Goal: Task Accomplishment & Management: Use online tool/utility

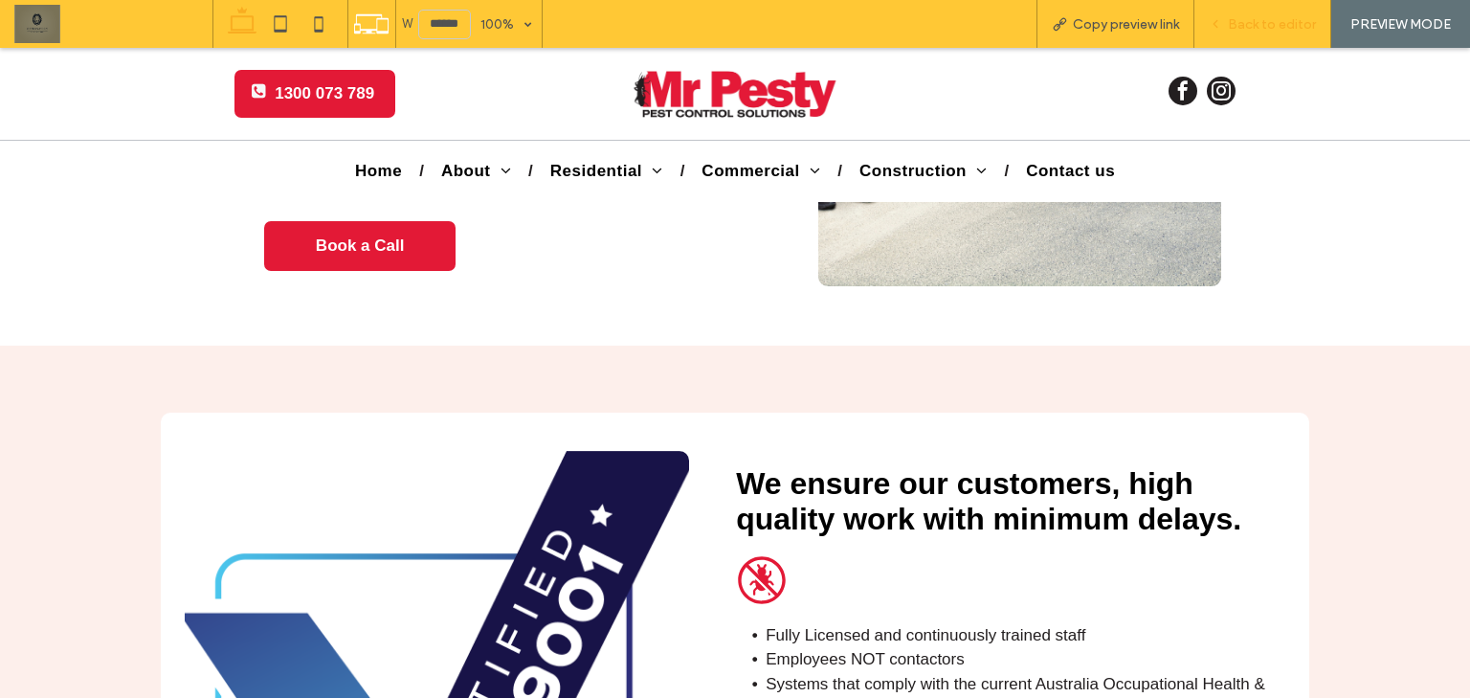
click at [1282, 22] on span "Back to editor" at bounding box center [1272, 24] width 88 height 16
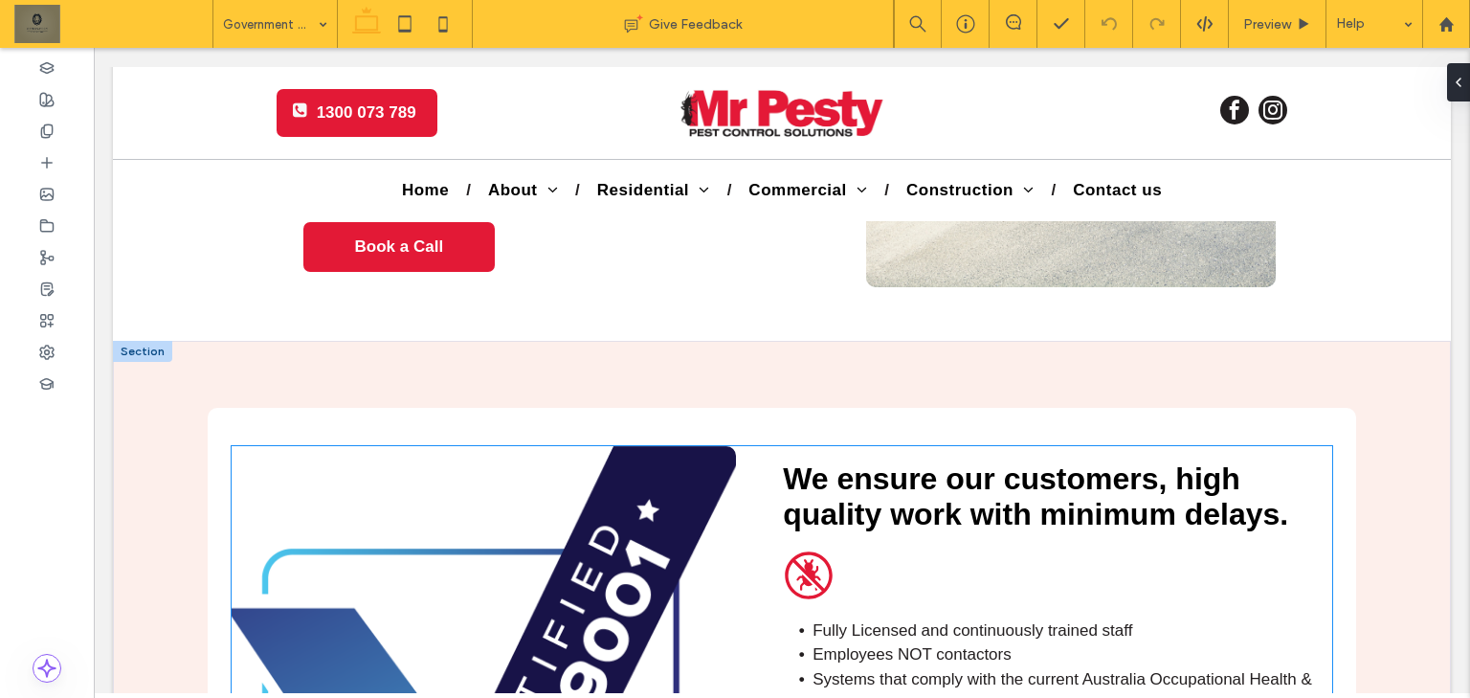
scroll to position [3058, 0]
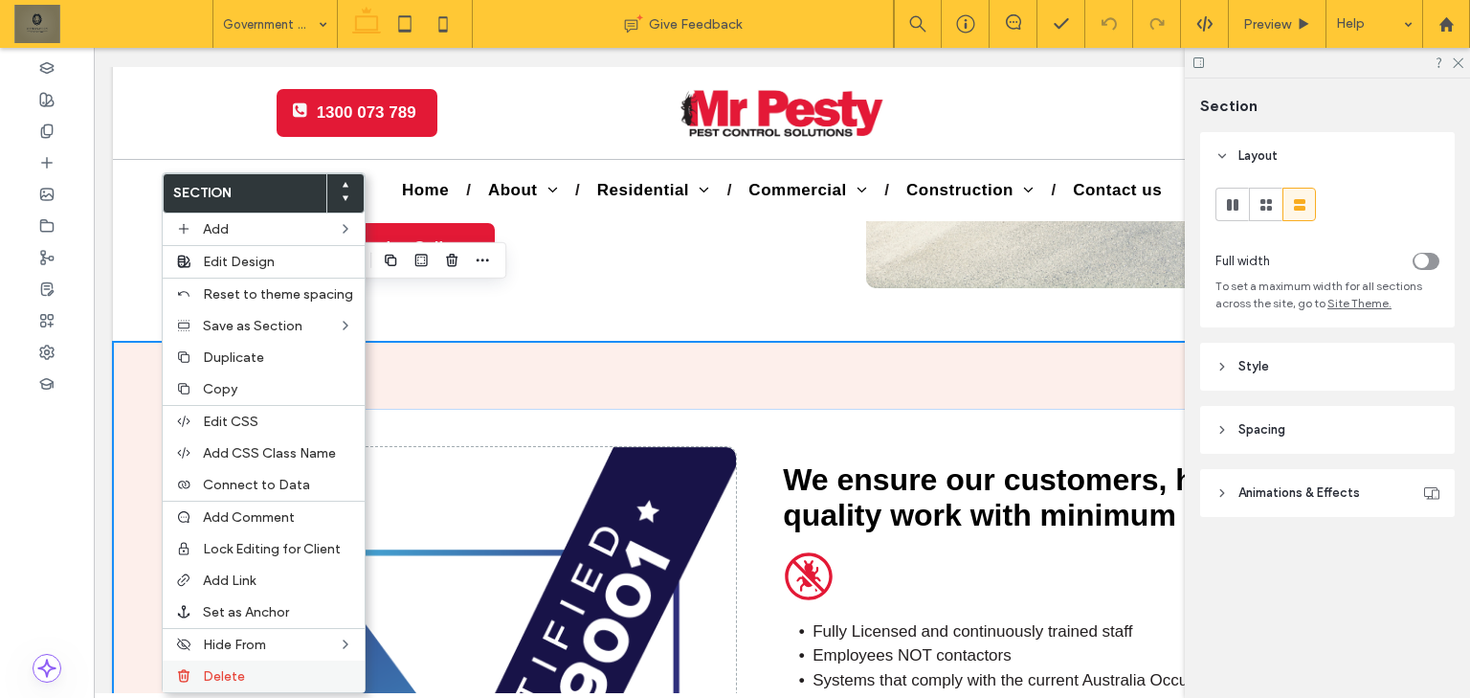
click at [268, 668] on label "Delete" at bounding box center [278, 676] width 150 height 16
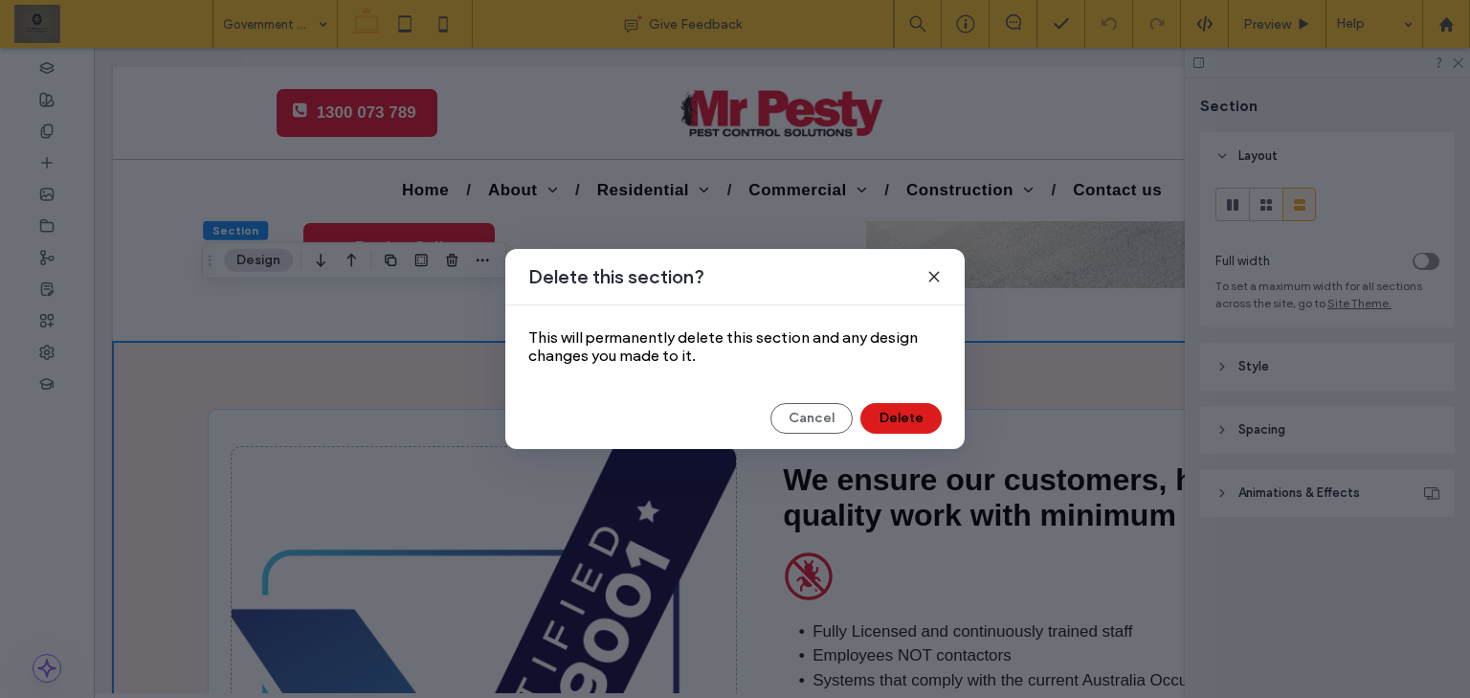
click at [898, 394] on div "Delete this section? This will permanently delete this section and any design c…" at bounding box center [734, 349] width 459 height 200
click at [898, 421] on button "Delete" at bounding box center [900, 418] width 81 height 31
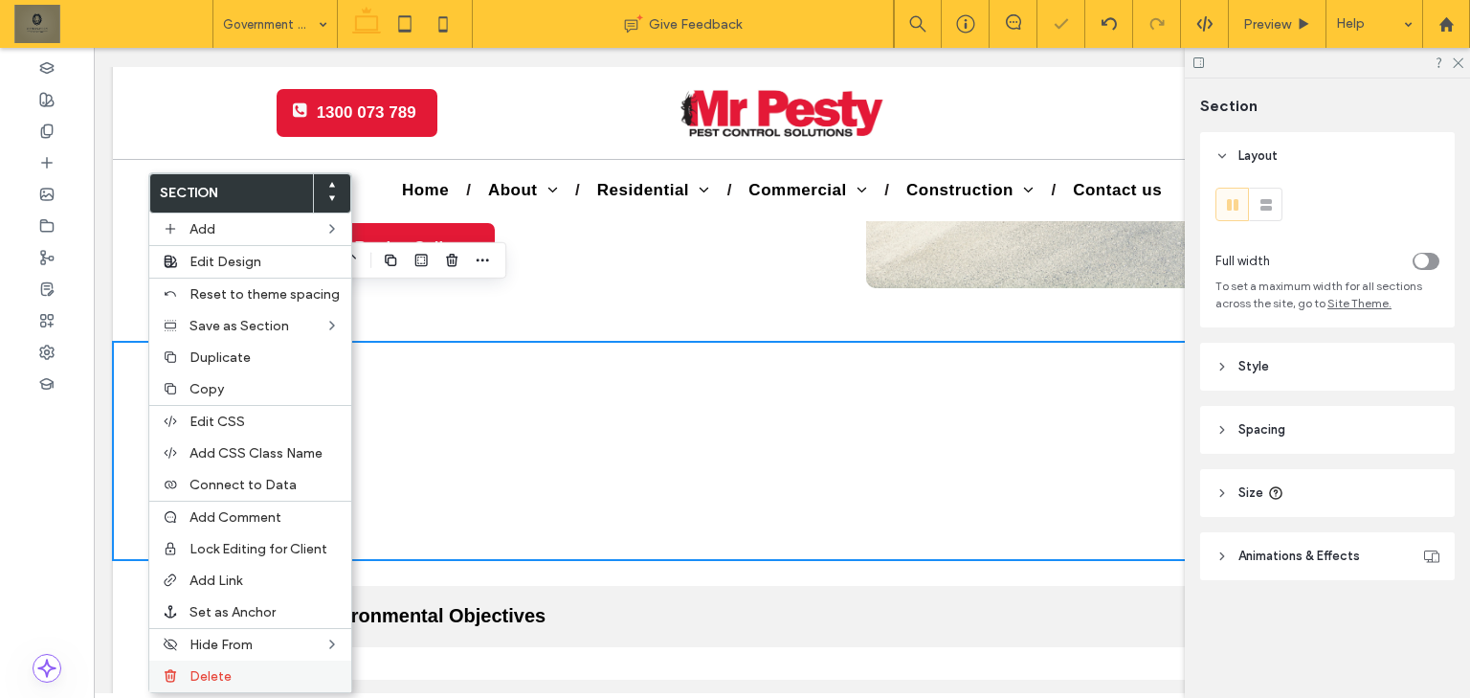
click at [272, 662] on div "Delete" at bounding box center [250, 676] width 202 height 32
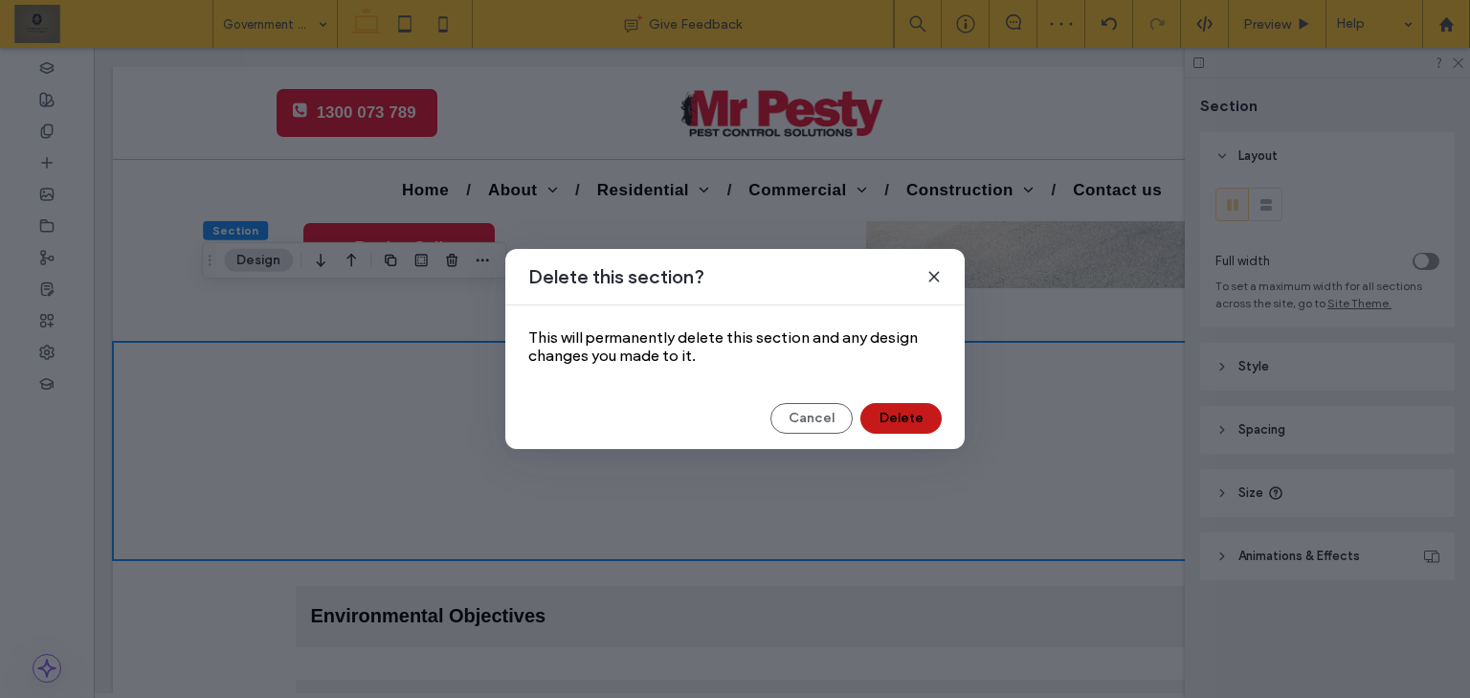
click at [893, 415] on button "Delete" at bounding box center [900, 418] width 81 height 31
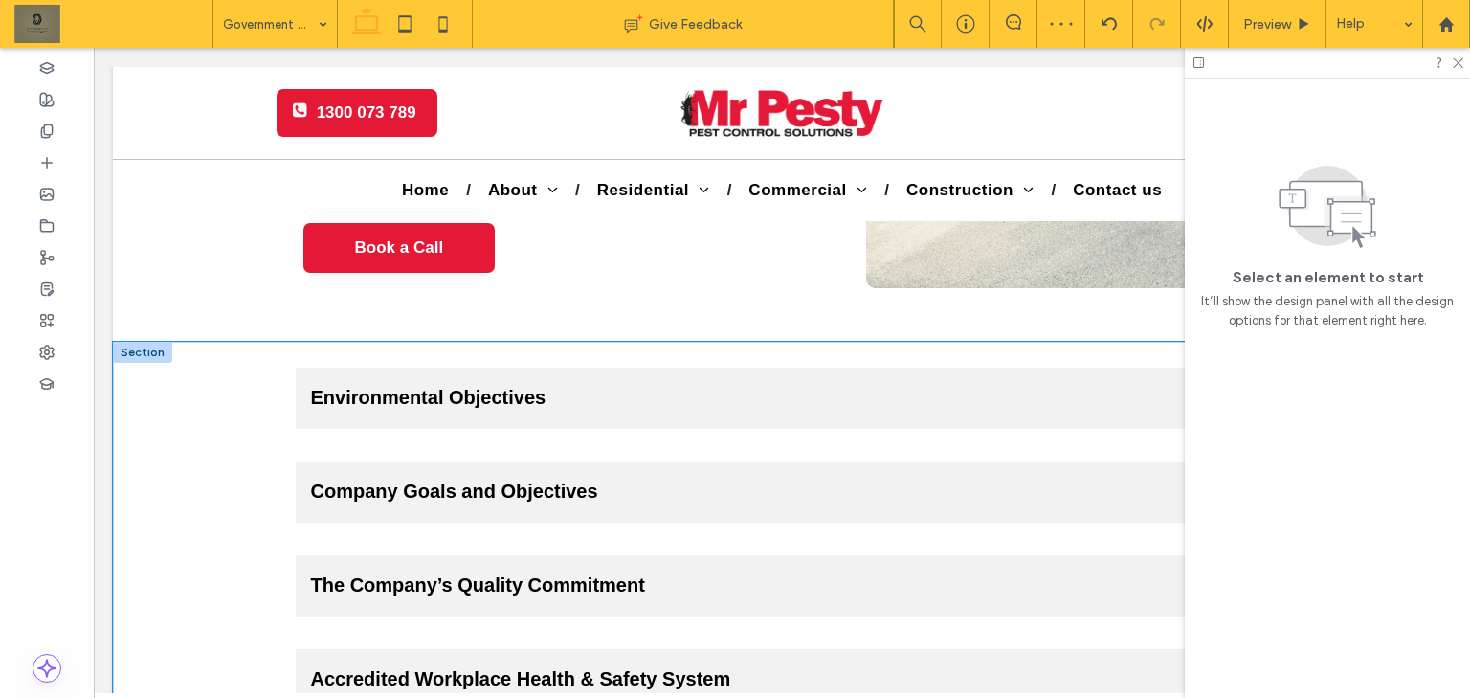
drag, startPoint x: 157, startPoint y: 449, endPoint x: 180, endPoint y: 443, distance: 23.7
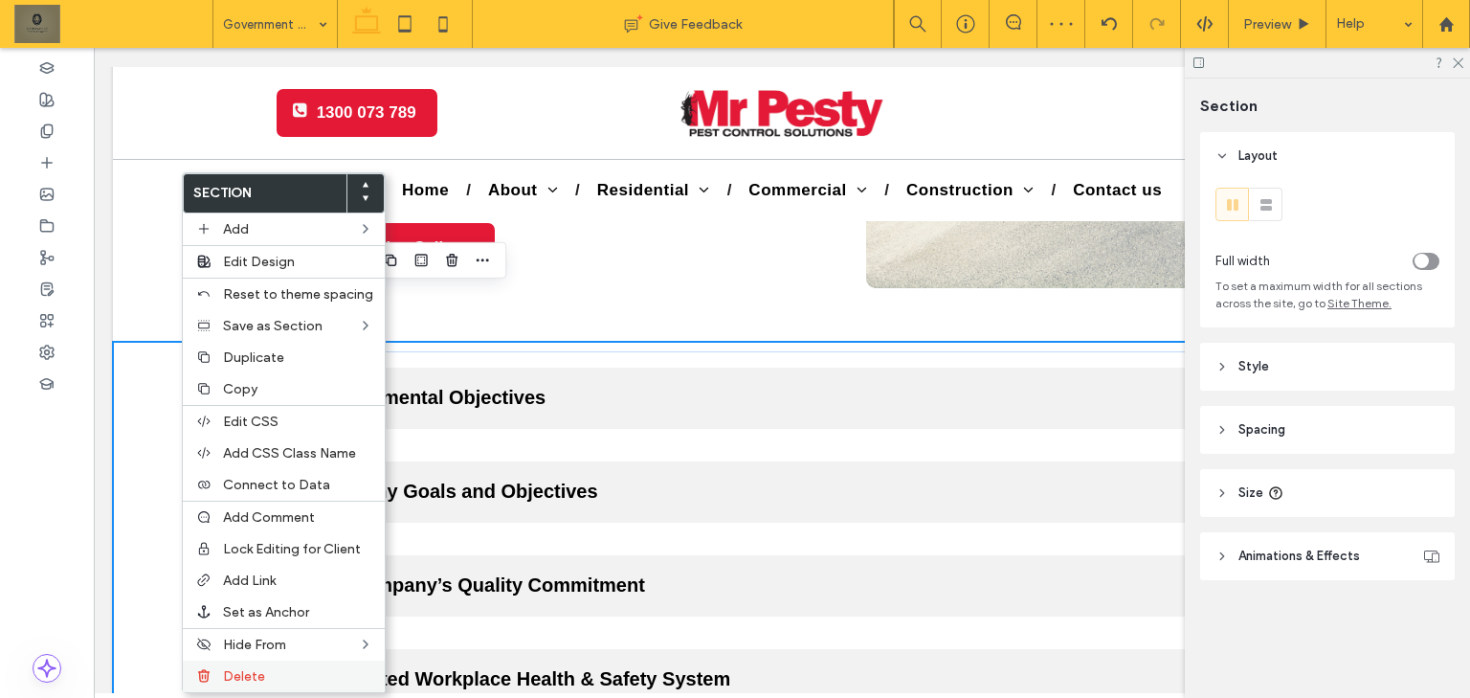
click at [322, 668] on label "Delete" at bounding box center [298, 676] width 150 height 16
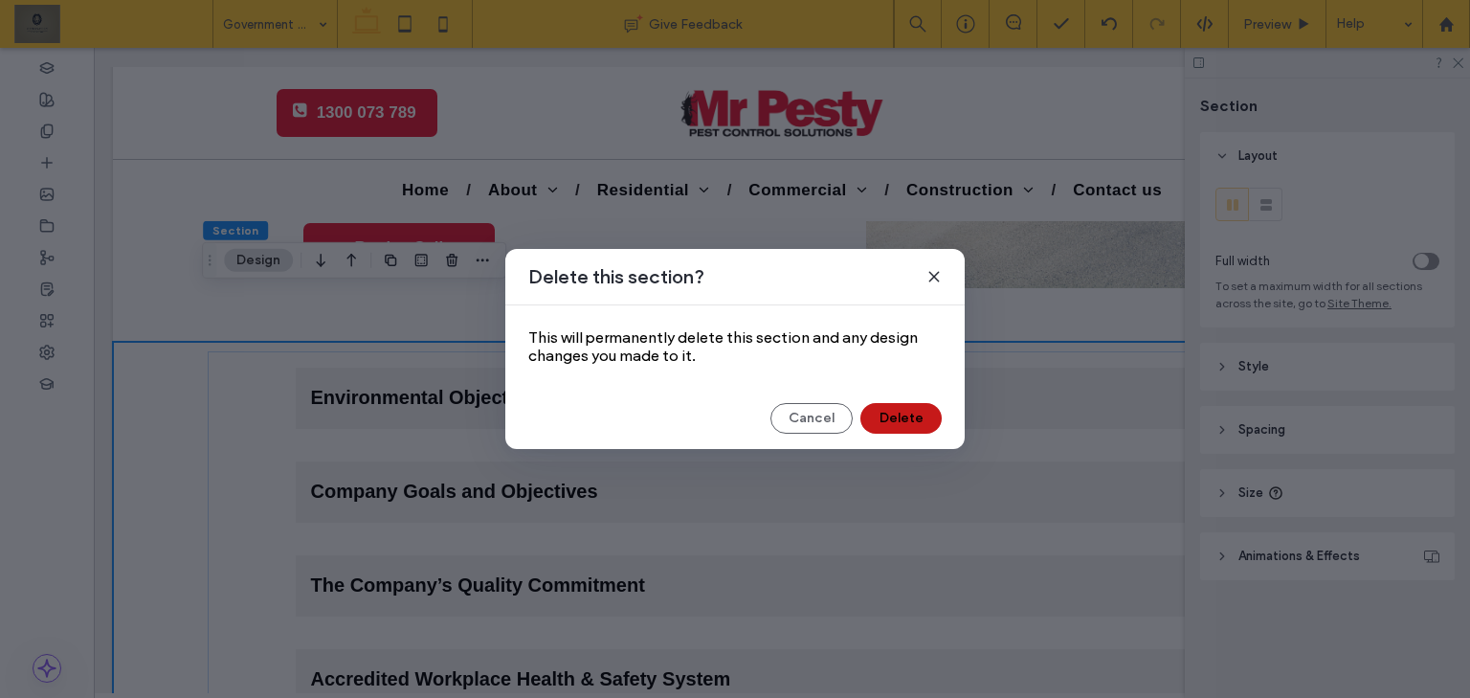
click at [891, 417] on button "Delete" at bounding box center [900, 418] width 81 height 31
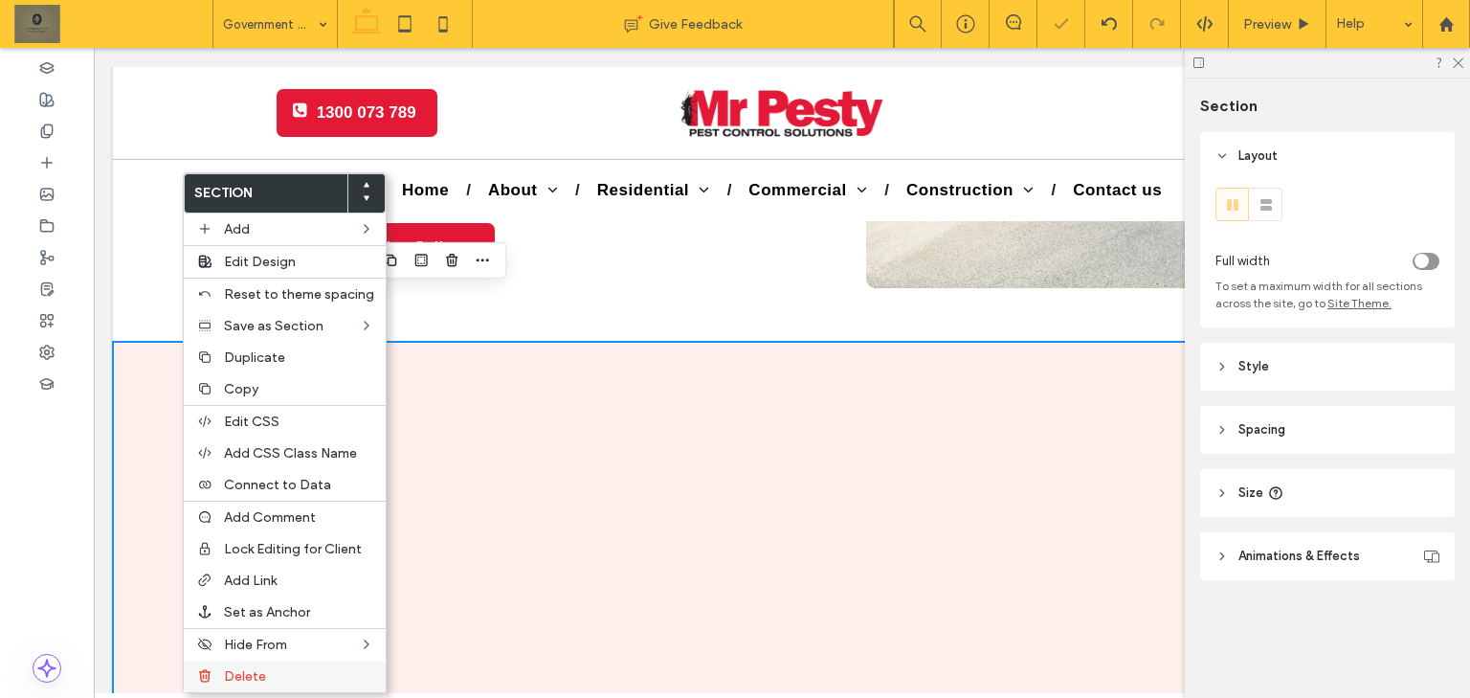
click at [303, 668] on label "Delete" at bounding box center [299, 676] width 150 height 16
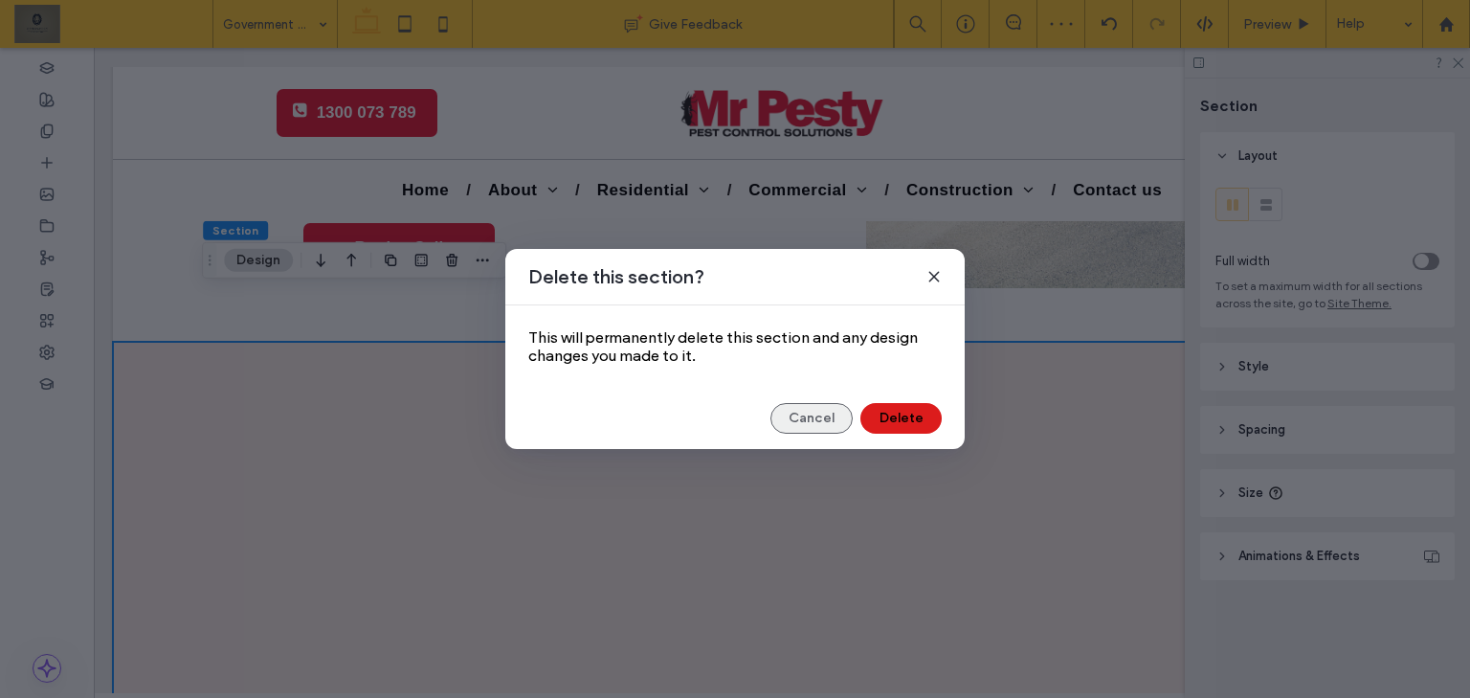
click at [834, 410] on button "Cancel" at bounding box center [811, 418] width 82 height 31
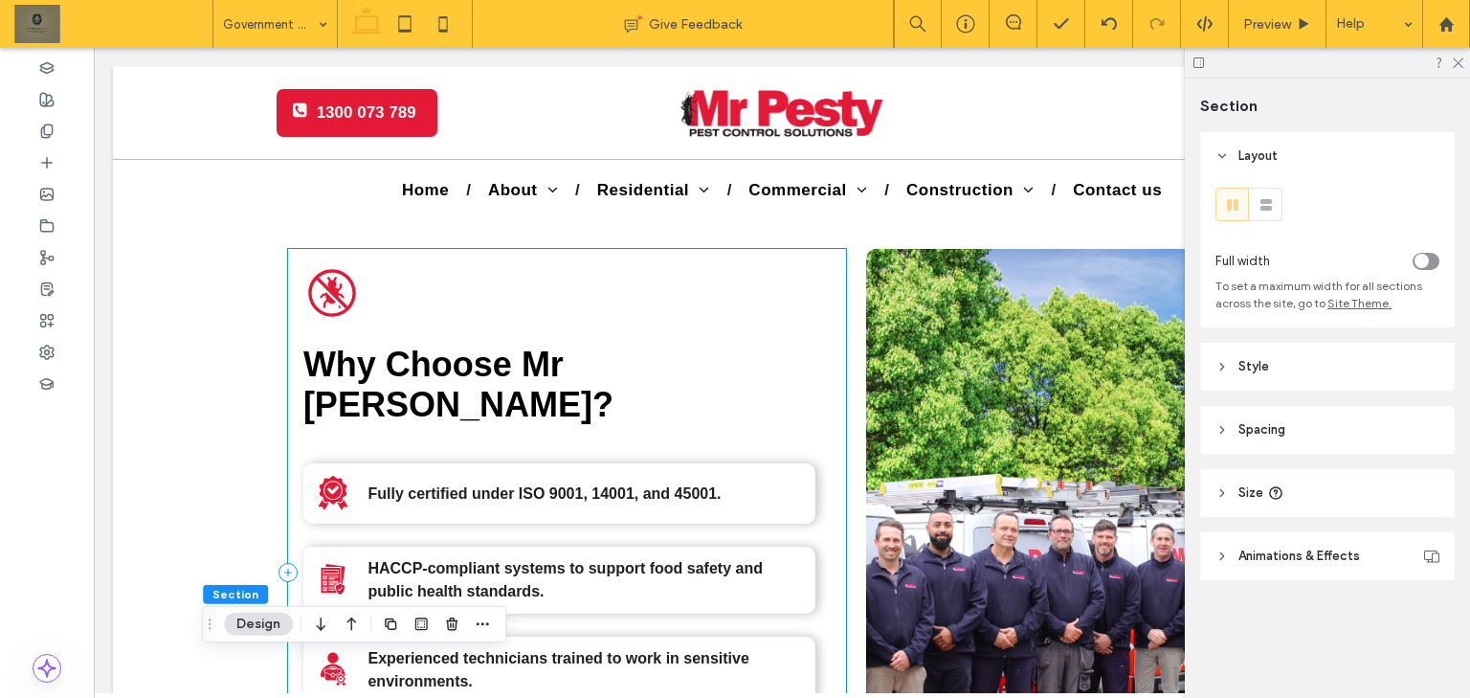
scroll to position [2155, 0]
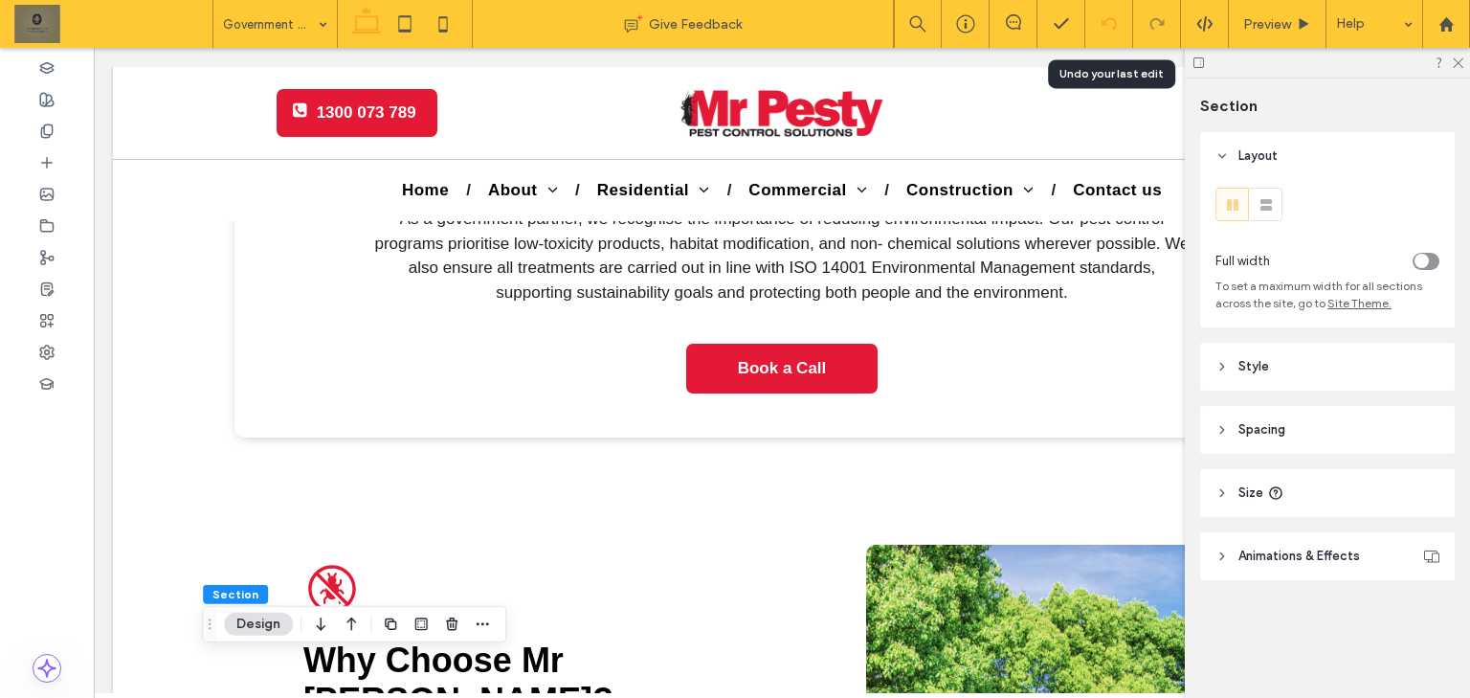
click at [1109, 23] on icon at bounding box center [1108, 23] width 15 height 15
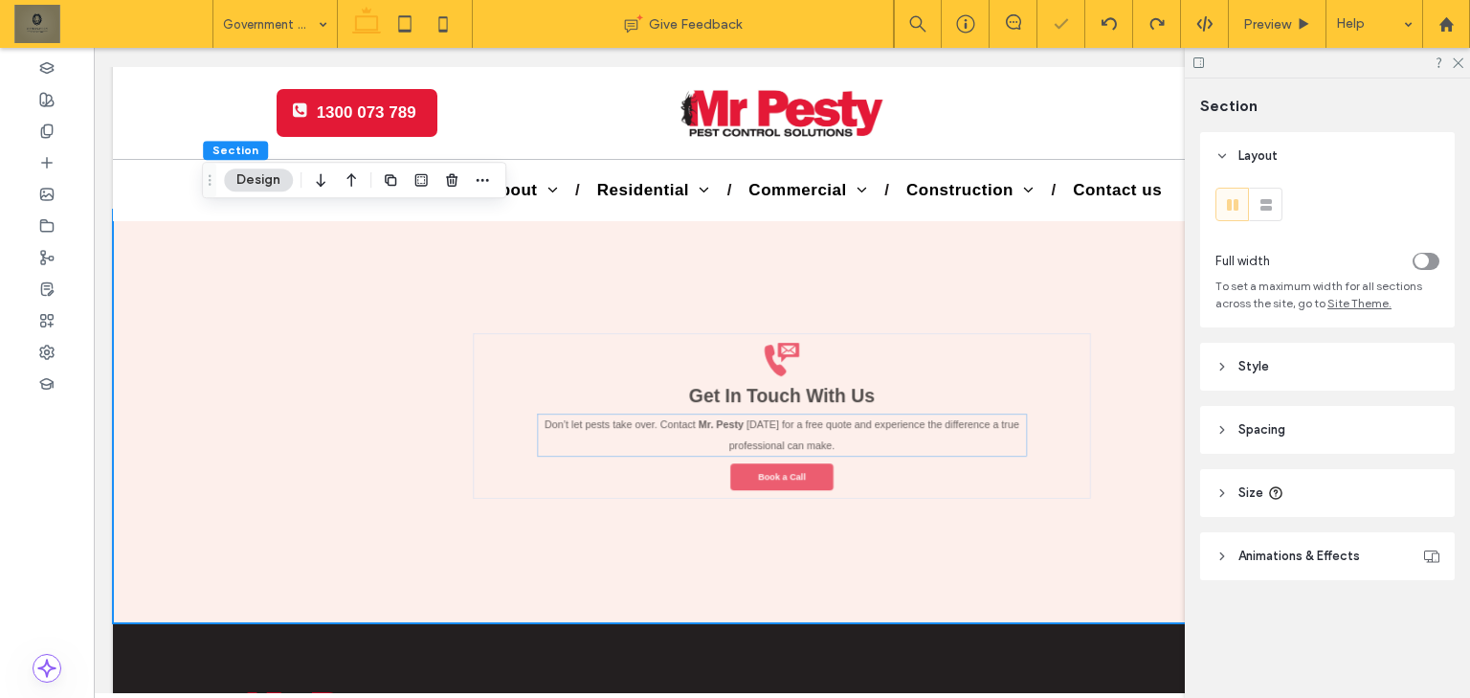
scroll to position [3634, 0]
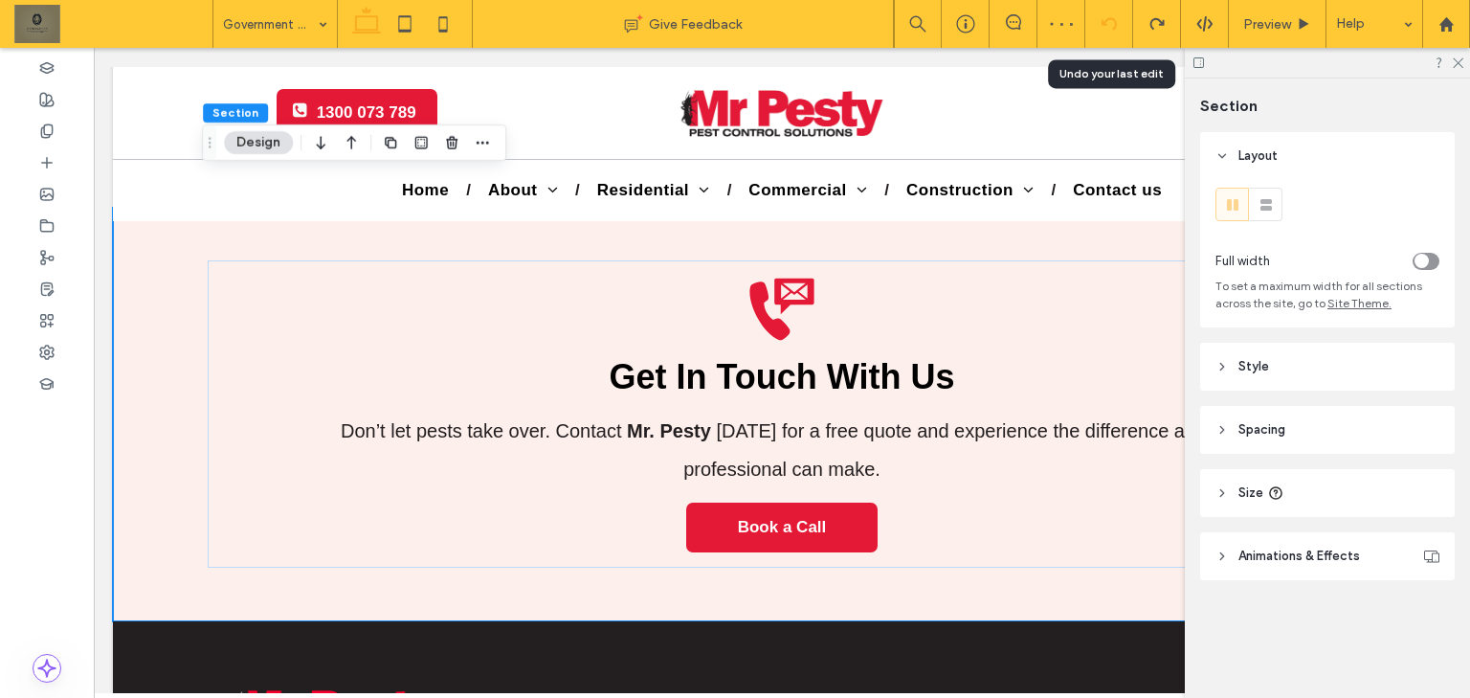
click at [1096, 26] on div at bounding box center [1108, 23] width 47 height 15
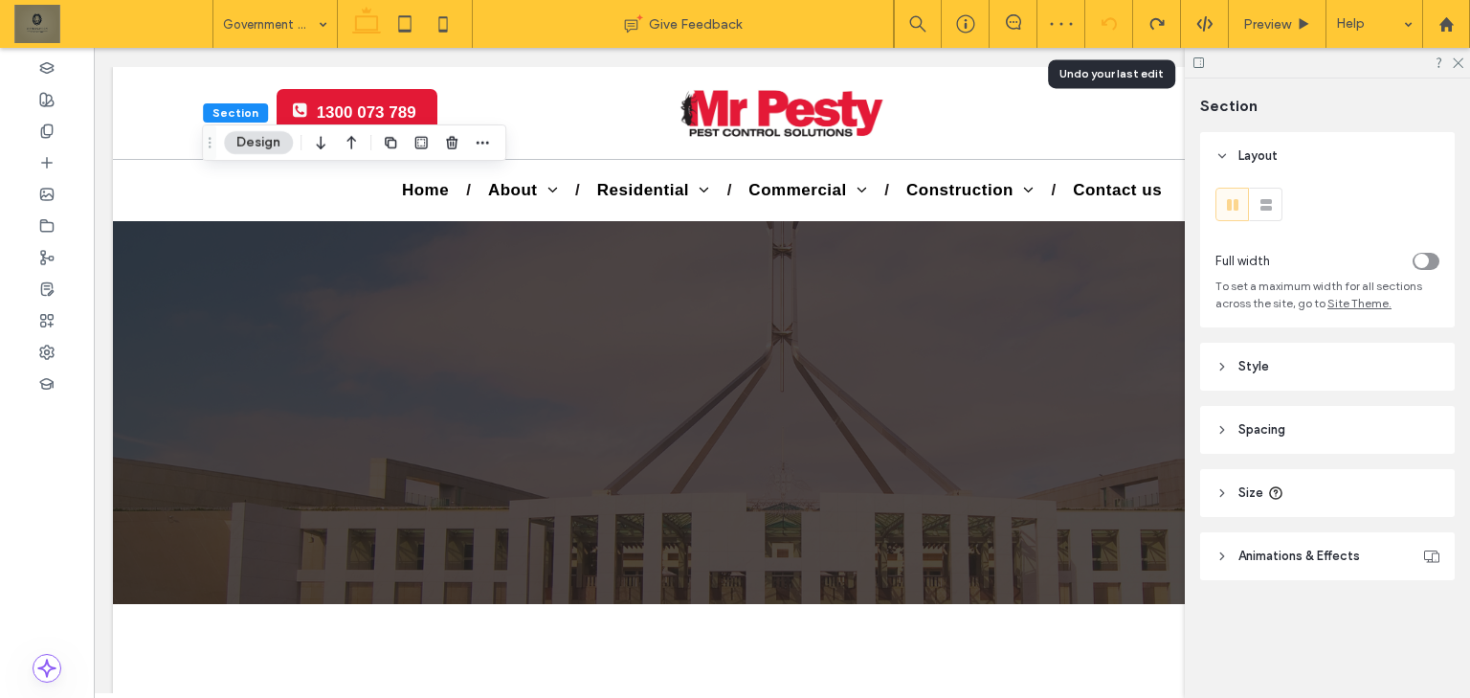
scroll to position [0, 0]
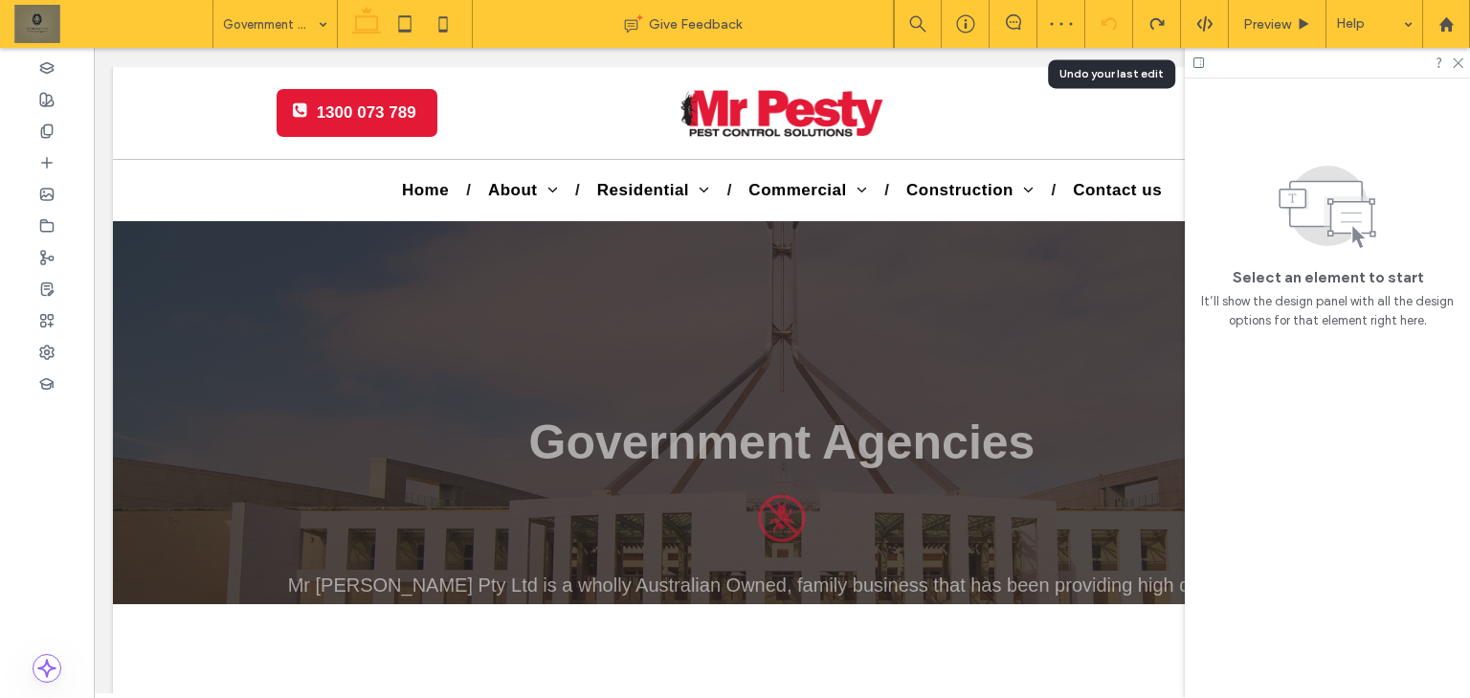
click at [1111, 27] on icon at bounding box center [1108, 23] width 15 height 15
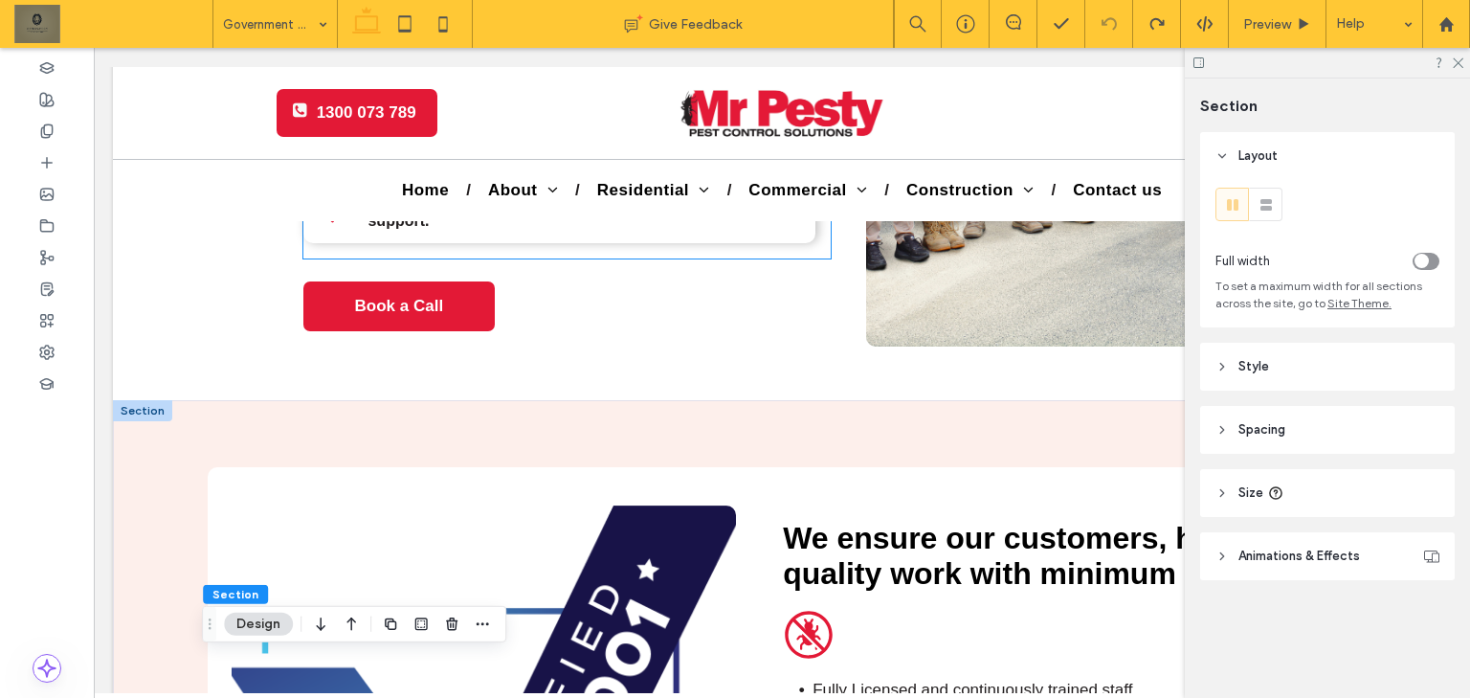
scroll to position [3020, 0]
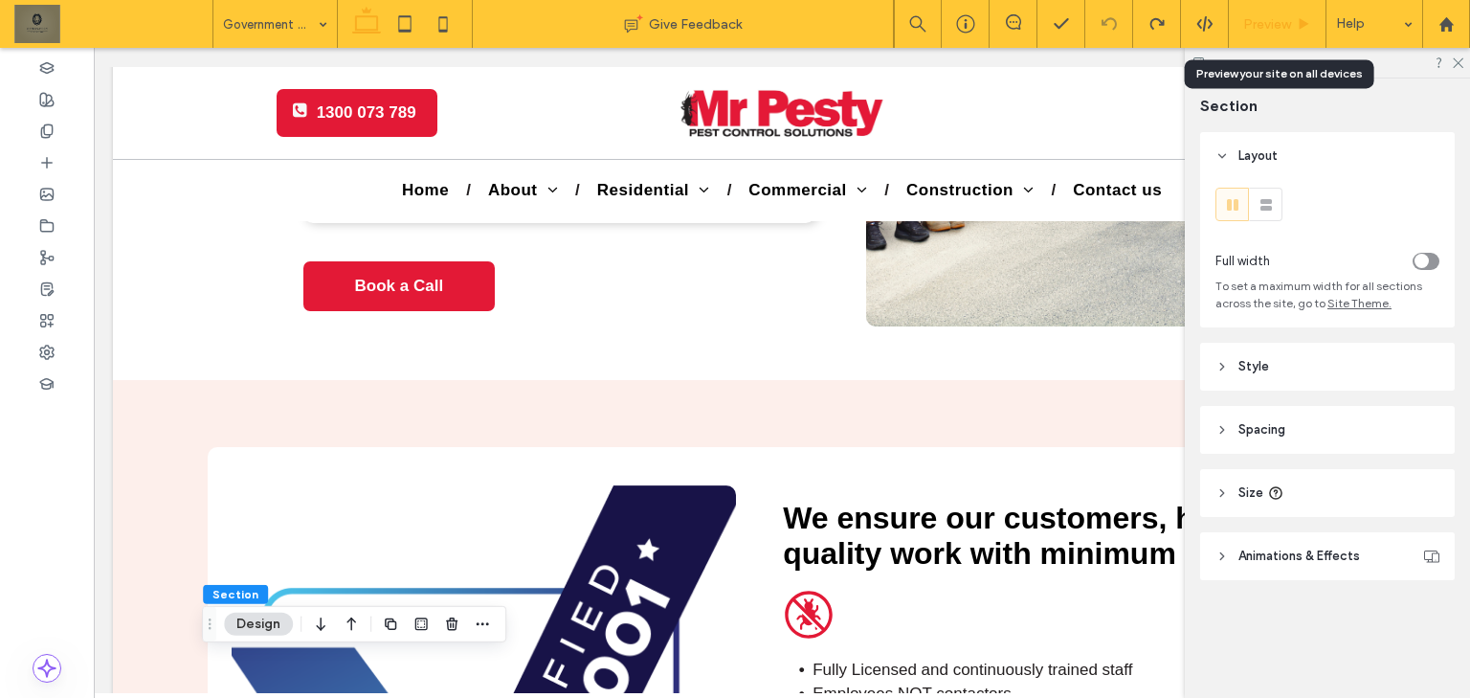
click at [1254, 20] on span "Preview" at bounding box center [1267, 24] width 48 height 16
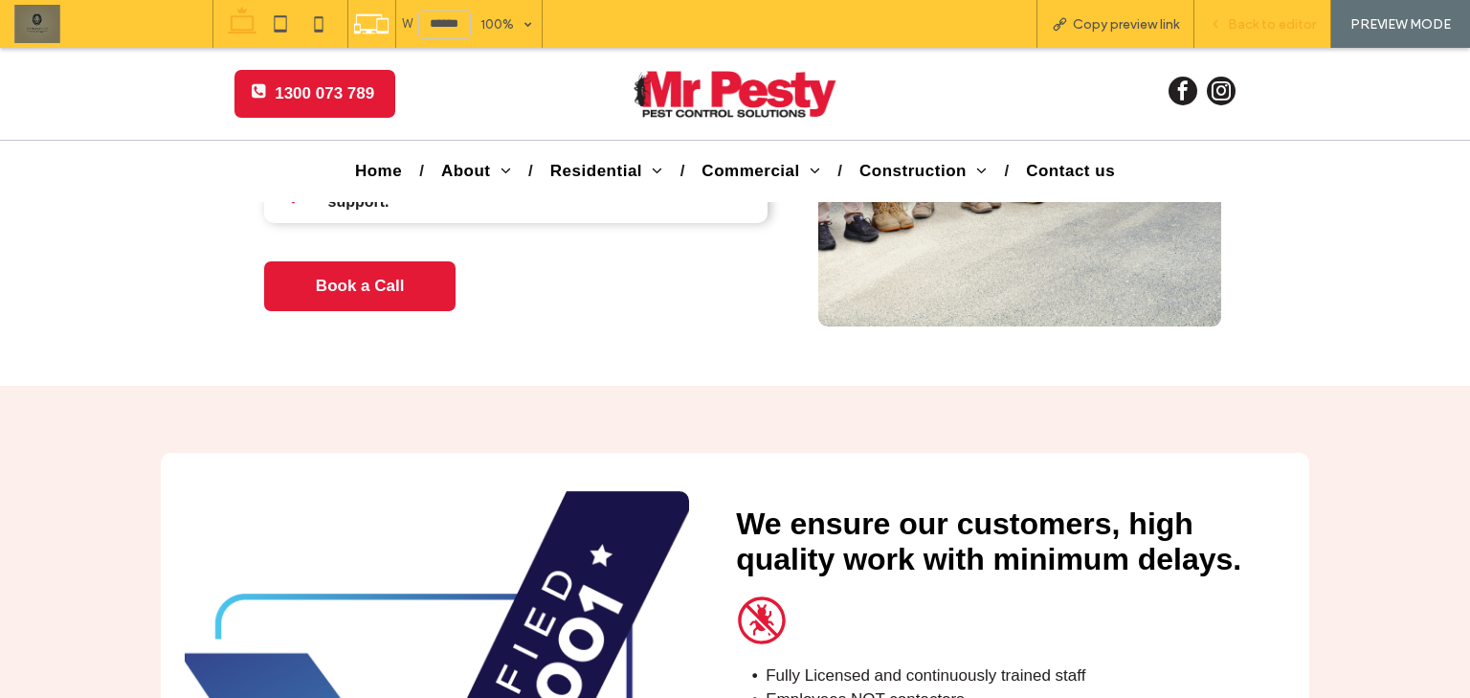
click at [1262, 16] on span "Back to editor" at bounding box center [1272, 24] width 88 height 16
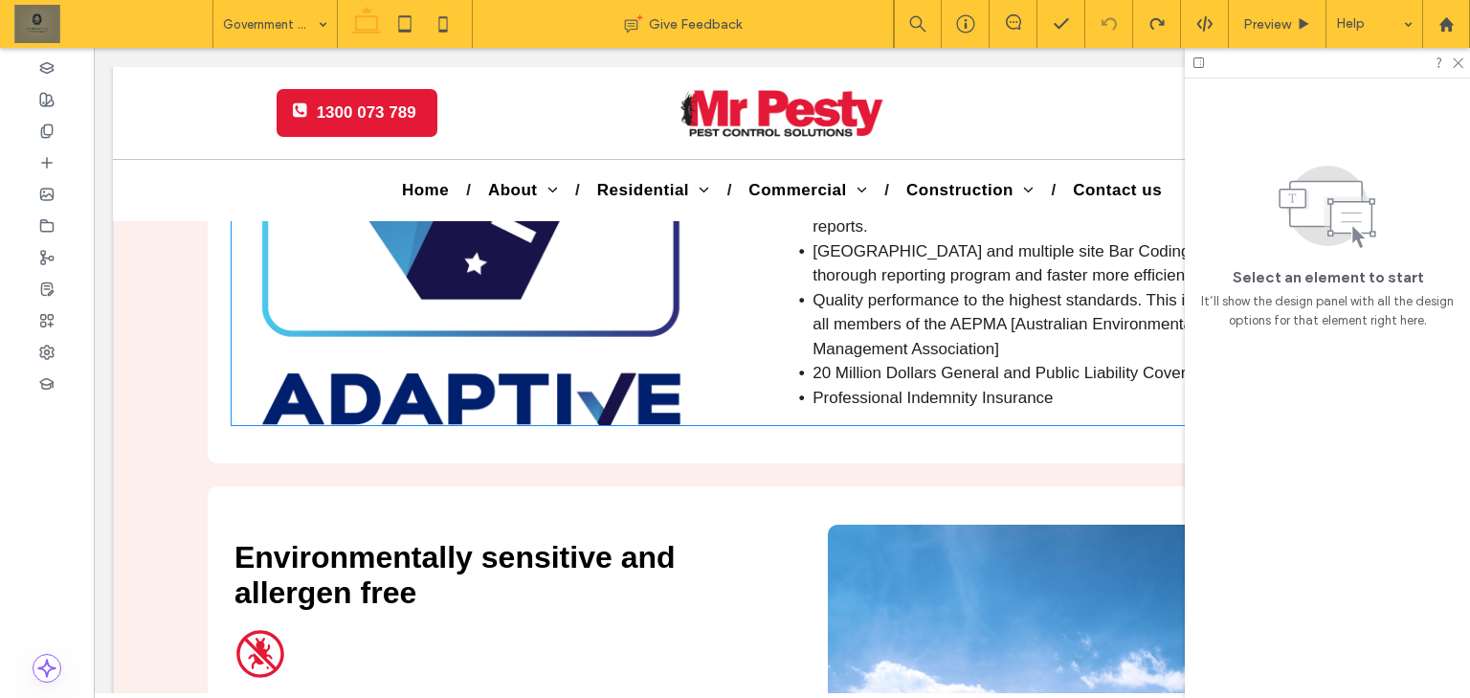
scroll to position [3709, 0]
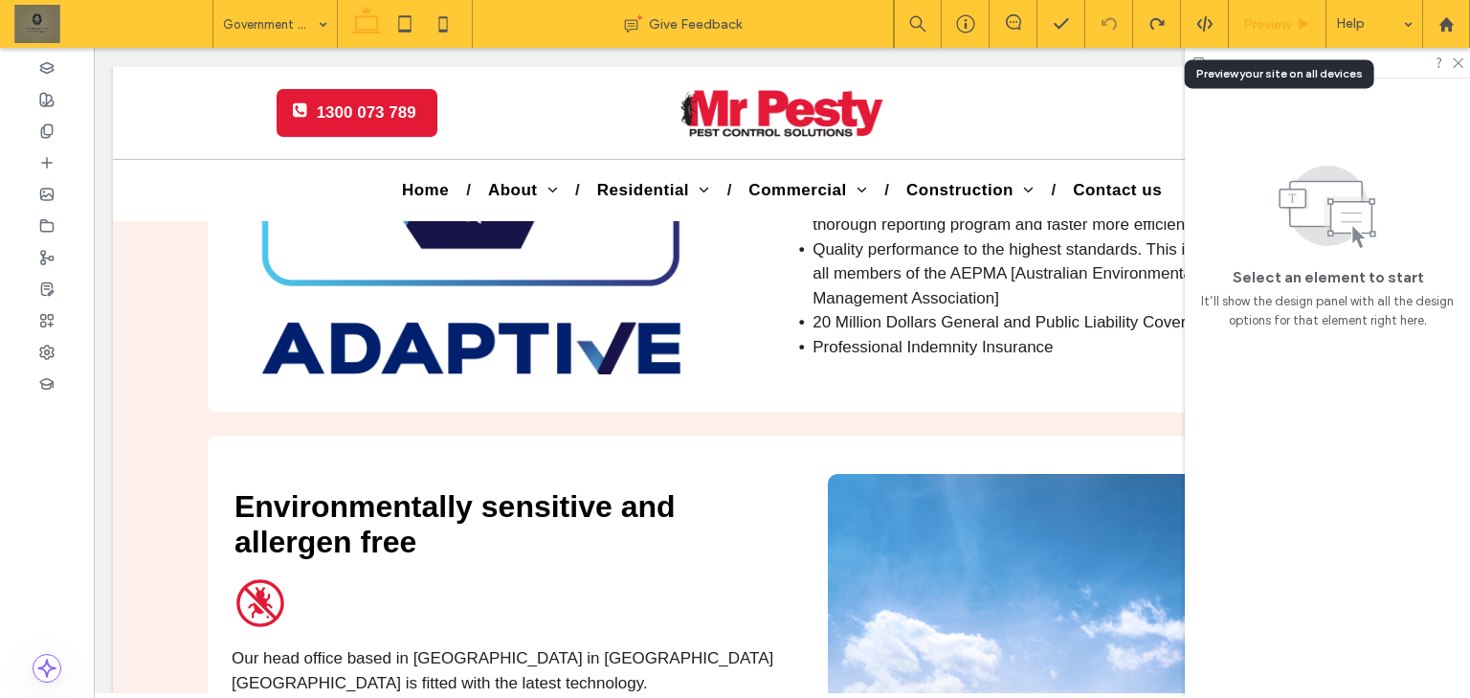
click at [1265, 8] on div "Preview" at bounding box center [1278, 24] width 98 height 48
click at [1274, 19] on span "Preview" at bounding box center [1267, 24] width 48 height 16
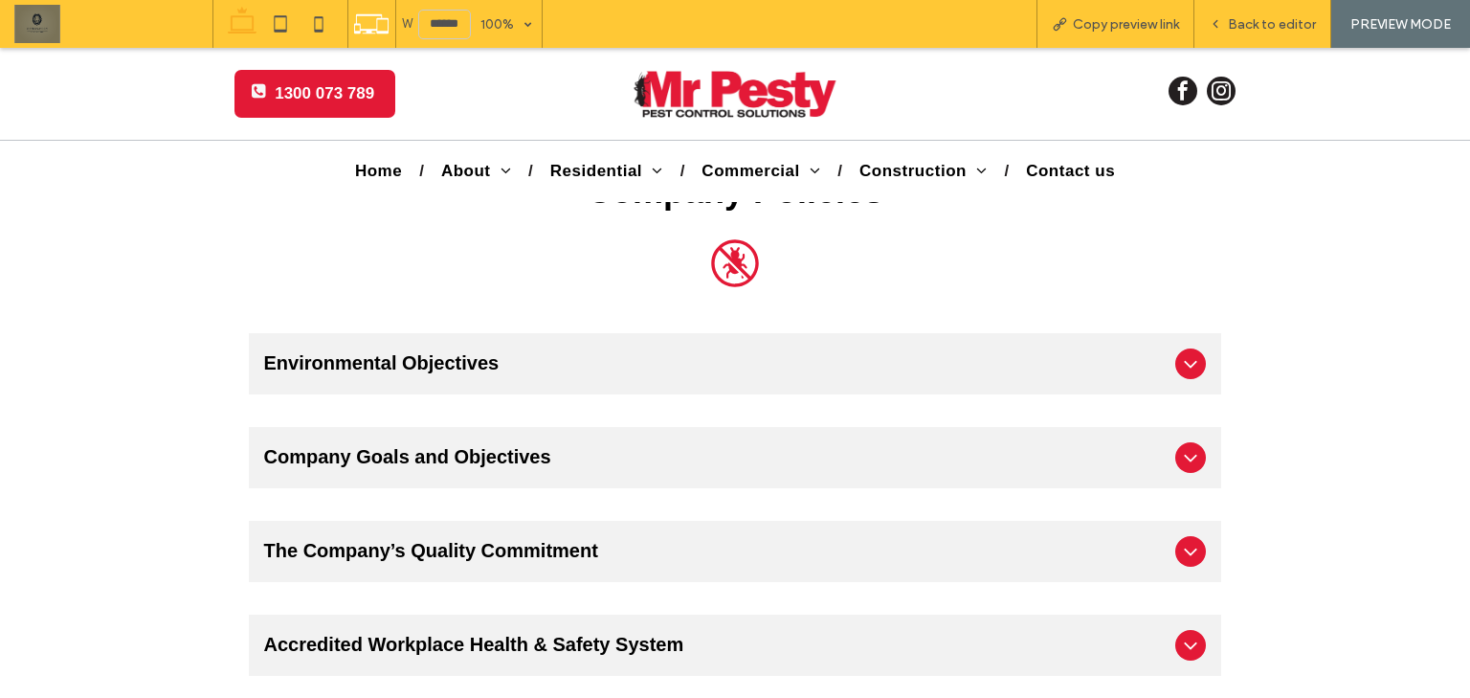
scroll to position [5251, 0]
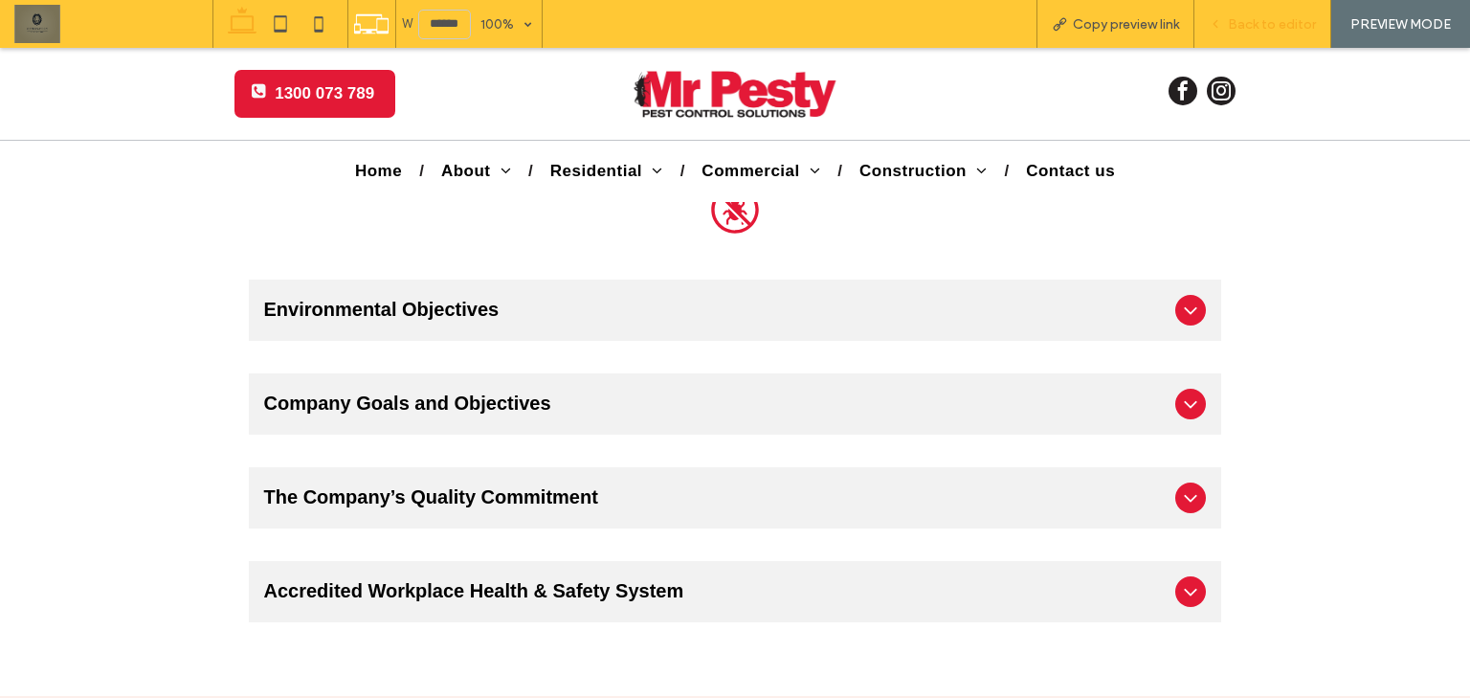
click at [1264, 41] on div "Back to editor" at bounding box center [1262, 24] width 137 height 48
click at [1261, 33] on div "Back to editor" at bounding box center [1262, 24] width 137 height 48
click at [1242, 16] on span "Back to editor" at bounding box center [1272, 24] width 88 height 16
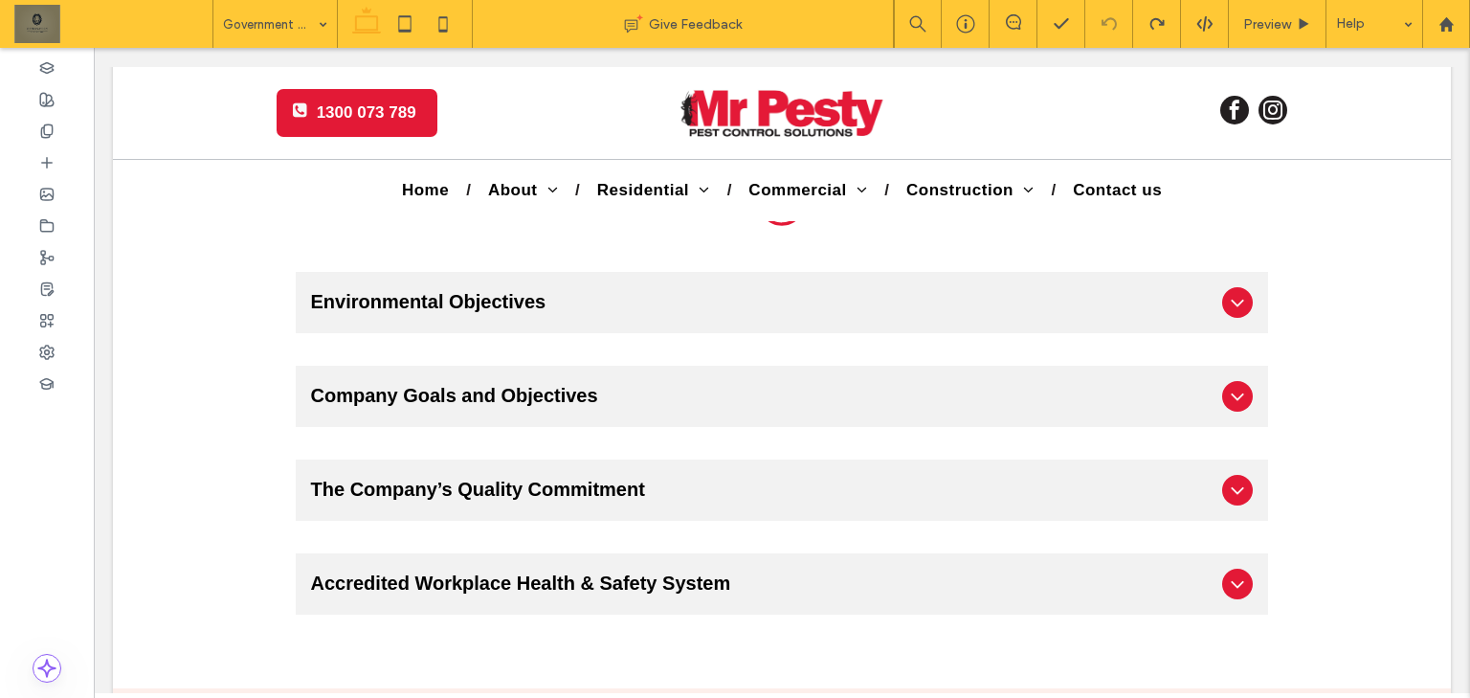
scroll to position [5244, 0]
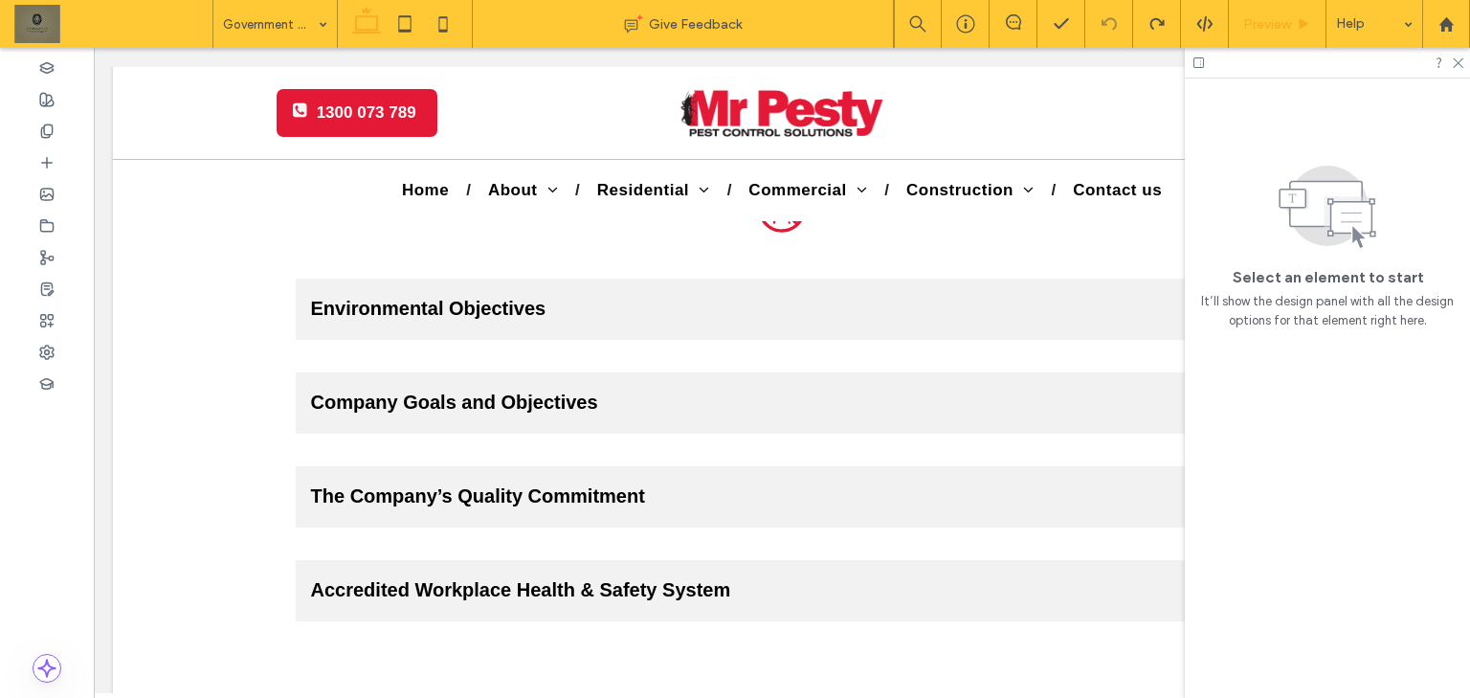
click at [1274, 21] on span "Preview" at bounding box center [1267, 24] width 48 height 16
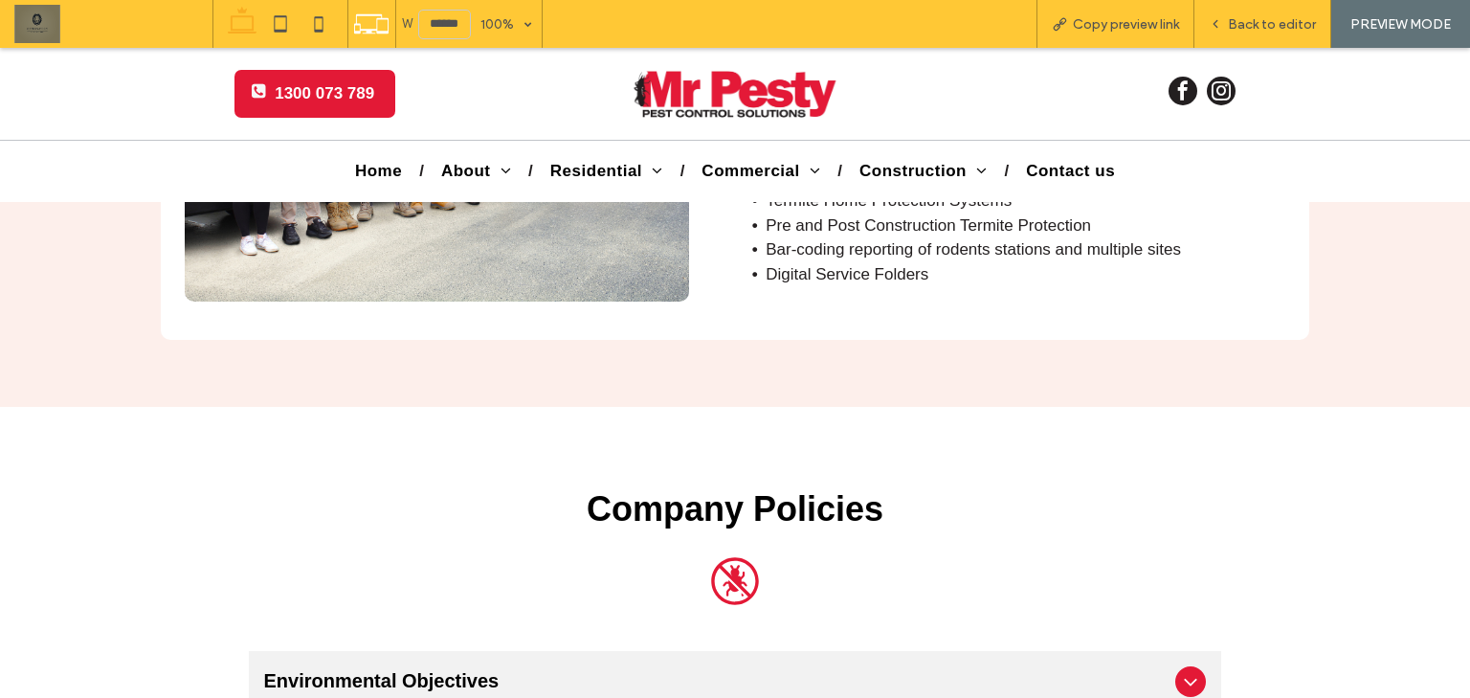
scroll to position [4868, 0]
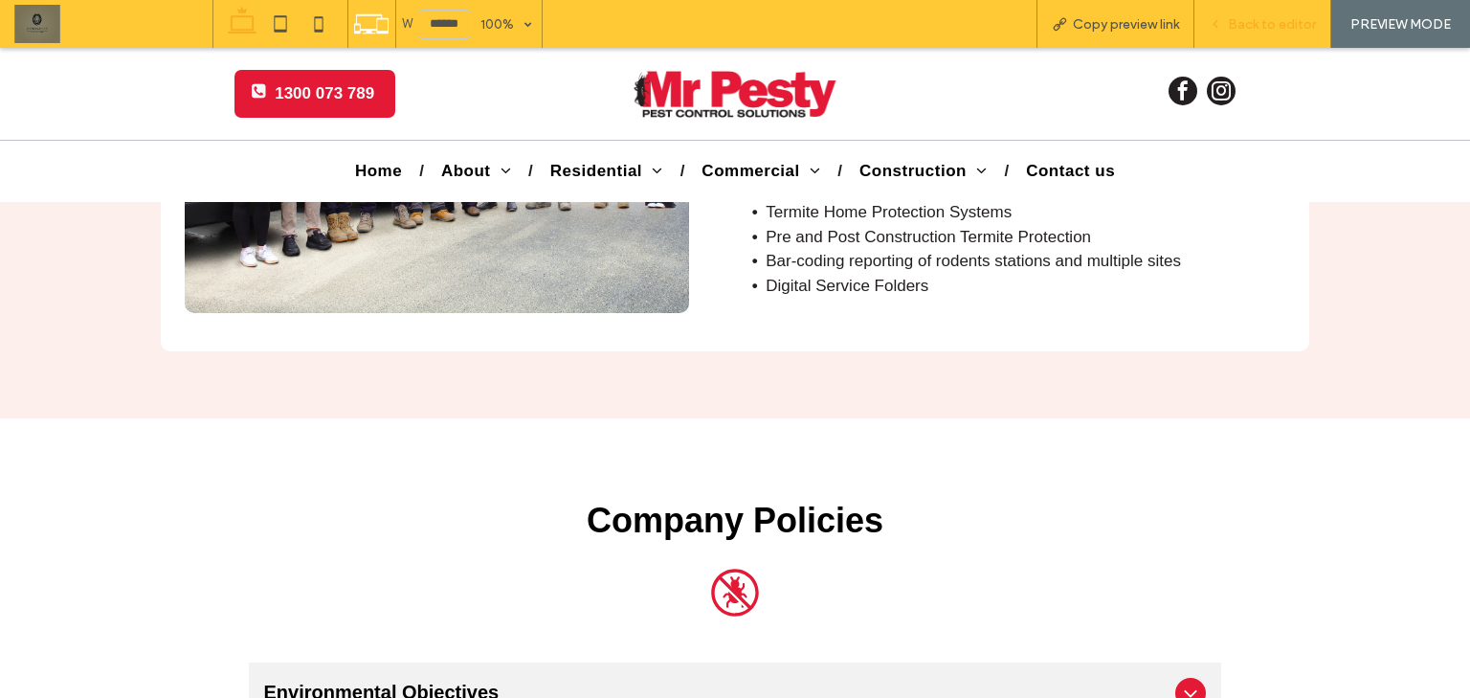
click at [1229, 33] on div "Back to editor" at bounding box center [1262, 24] width 137 height 48
click at [1304, 32] on div "Back to editor" at bounding box center [1262, 24] width 137 height 48
click at [1267, 9] on div "Back to editor" at bounding box center [1262, 24] width 137 height 48
click at [1247, 23] on span "Back to editor" at bounding box center [1272, 24] width 88 height 16
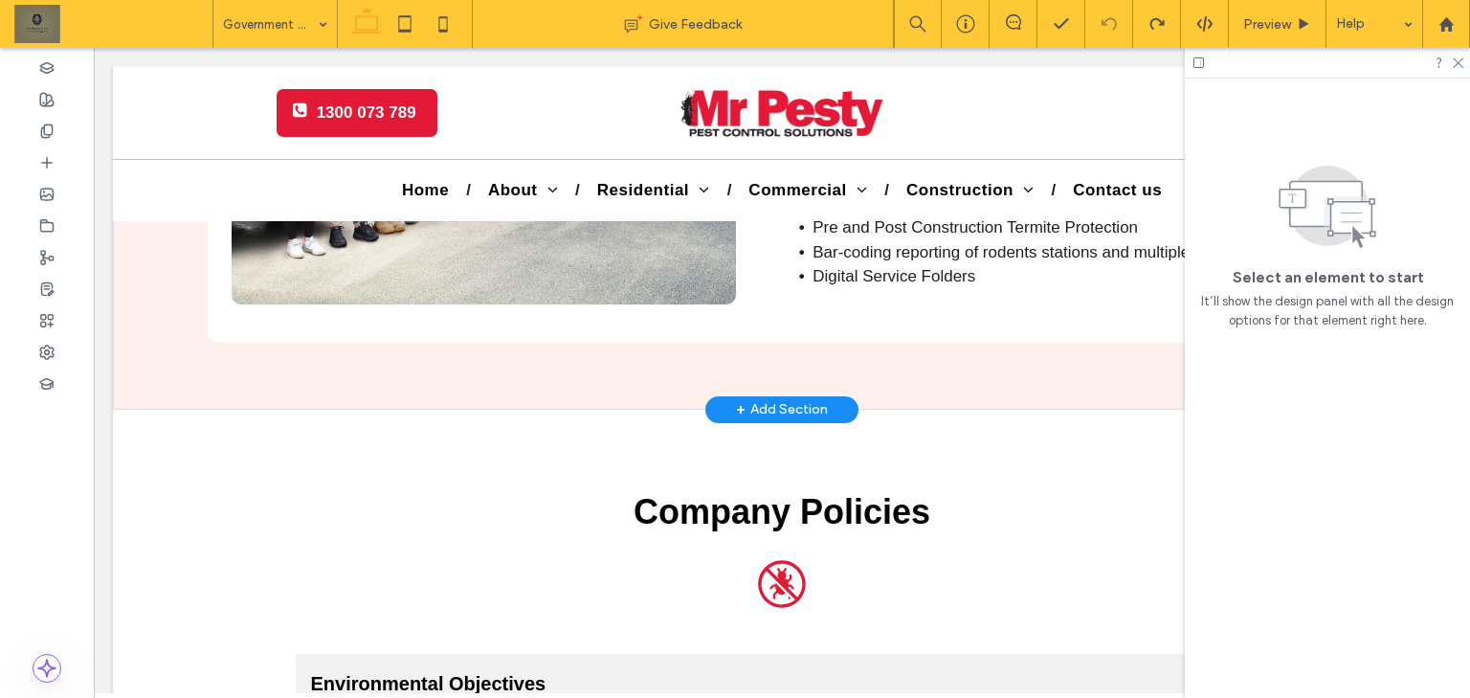
scroll to position [4862, 0]
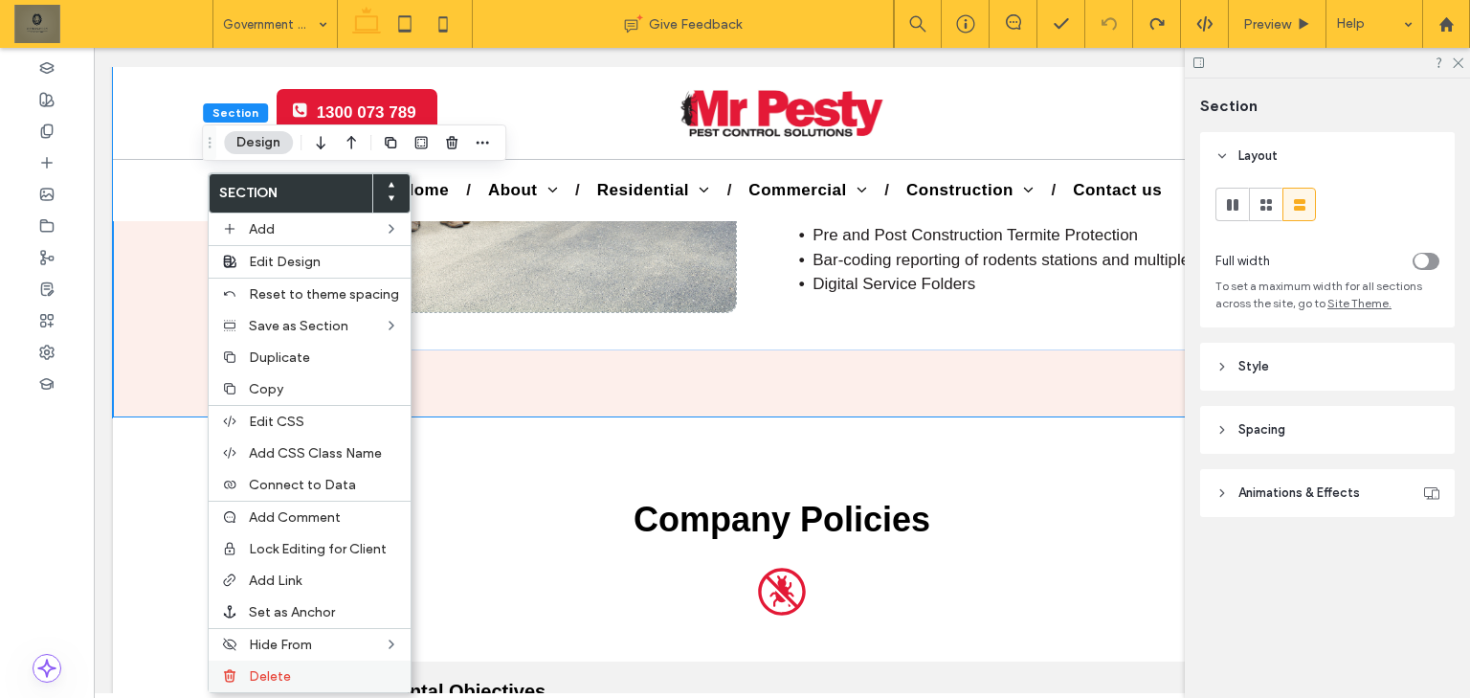
click at [335, 670] on label "Delete" at bounding box center [324, 676] width 150 height 16
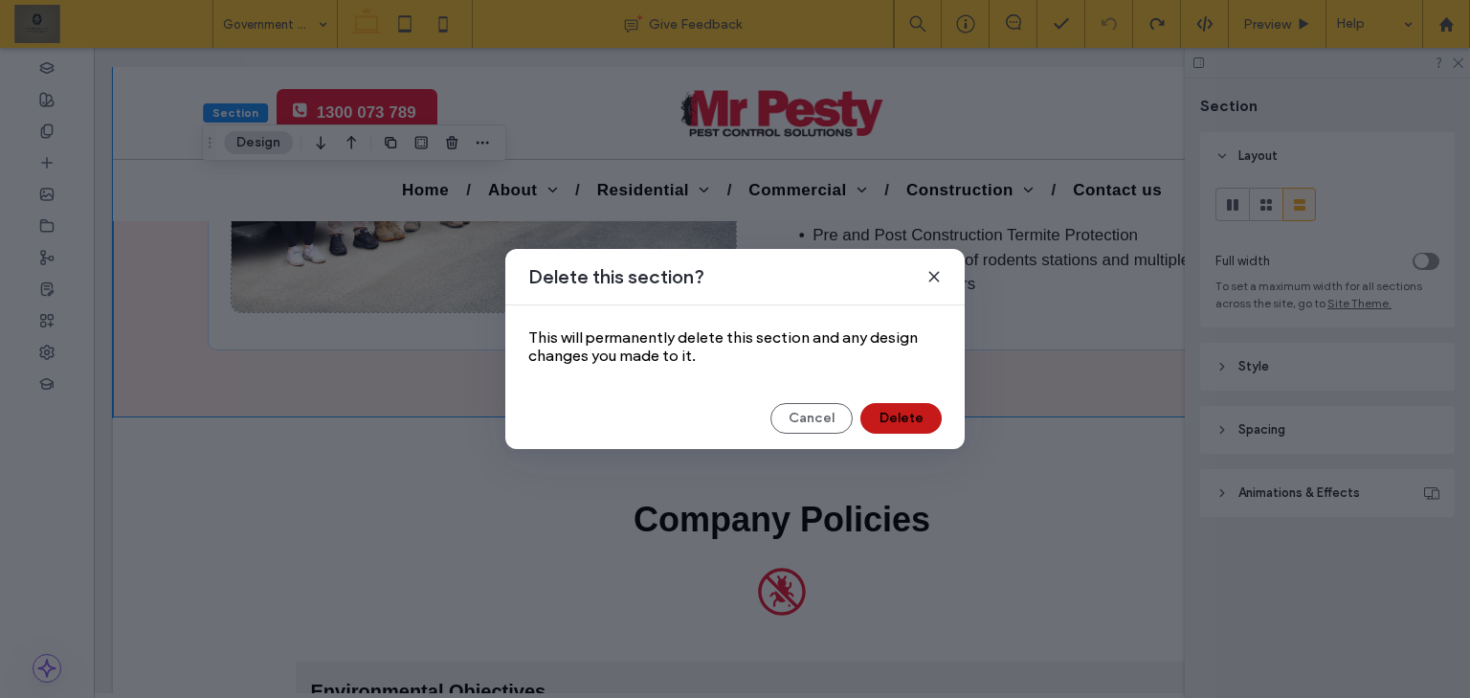
click at [894, 413] on button "Delete" at bounding box center [900, 418] width 81 height 31
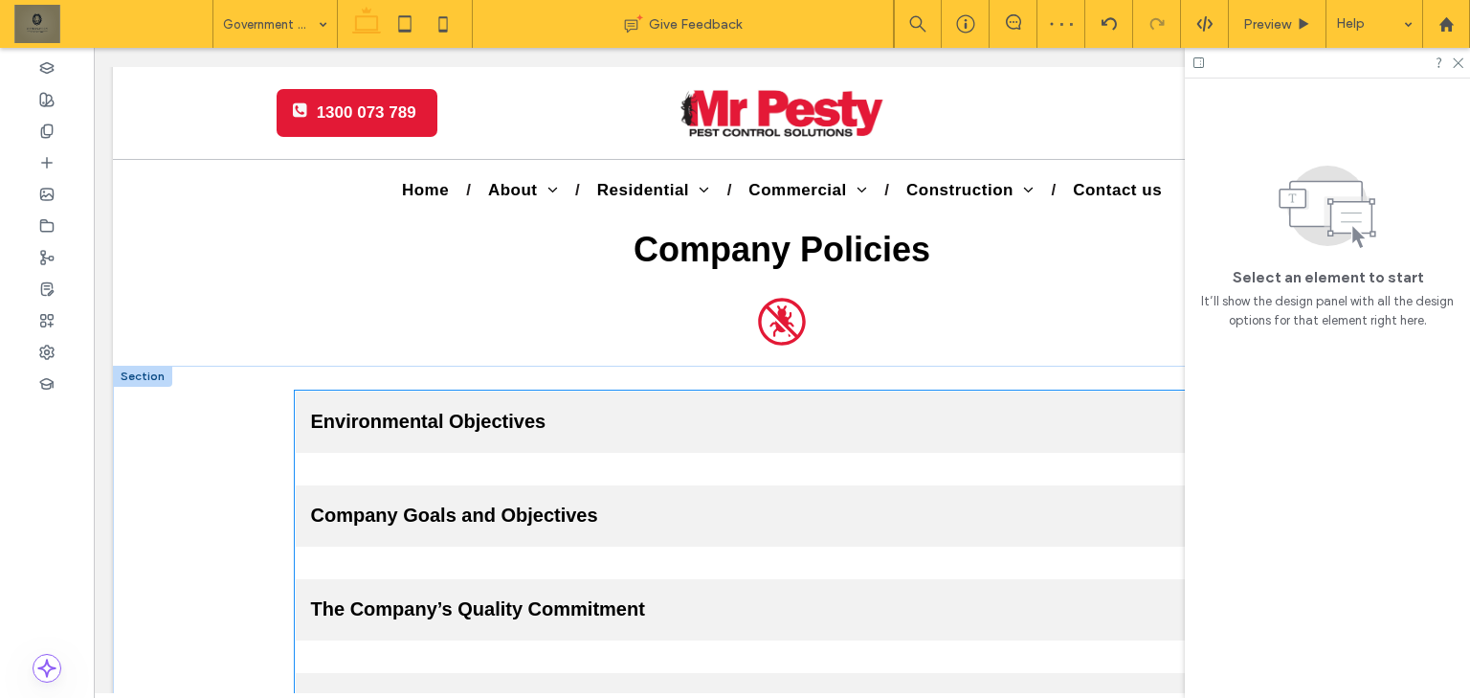
scroll to position [3219, 0]
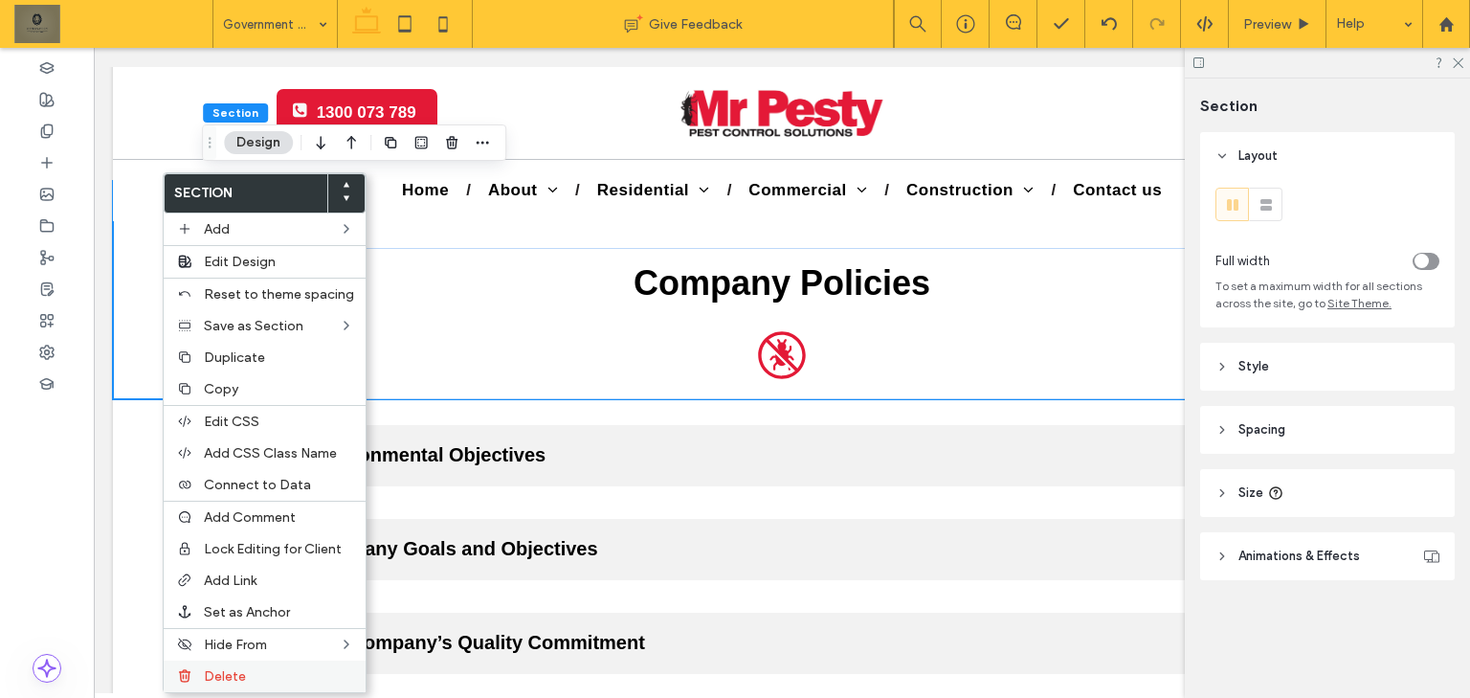
click at [283, 683] on div "Delete" at bounding box center [265, 676] width 202 height 32
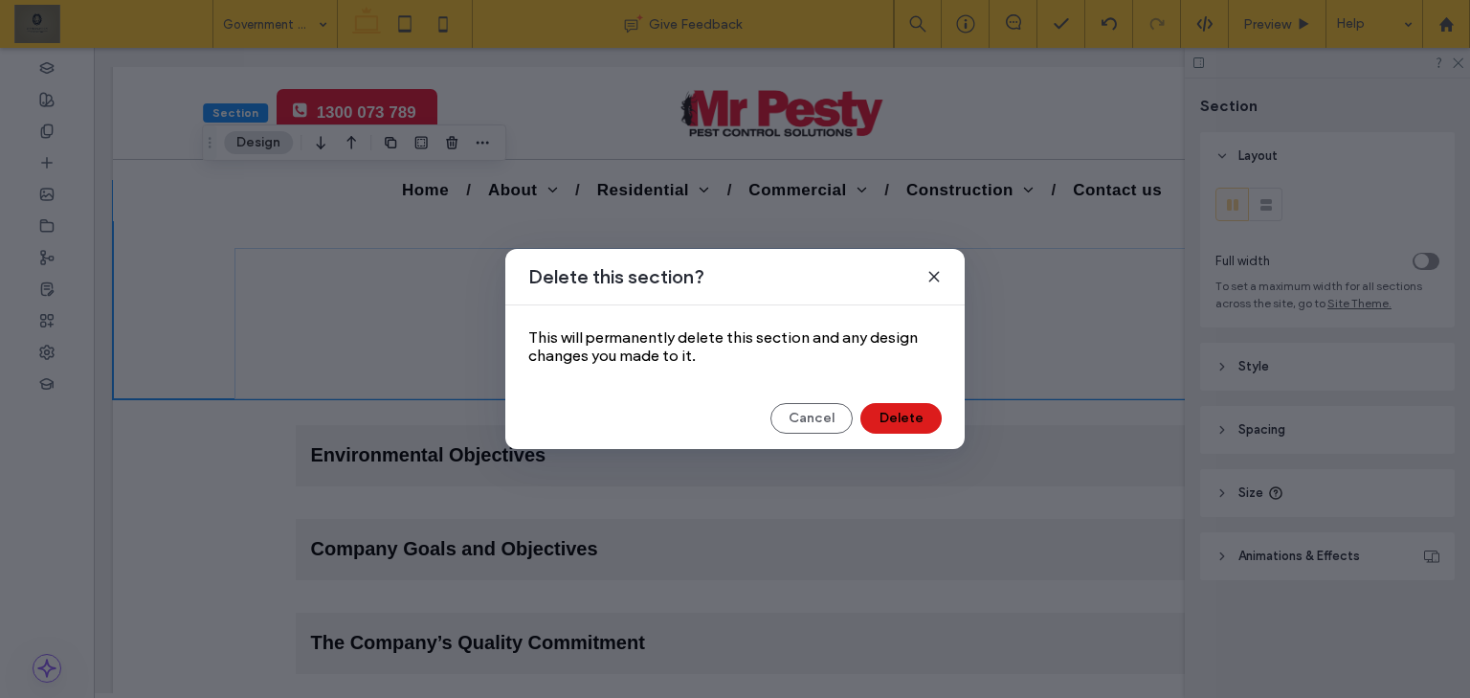
click at [942, 417] on div "Cancel Delete" at bounding box center [734, 418] width 459 height 31
click at [893, 425] on button "Delete" at bounding box center [900, 418] width 81 height 31
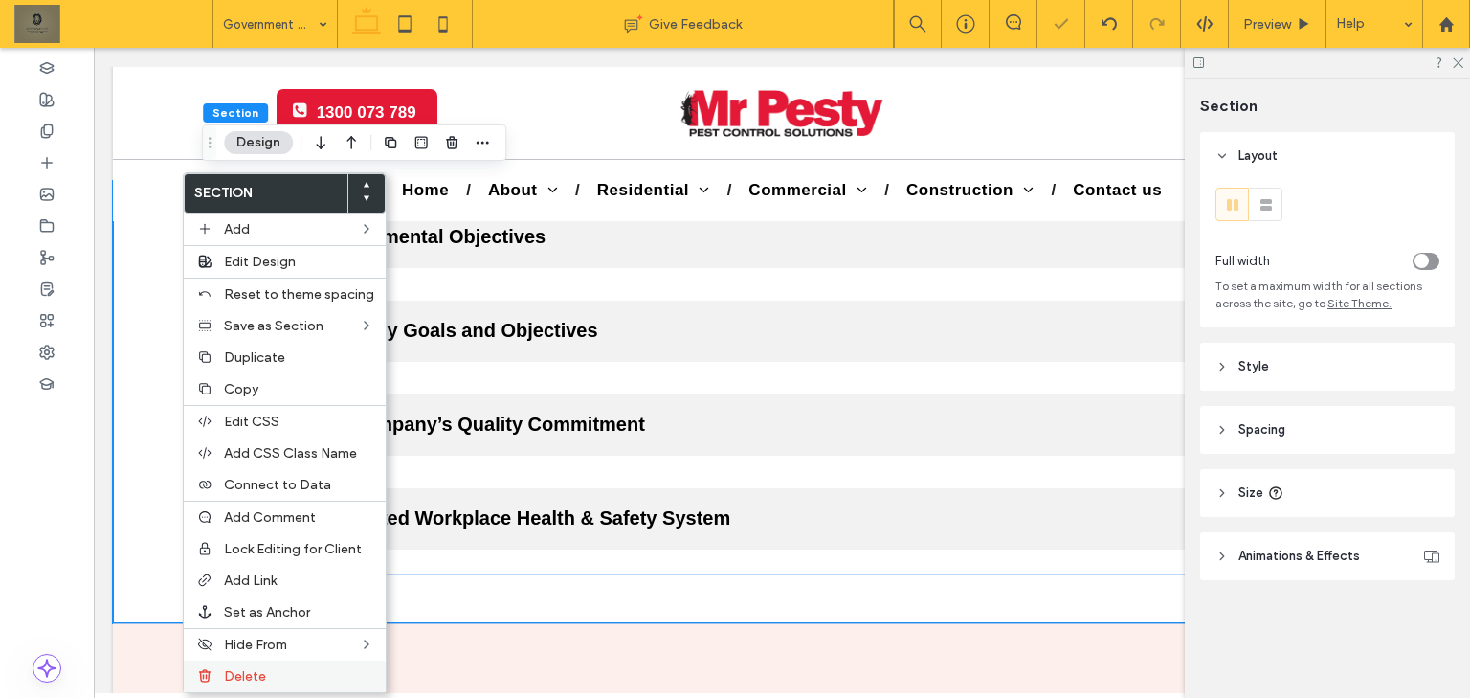
click at [322, 670] on label "Delete" at bounding box center [299, 676] width 150 height 16
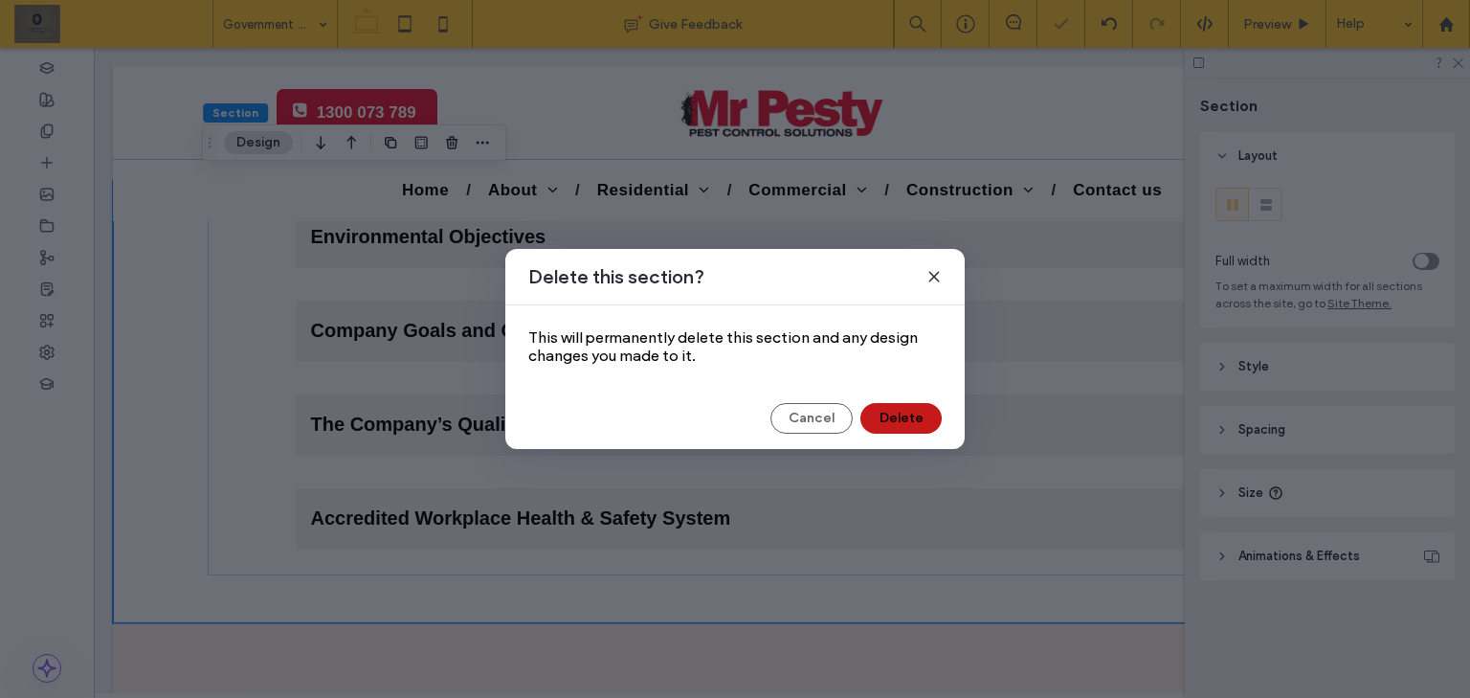
click at [938, 416] on button "Delete" at bounding box center [900, 418] width 81 height 31
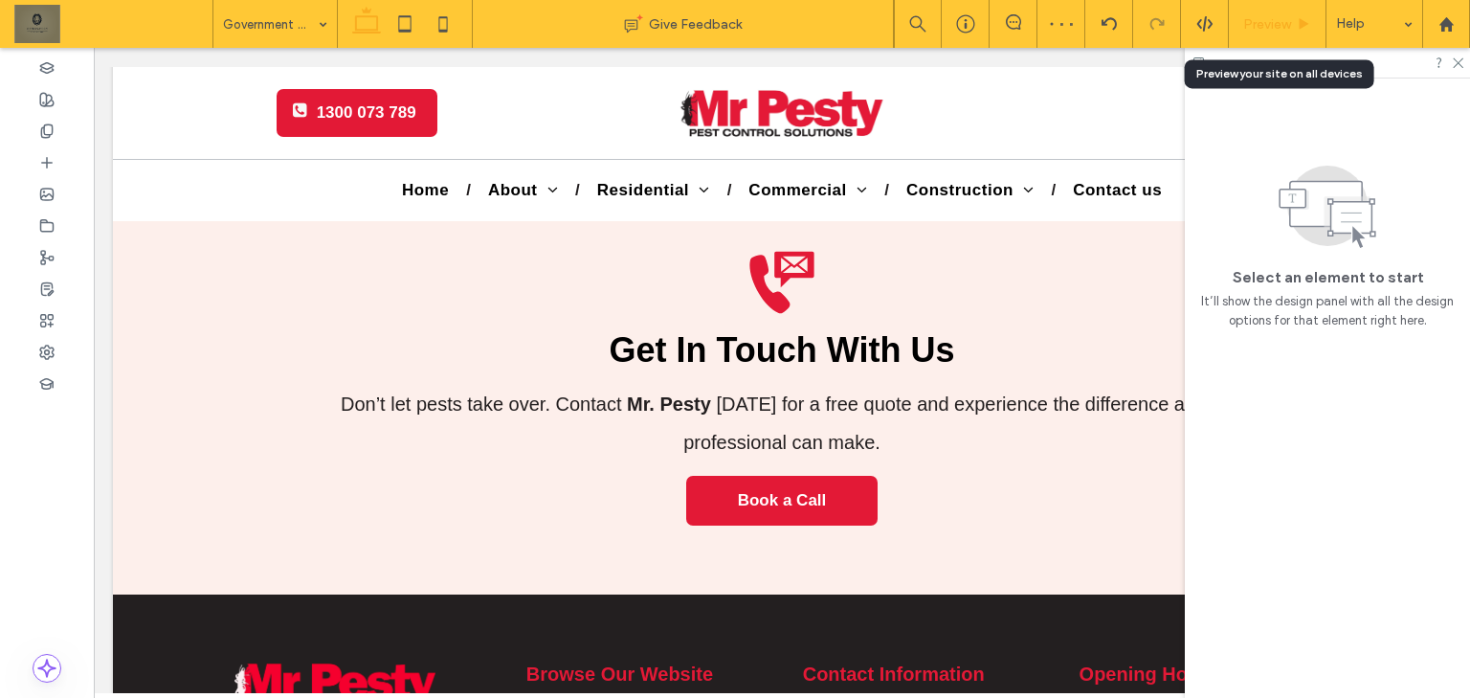
click at [1274, 18] on span "Preview" at bounding box center [1267, 24] width 48 height 16
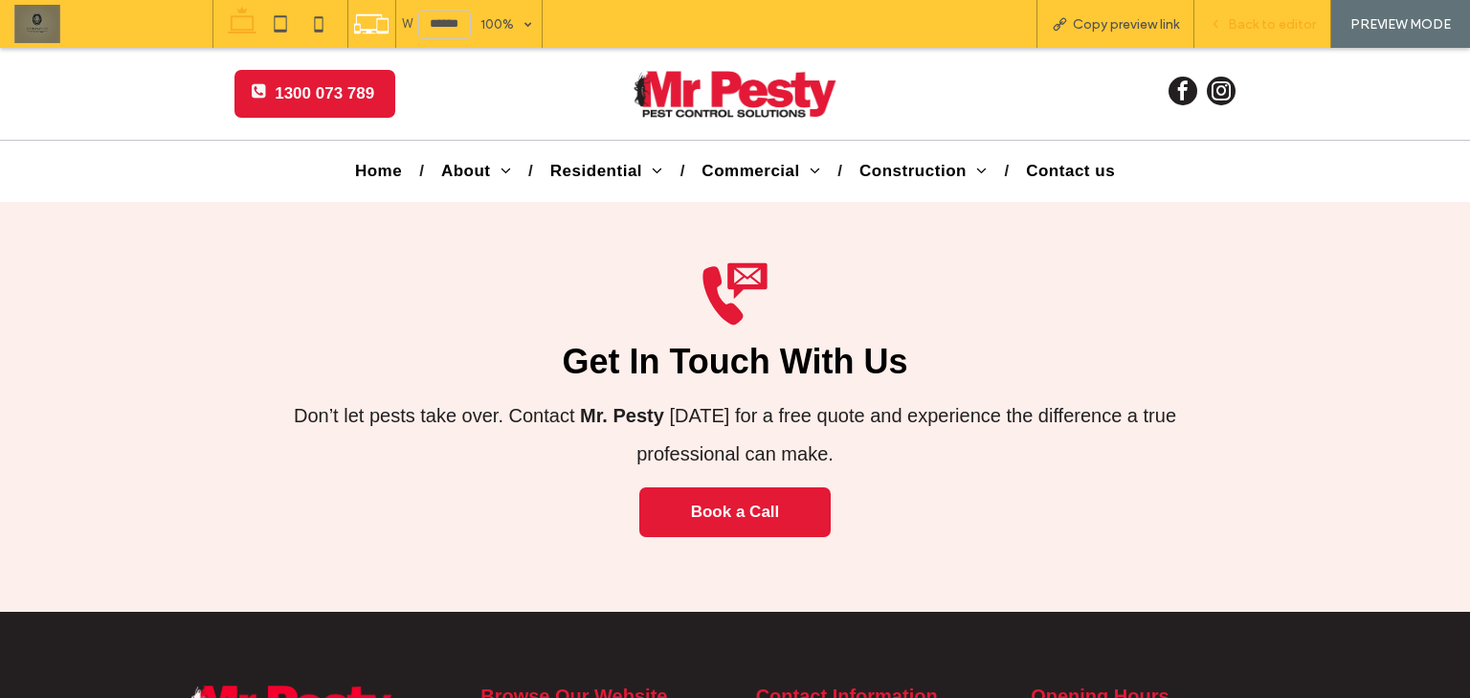
click at [1274, 19] on span "Back to editor" at bounding box center [1272, 24] width 88 height 16
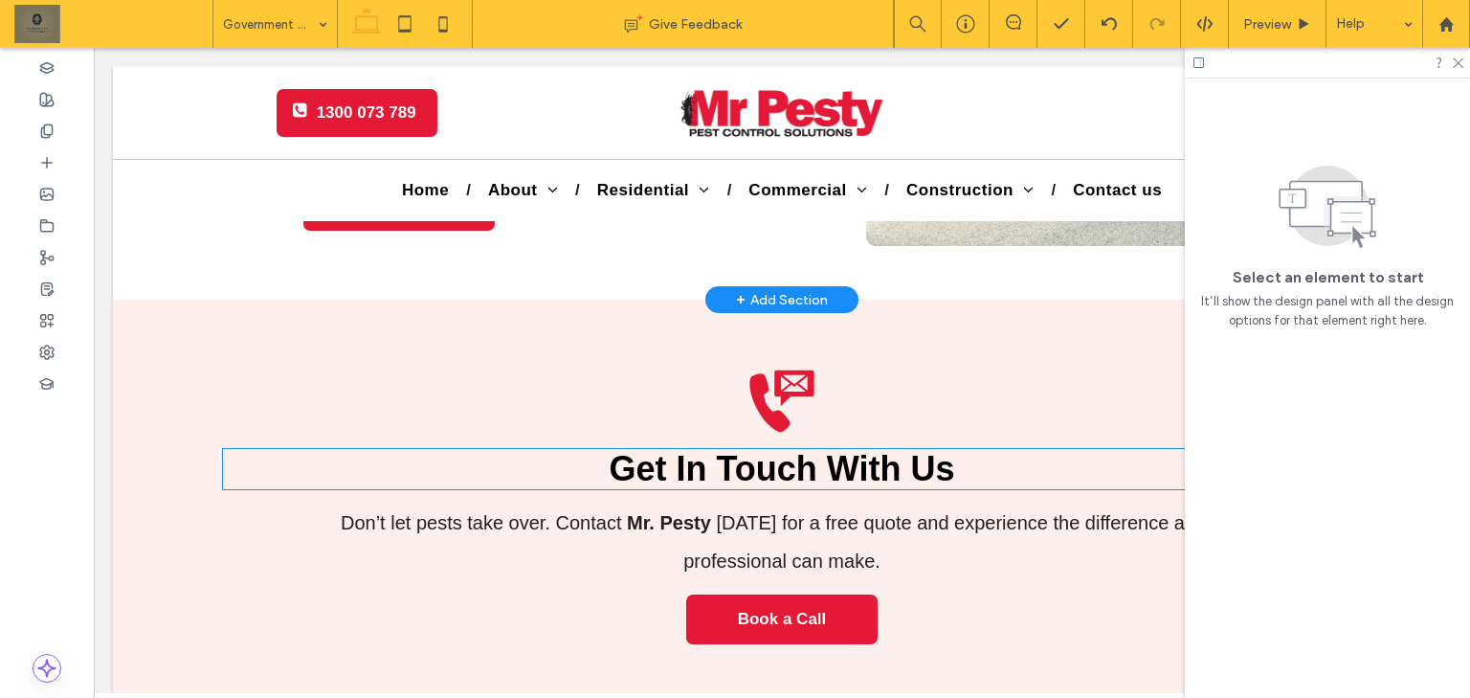
scroll to position [2913, 0]
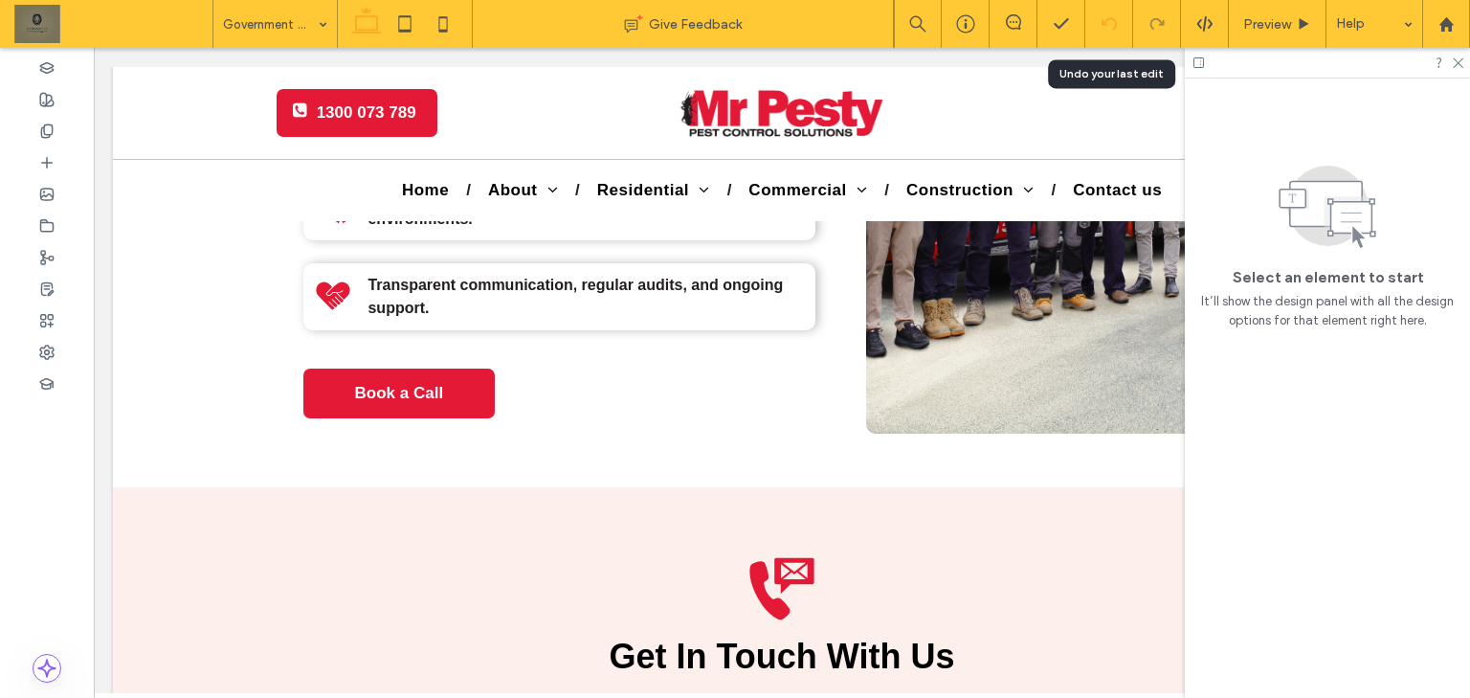
click at [1109, 34] on div at bounding box center [1109, 24] width 48 height 48
click at [1114, 20] on use at bounding box center [1107, 23] width 15 height 12
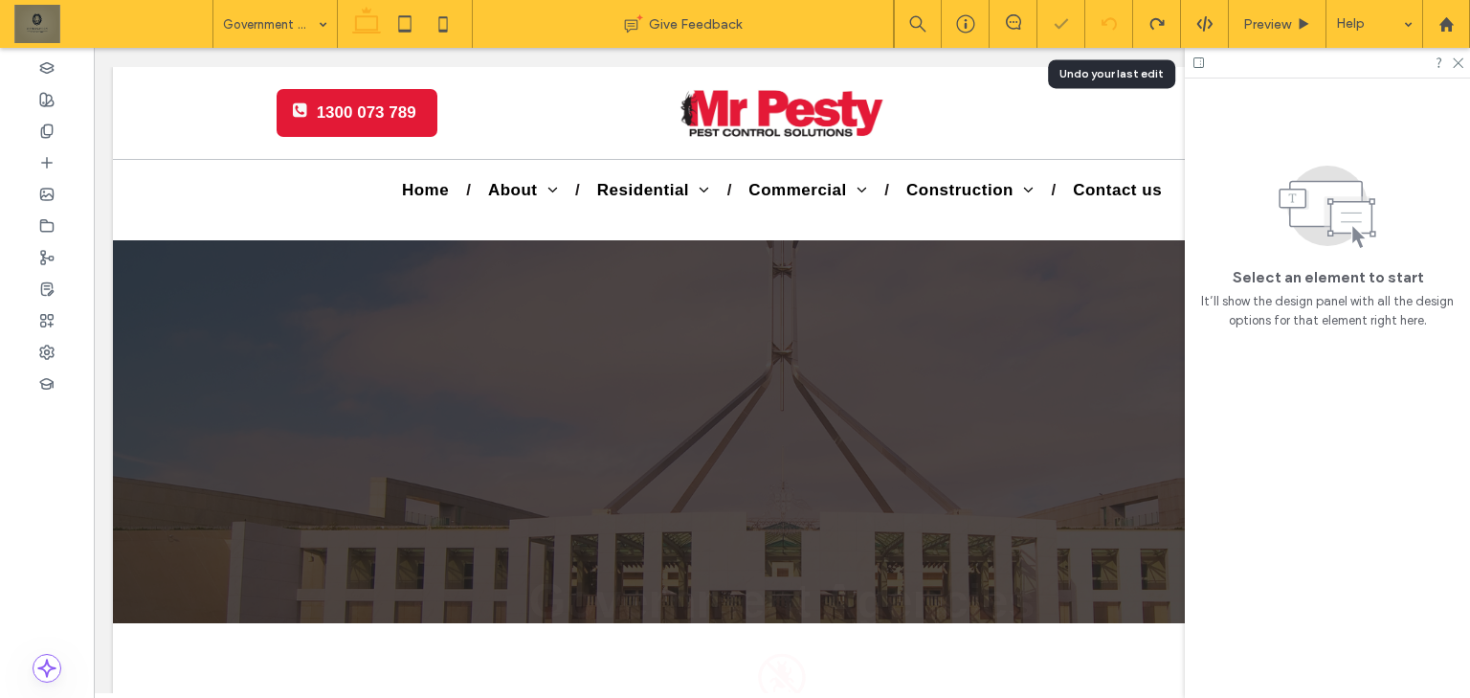
scroll to position [0, 0]
click at [1110, 27] on icon at bounding box center [1108, 23] width 15 height 15
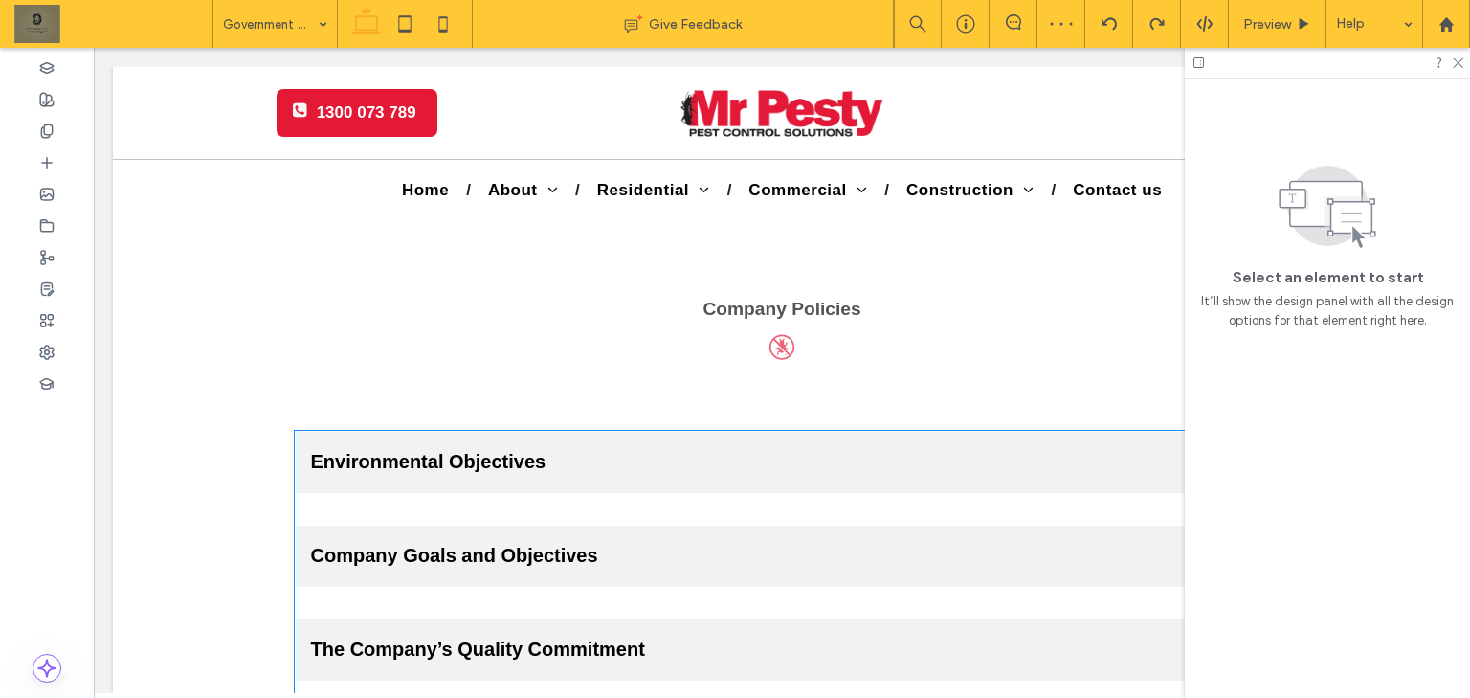
scroll to position [3368, 0]
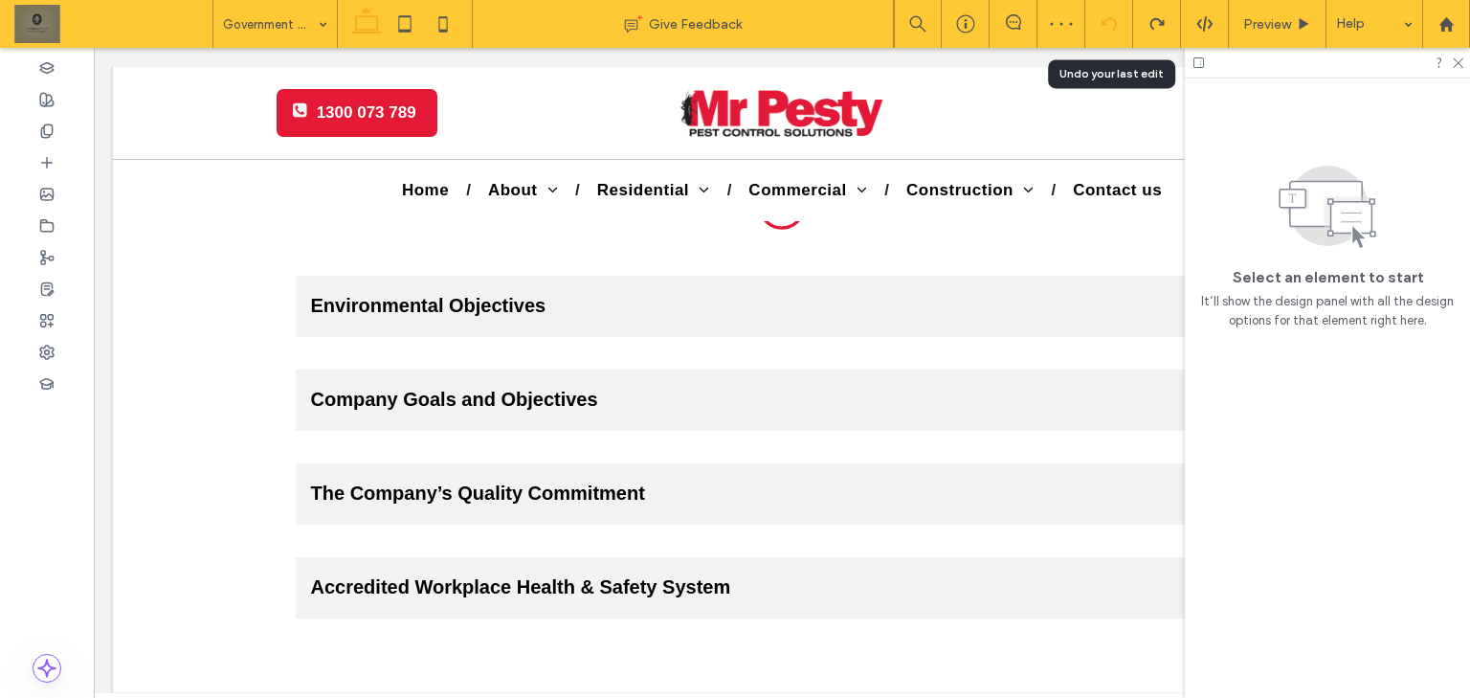
click at [1112, 25] on icon at bounding box center [1108, 23] width 15 height 15
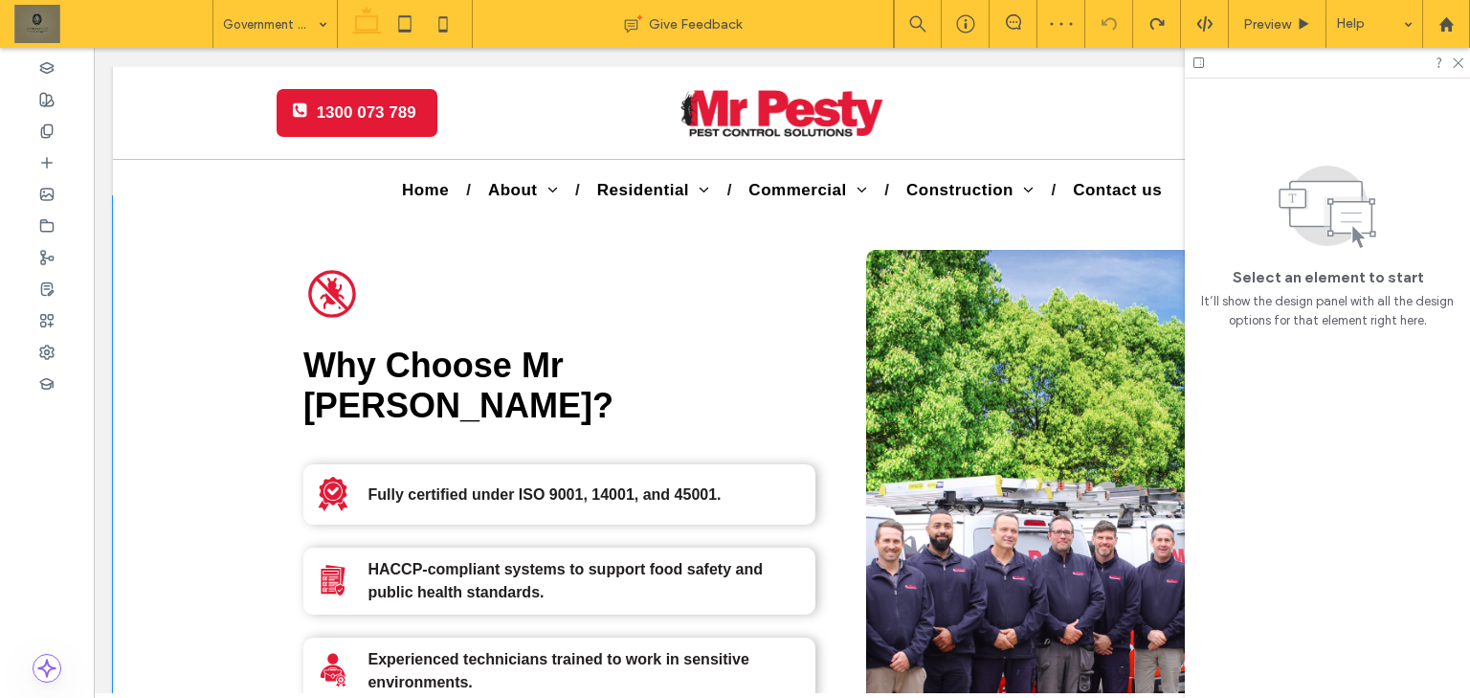
scroll to position [2756, 0]
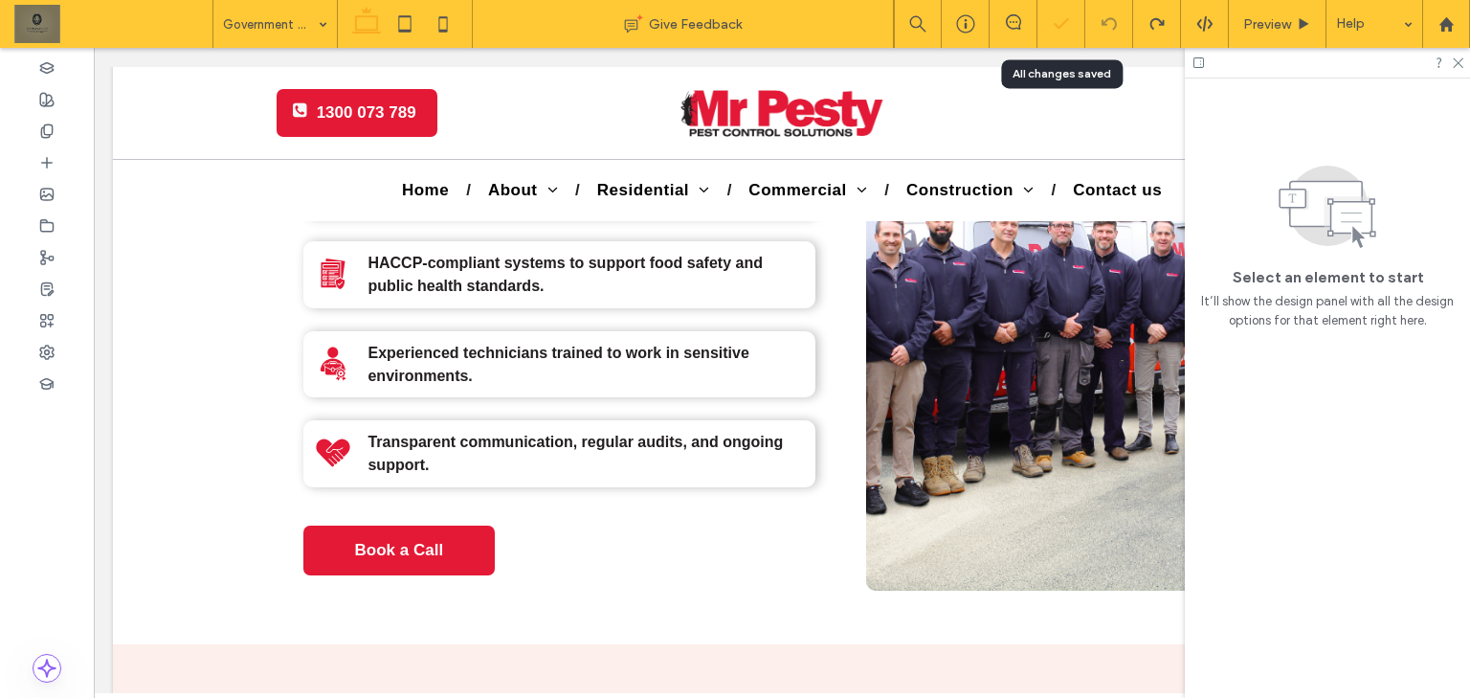
drag, startPoint x: 1056, startPoint y: 27, endPoint x: 964, endPoint y: 7, distance: 95.0
click at [1056, 27] on icon at bounding box center [1061, 23] width 19 height 19
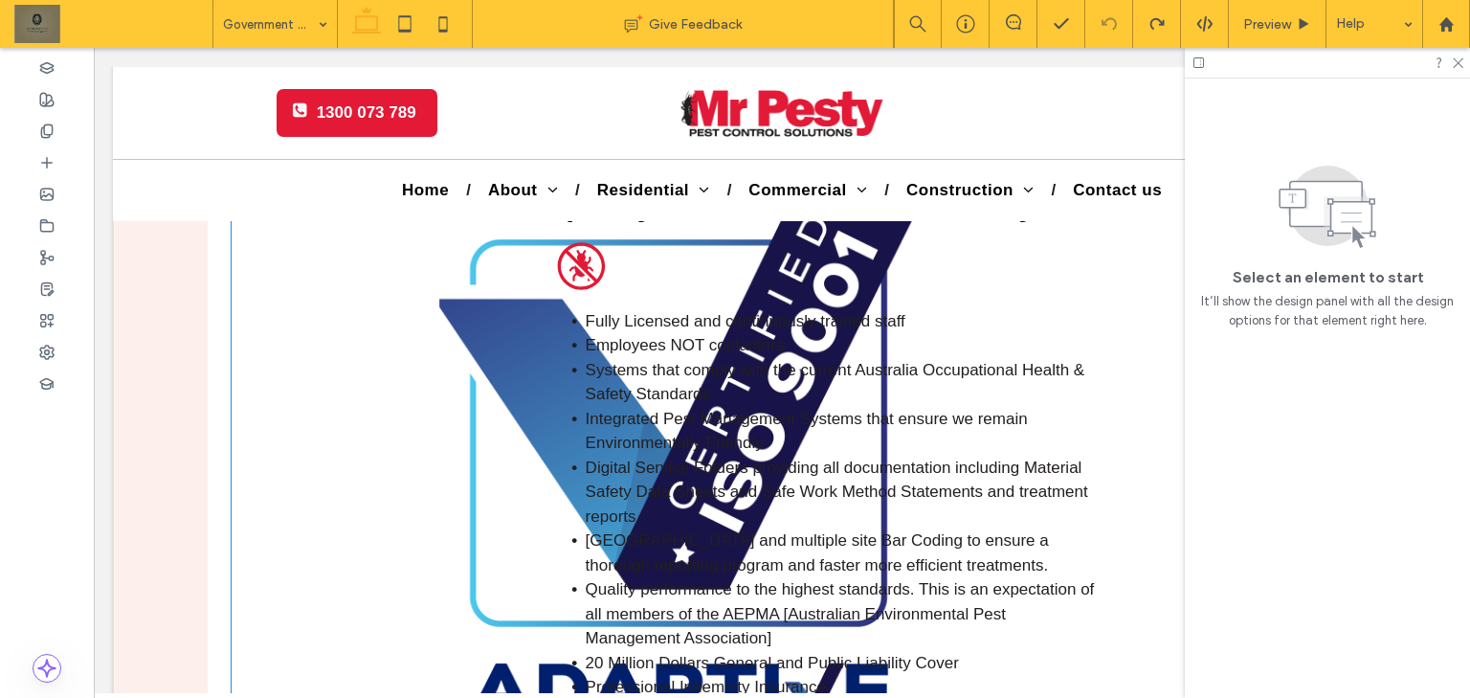
scroll to position [3674, 0]
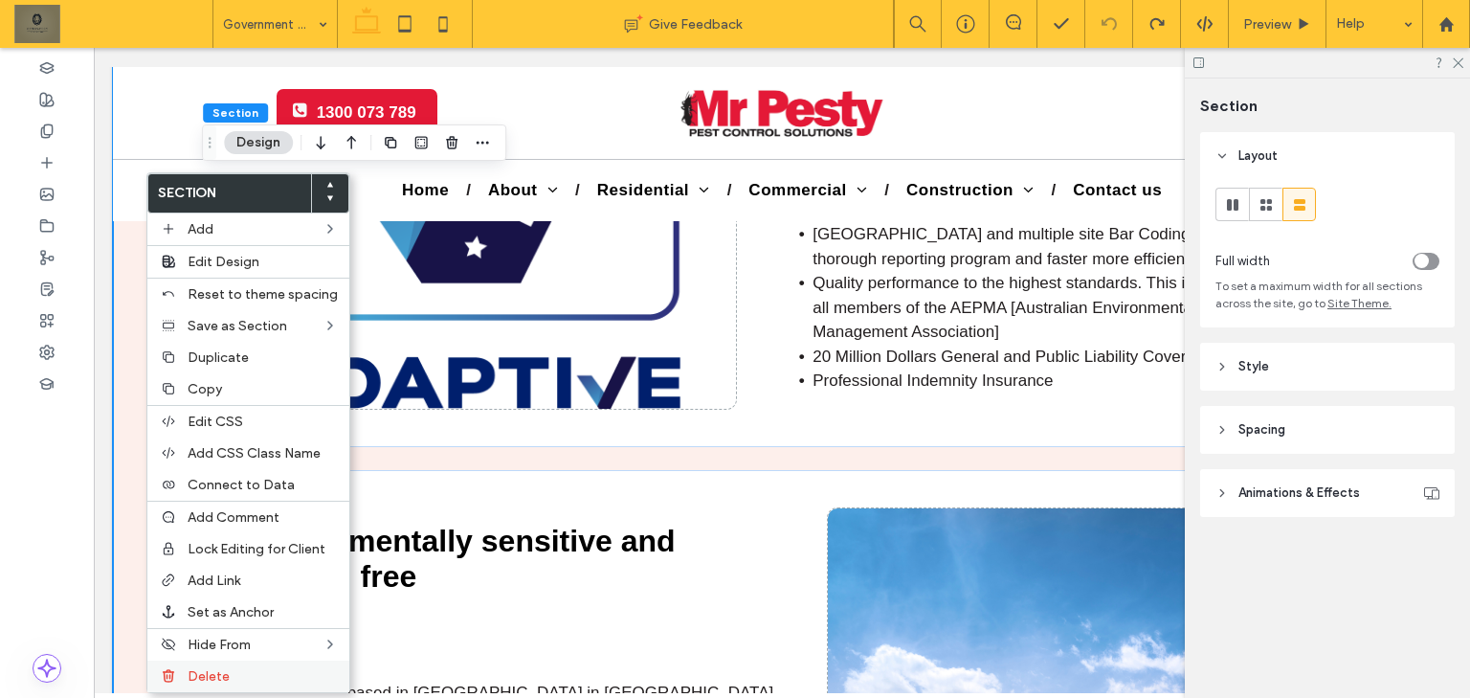
click at [291, 674] on label "Delete" at bounding box center [263, 676] width 150 height 16
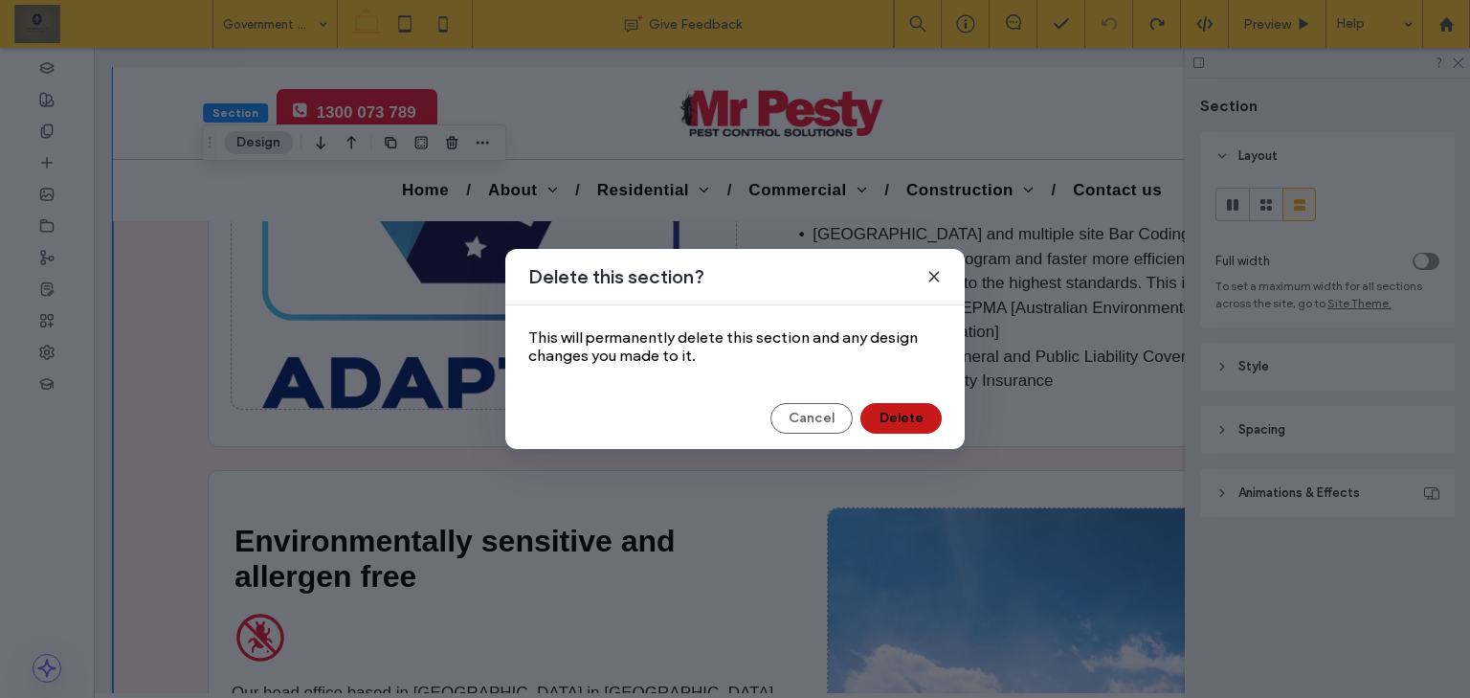
drag, startPoint x: 917, startPoint y: 410, endPoint x: 822, endPoint y: 363, distance: 105.7
click at [917, 410] on button "Delete" at bounding box center [900, 418] width 81 height 31
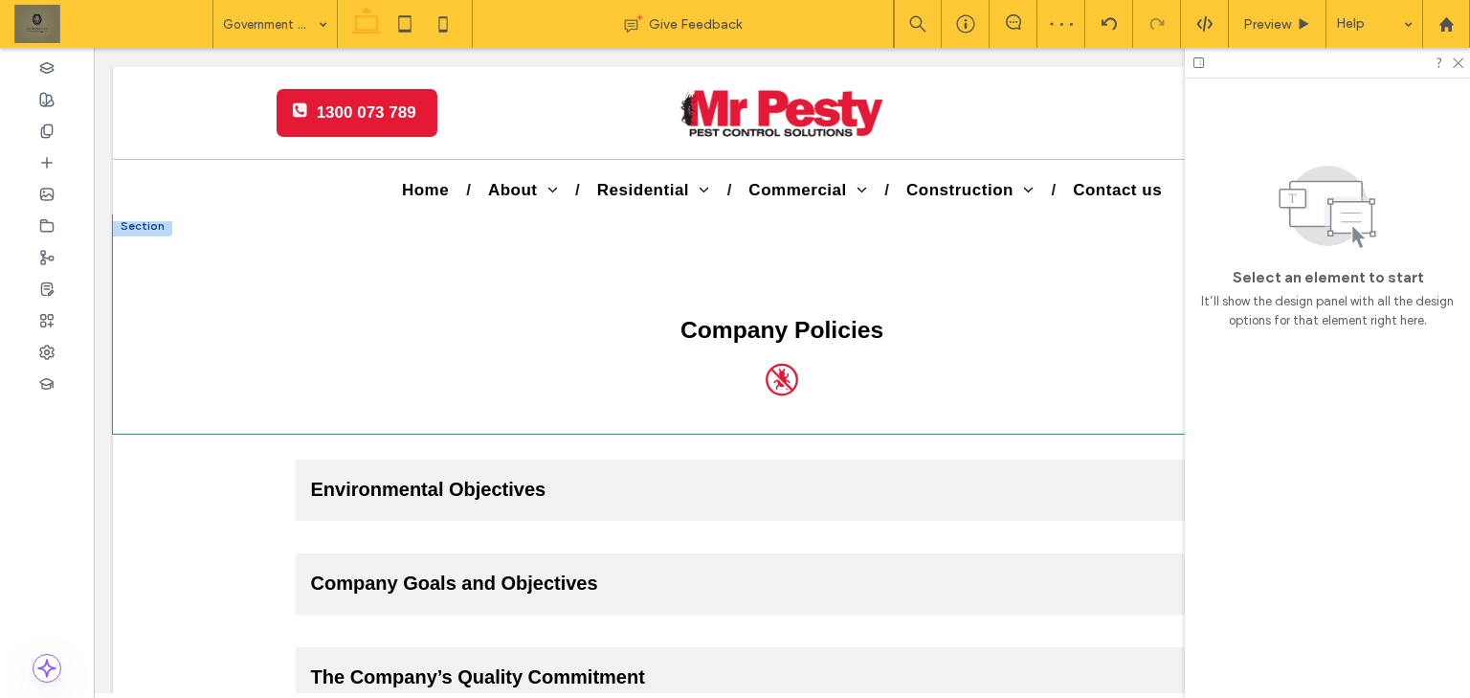
scroll to position [3215, 0]
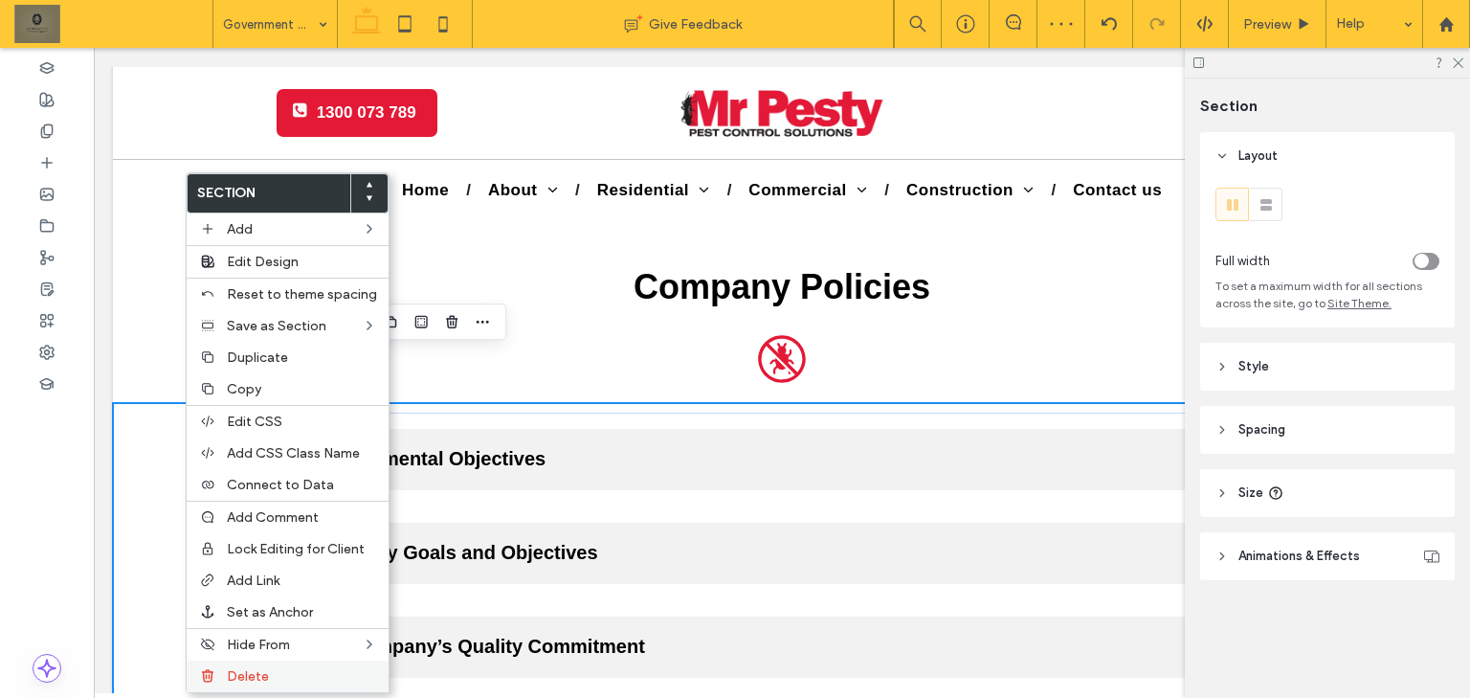
click at [256, 678] on span "Delete" at bounding box center [248, 676] width 42 height 16
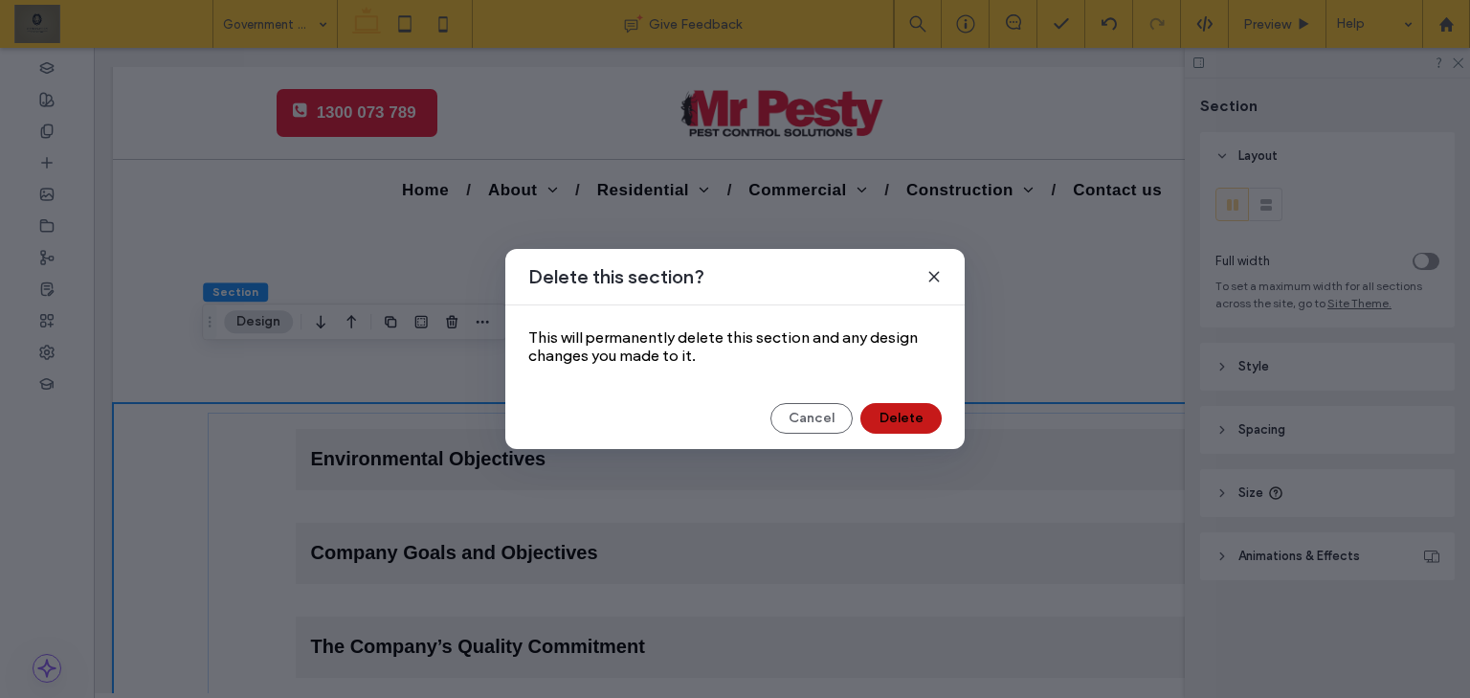
click at [879, 410] on button "Delete" at bounding box center [900, 418] width 81 height 31
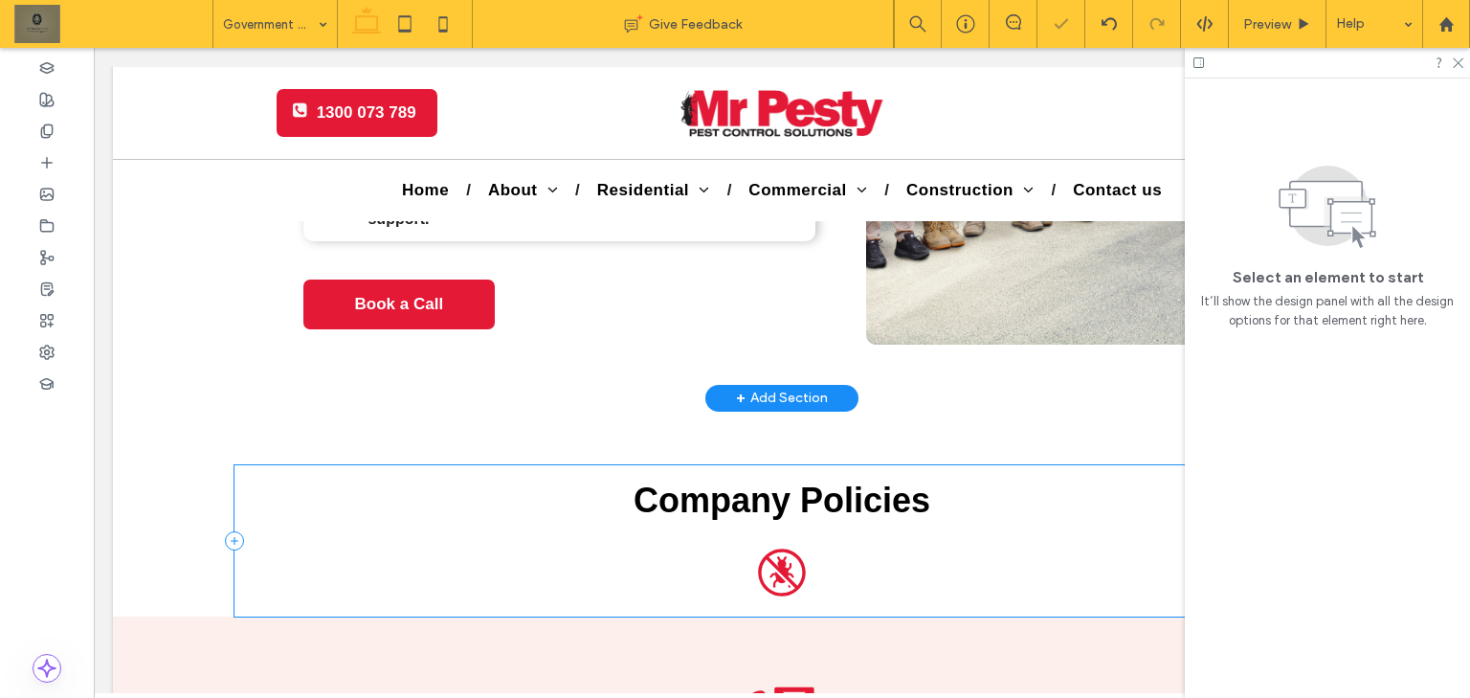
scroll to position [2985, 0]
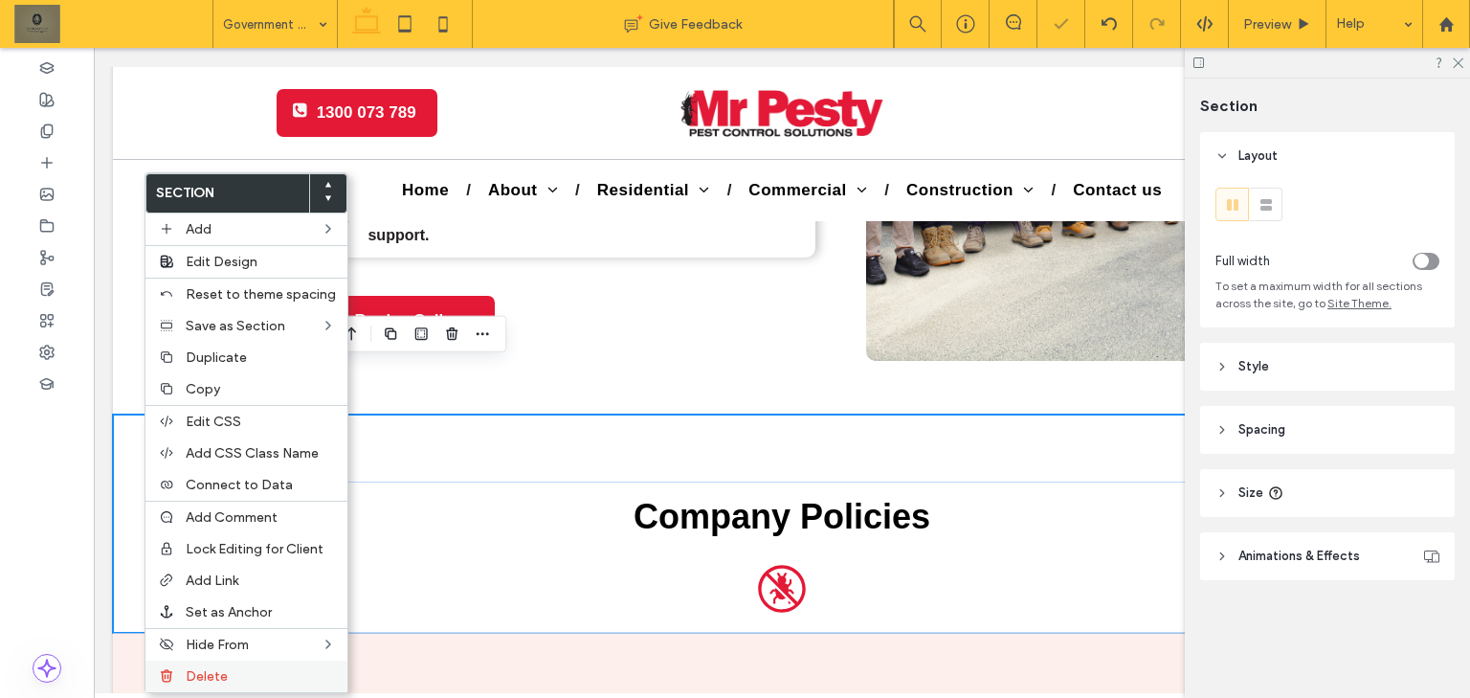
click at [287, 668] on label "Delete" at bounding box center [261, 676] width 150 height 16
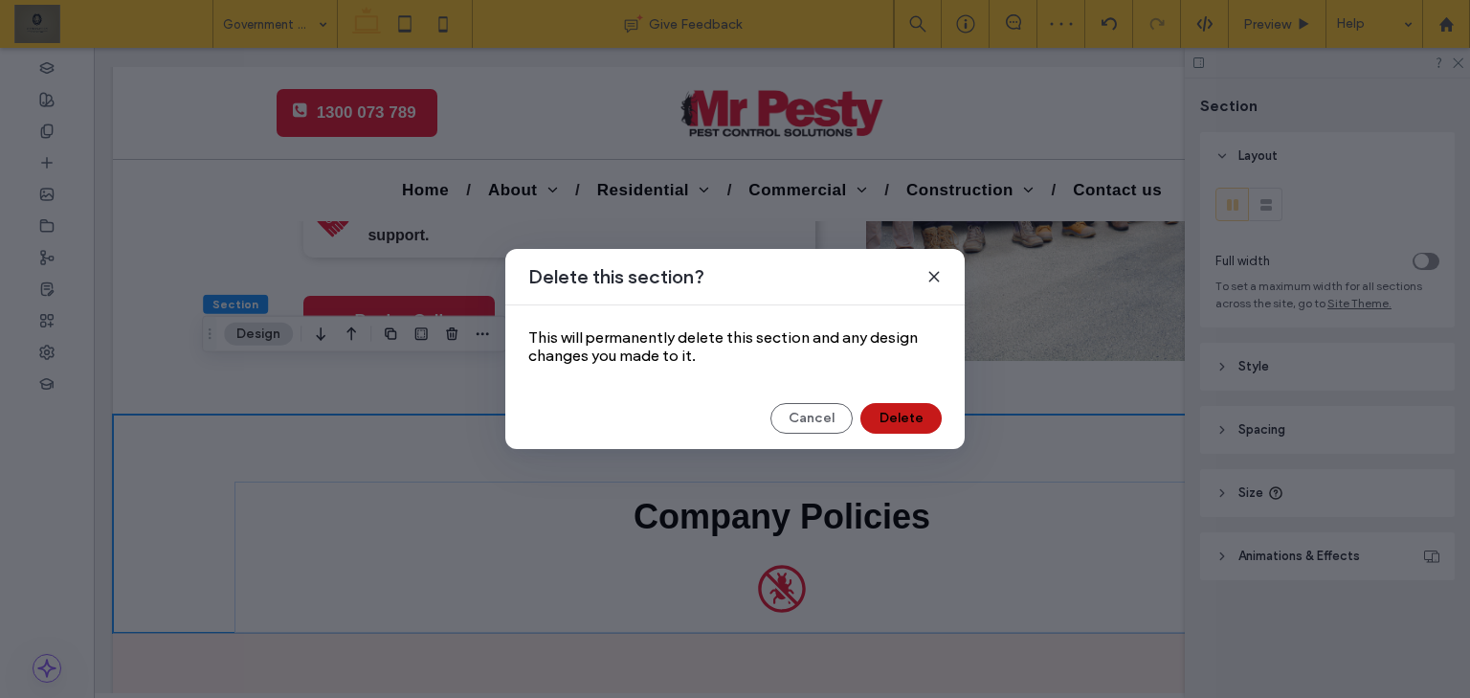
click at [911, 420] on button "Delete" at bounding box center [900, 418] width 81 height 31
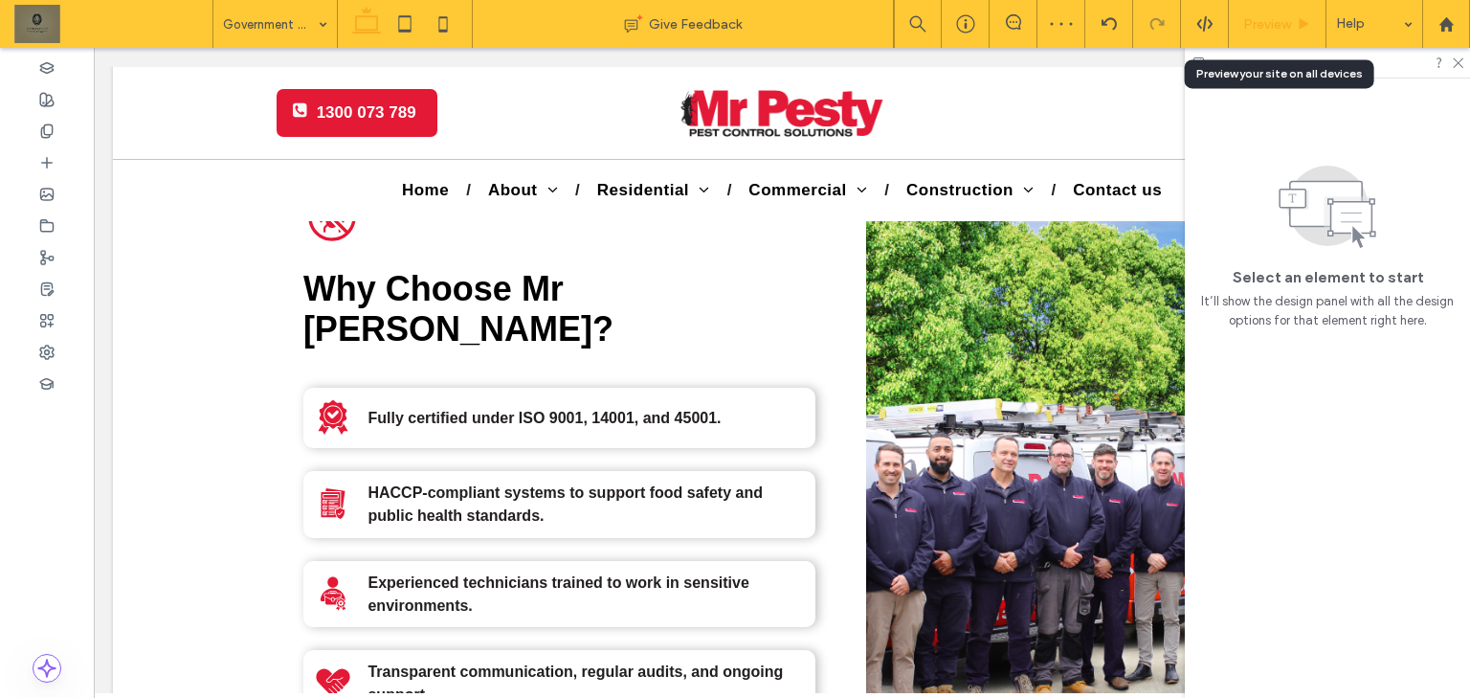
click at [1275, 17] on span "Preview" at bounding box center [1267, 24] width 48 height 16
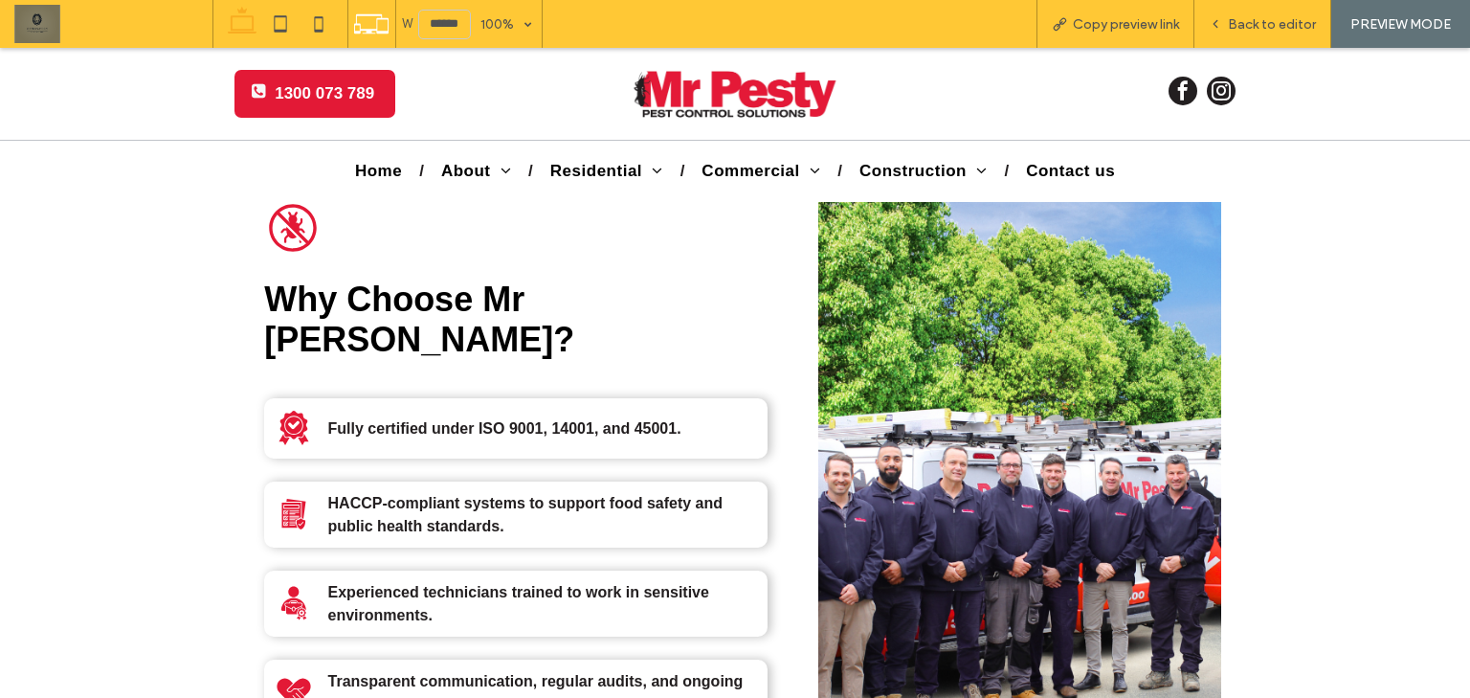
drag, startPoint x: 1455, startPoint y: 420, endPoint x: 1469, endPoint y: 456, distance: 38.7
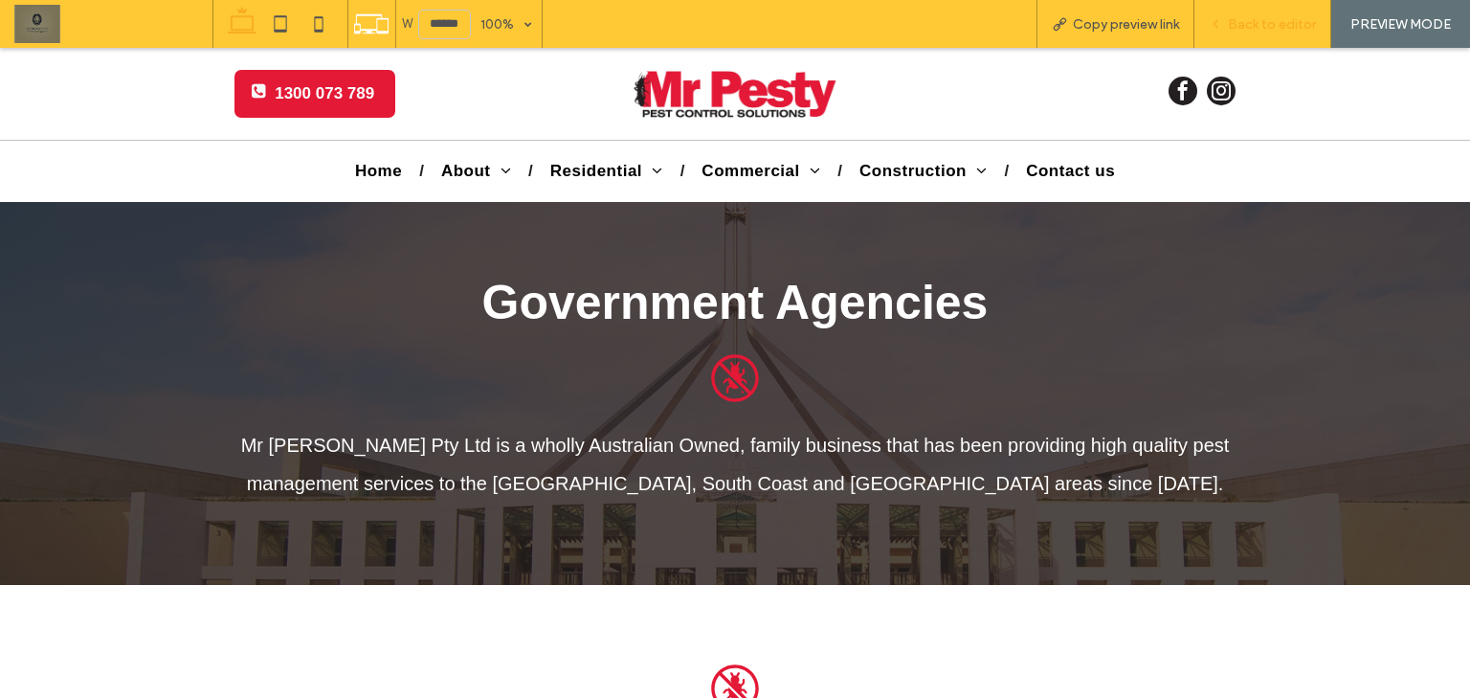
click at [1253, 19] on span "Back to editor" at bounding box center [1272, 24] width 88 height 16
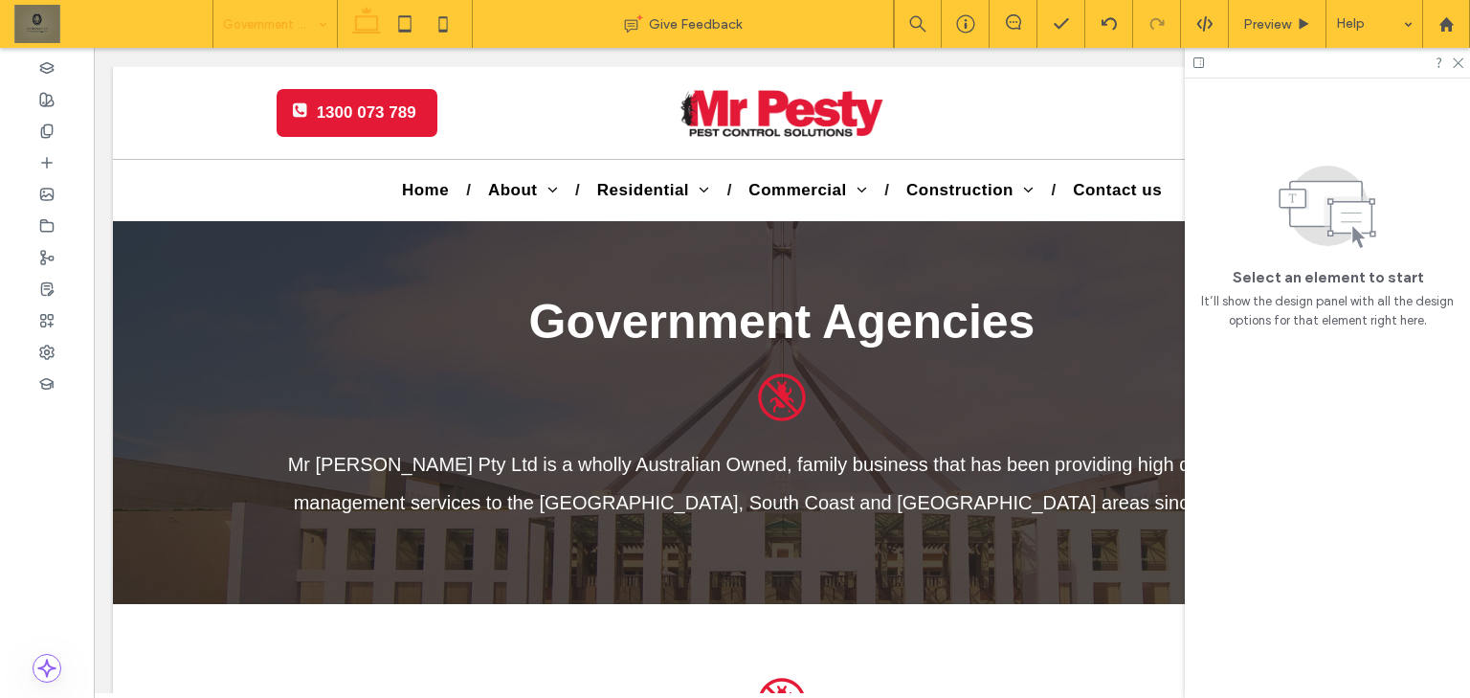
drag, startPoint x: 291, startPoint y: 19, endPoint x: 304, endPoint y: 19, distance: 13.4
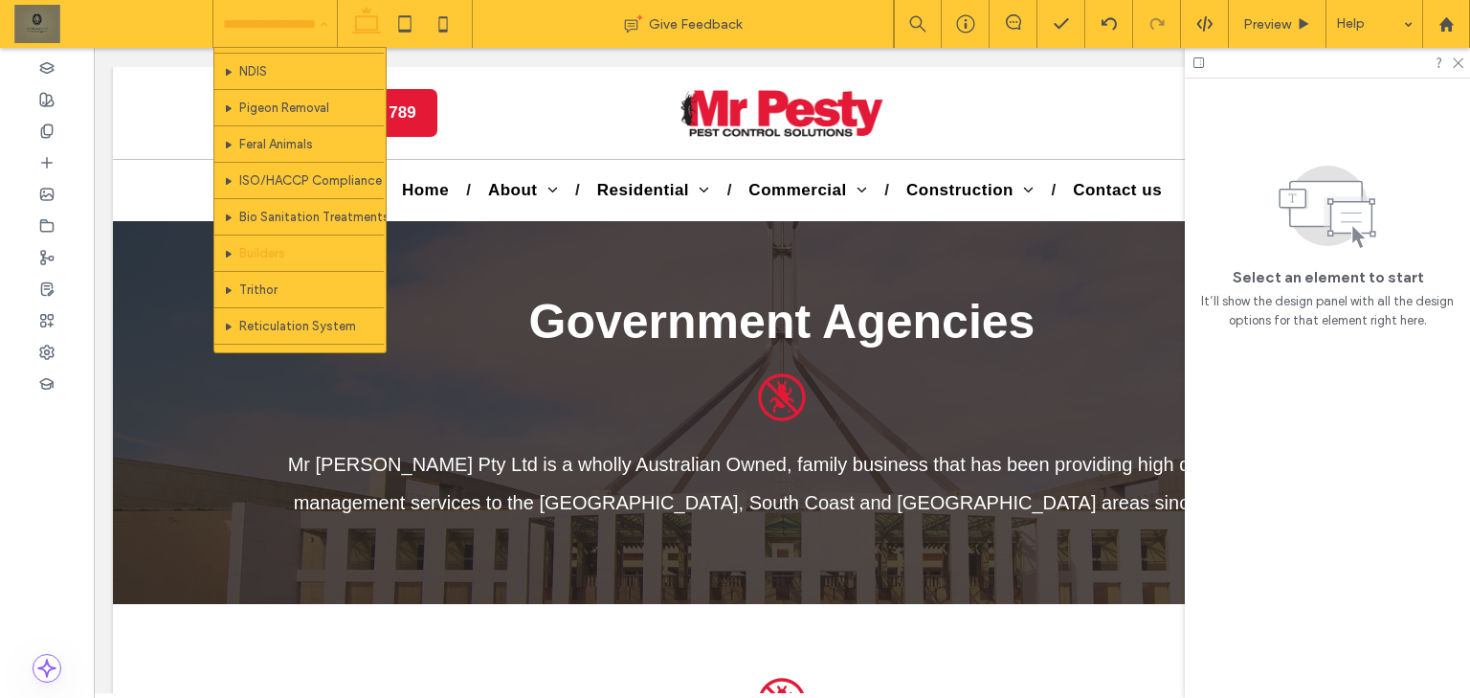
scroll to position [765, 0]
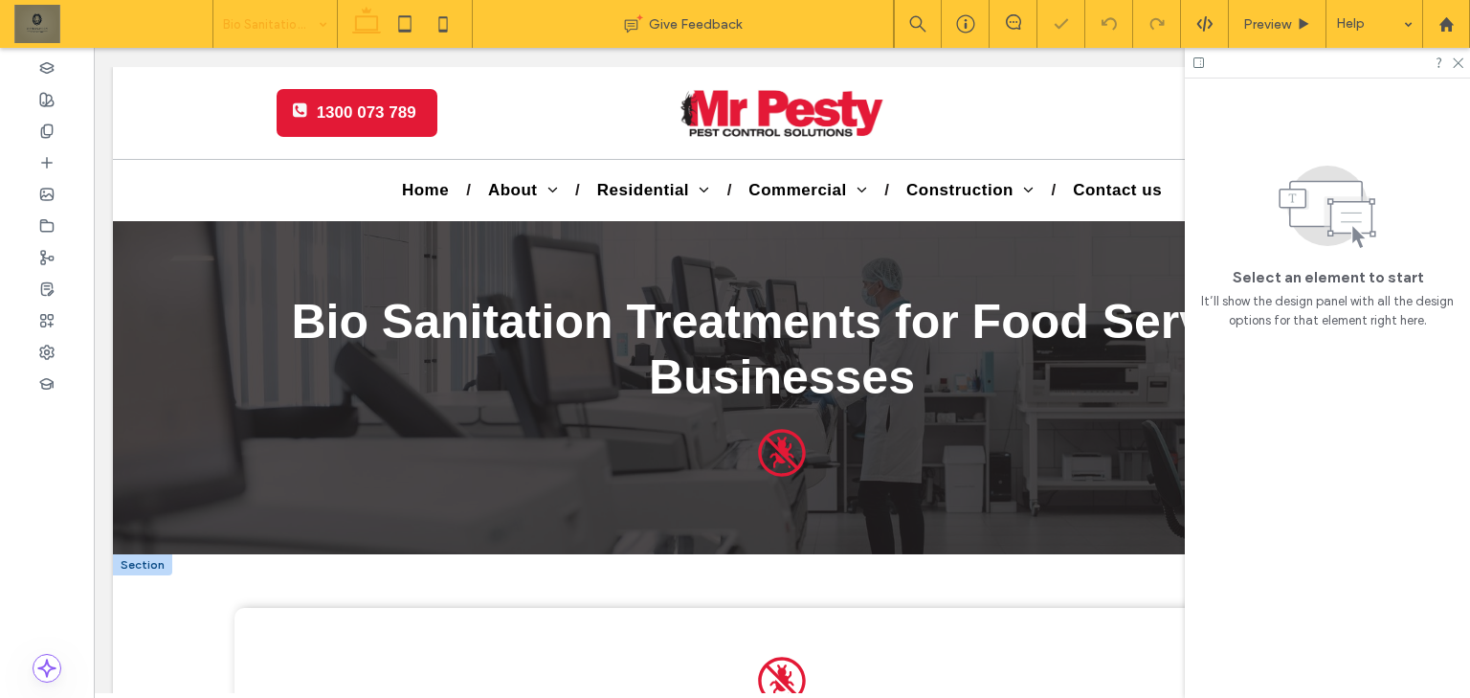
scroll to position [459, 0]
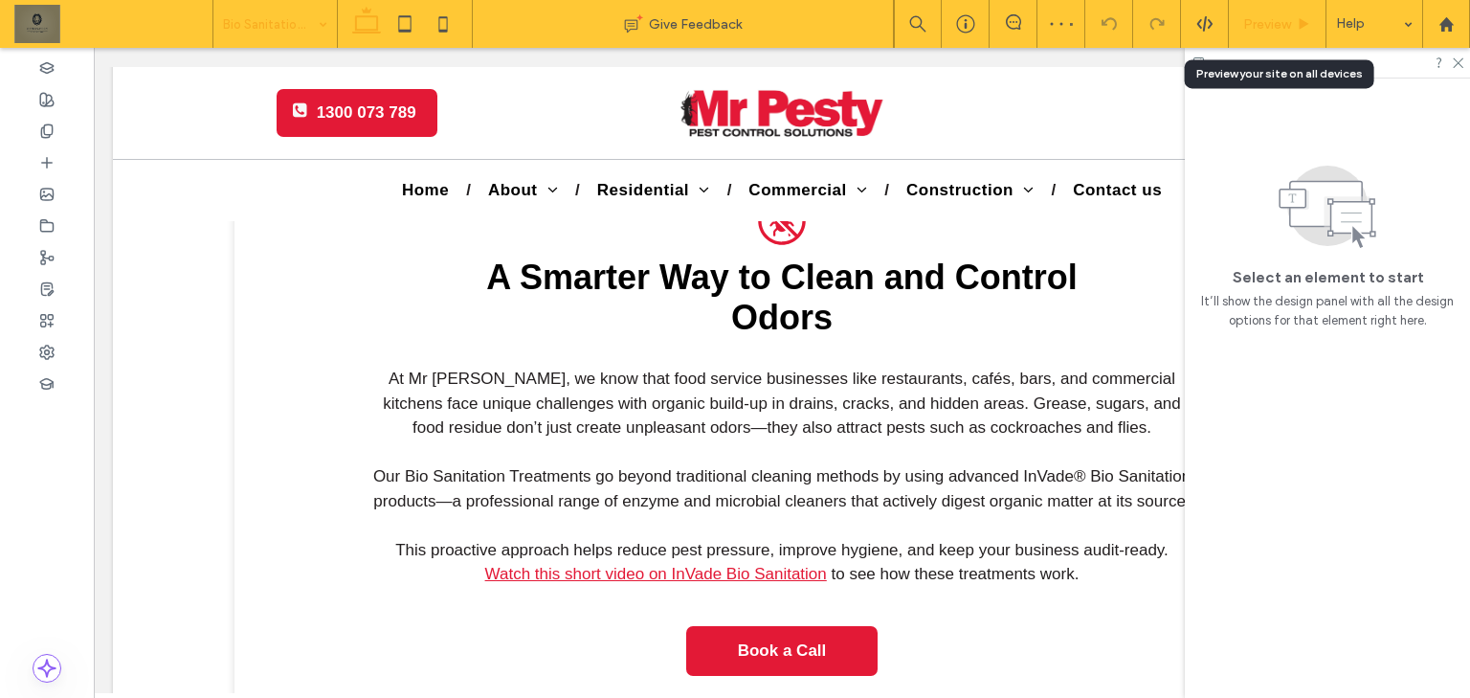
click at [1267, 29] on span "Preview" at bounding box center [1267, 24] width 48 height 16
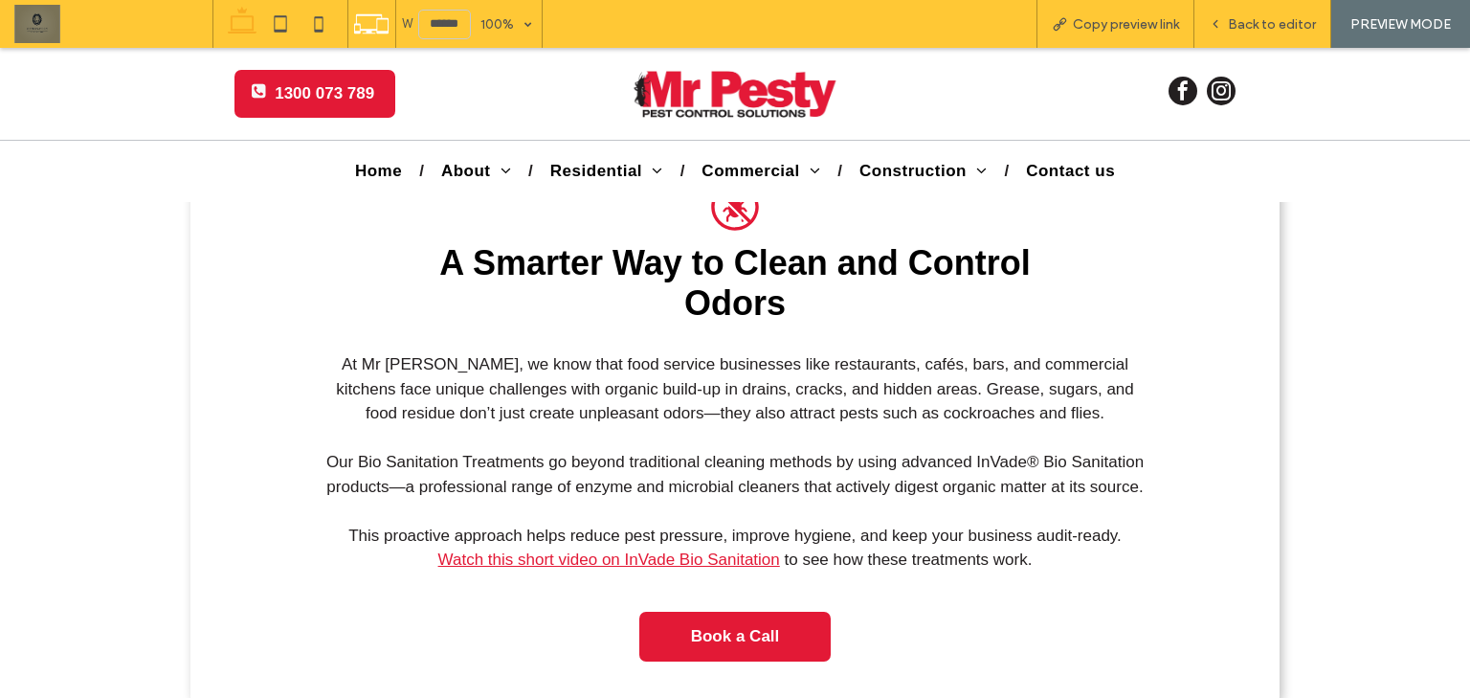
scroll to position [440, 0]
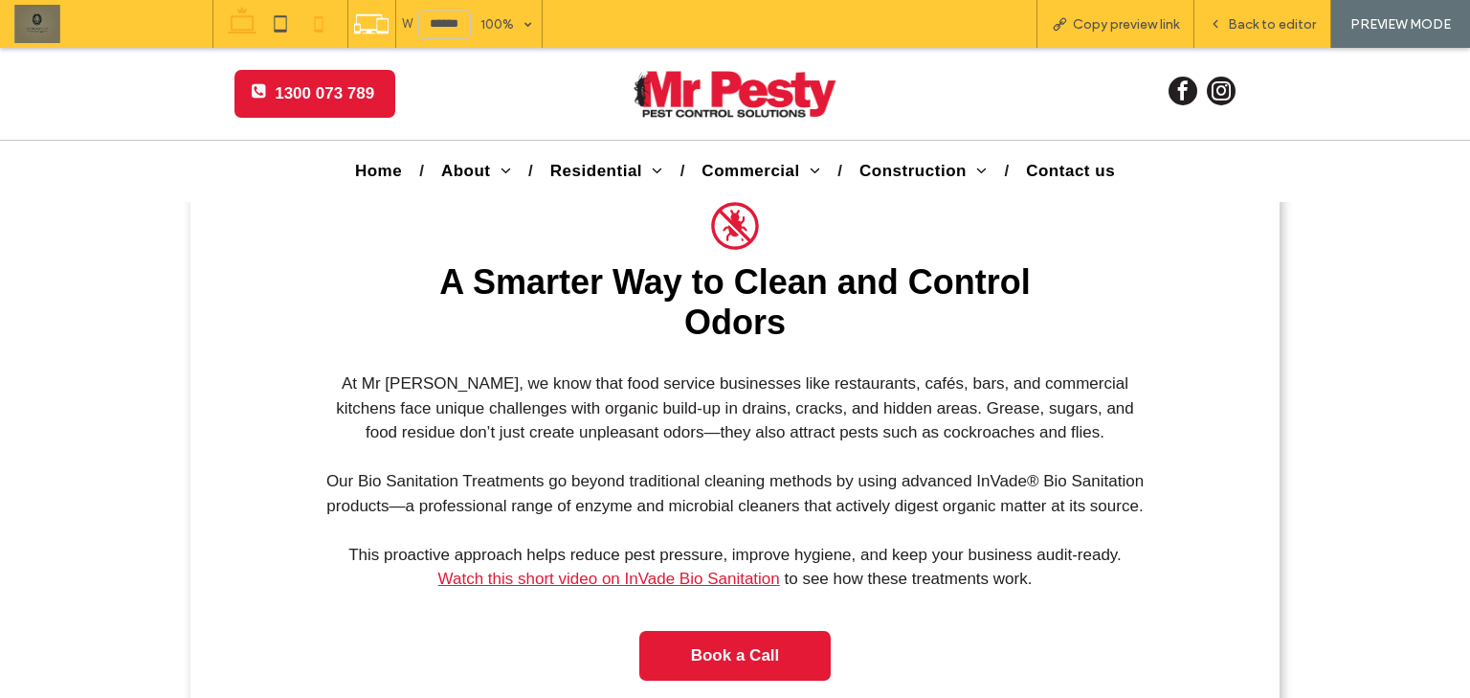
click at [328, 19] on icon at bounding box center [318, 24] width 38 height 38
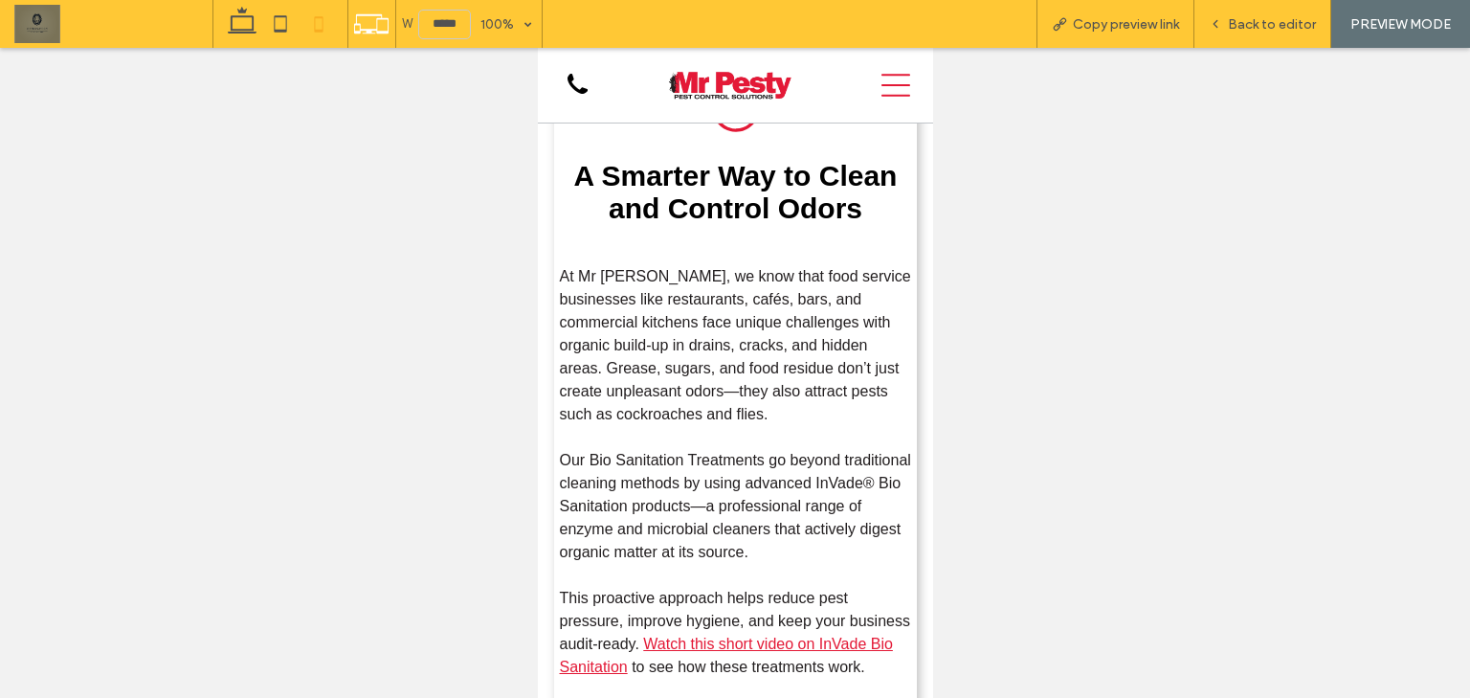
type input "*****"
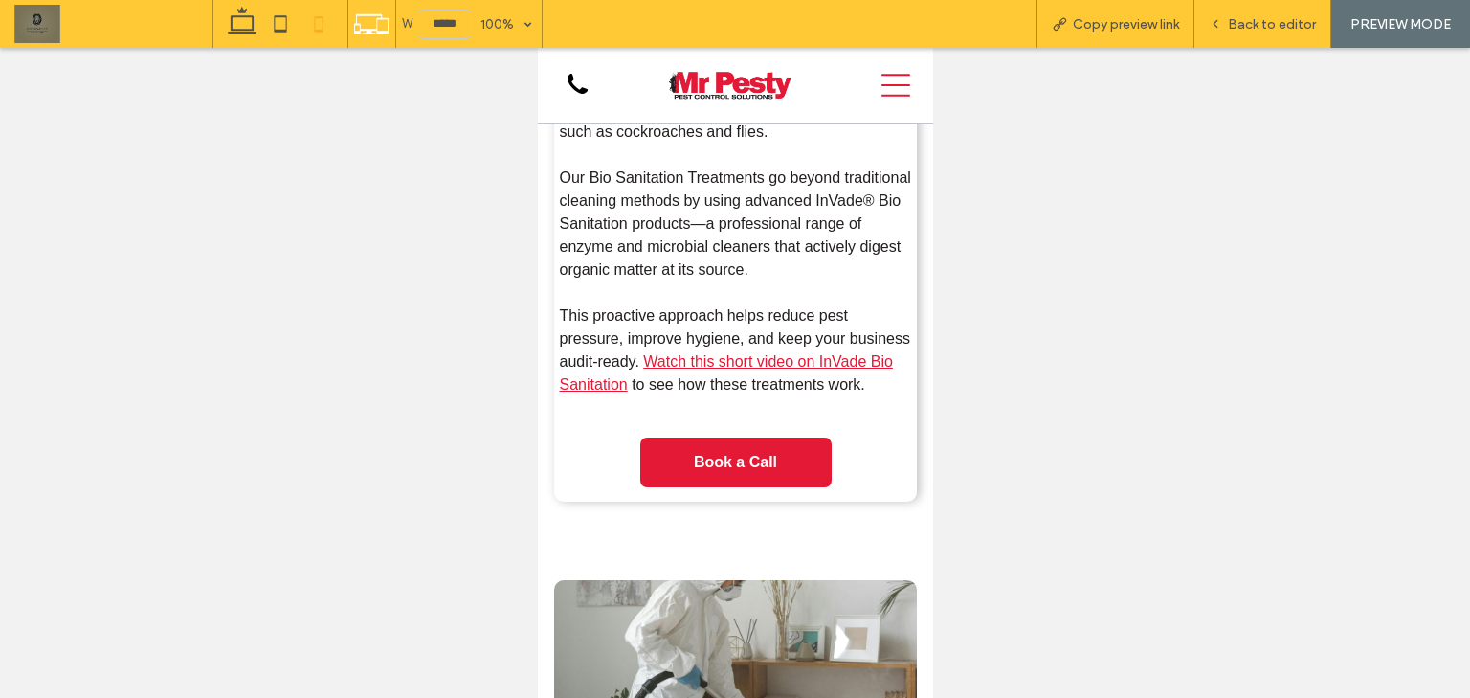
scroll to position [696, 0]
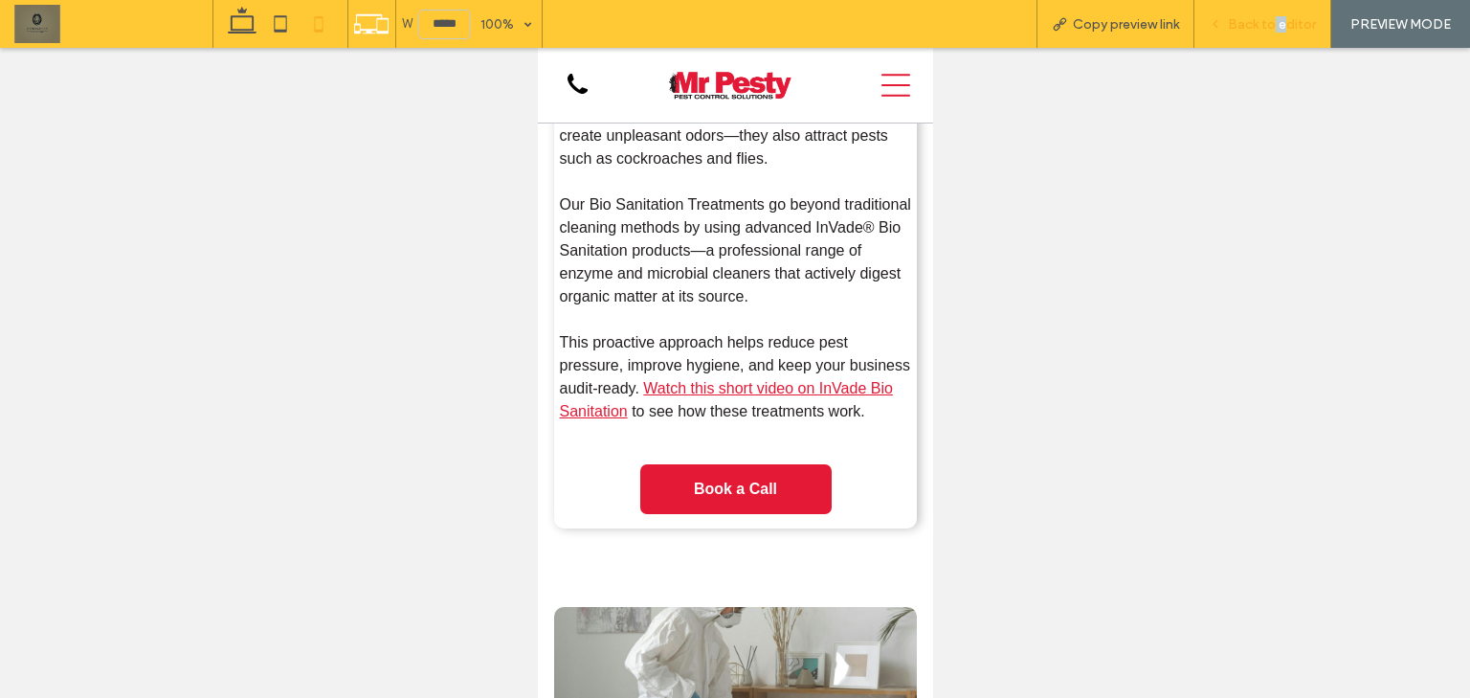
click at [1275, 25] on div "Back to editor" at bounding box center [1262, 24] width 137 height 48
click at [1275, 27] on span "Back to editor" at bounding box center [1272, 24] width 88 height 16
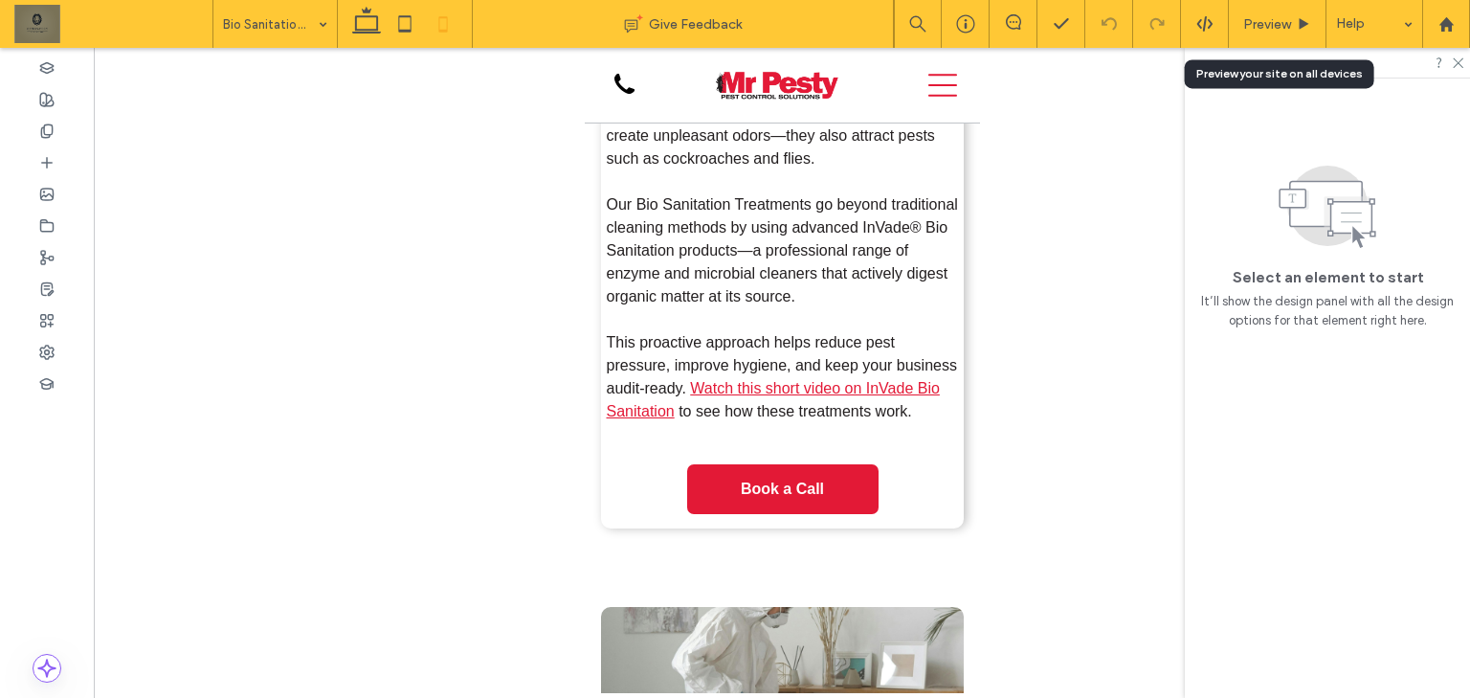
scroll to position [777, 0]
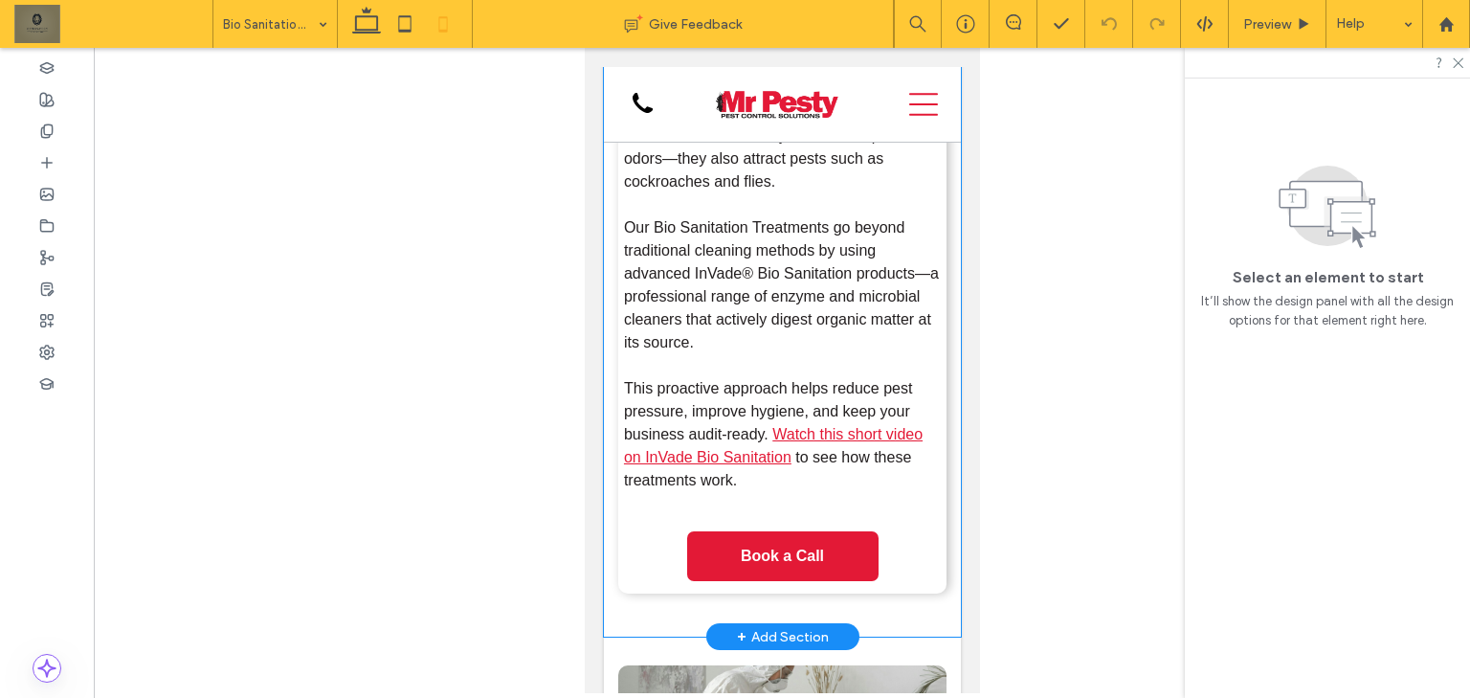
click at [944, 504] on div "A black and white icon of a bug in a circle. A Smarter Way to Clean and Control…" at bounding box center [781, 186] width 357 height 899
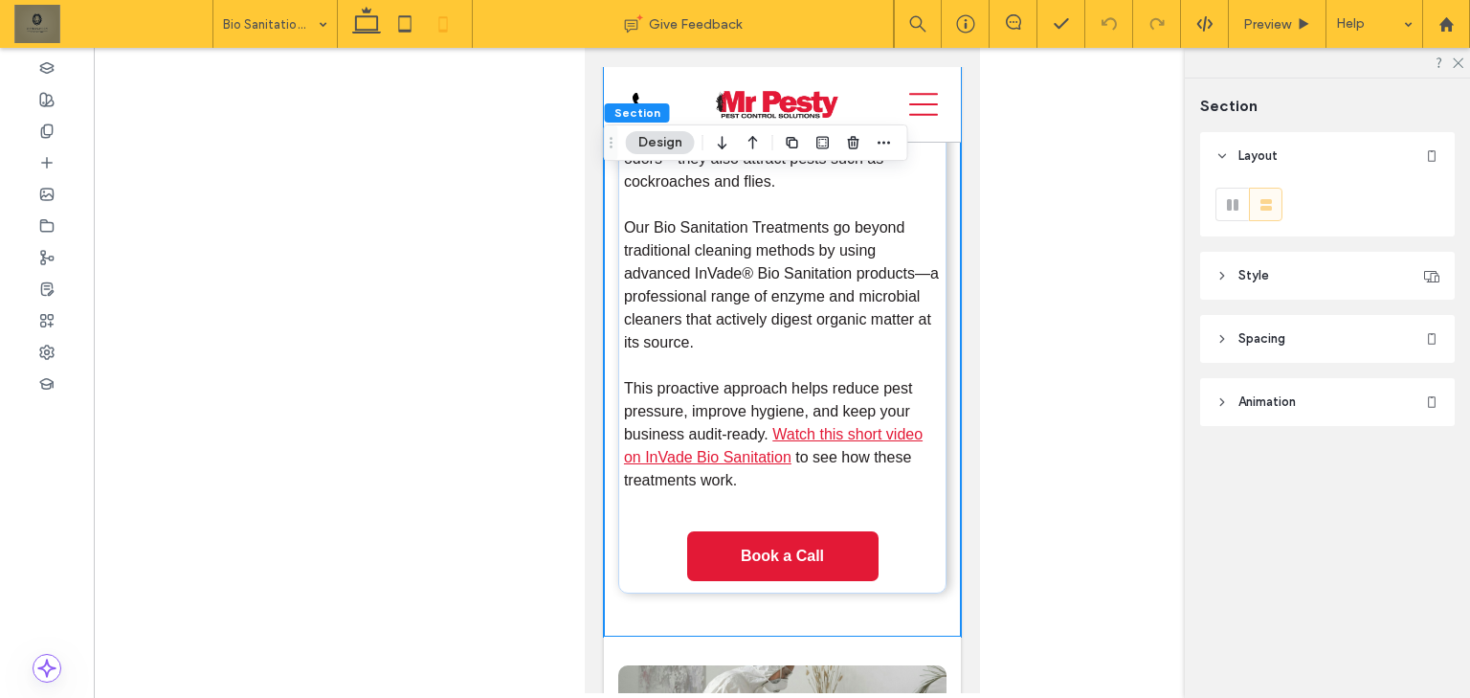
click at [1326, 335] on header "Spacing" at bounding box center [1327, 339] width 255 height 48
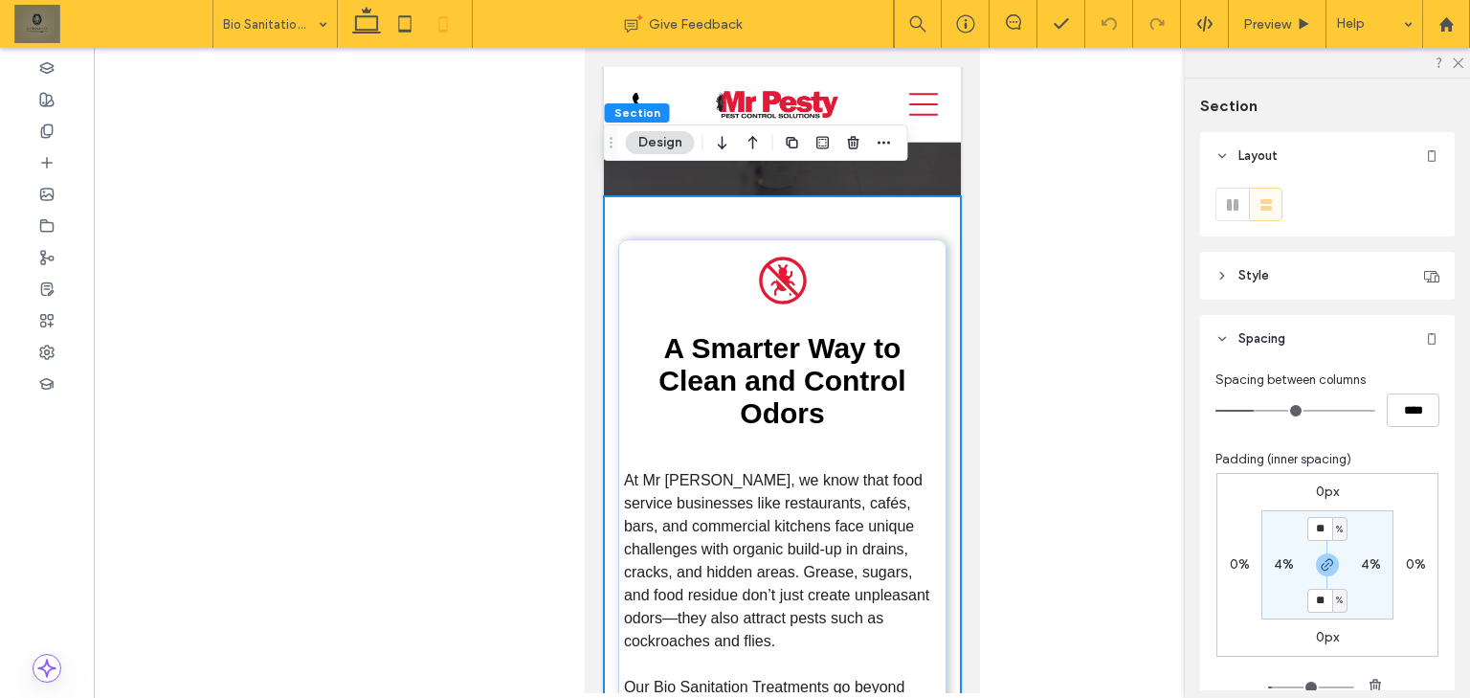
scroll to position [318, 0]
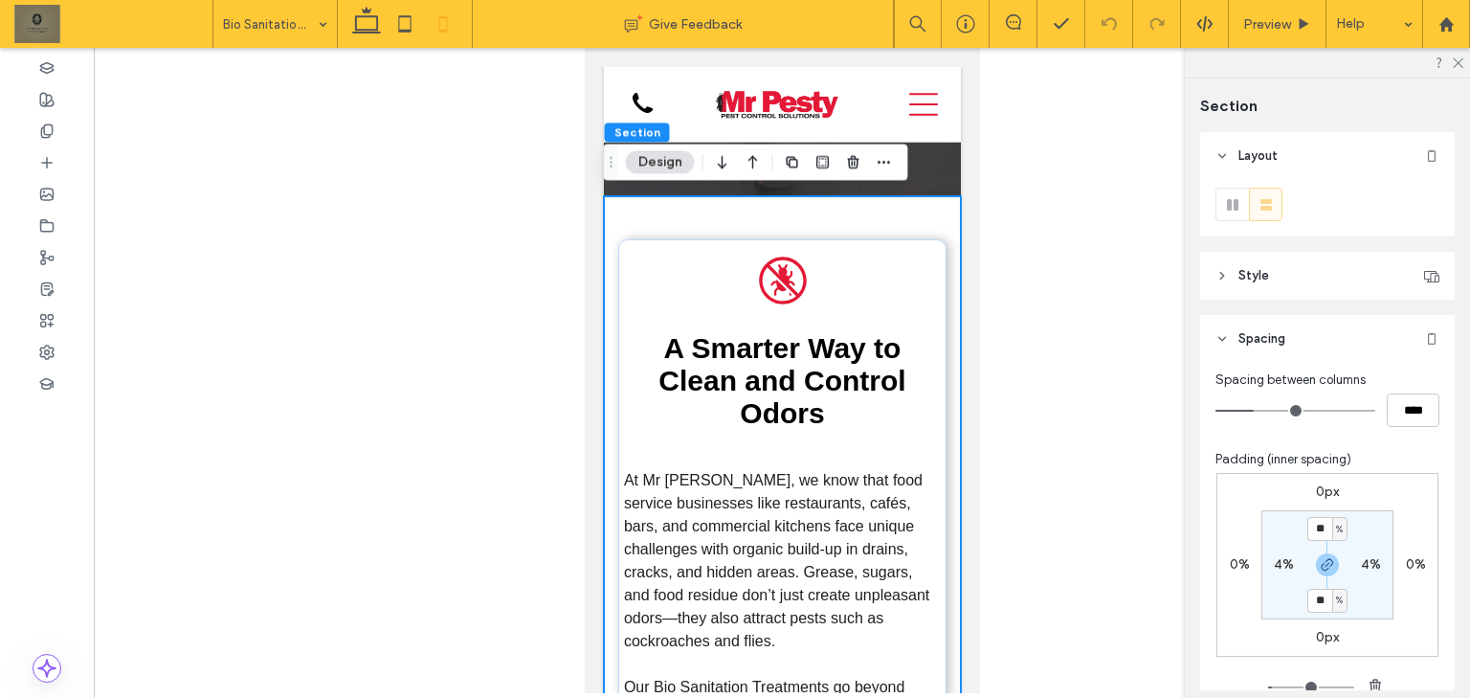
click at [827, 222] on div "A black and white icon of a bug in a circle. A Smarter Way to Clean and Control…" at bounding box center [781, 645] width 357 height 899
click at [1299, 264] on header "Style" at bounding box center [1327, 276] width 255 height 48
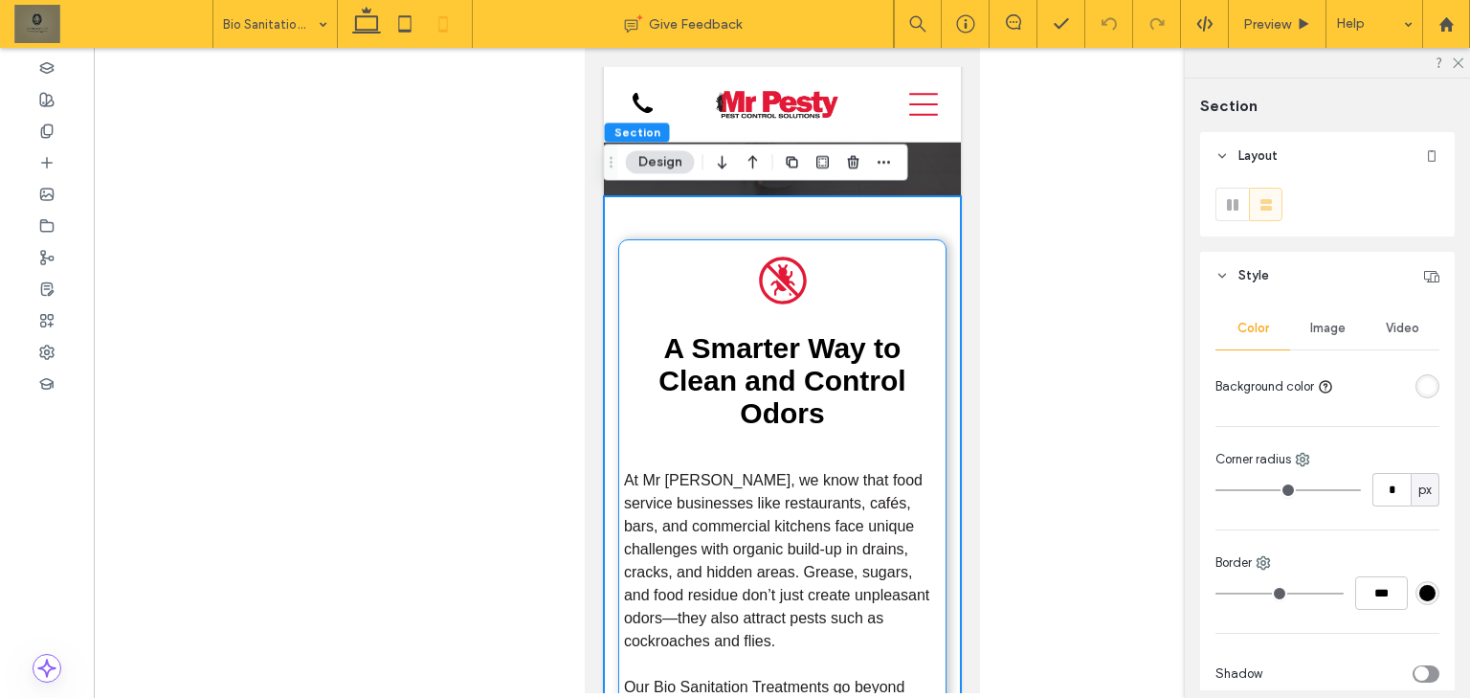
click at [827, 255] on div "A black and white icon of a bug in a circle. A Smarter Way to Clean and Control…" at bounding box center [781, 646] width 328 height 814
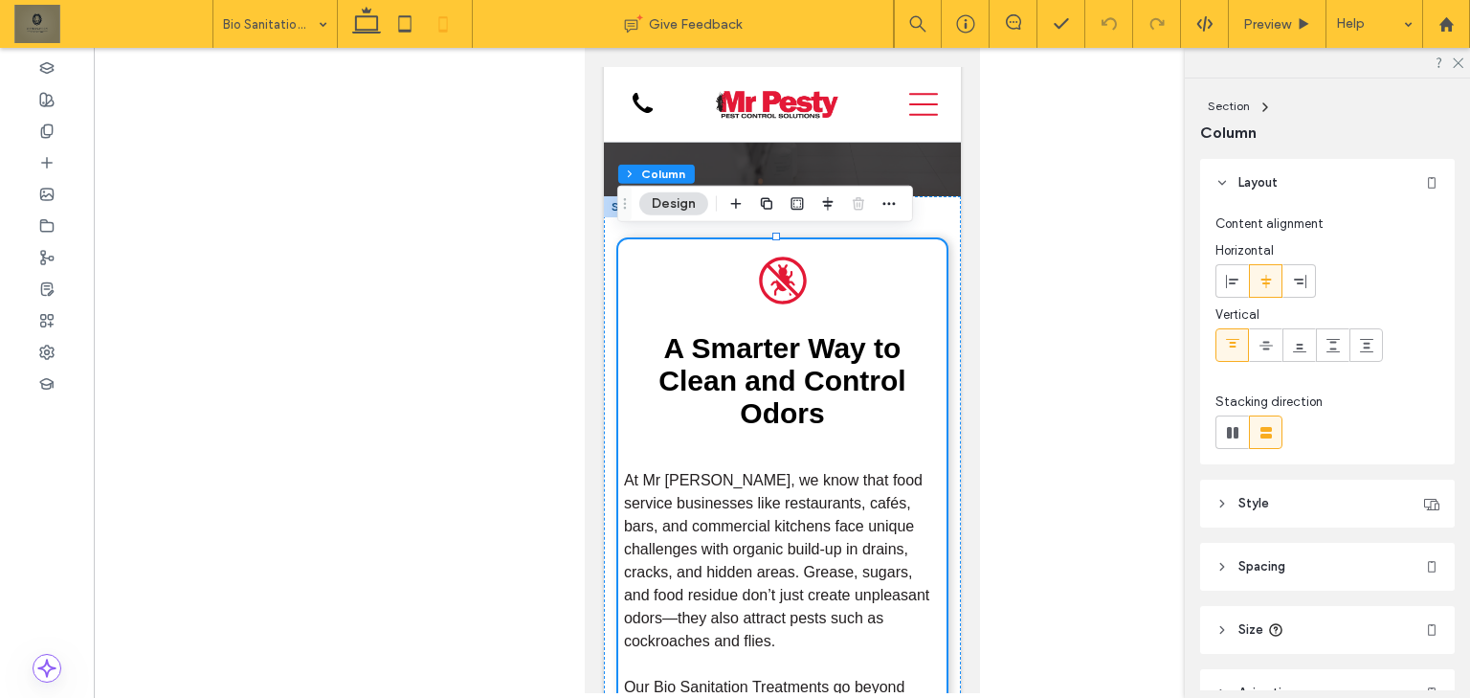
click at [942, 296] on div "A black and white icon of a bug in a circle. A Smarter Way to Clean and Control…" at bounding box center [781, 645] width 357 height 899
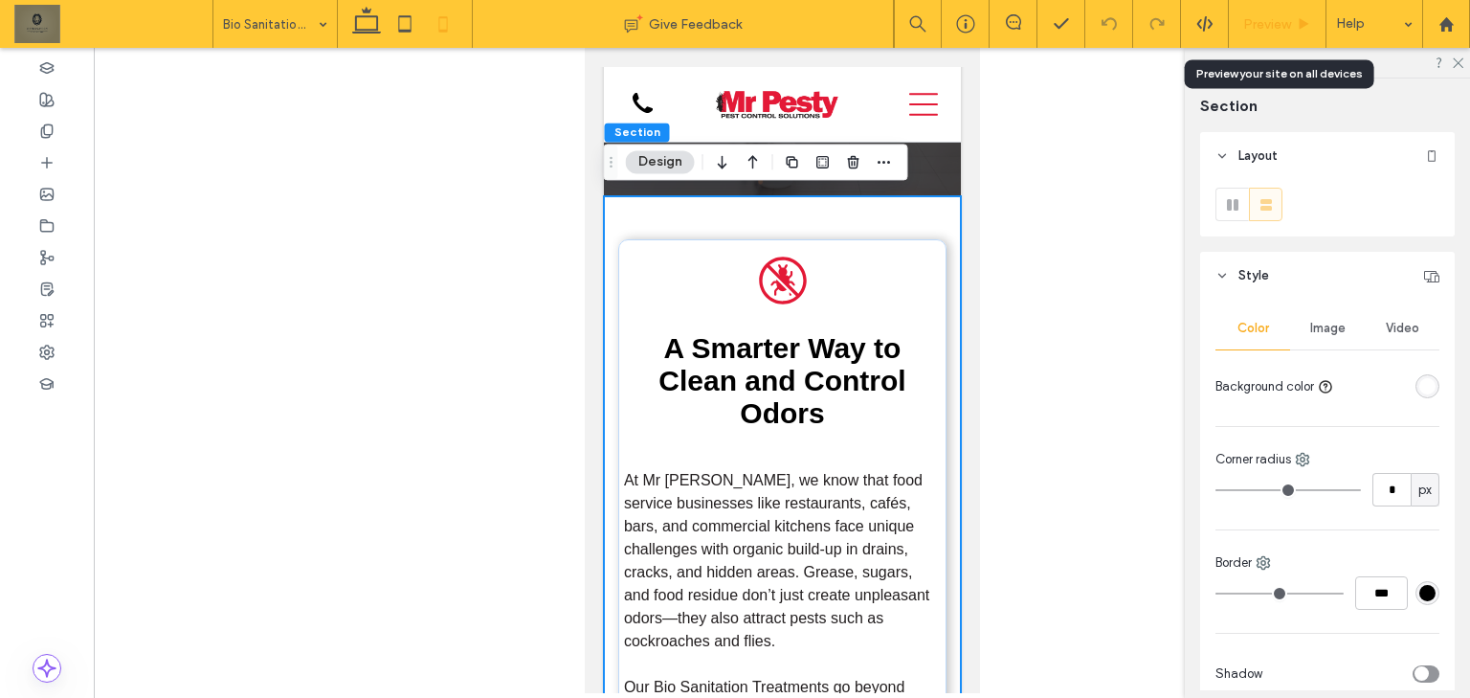
click at [1257, 33] on div "Preview" at bounding box center [1278, 24] width 98 height 48
click at [1258, 23] on span "Preview" at bounding box center [1267, 24] width 48 height 16
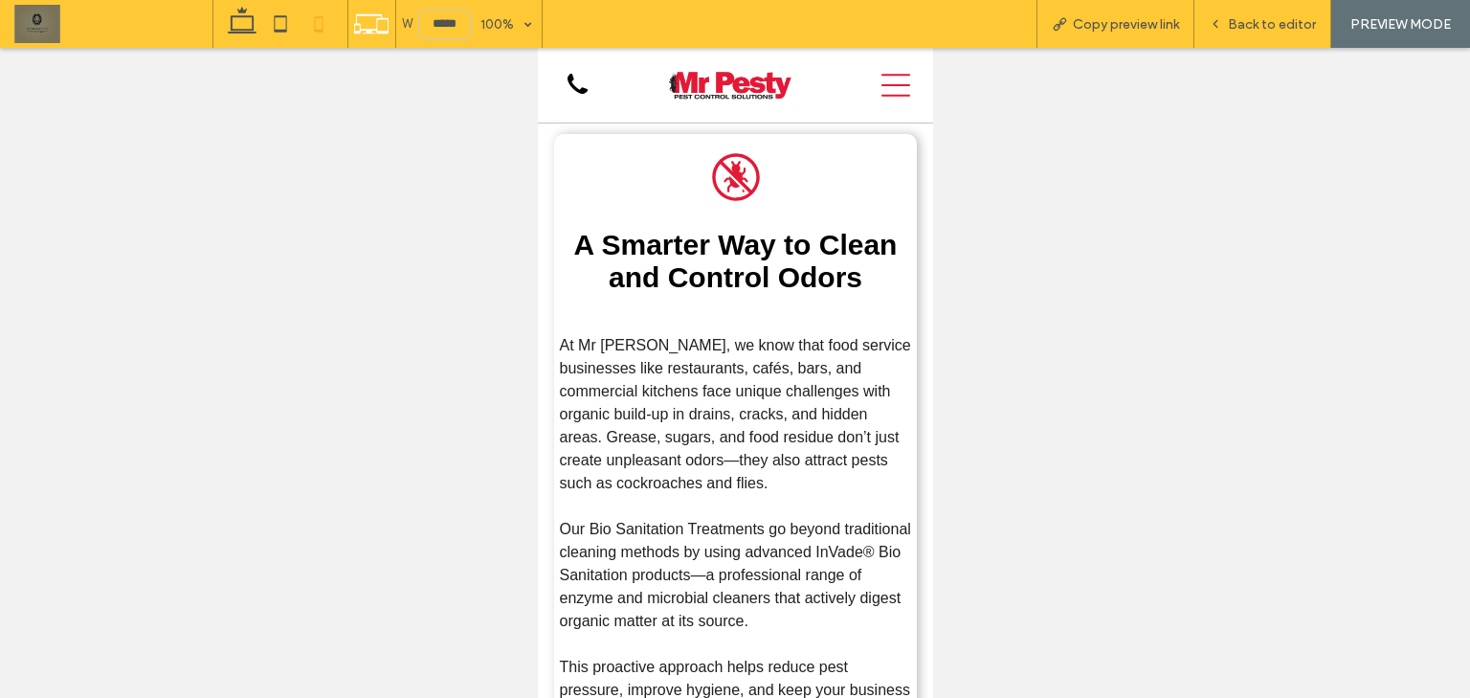
scroll to position [681, 0]
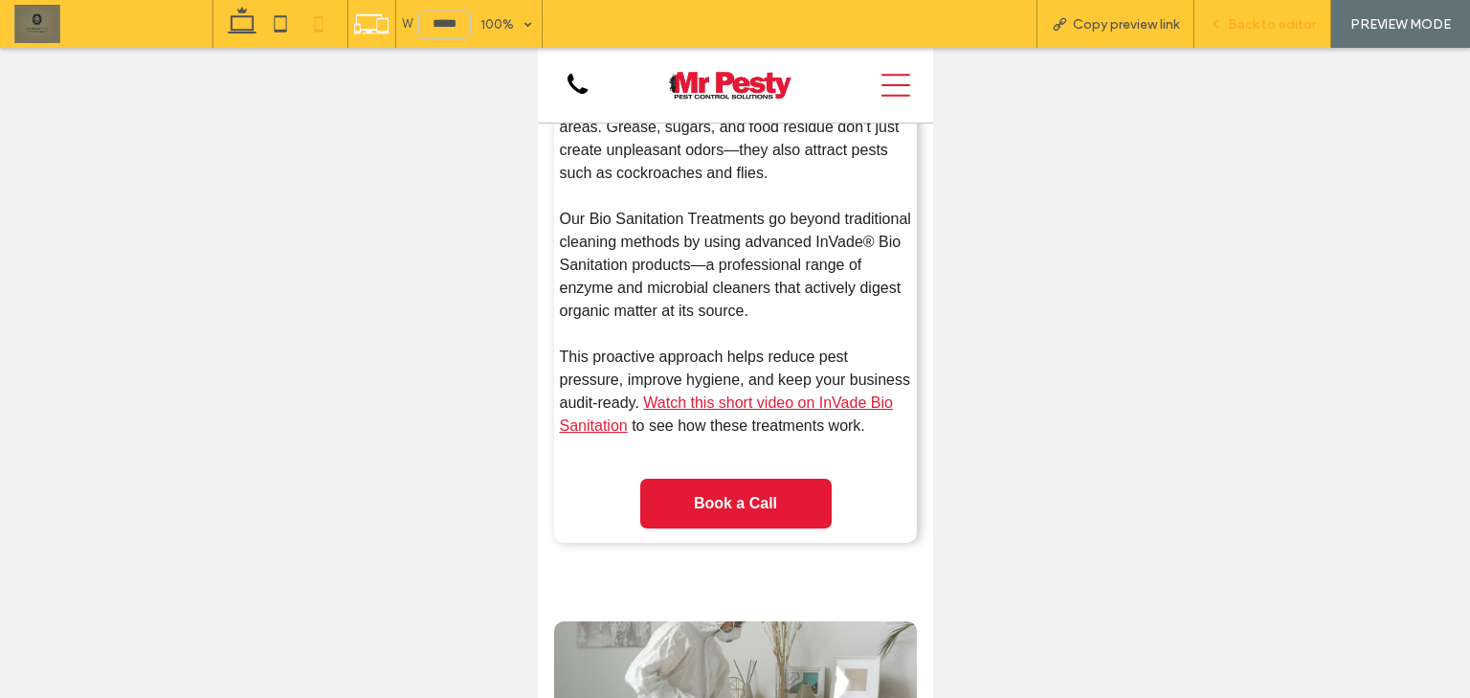
click at [1281, 26] on span "Back to editor" at bounding box center [1272, 24] width 88 height 16
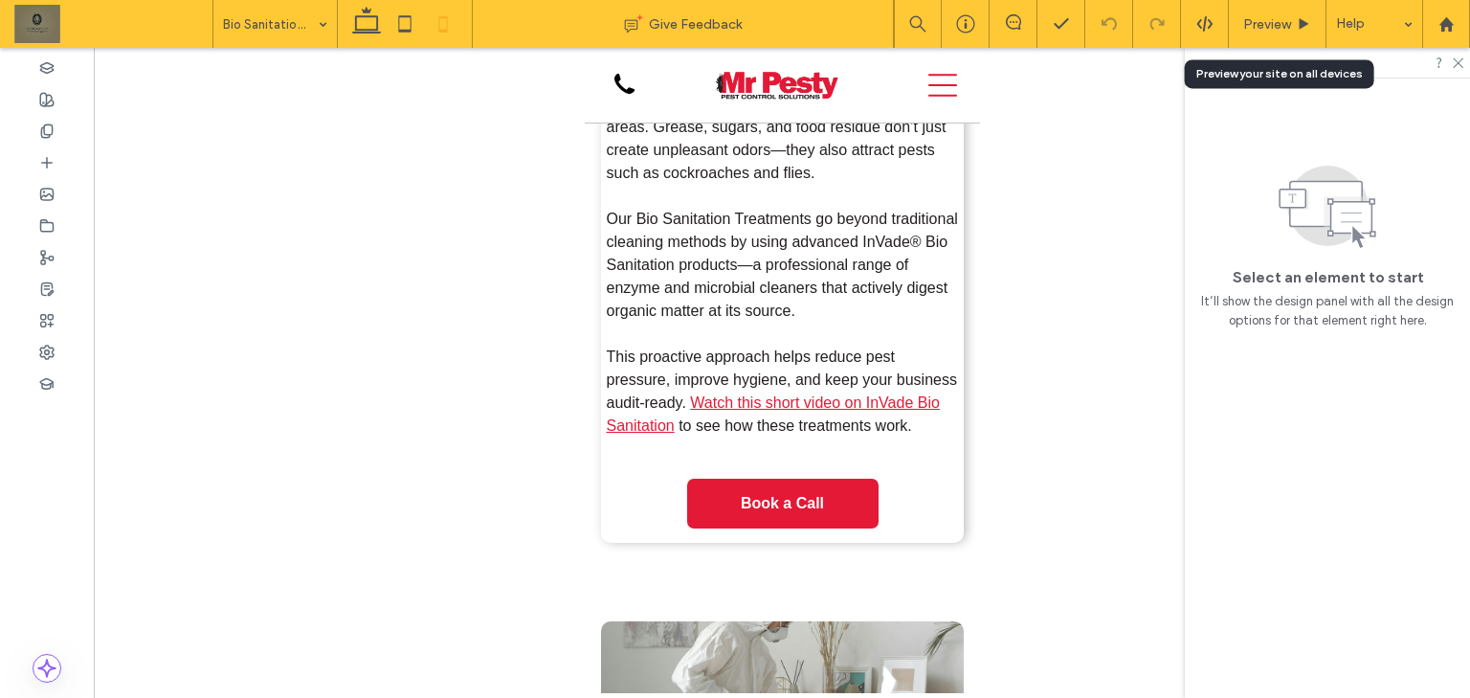
scroll to position [762, 0]
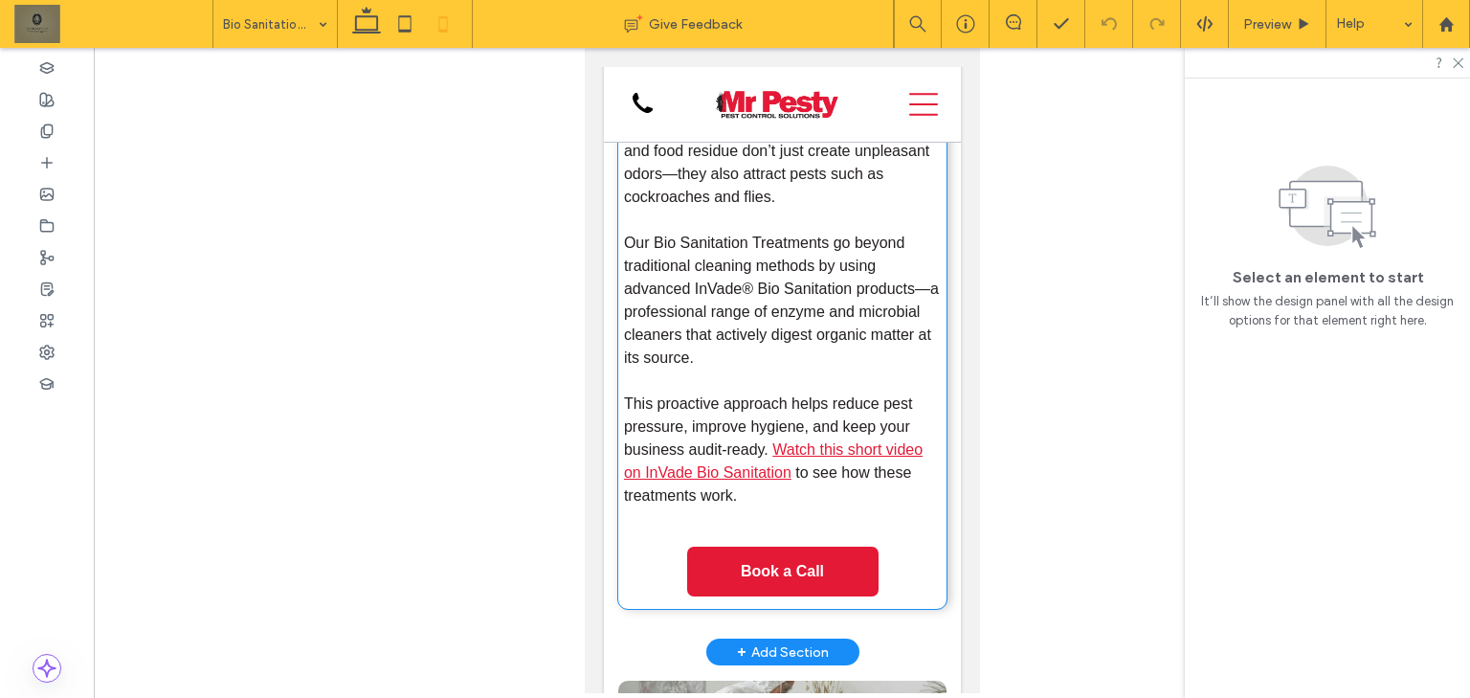
click at [926, 557] on div "A black and white icon of a bug in a circle. A Smarter Way to Clean and Control…" at bounding box center [781, 202] width 328 height 814
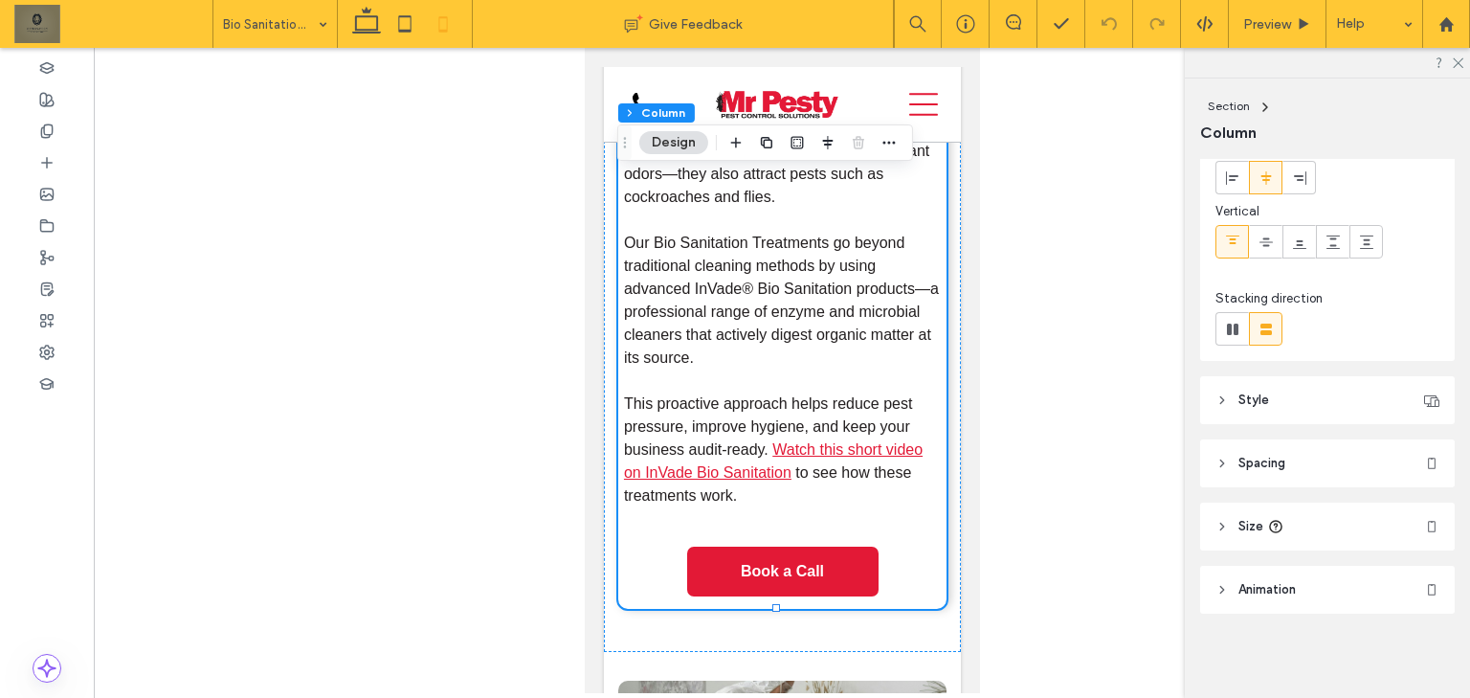
click at [1308, 402] on header "Style" at bounding box center [1327, 400] width 255 height 48
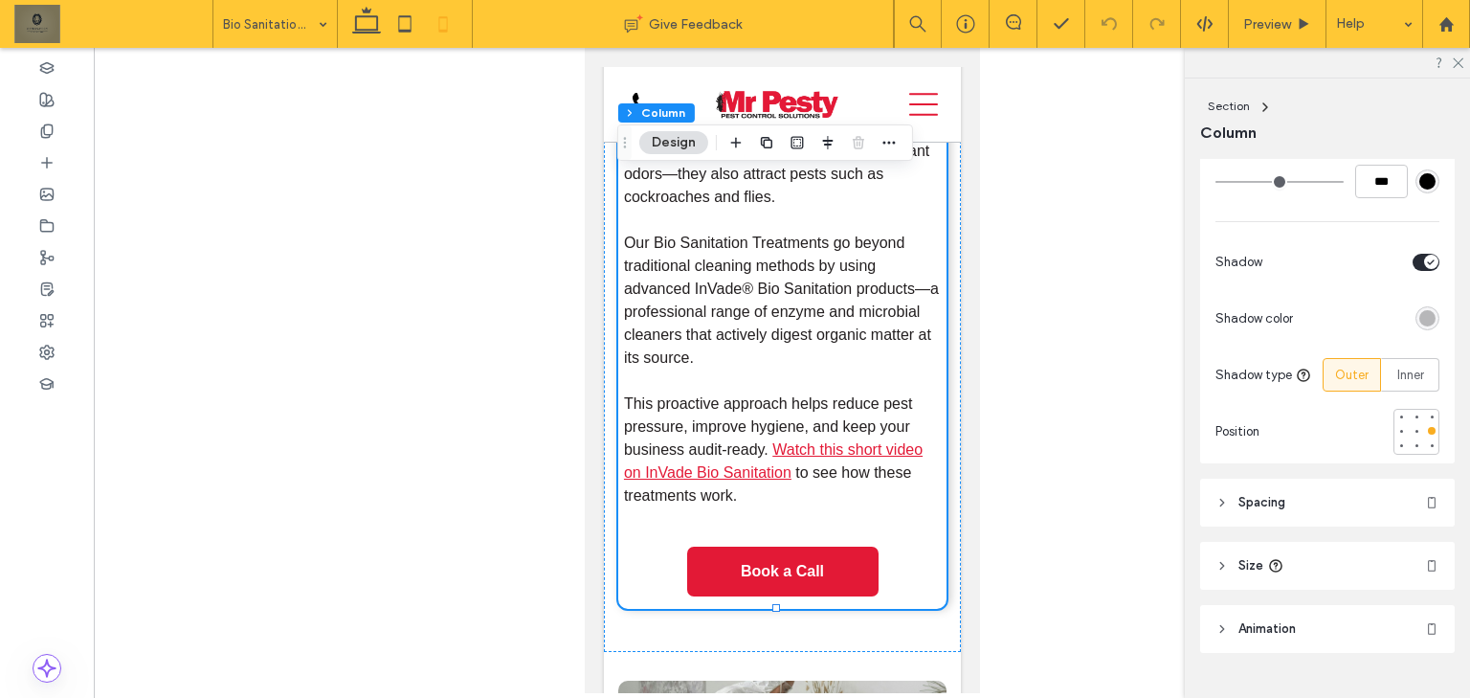
click at [1312, 494] on header "Spacing" at bounding box center [1327, 502] width 255 height 48
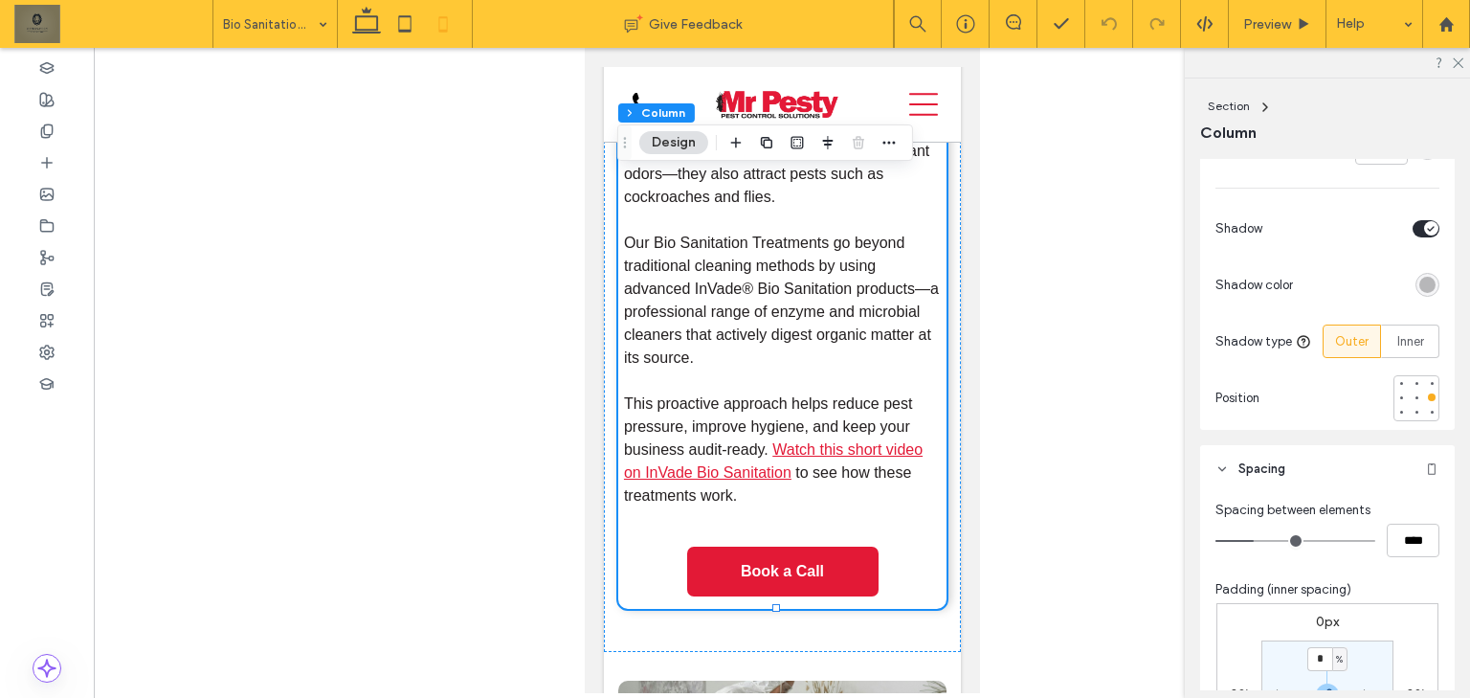
scroll to position [869, 0]
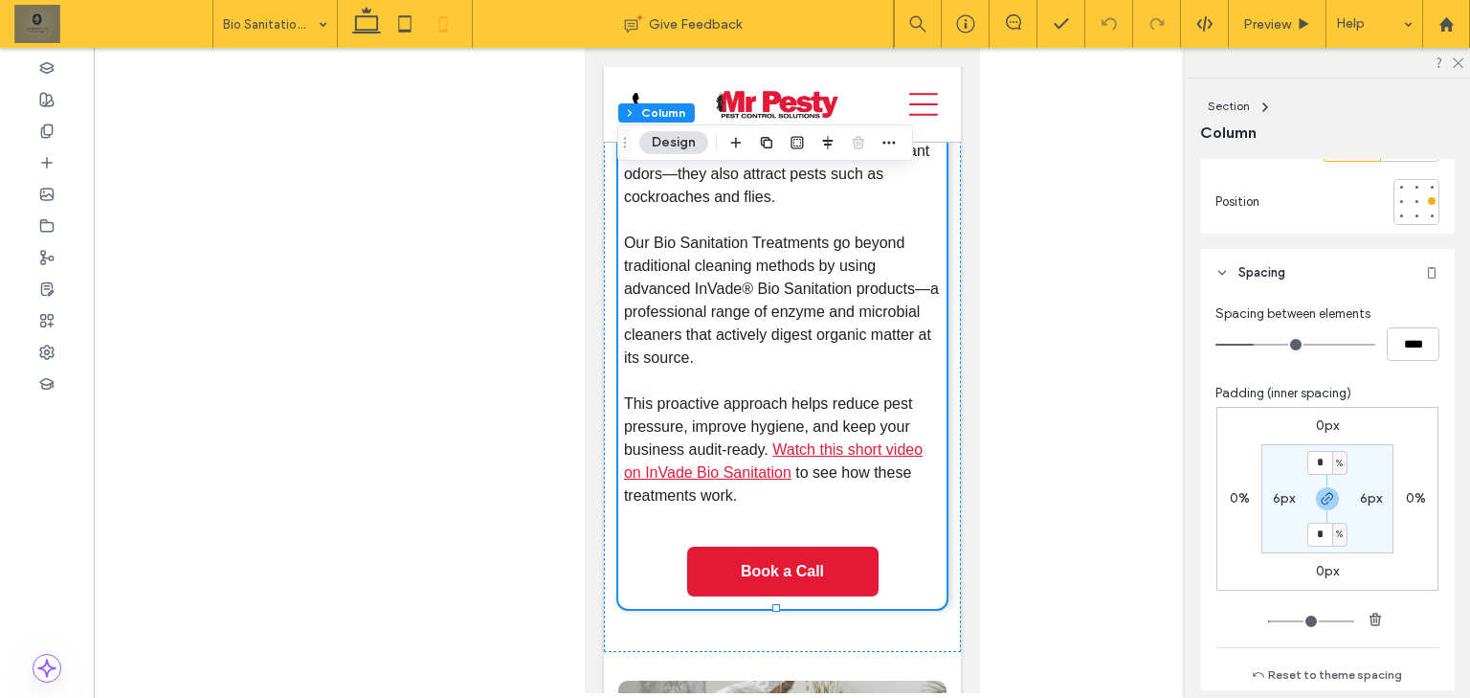
click at [1286, 497] on label "6px" at bounding box center [1284, 498] width 22 height 16
type input "*"
click at [1289, 499] on div "px" at bounding box center [1296, 498] width 15 height 24
click at [1267, 484] on section "4% * px 4% * px" at bounding box center [1327, 498] width 132 height 109
click at [1272, 496] on input "*" at bounding box center [1276, 498] width 25 height 24
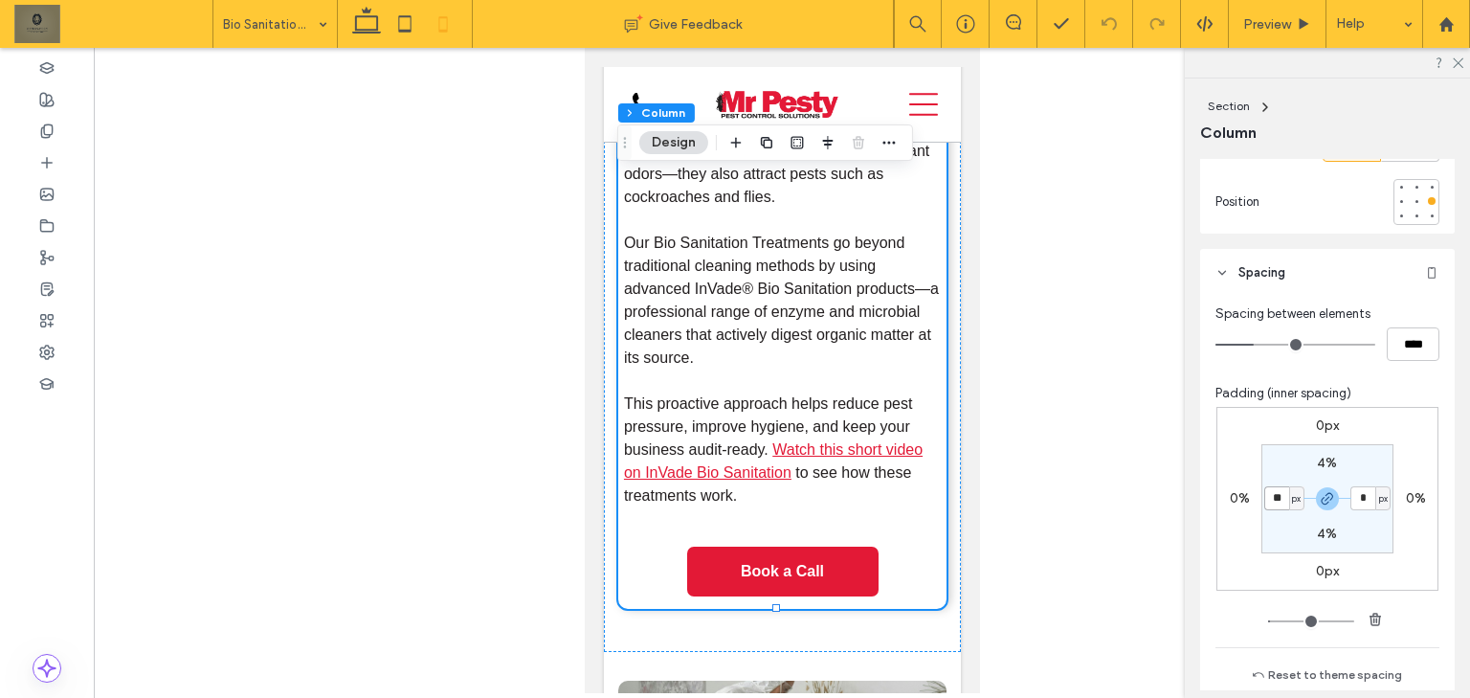
type input "**"
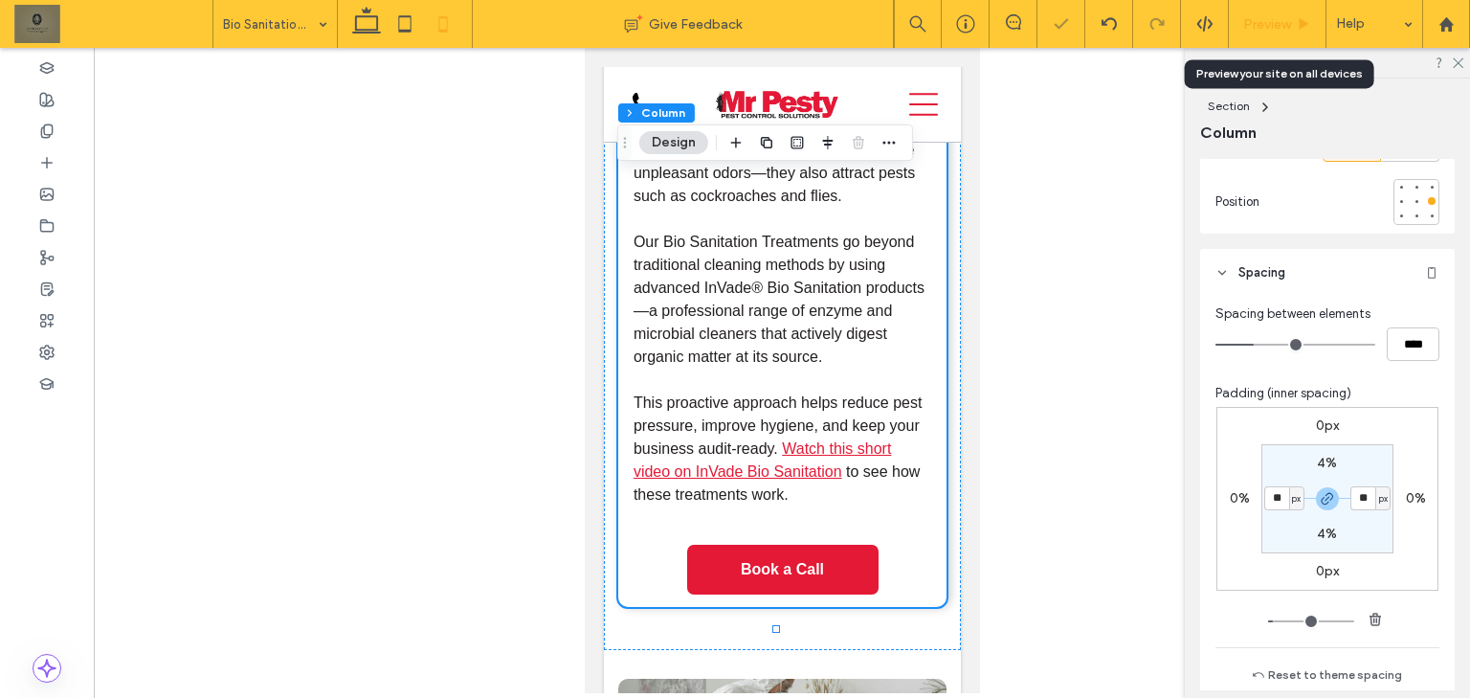
click at [1278, 6] on div "Preview" at bounding box center [1278, 24] width 98 height 48
click at [1278, 22] on span "Preview" at bounding box center [1267, 24] width 48 height 16
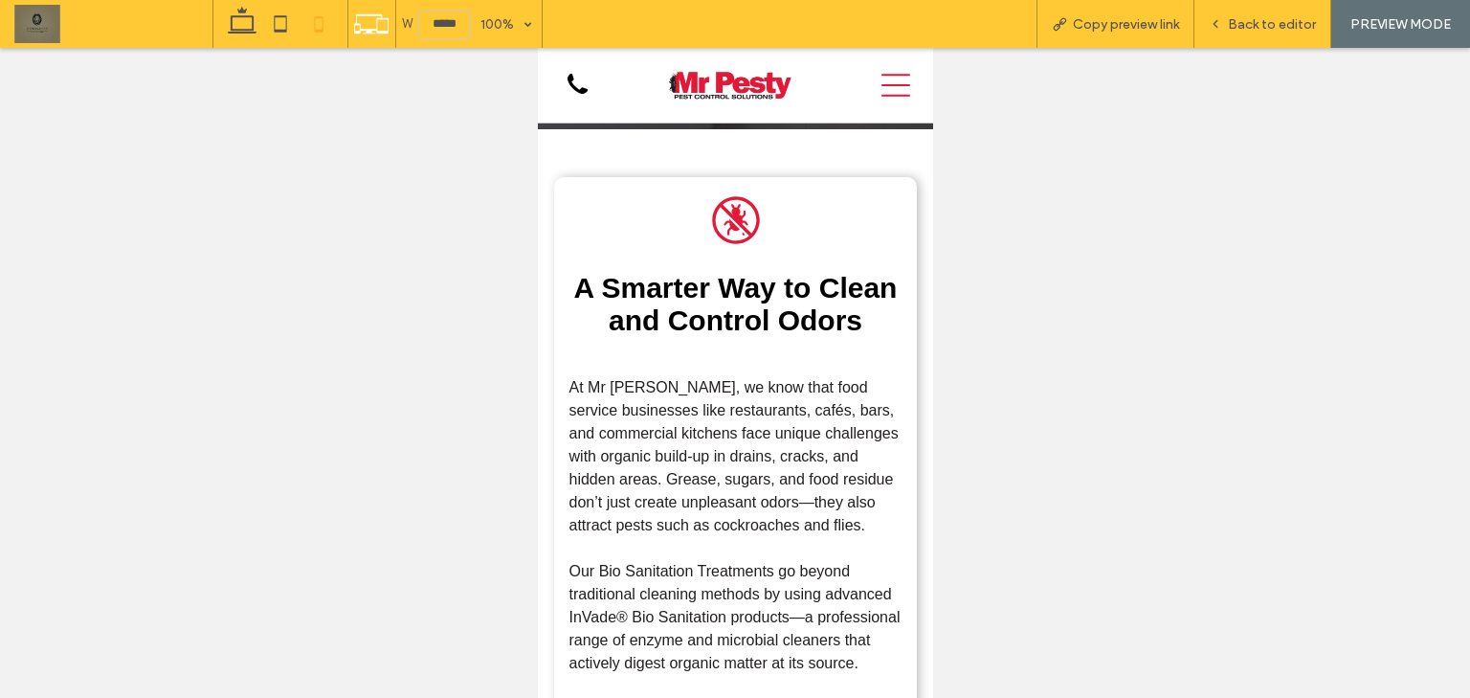
scroll to position [255, 0]
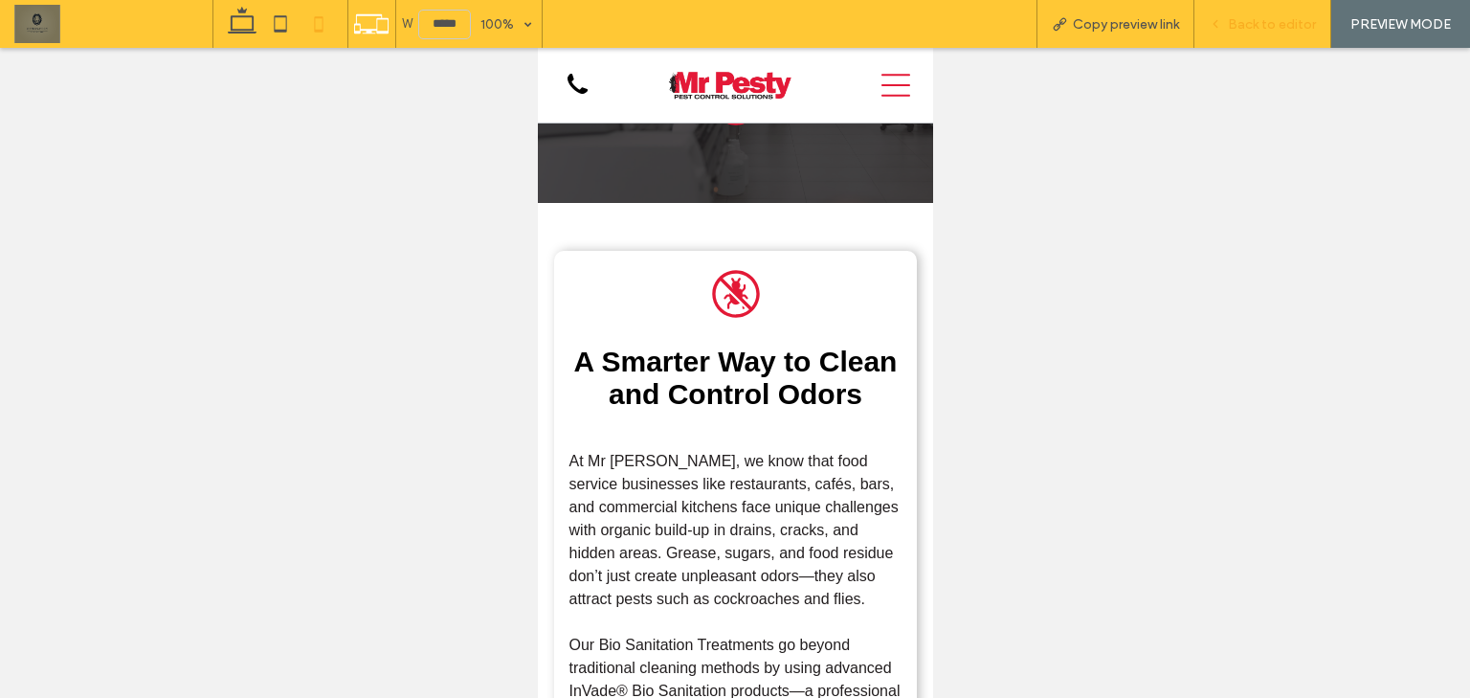
click at [1305, 22] on span "Back to editor" at bounding box center [1272, 24] width 88 height 16
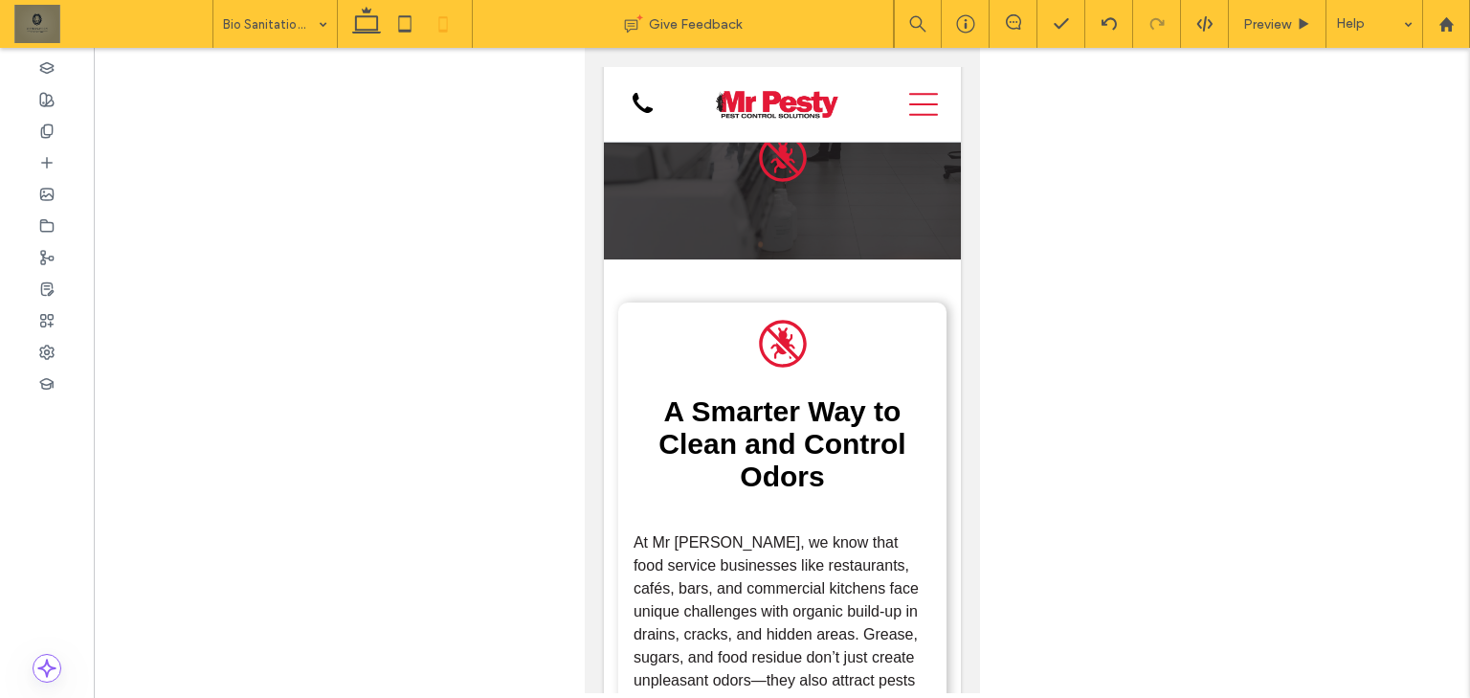
scroll to position [274, 0]
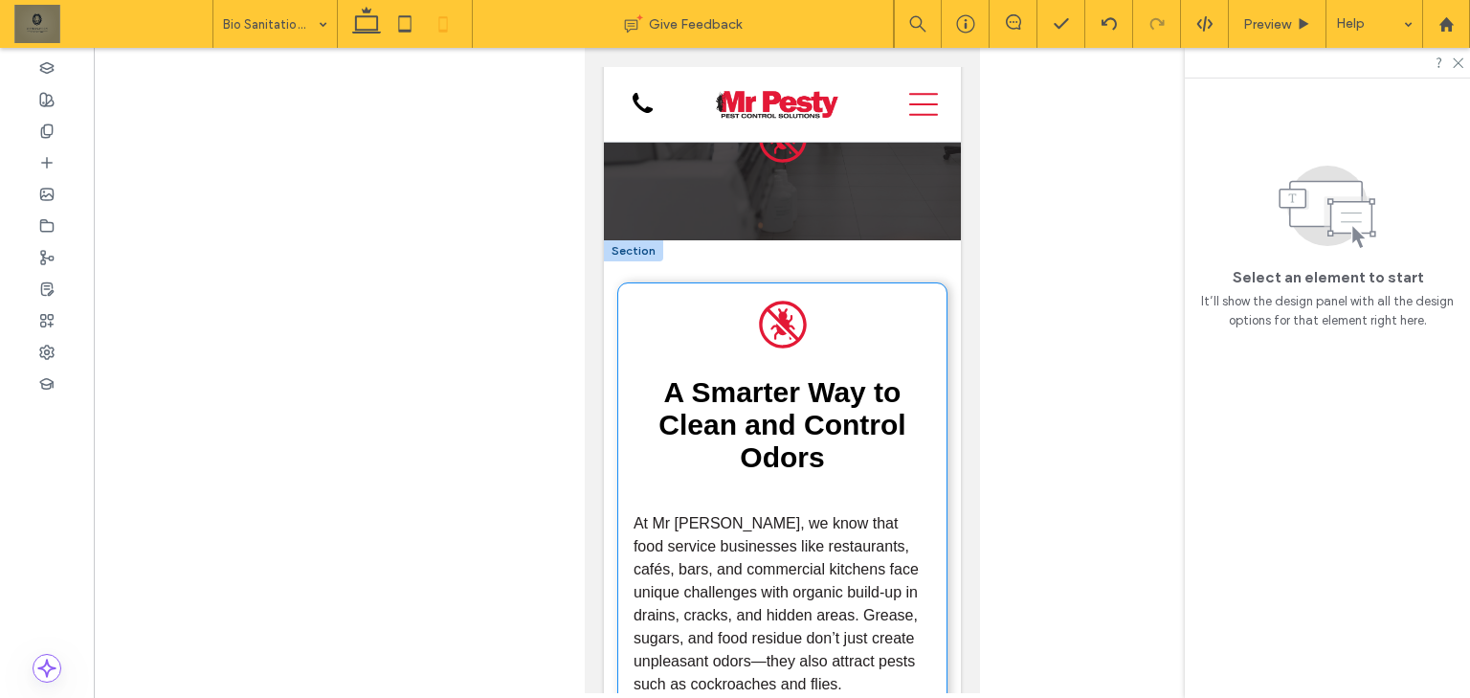
click at [879, 339] on div "A black and white icon of a bug in a circle. A Smarter Way to Clean and Control…" at bounding box center [781, 689] width 328 height 812
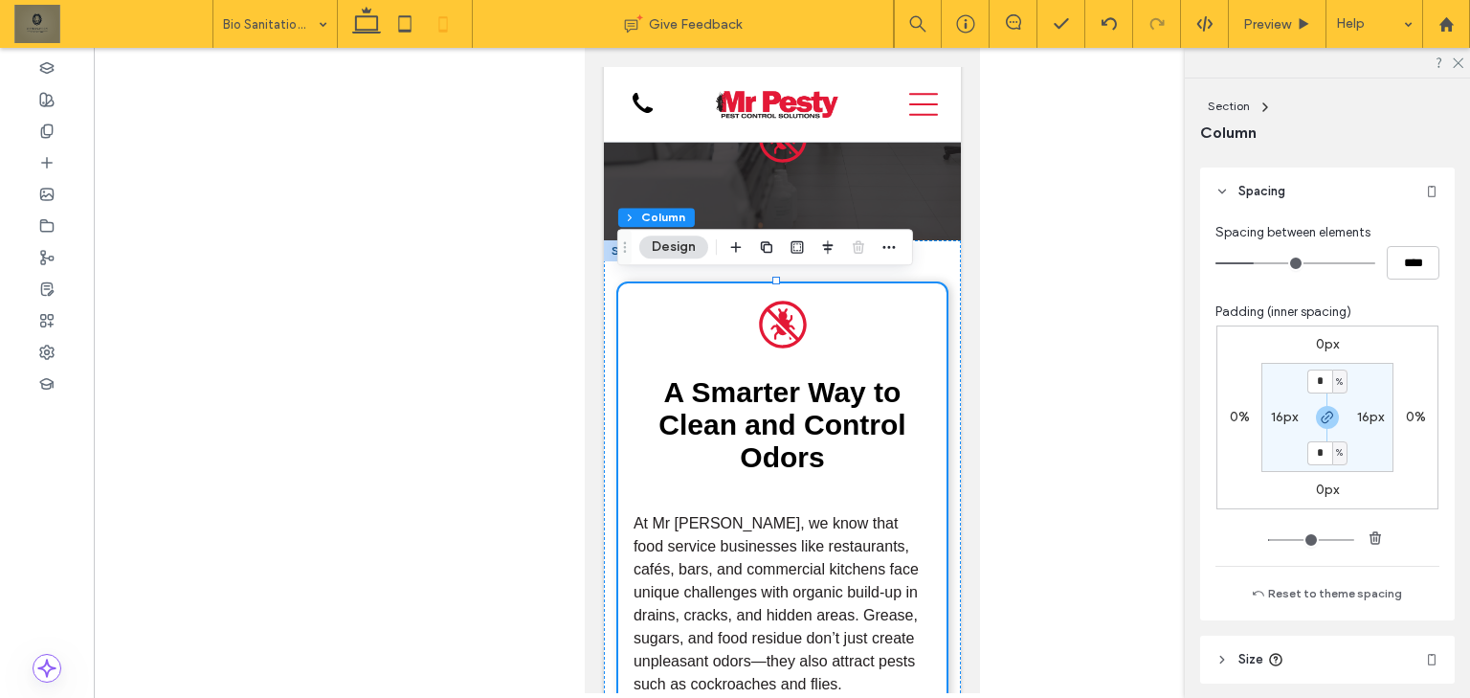
scroll to position [1082, 0]
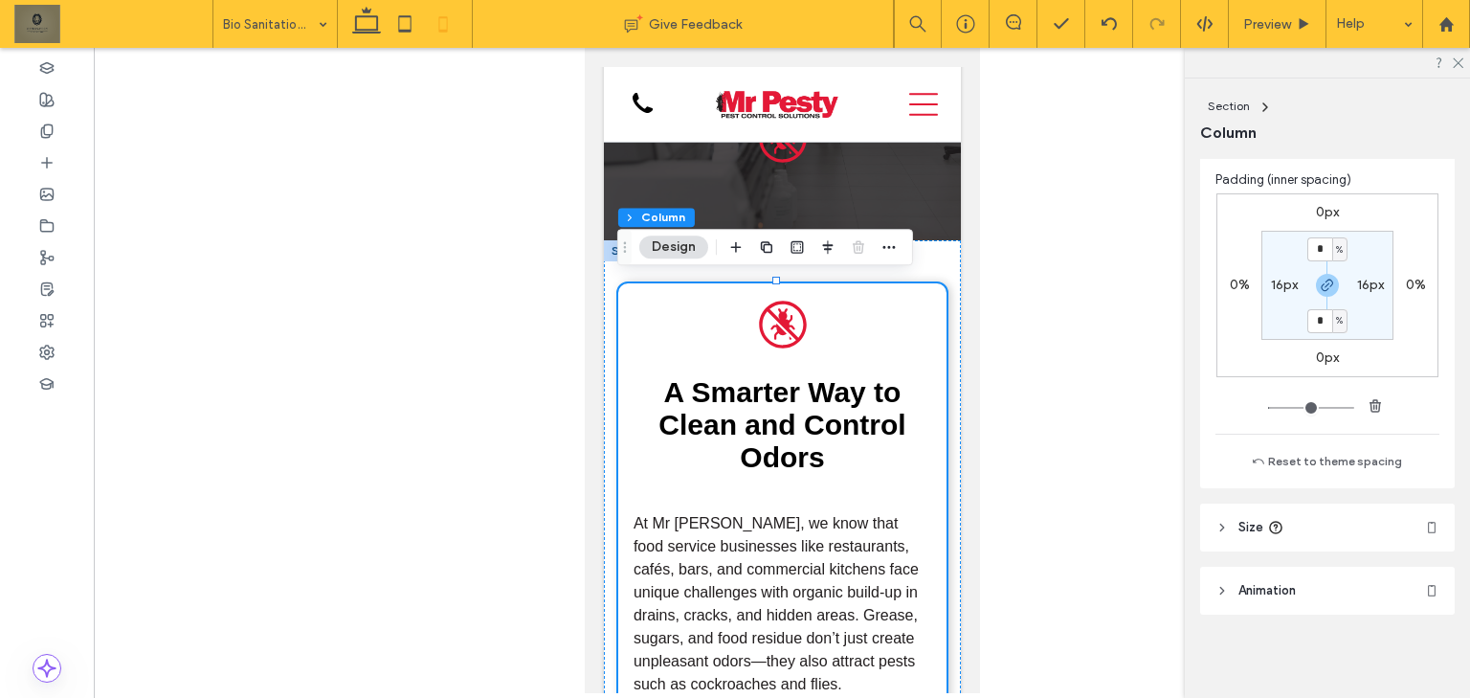
click at [1335, 524] on header "Size" at bounding box center [1327, 527] width 255 height 48
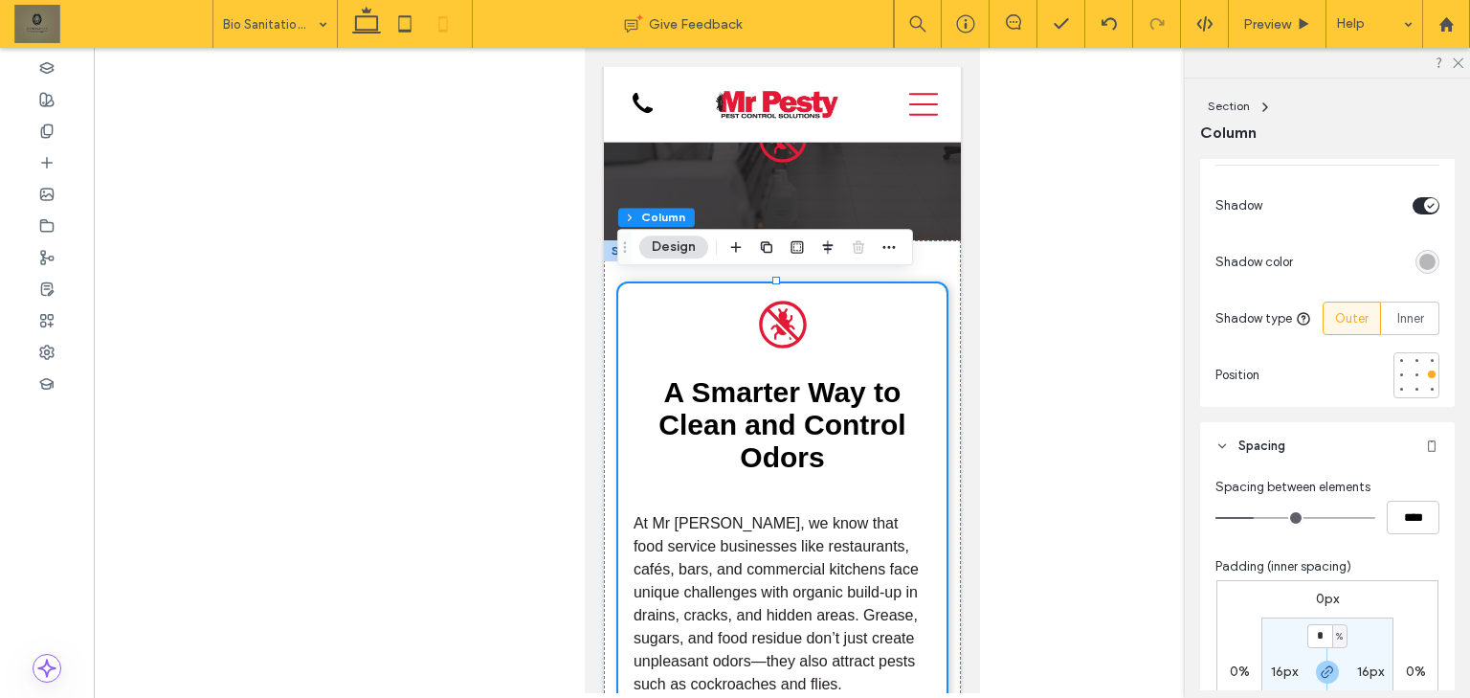
scroll to position [679, 0]
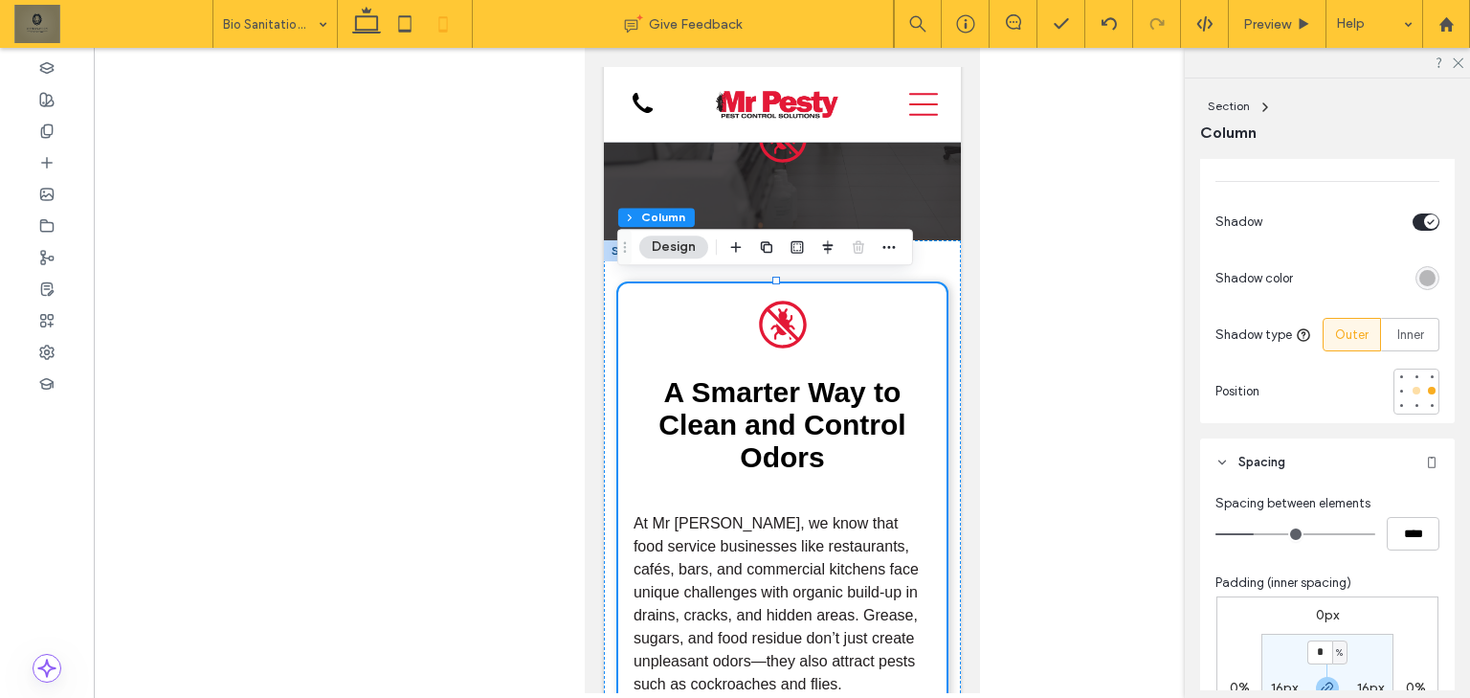
click at [1412, 389] on div at bounding box center [1416, 391] width 8 height 8
click at [1269, 16] on span "Preview" at bounding box center [1267, 24] width 48 height 16
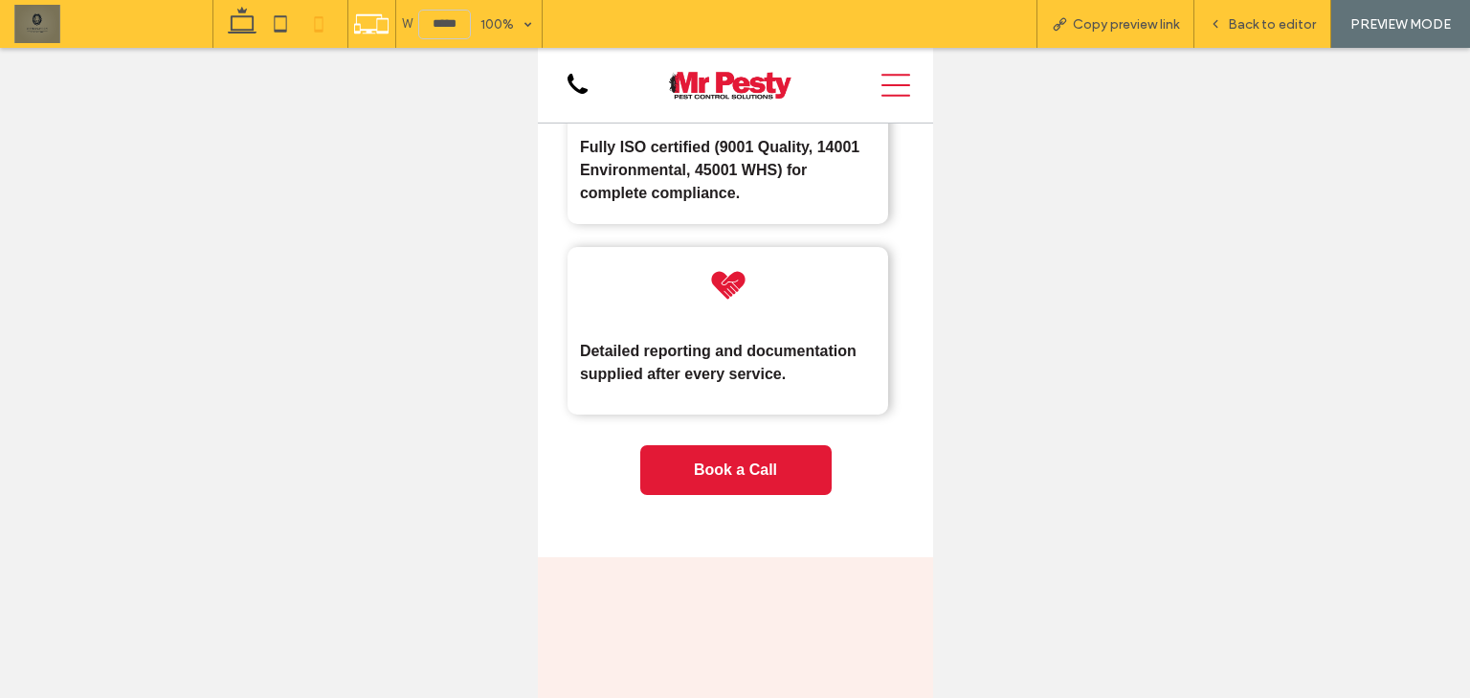
scroll to position [5766, 0]
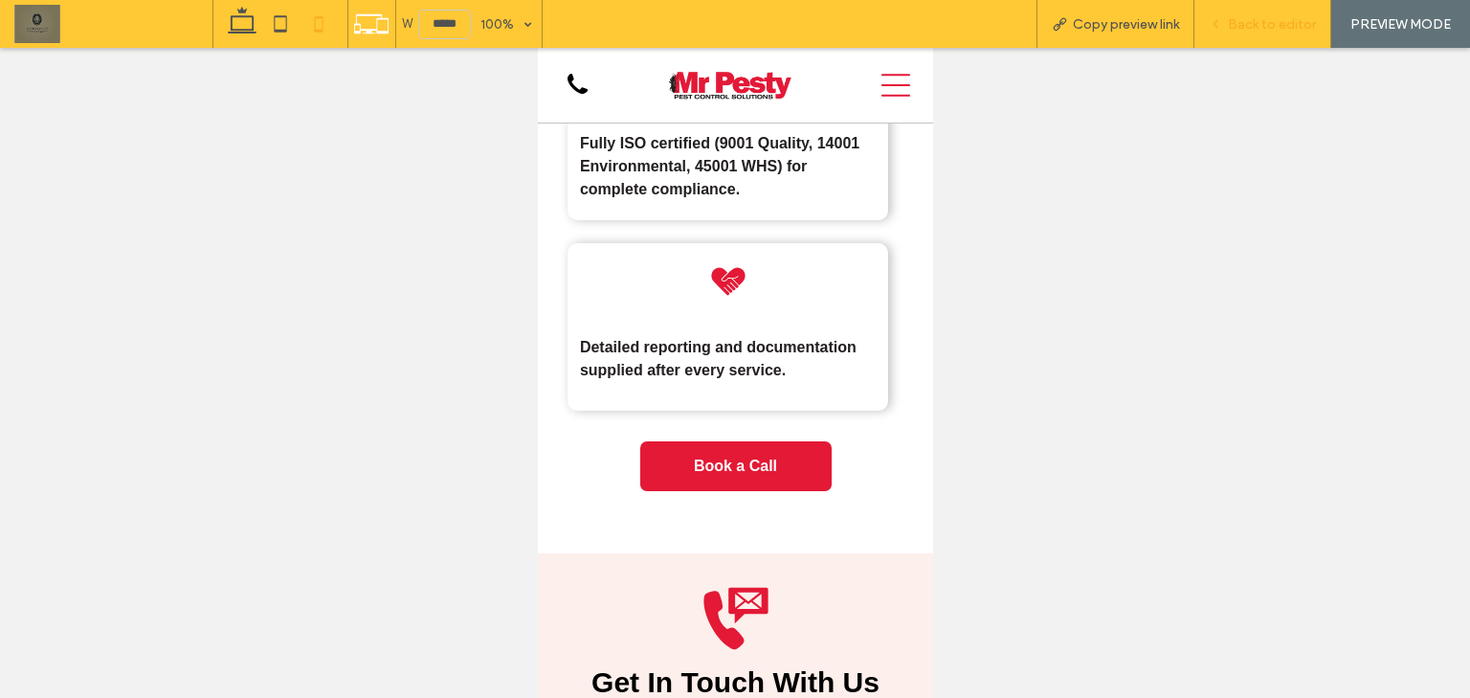
click at [1244, 34] on div "Back to editor" at bounding box center [1262, 24] width 137 height 48
click at [1235, 27] on span "Back to editor" at bounding box center [1272, 24] width 88 height 16
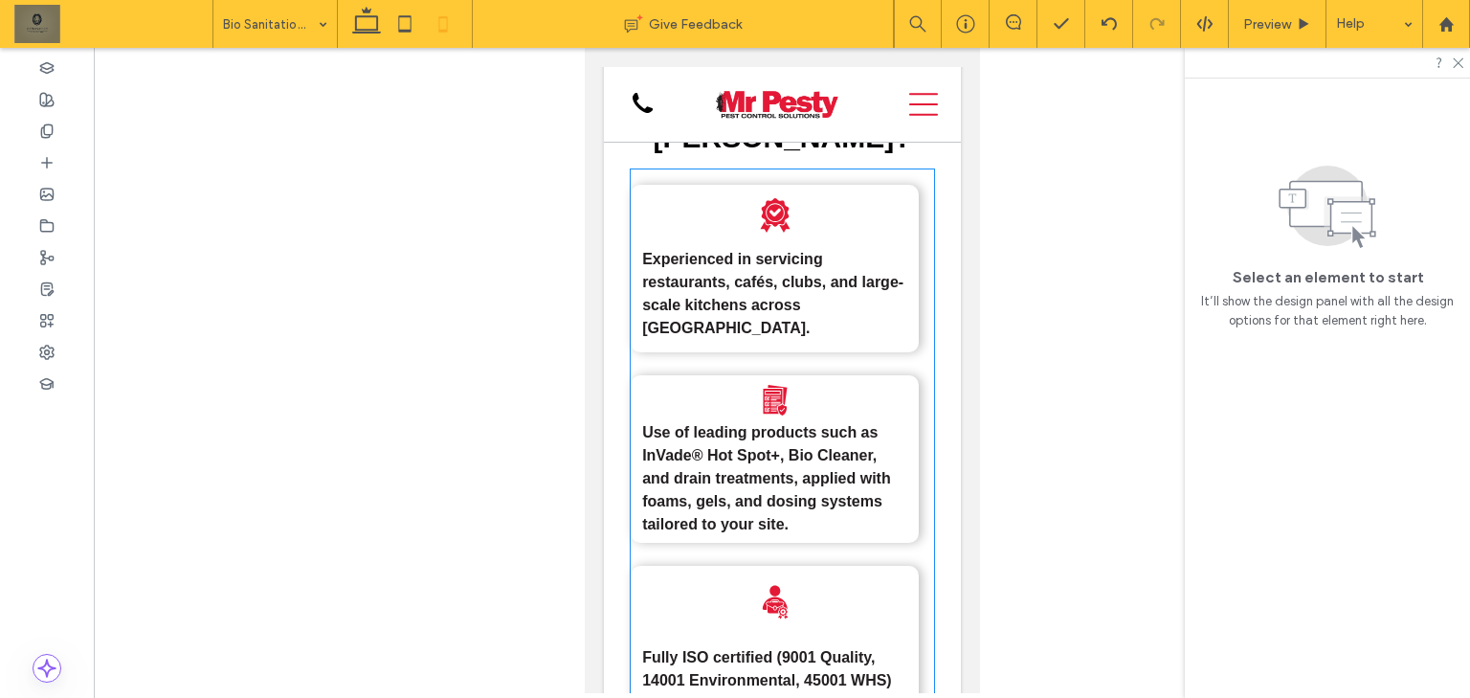
scroll to position [5228, 0]
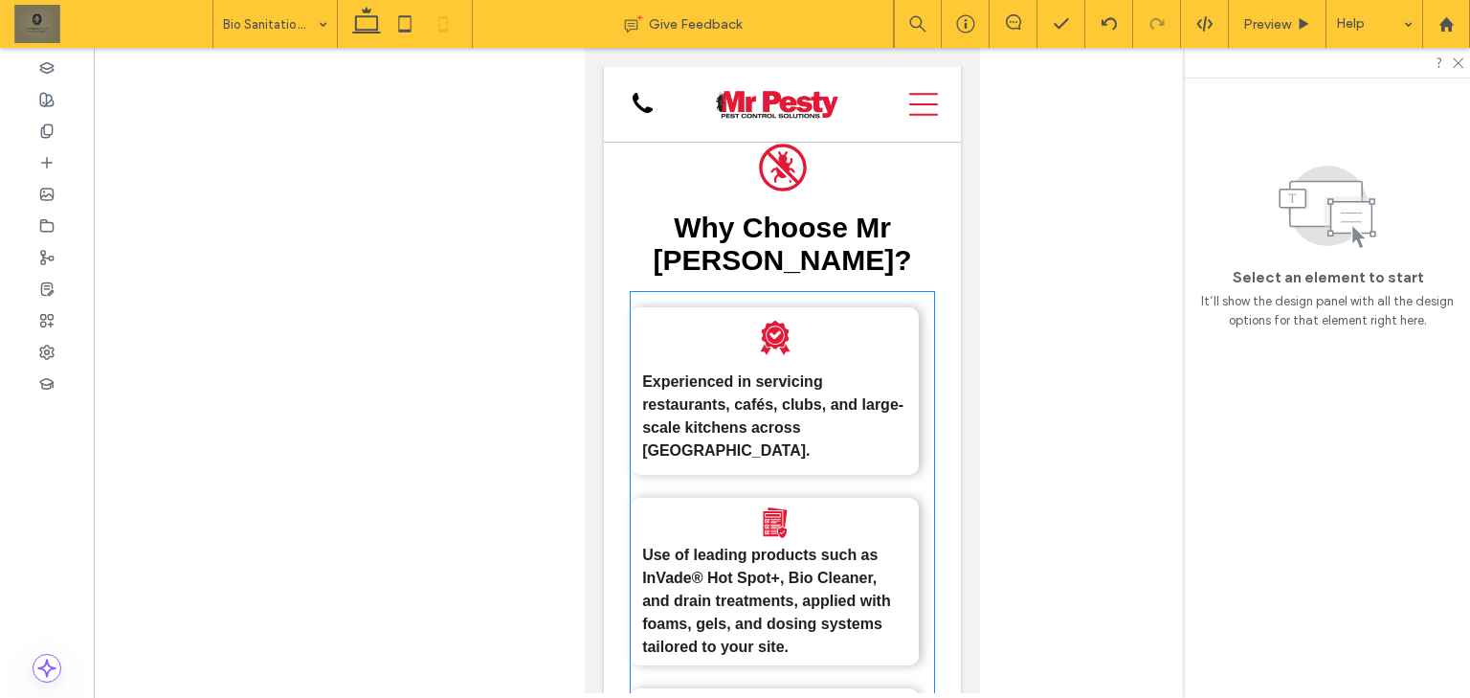
click at [868, 452] on p "Experienced in servicing restaurants, cafés, clubs, and large-scale kitchens ac…" at bounding box center [773, 416] width 265 height 92
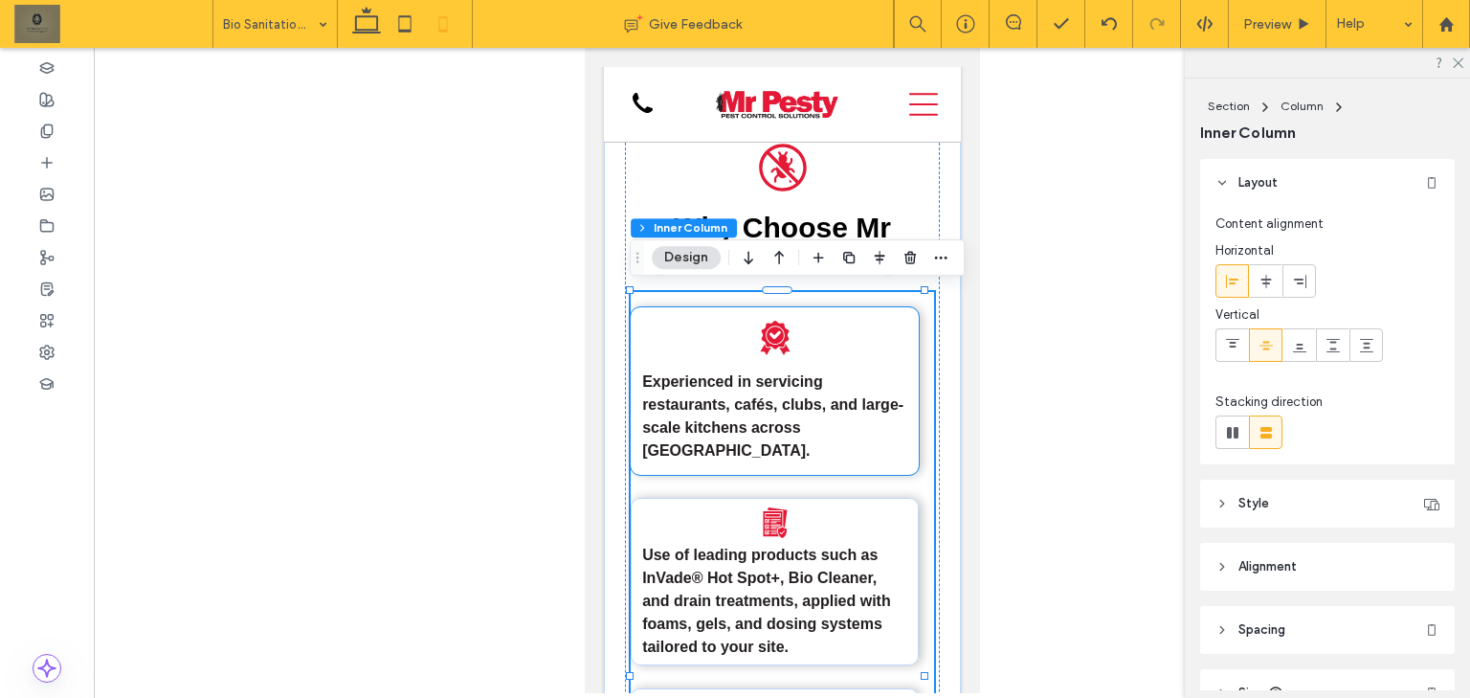
drag, startPoint x: 871, startPoint y: 432, endPoint x: 1625, endPoint y: 470, distance: 754.9
click at [871, 432] on p "Experienced in servicing restaurants, cafés, clubs, and large-scale kitchens ac…" at bounding box center [773, 416] width 265 height 92
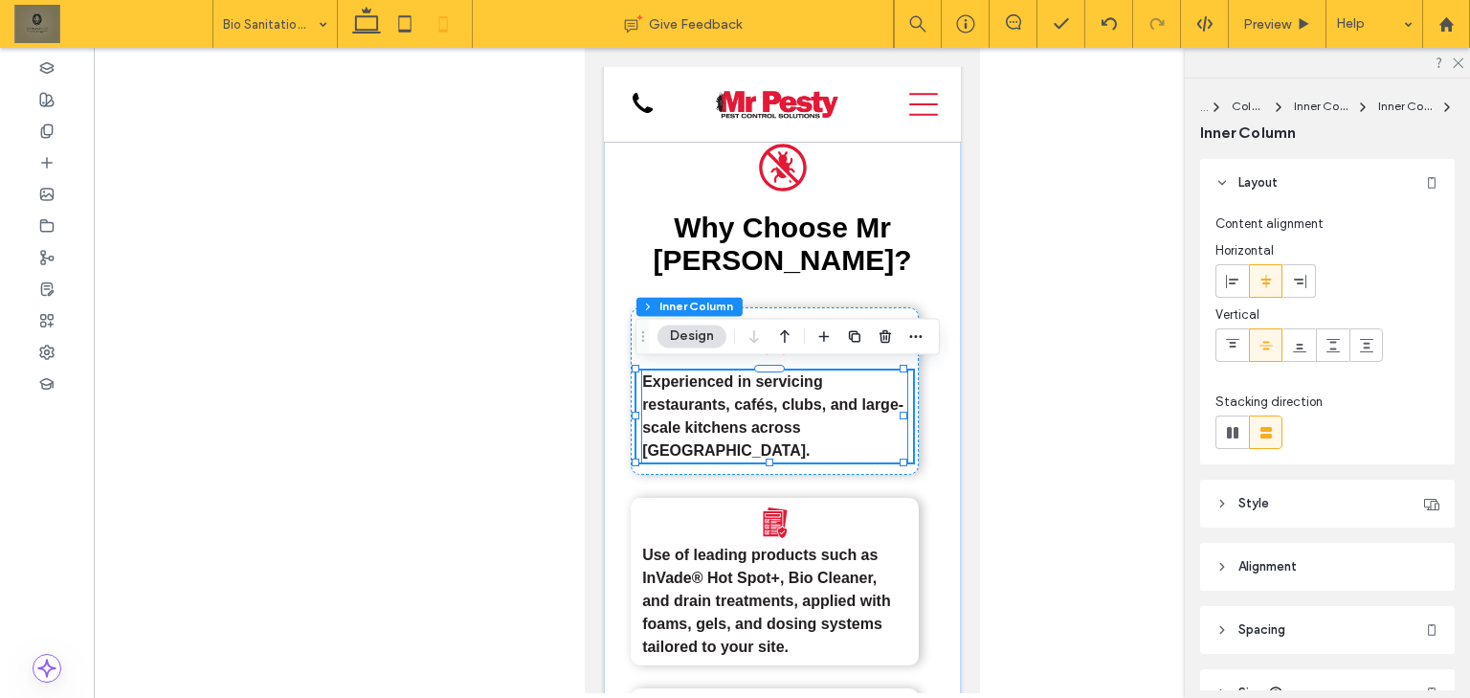
click at [836, 410] on strong "Experienced in servicing restaurants, cafés, clubs, and large-scale kitchens ac…" at bounding box center [771, 415] width 261 height 85
click at [836, 410] on div "Experienced in servicing restaurants, cafés, clubs, and large-scale kitchens ac…" at bounding box center [773, 416] width 265 height 92
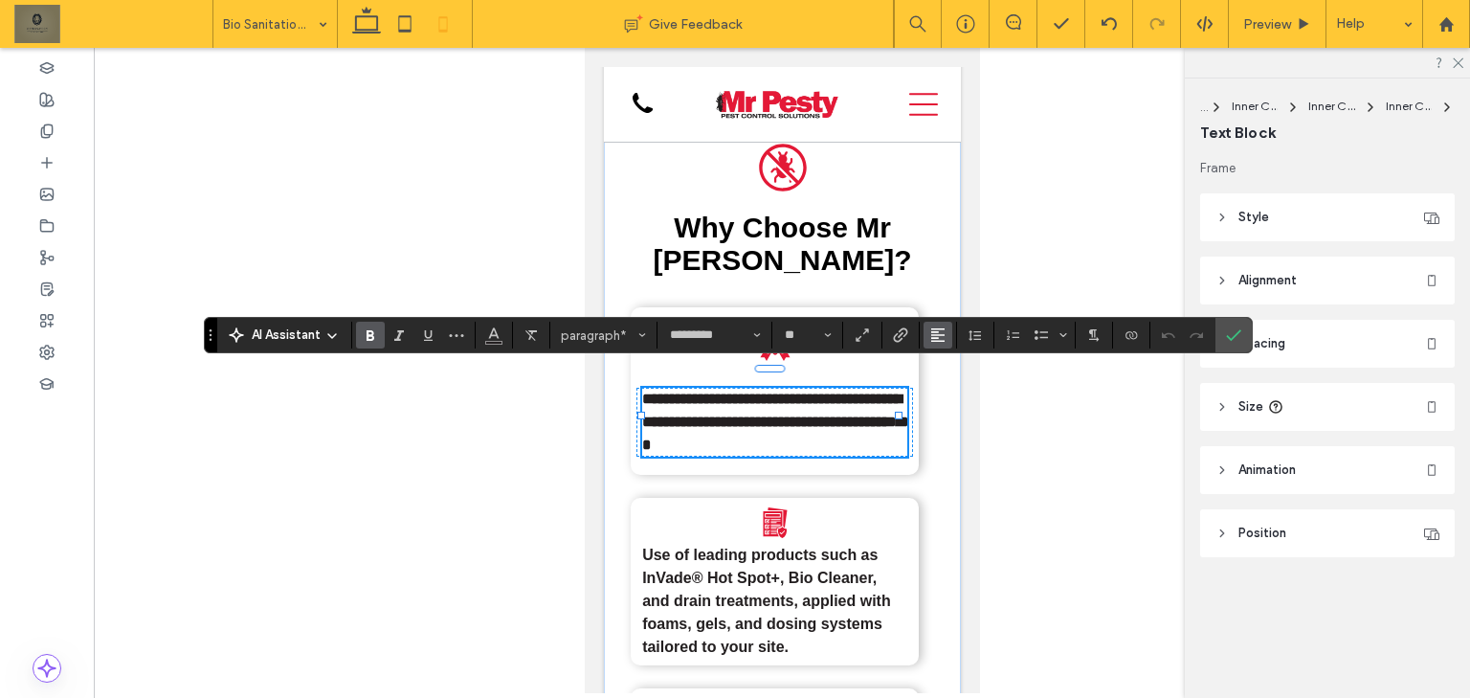
click at [936, 337] on icon "Alignment" at bounding box center [937, 334] width 15 height 15
click at [944, 391] on icon "ui.textEditor.alignment.center" at bounding box center [951, 394] width 15 height 15
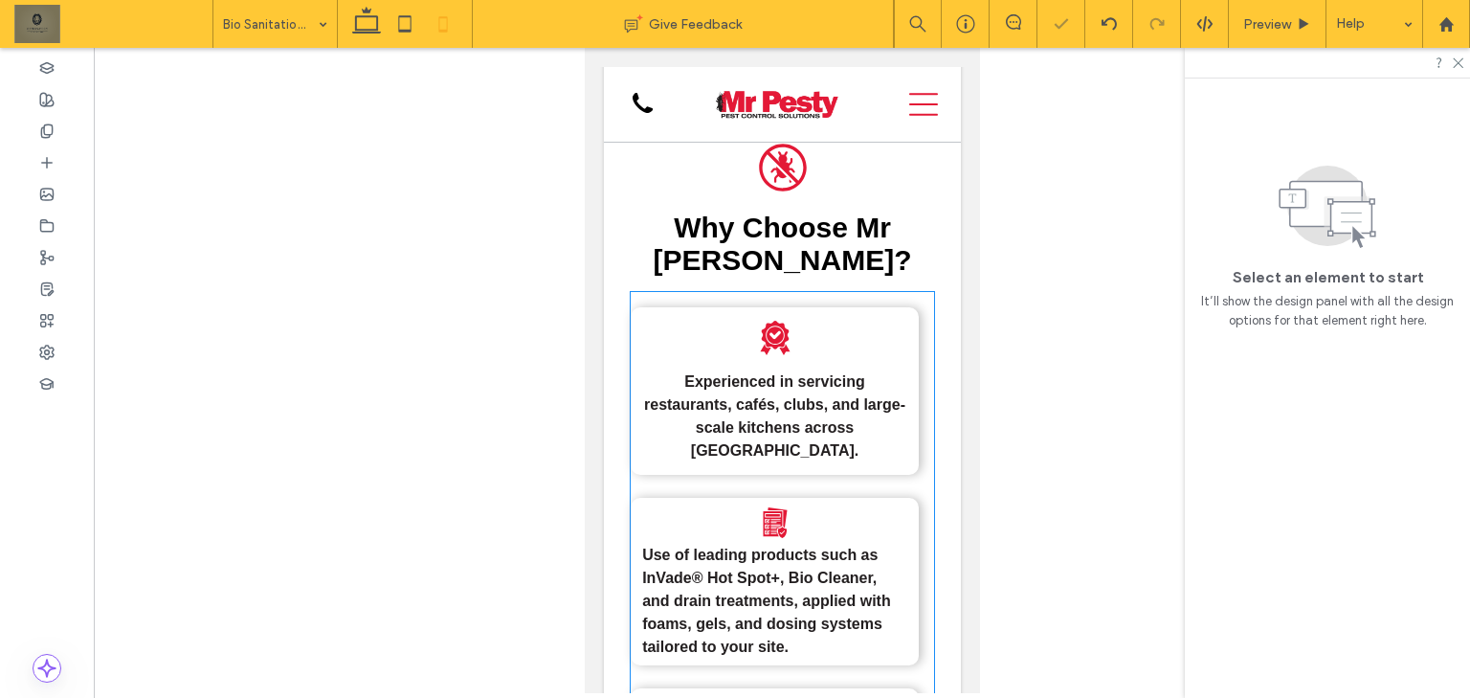
click at [839, 596] on strong "Use of leading products such as InVade® Hot Spot+, Bio Cleaner, and drain treat…" at bounding box center [765, 600] width 249 height 108
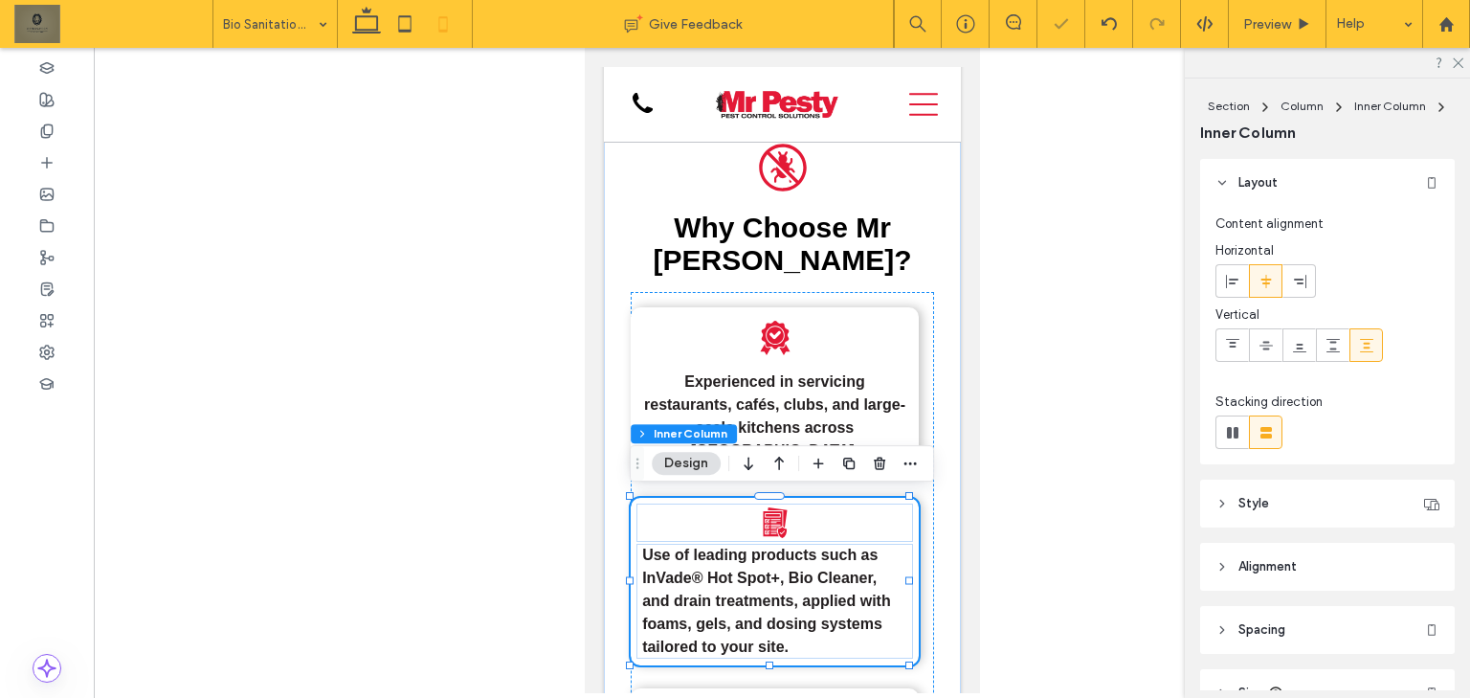
click at [838, 592] on strong "Use of leading products such as InVade® Hot Spot+, Bio Cleaner, and drain treat…" at bounding box center [765, 600] width 249 height 108
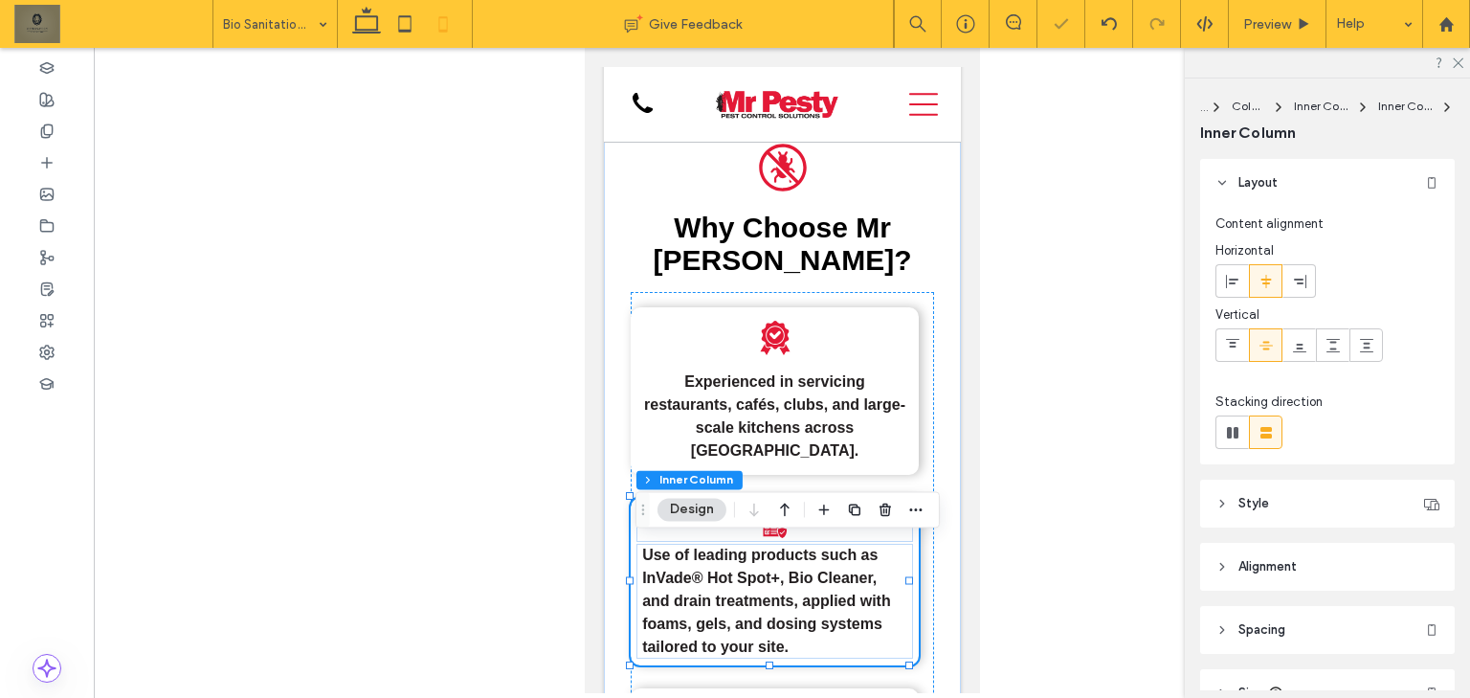
click at [838, 592] on strong "Use of leading products such as InVade® Hot Spot+, Bio Cleaner, and drain treat…" at bounding box center [765, 600] width 249 height 108
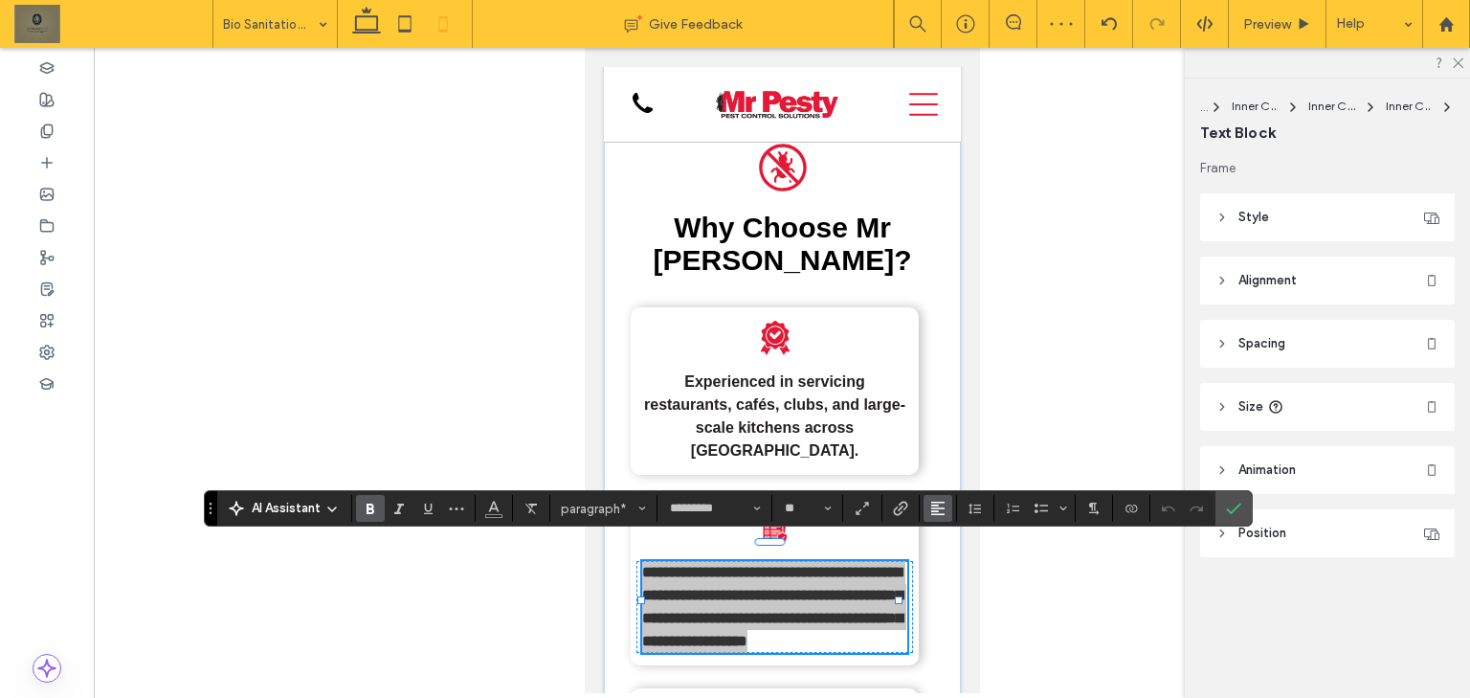
click at [934, 510] on icon "Alignment" at bounding box center [937, 507] width 15 height 15
click at [946, 421] on label "ui.textEditor.alignment.center" at bounding box center [956, 422] width 67 height 28
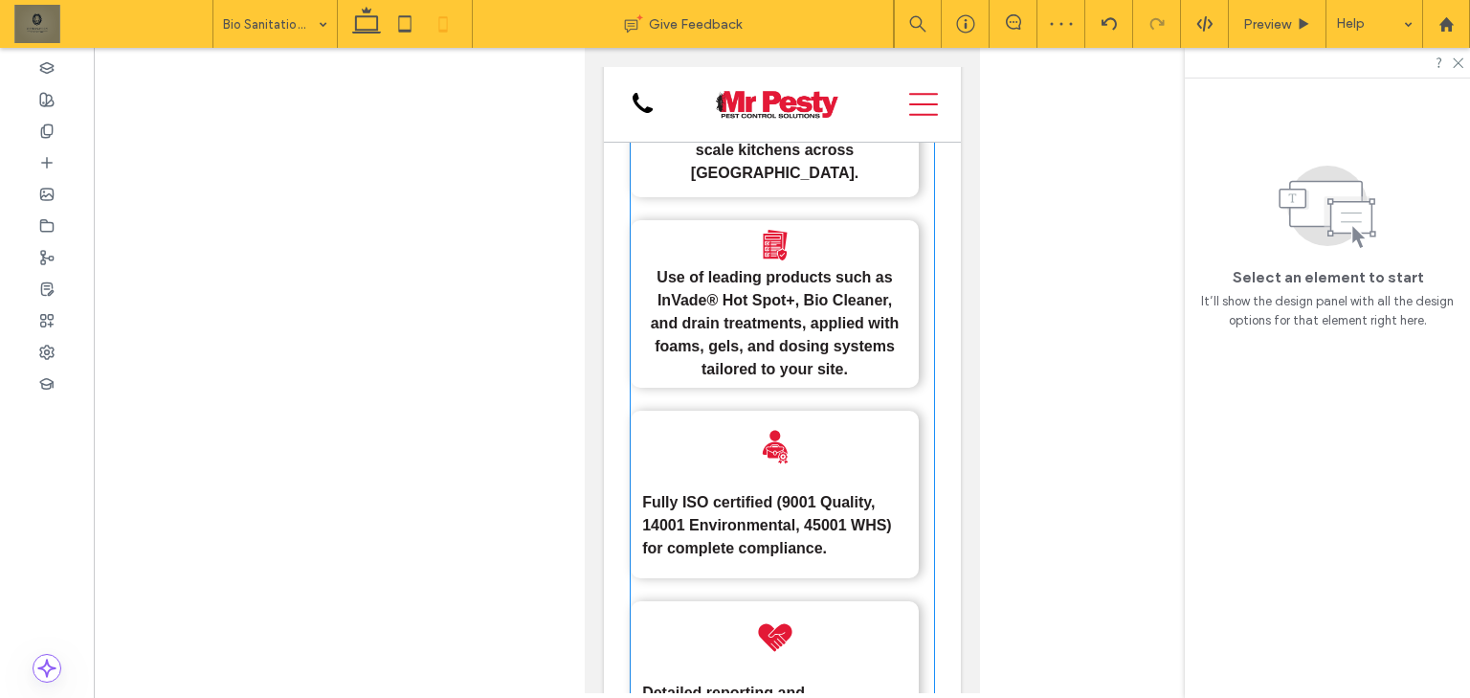
scroll to position [5534, 0]
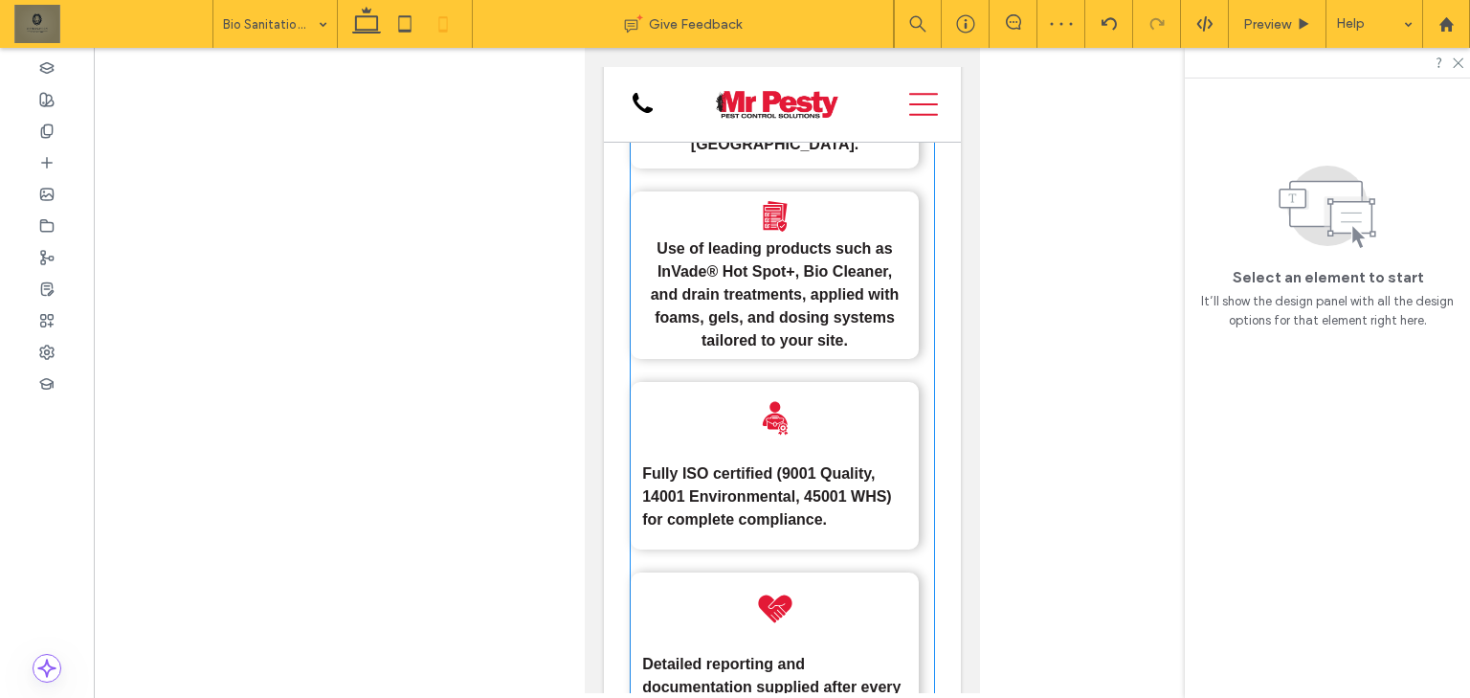
click at [820, 479] on p "Fully ISO certified (9001 Quality, 14001 Environmental, 45001 WHS) for complete…" at bounding box center [773, 496] width 265 height 69
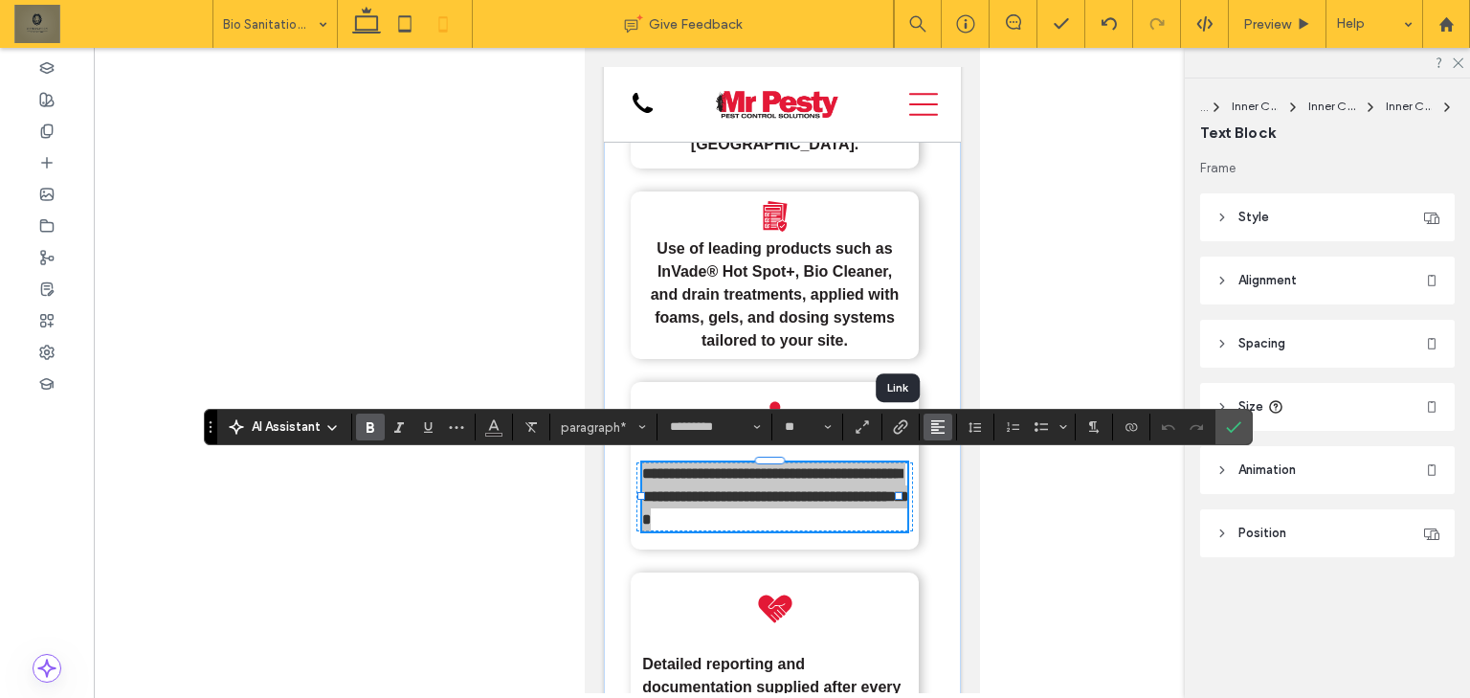
click at [926, 427] on button "Alignment" at bounding box center [937, 426] width 29 height 27
click at [944, 483] on icon "ui.textEditor.alignment.center" at bounding box center [951, 485] width 15 height 15
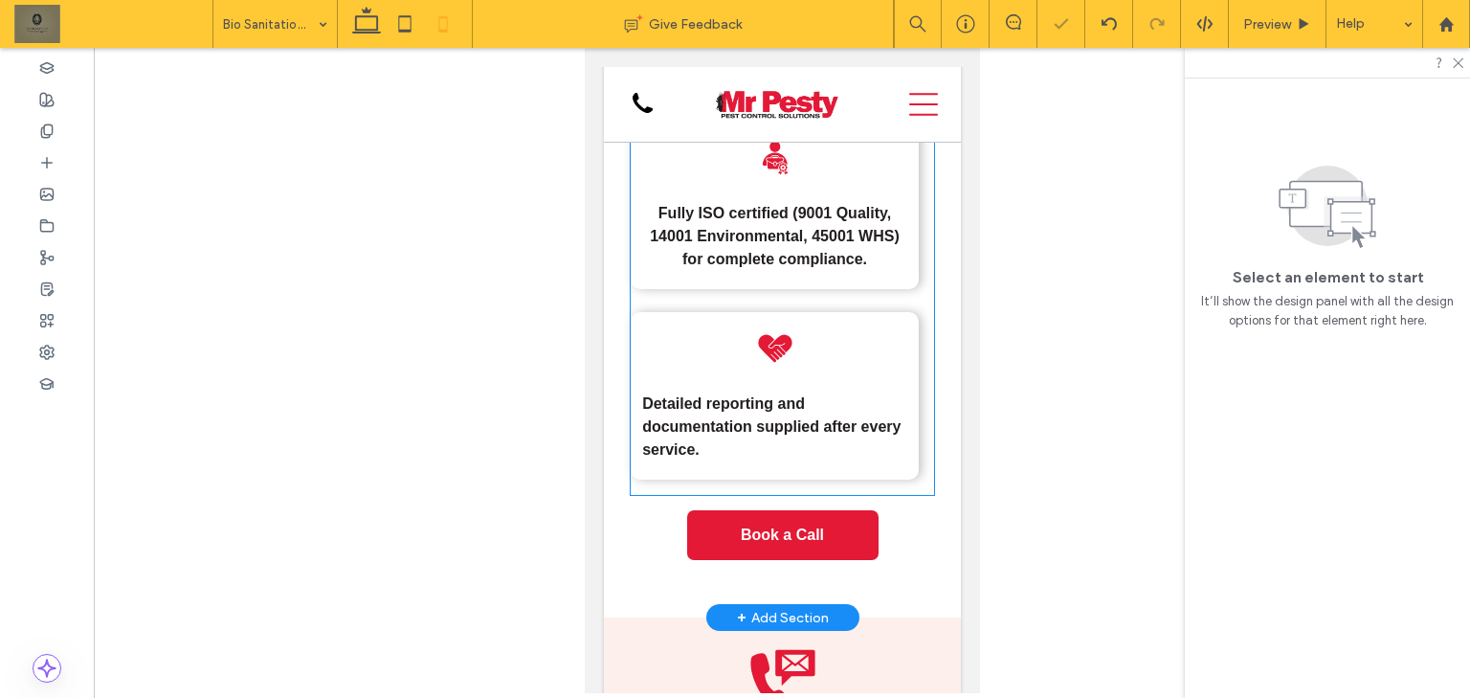
scroll to position [5840, 0]
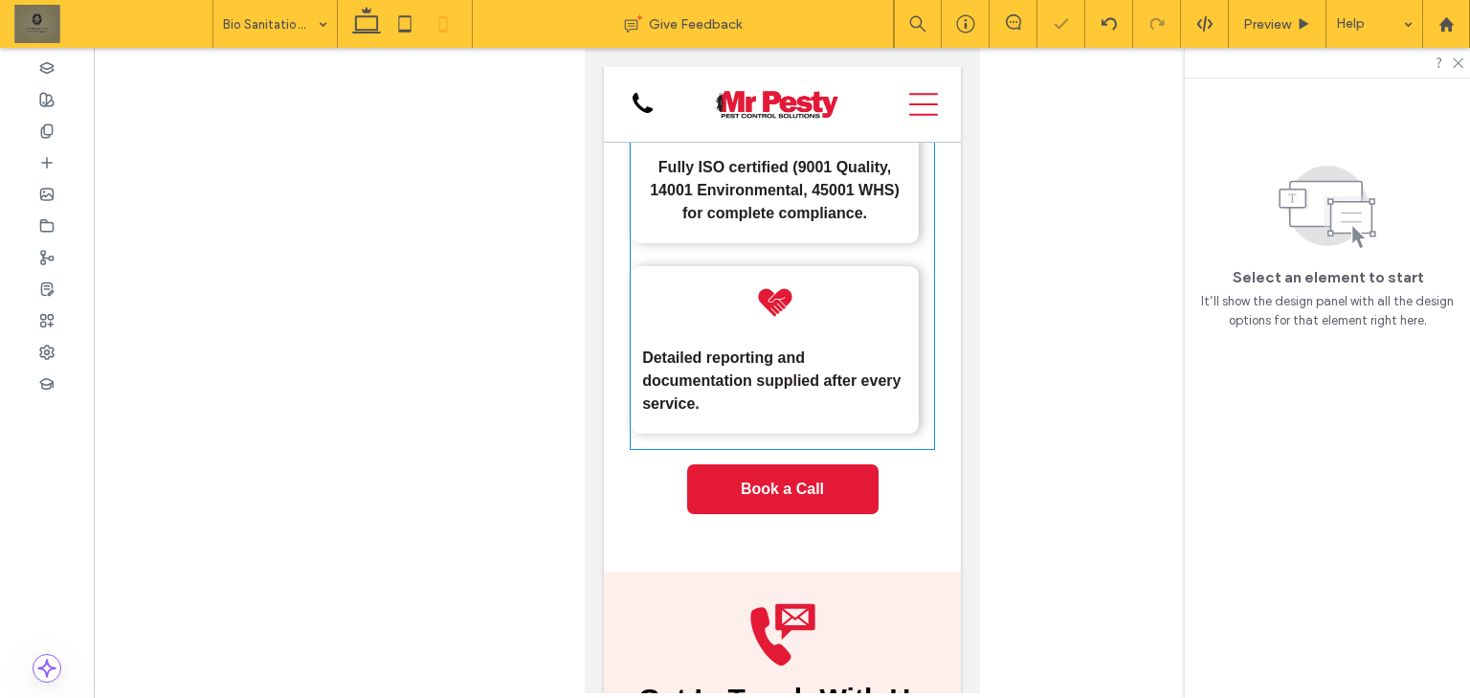
click at [833, 405] on p "Detailed reporting and documentation supplied after every service." at bounding box center [773, 380] width 265 height 69
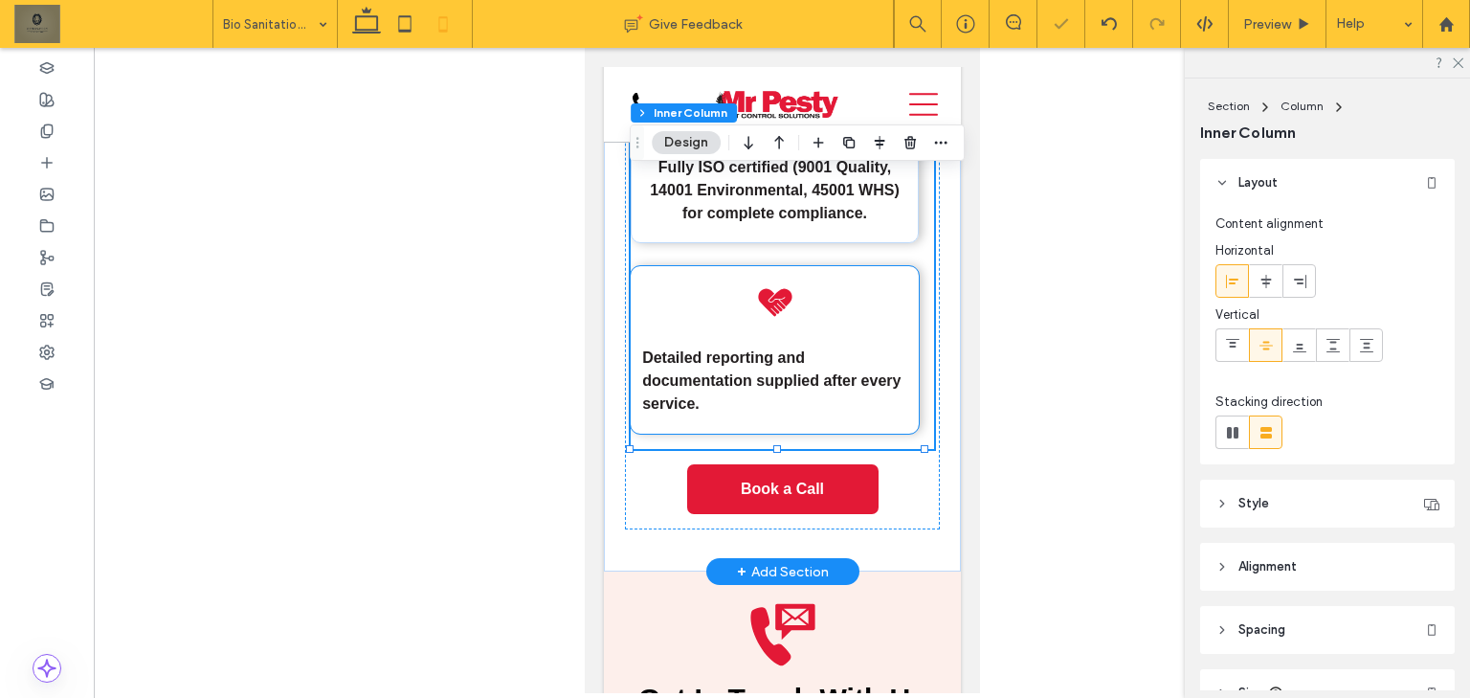
click at [855, 364] on p "Detailed reporting and documentation supplied after every service." at bounding box center [773, 380] width 265 height 69
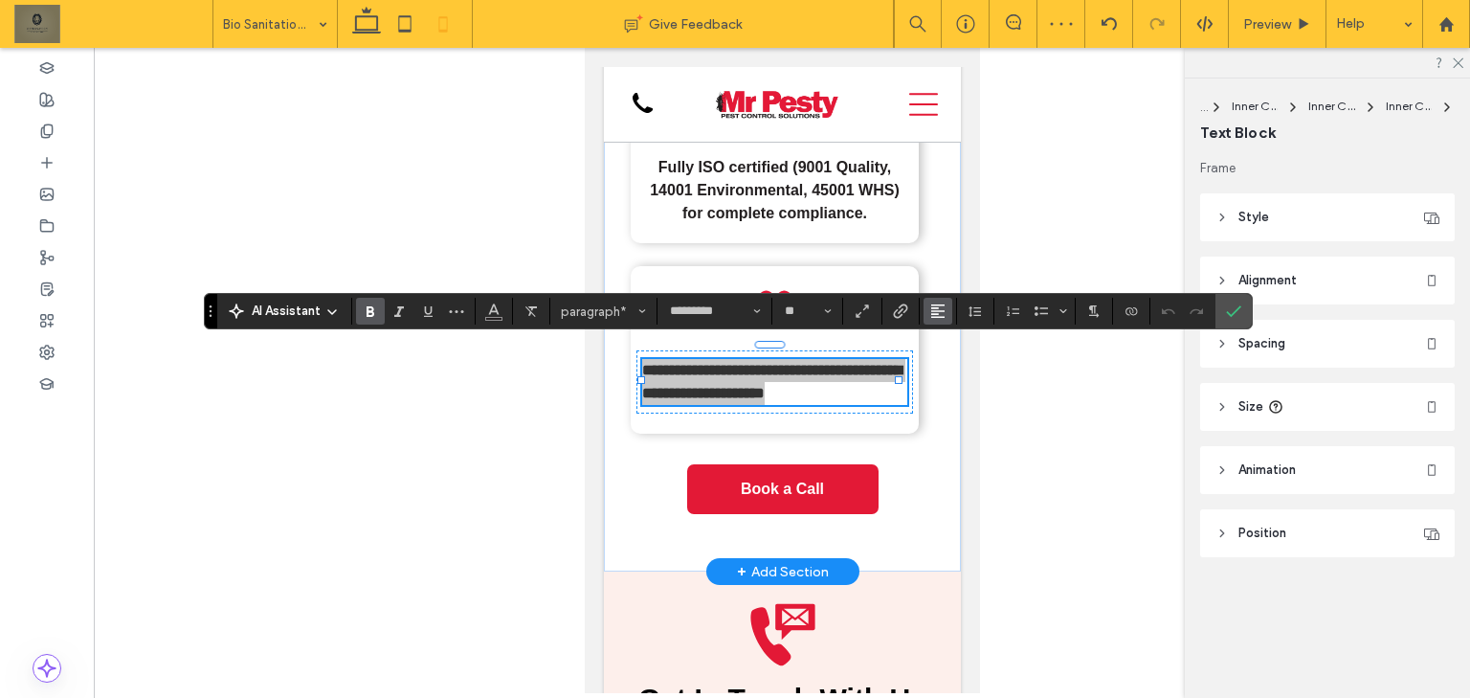
click at [938, 301] on span "Alignment" at bounding box center [937, 311] width 15 height 25
click at [946, 374] on icon "ui.textEditor.alignment.center" at bounding box center [951, 370] width 15 height 15
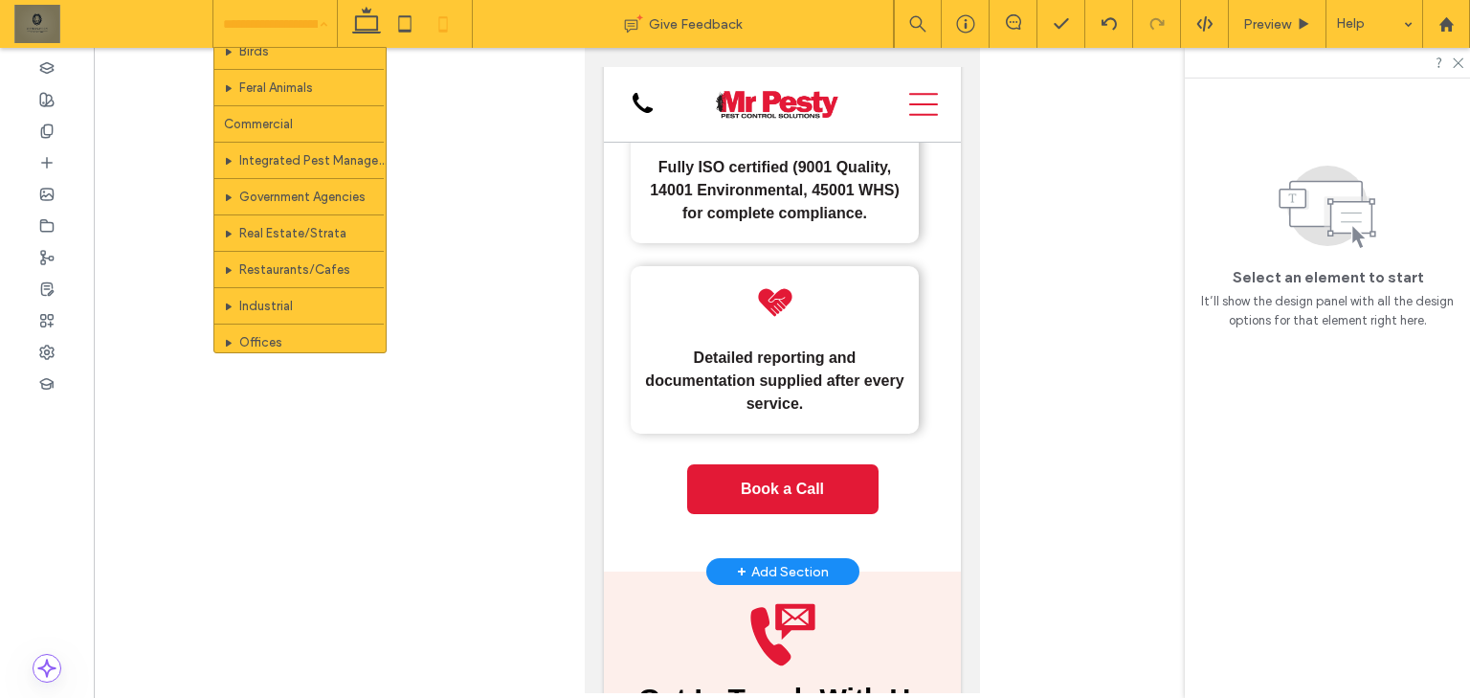
scroll to position [459, 0]
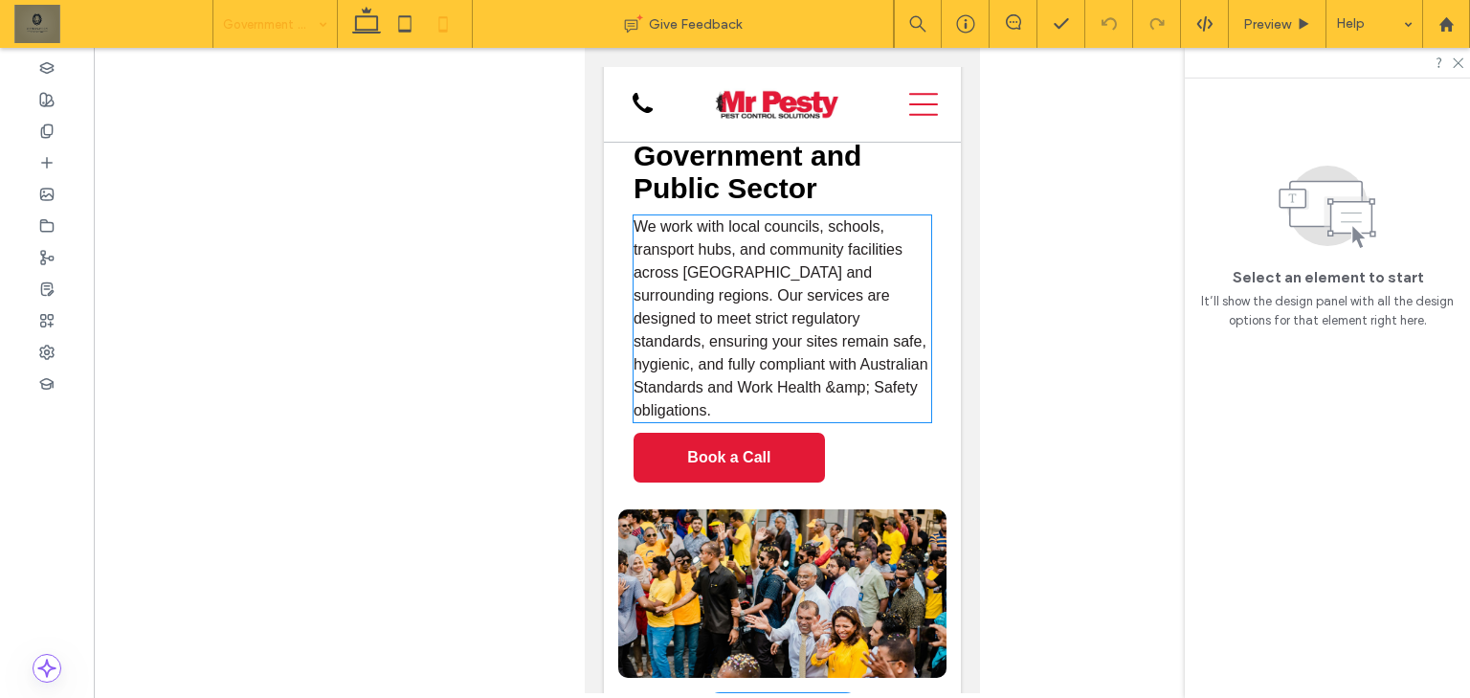
scroll to position [689, 0]
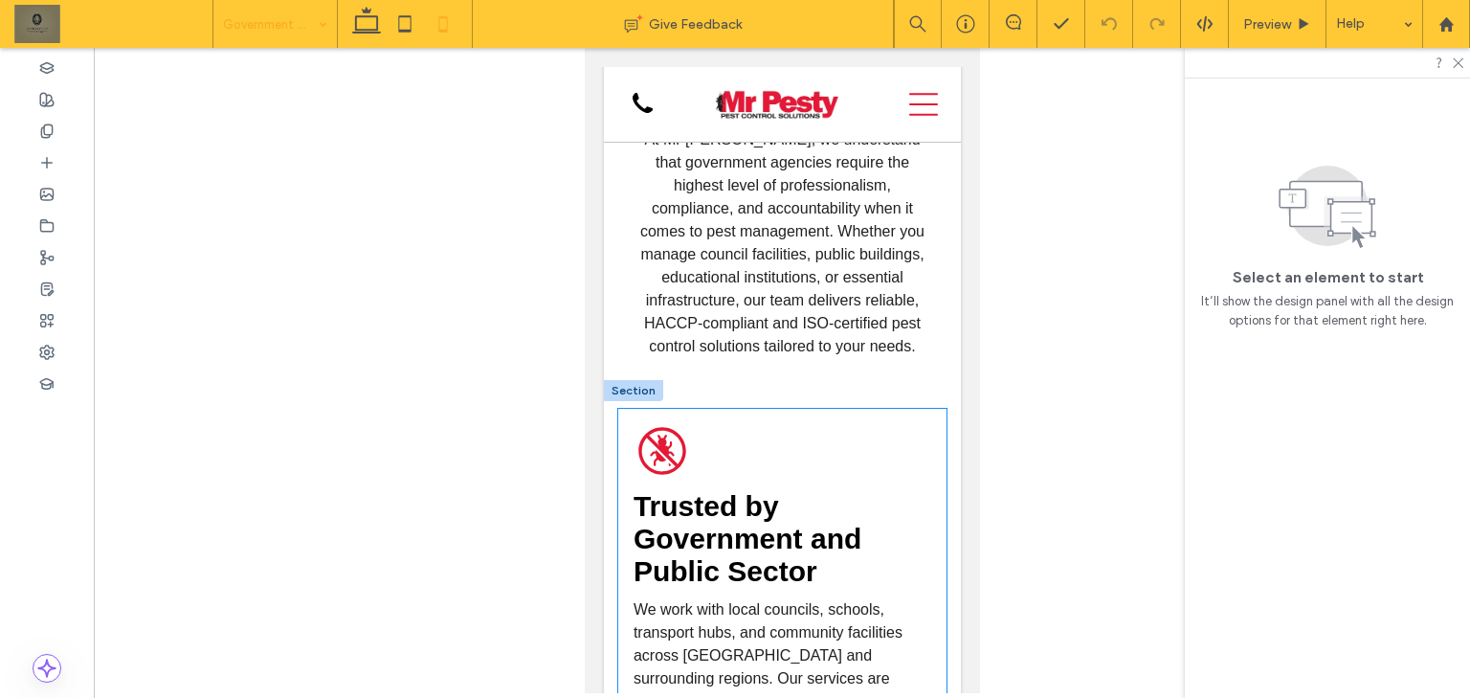
click at [884, 409] on div "A black and white icon of a bug in a circle. Trusted by Government and Public S…" at bounding box center [781, 643] width 328 height 469
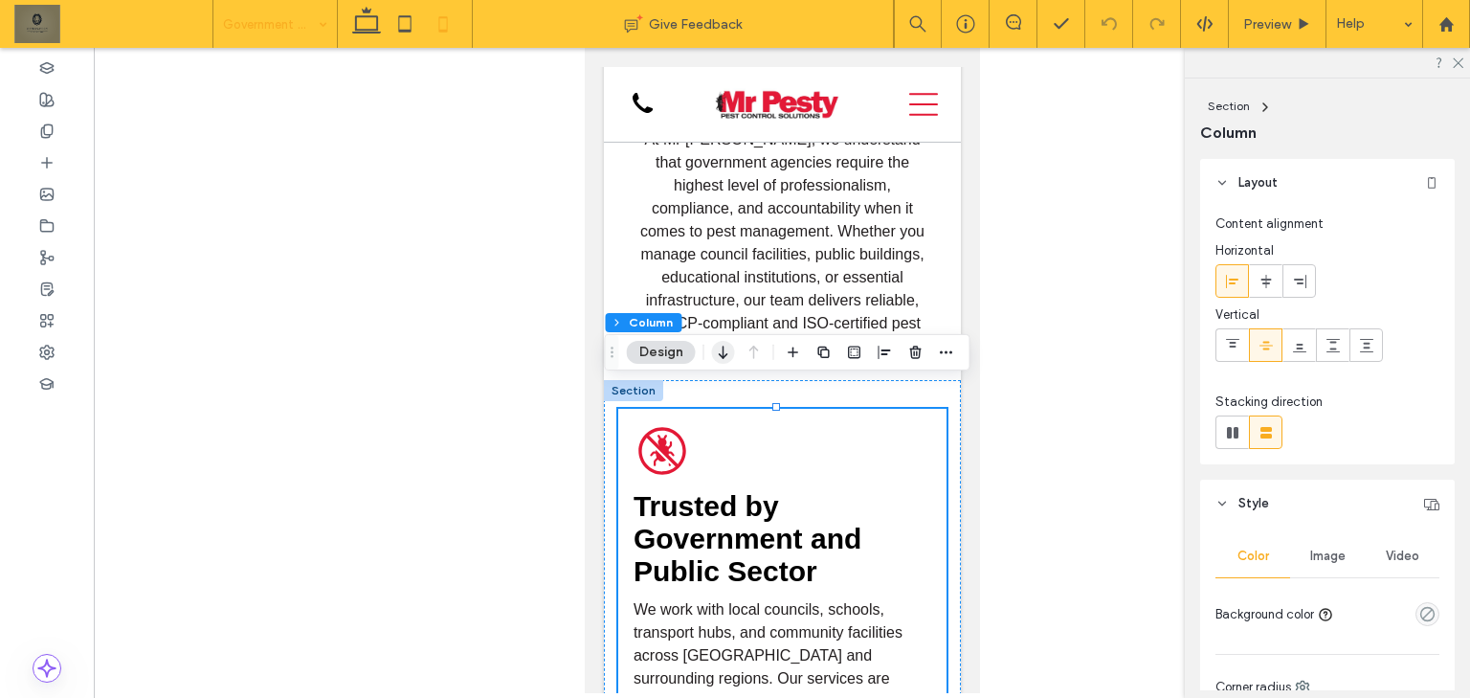
click at [713, 351] on icon "button" at bounding box center [723, 352] width 23 height 34
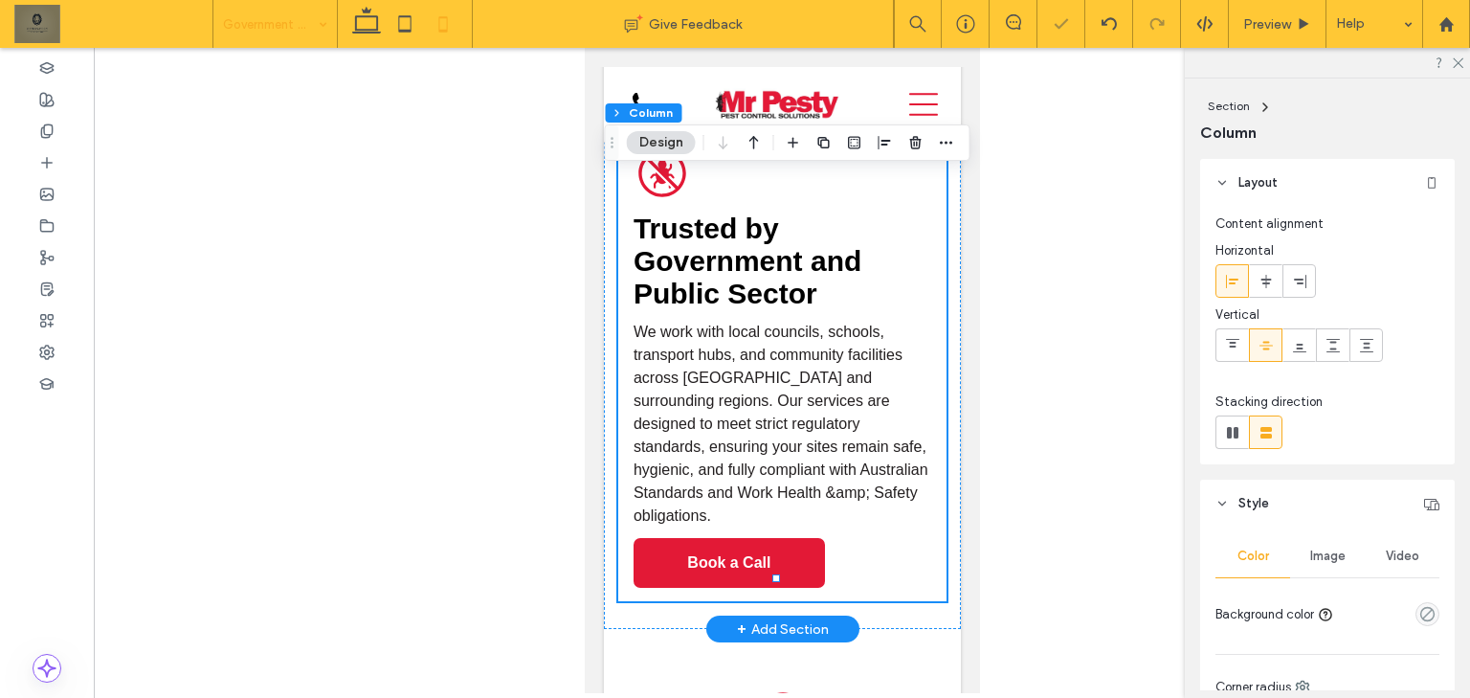
click at [933, 472] on div at bounding box center [933, 353] width 1 height 447
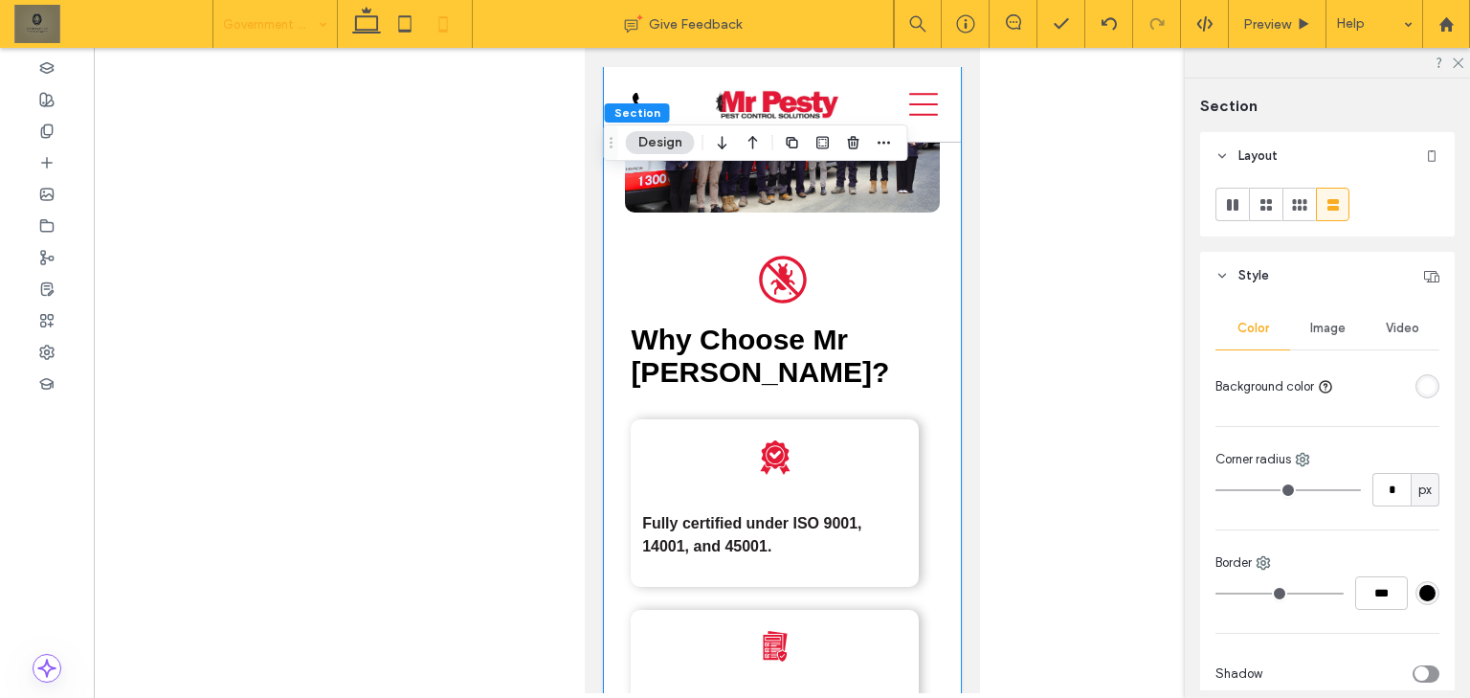
scroll to position [3827, 0]
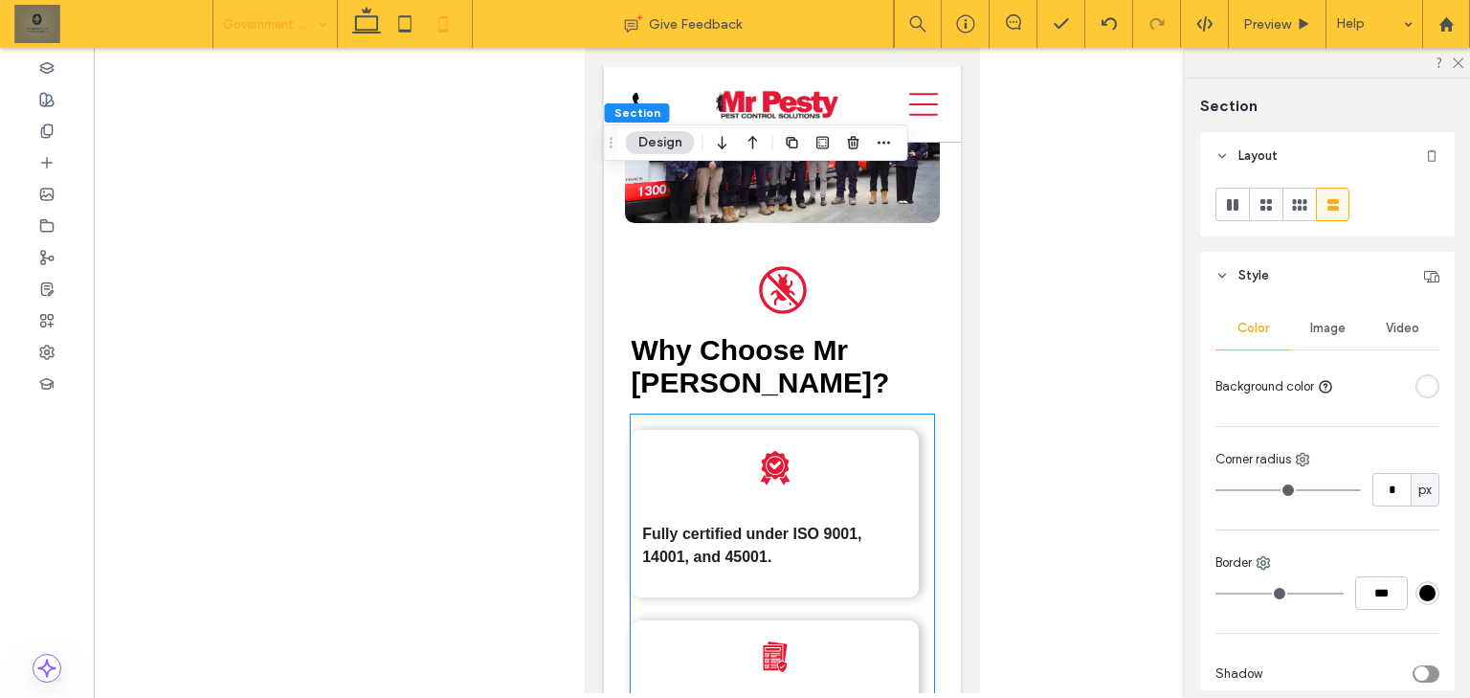
click at [809, 522] on p "Fully certified under ISO 9001, 14001, and 45001." at bounding box center [773, 545] width 265 height 46
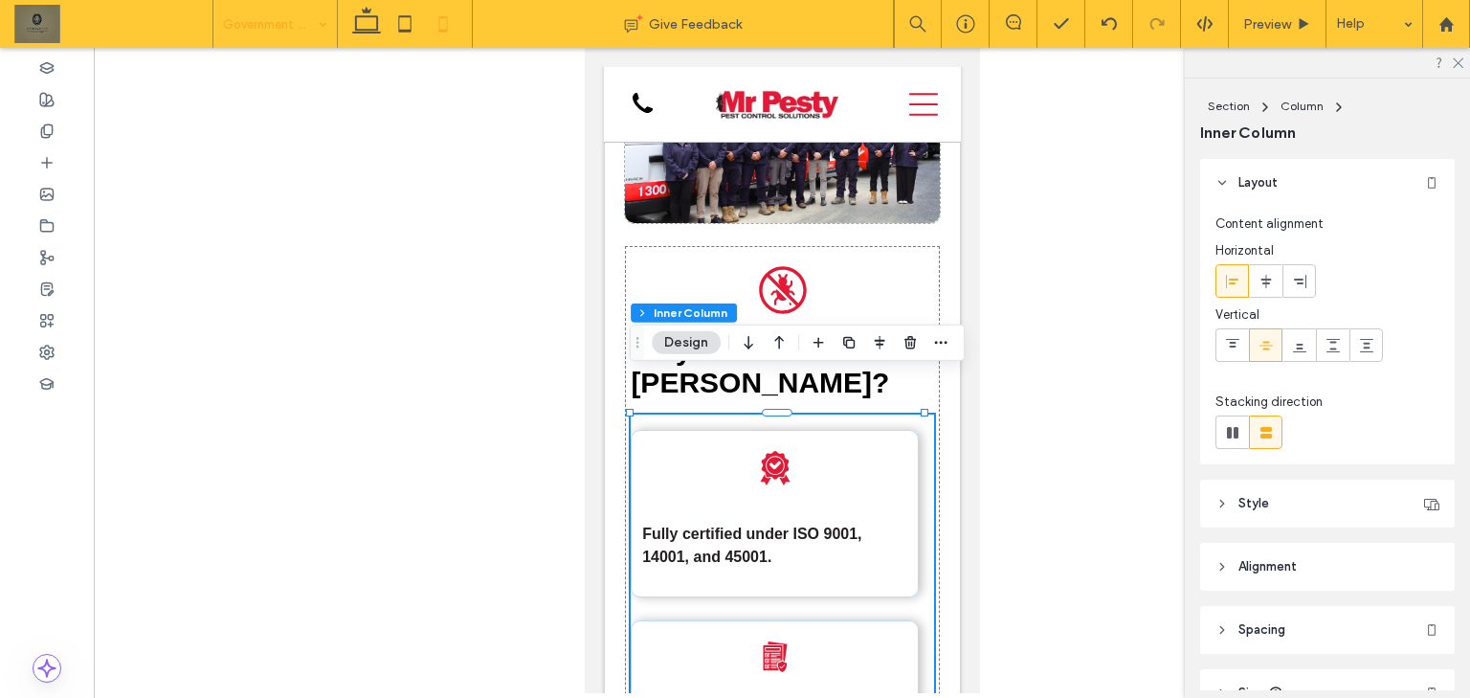
click at [809, 522] on p "Fully certified under ISO 9001, 14001, and 45001." at bounding box center [773, 545] width 265 height 46
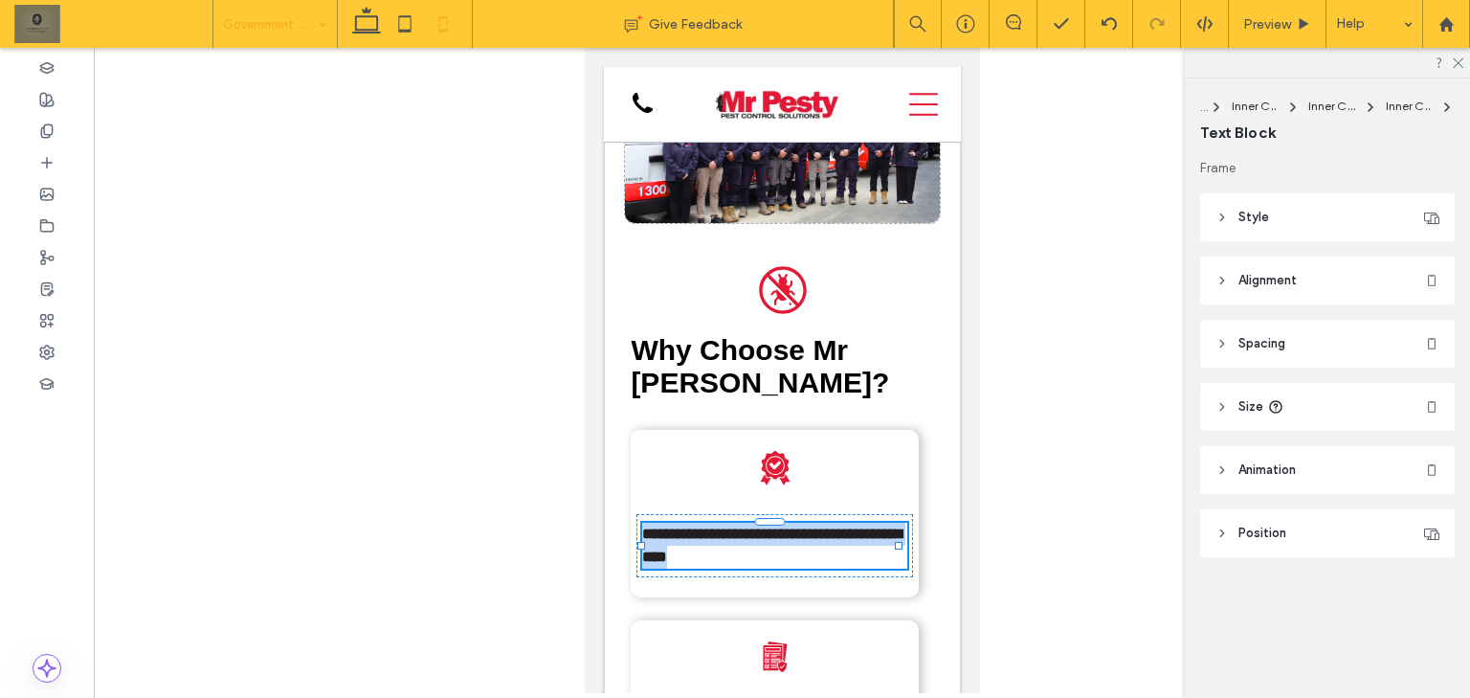
type input "*********"
type input "**"
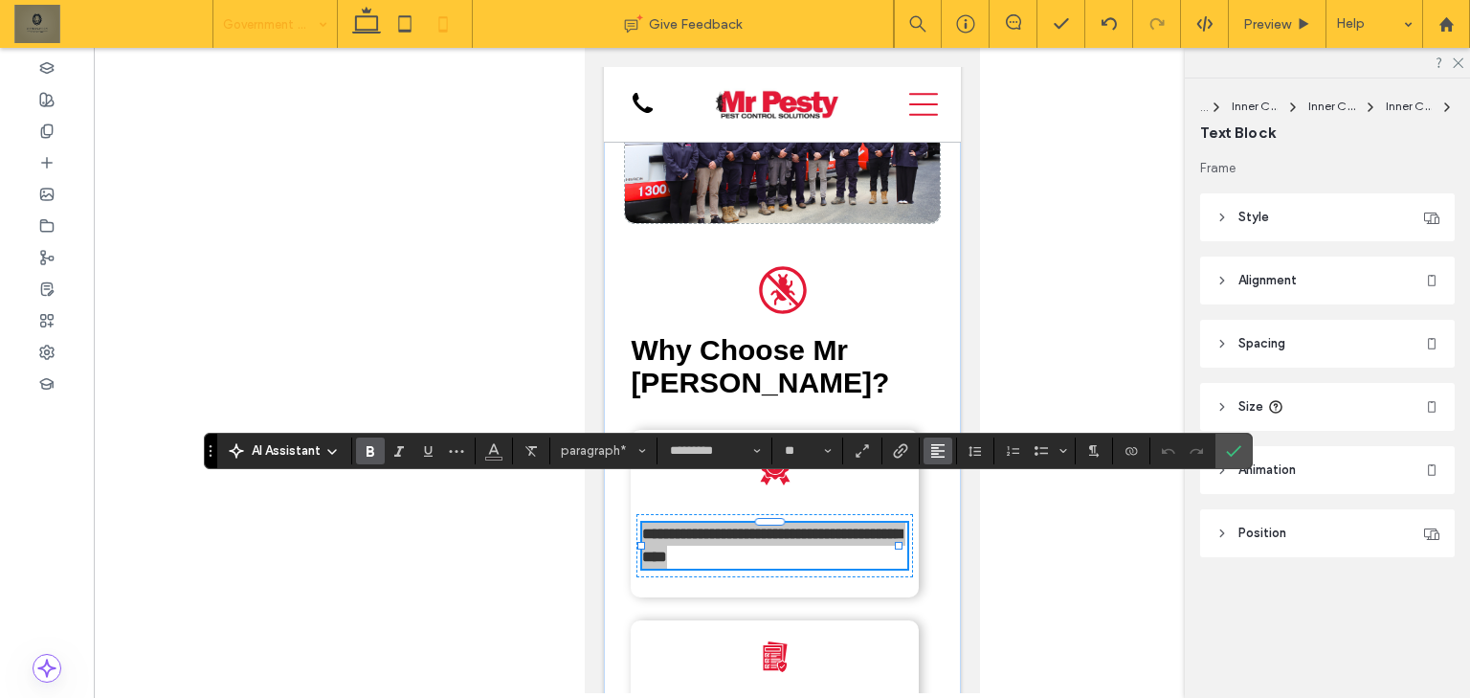
click at [934, 455] on use "Alignment" at bounding box center [937, 450] width 13 height 13
click at [949, 357] on use "ui.textEditor.alignment.center" at bounding box center [951, 363] width 13 height 13
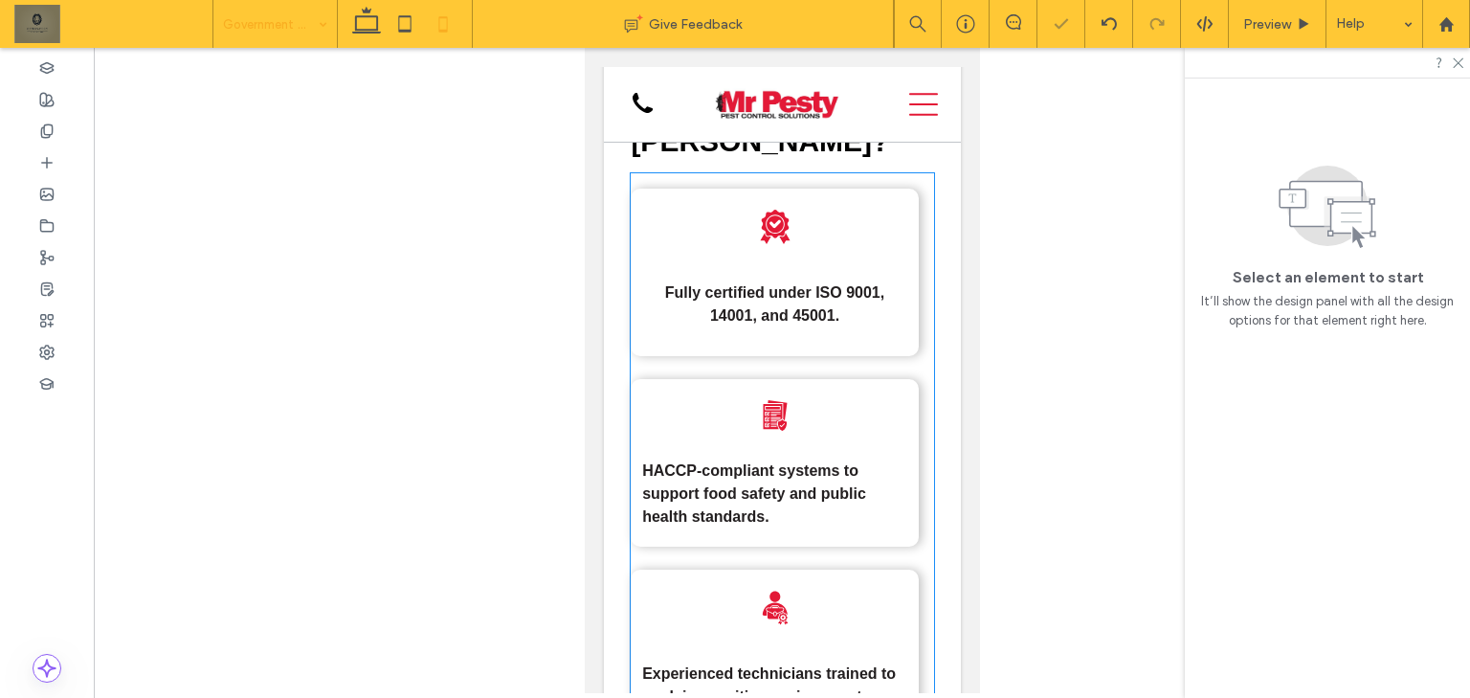
scroll to position [4133, 0]
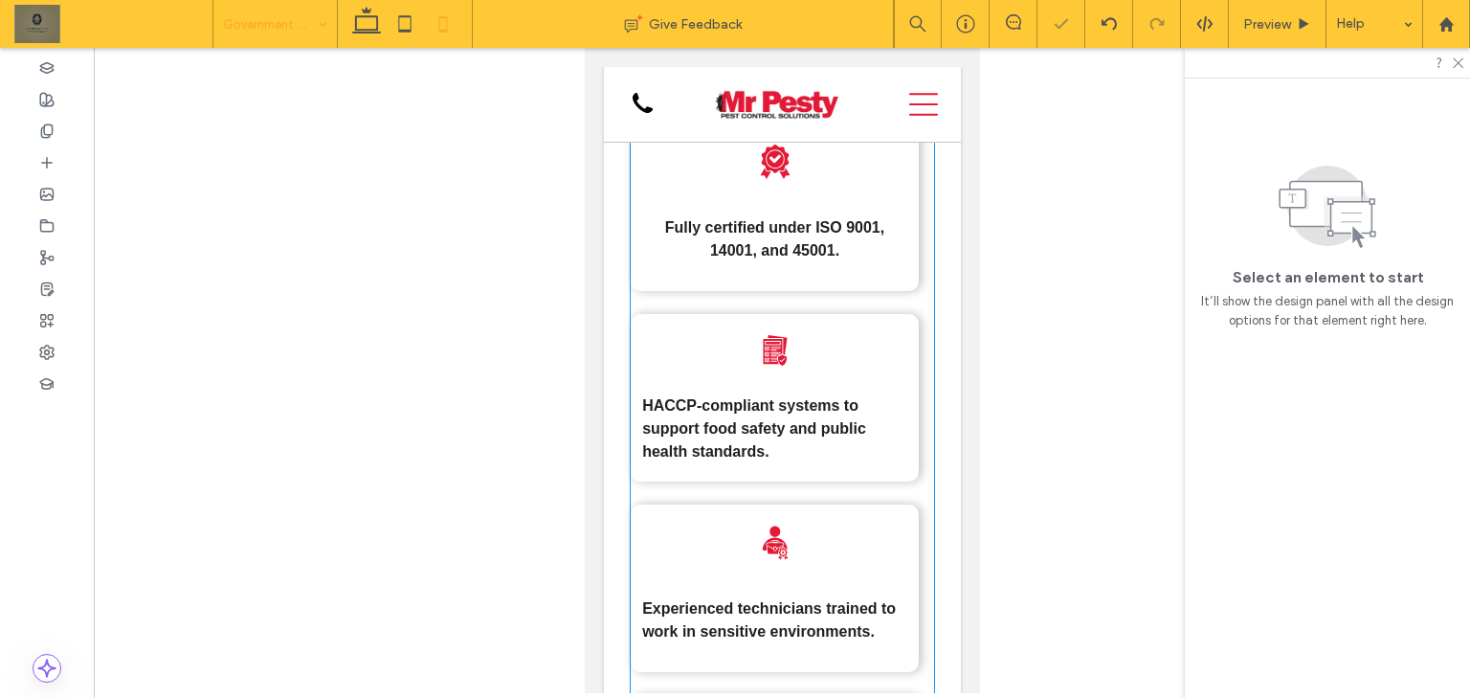
click at [824, 397] on strong "HACCP-compliant systems to support food safety and public health standards." at bounding box center [753, 428] width 224 height 62
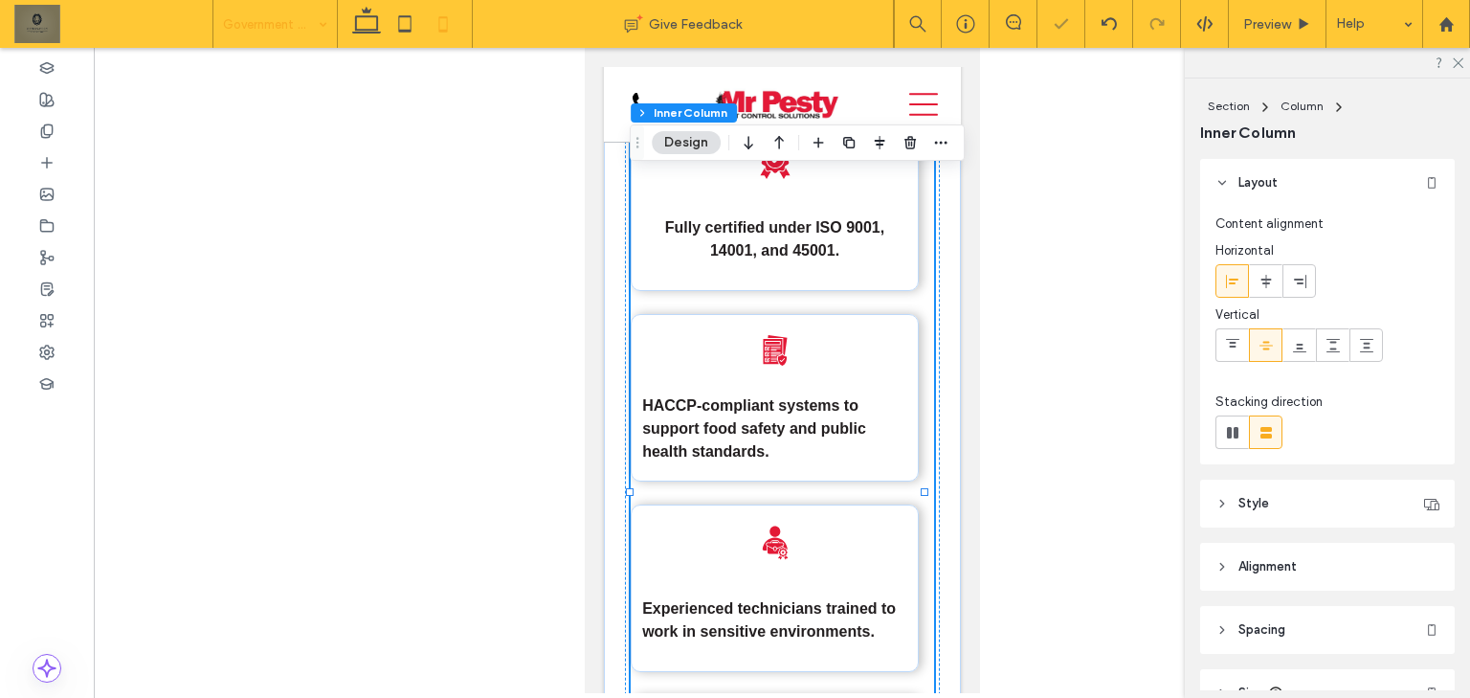
click at [823, 397] on strong "HACCP-compliant systems to support food safety and public health standards." at bounding box center [753, 428] width 224 height 62
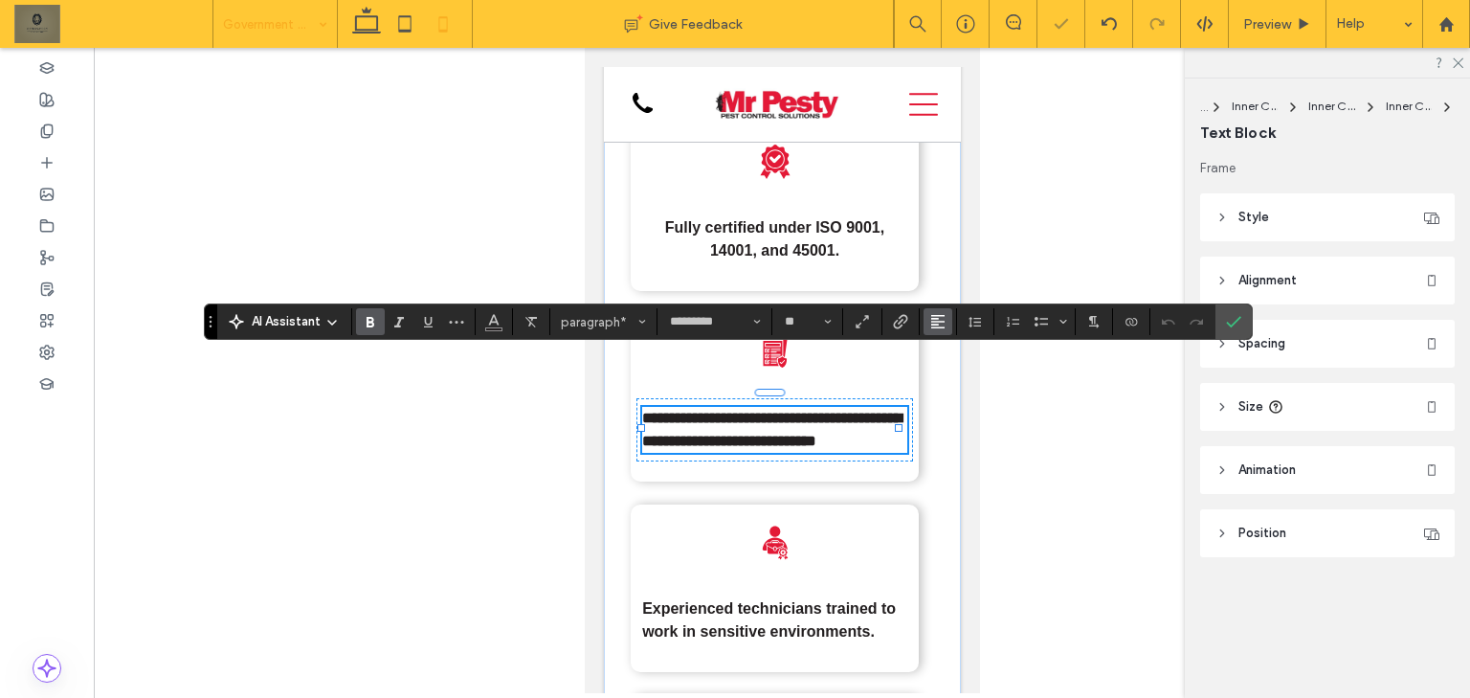
click at [930, 324] on icon "Alignment" at bounding box center [937, 321] width 15 height 15
click at [945, 381] on use "ui.textEditor.alignment.center" at bounding box center [951, 380] width 13 height 13
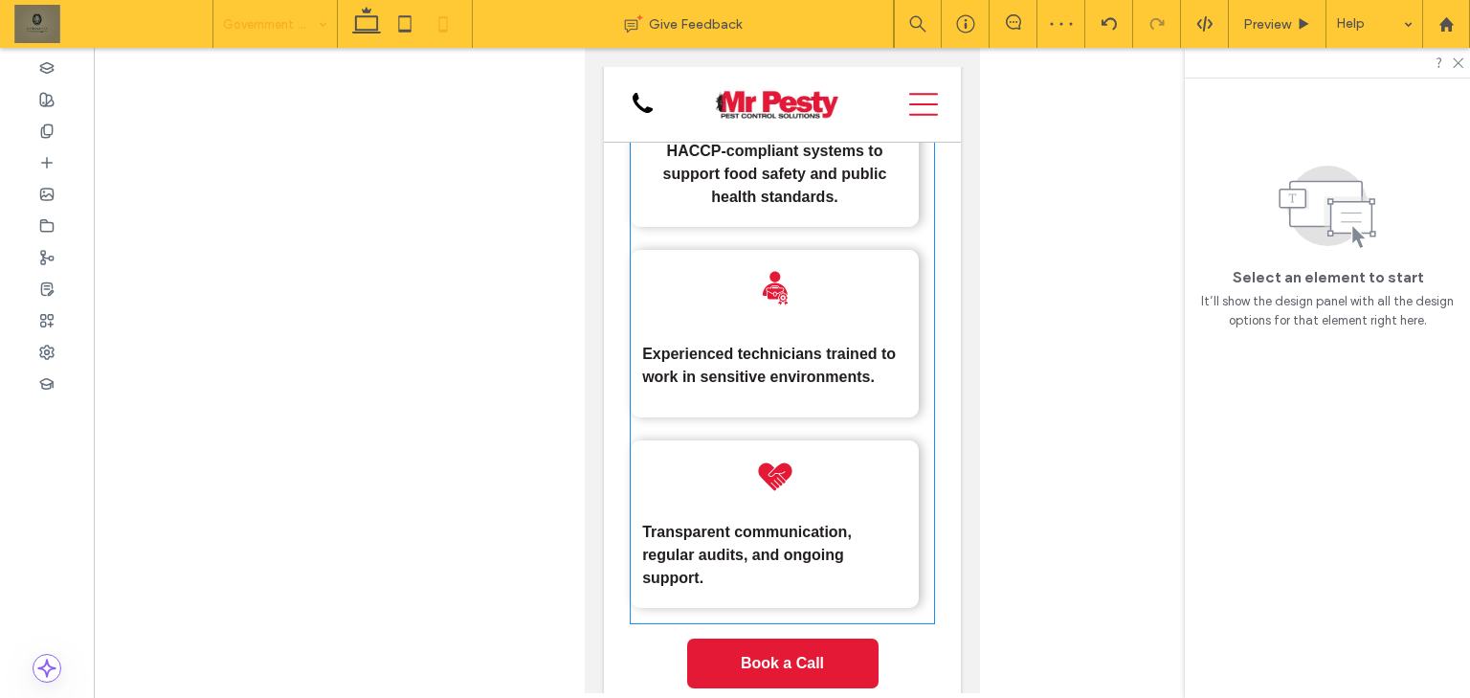
scroll to position [4440, 0]
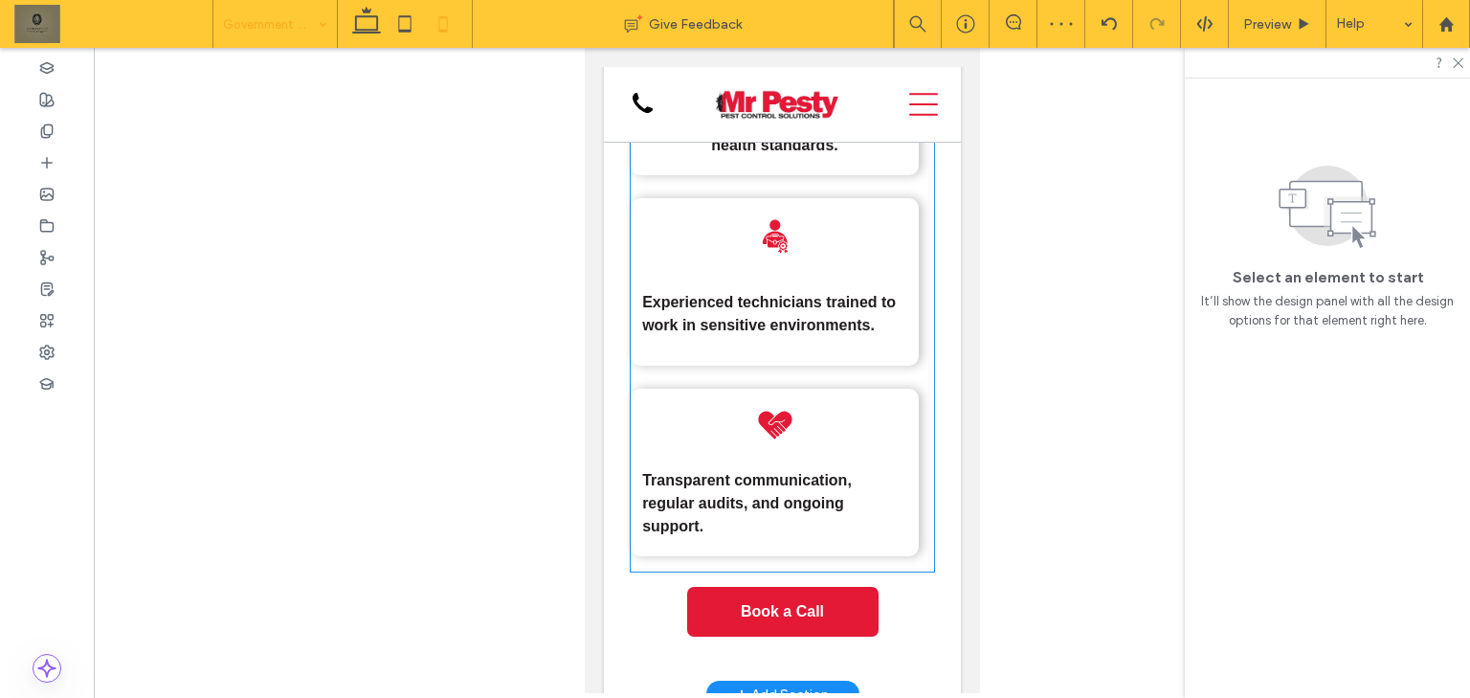
click at [839, 295] on p "Experienced technicians trained to work in sensitive environments." at bounding box center [773, 314] width 265 height 46
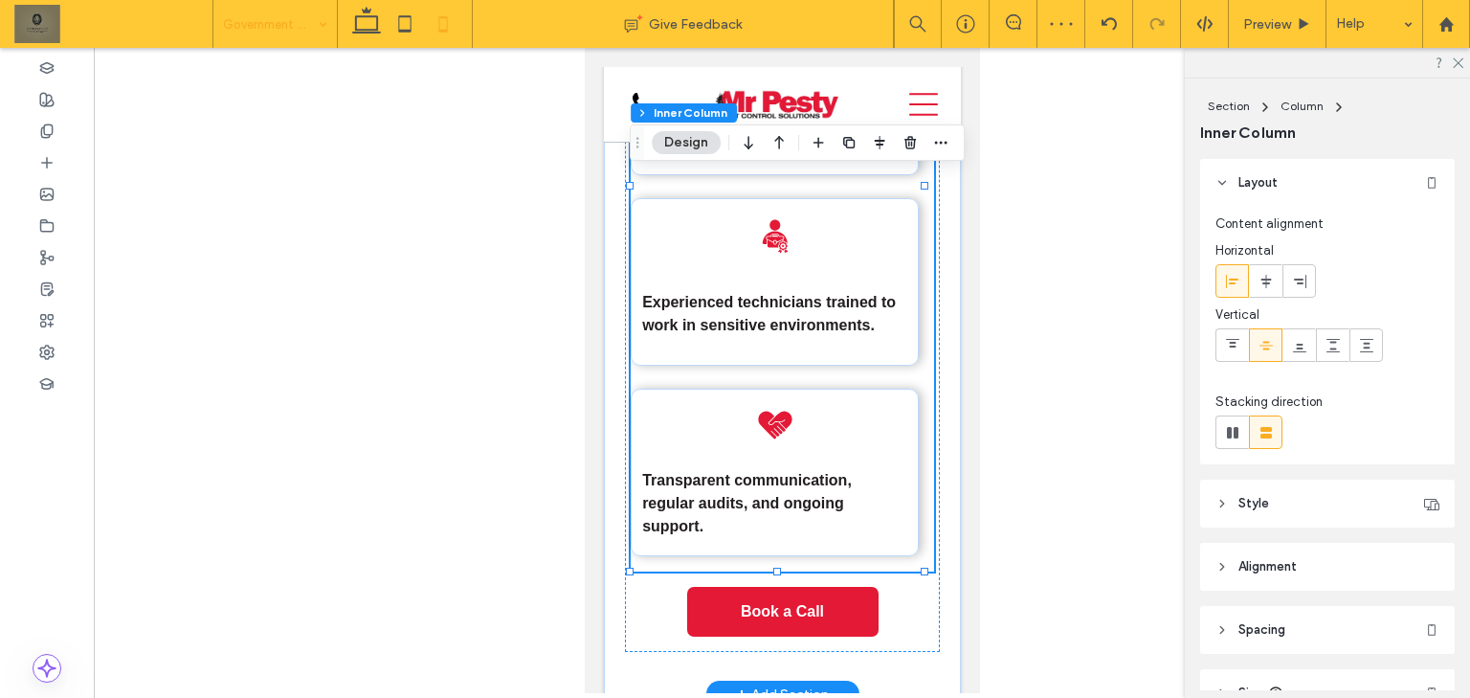
click at [839, 295] on p "Experienced technicians trained to work in sensitive environments." at bounding box center [773, 314] width 265 height 46
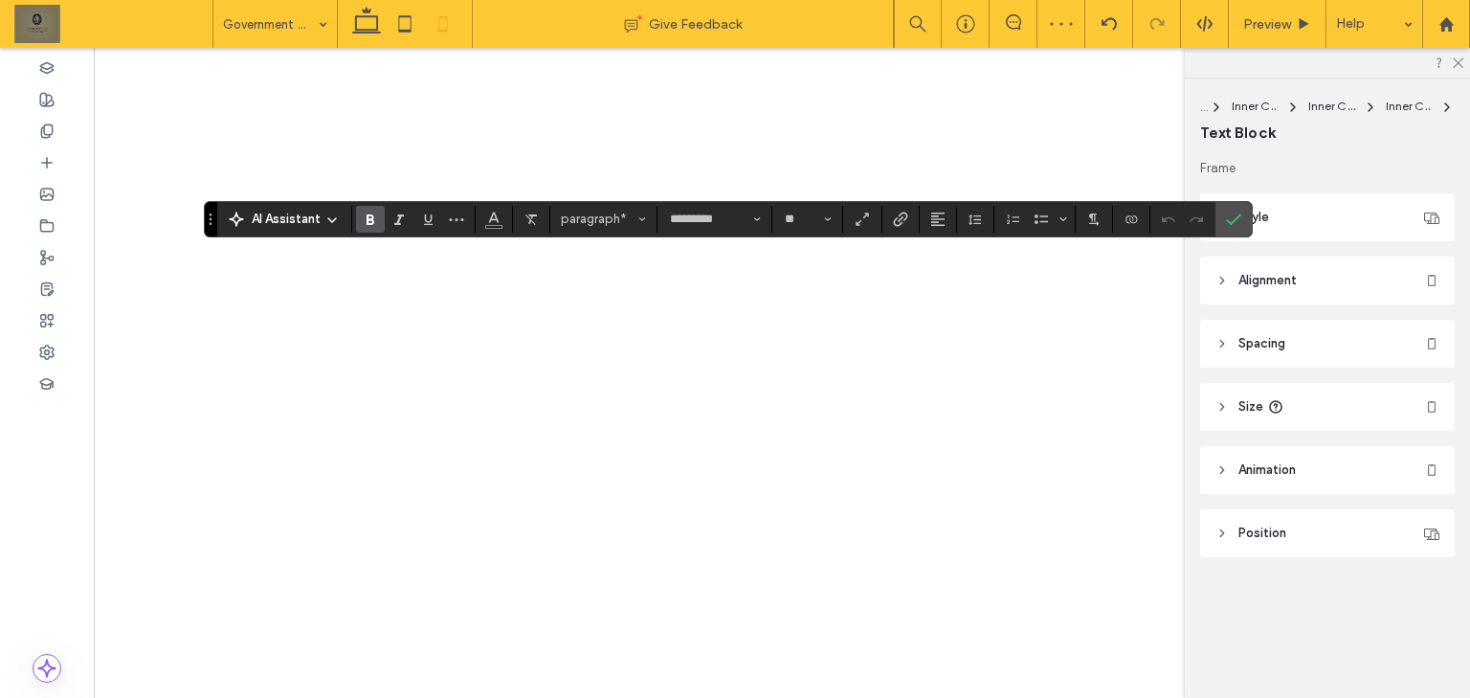
click at [945, 219] on button "Alignment" at bounding box center [937, 219] width 29 height 27
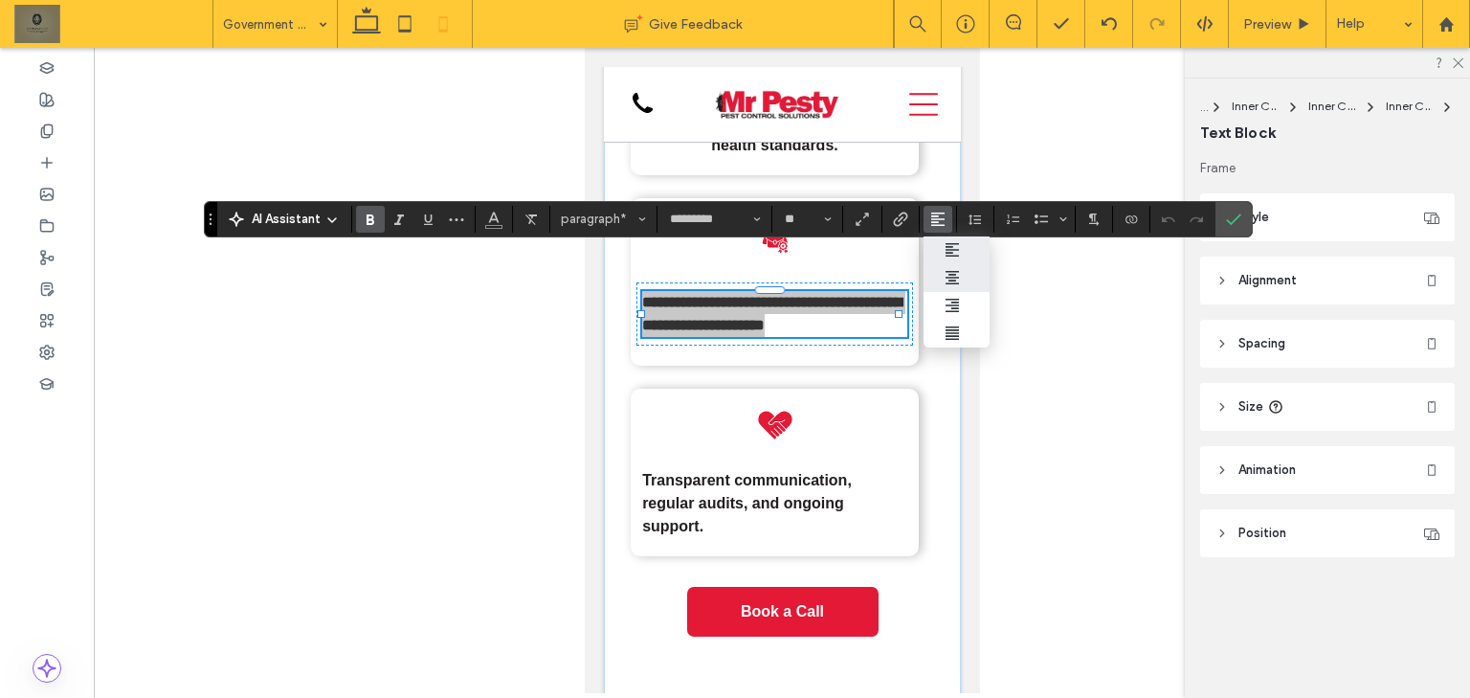
click at [965, 275] on div "ui.textEditor.alignment.center" at bounding box center [956, 277] width 25 height 15
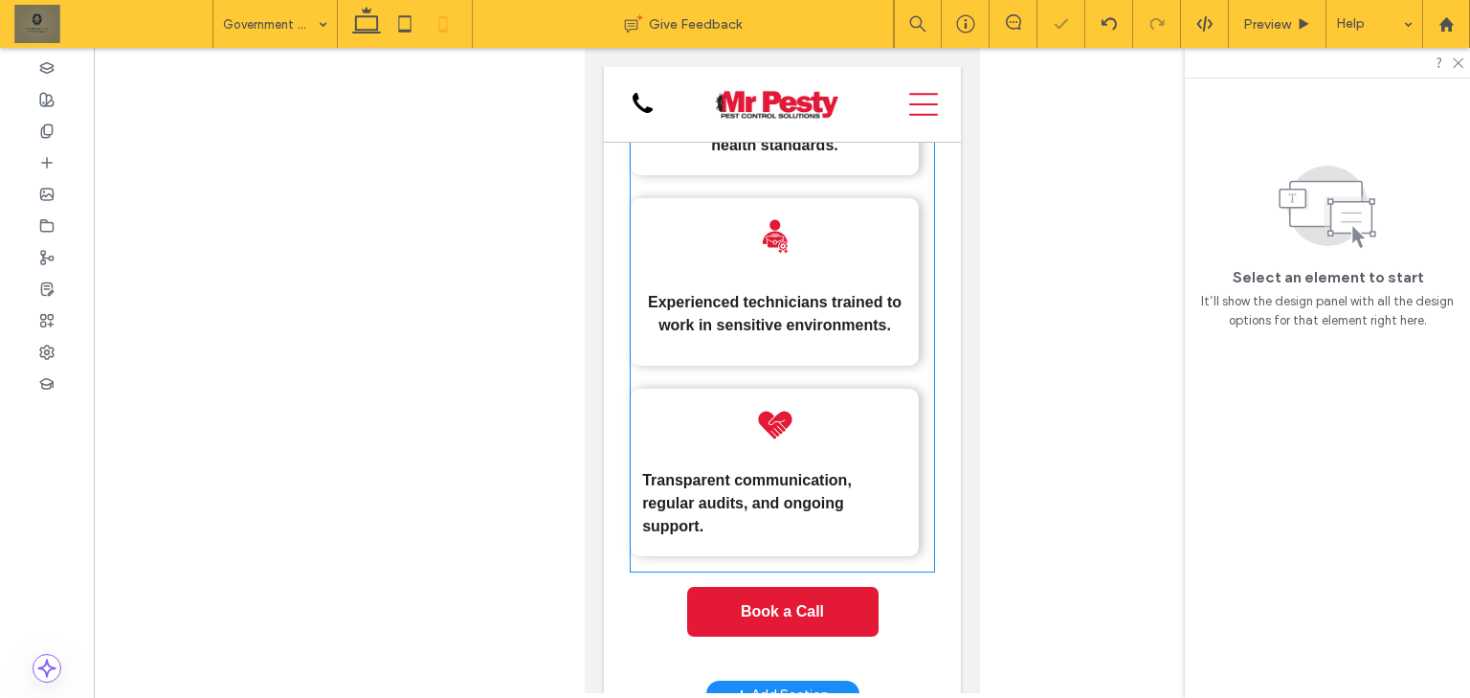
click at [783, 472] on strong "Transparent communication, regular audits, and ongoing support." at bounding box center [746, 503] width 210 height 62
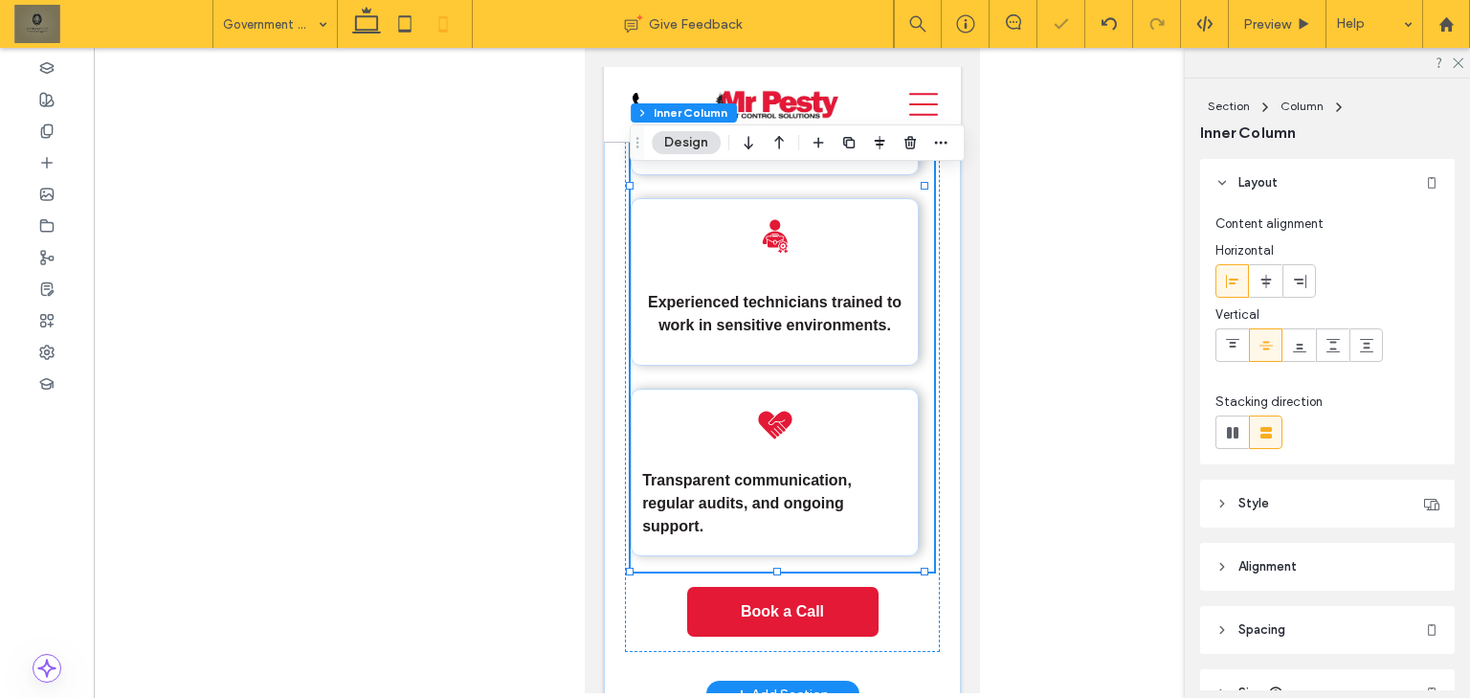
click at [783, 472] on strong "Transparent communication, regular audits, and ongoing support." at bounding box center [746, 503] width 210 height 62
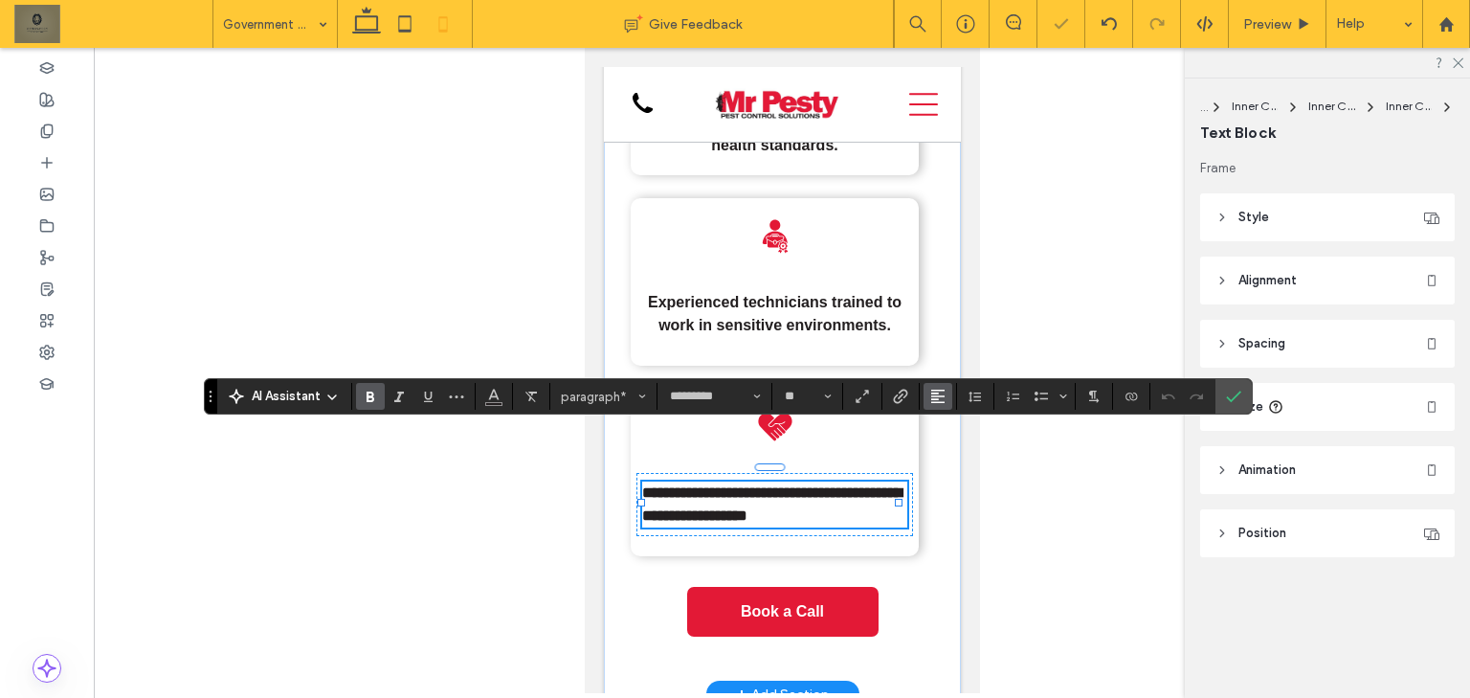
click at [937, 394] on icon "Alignment" at bounding box center [937, 395] width 15 height 15
click at [954, 448] on icon "ui.textEditor.alignment.center" at bounding box center [951, 455] width 15 height 15
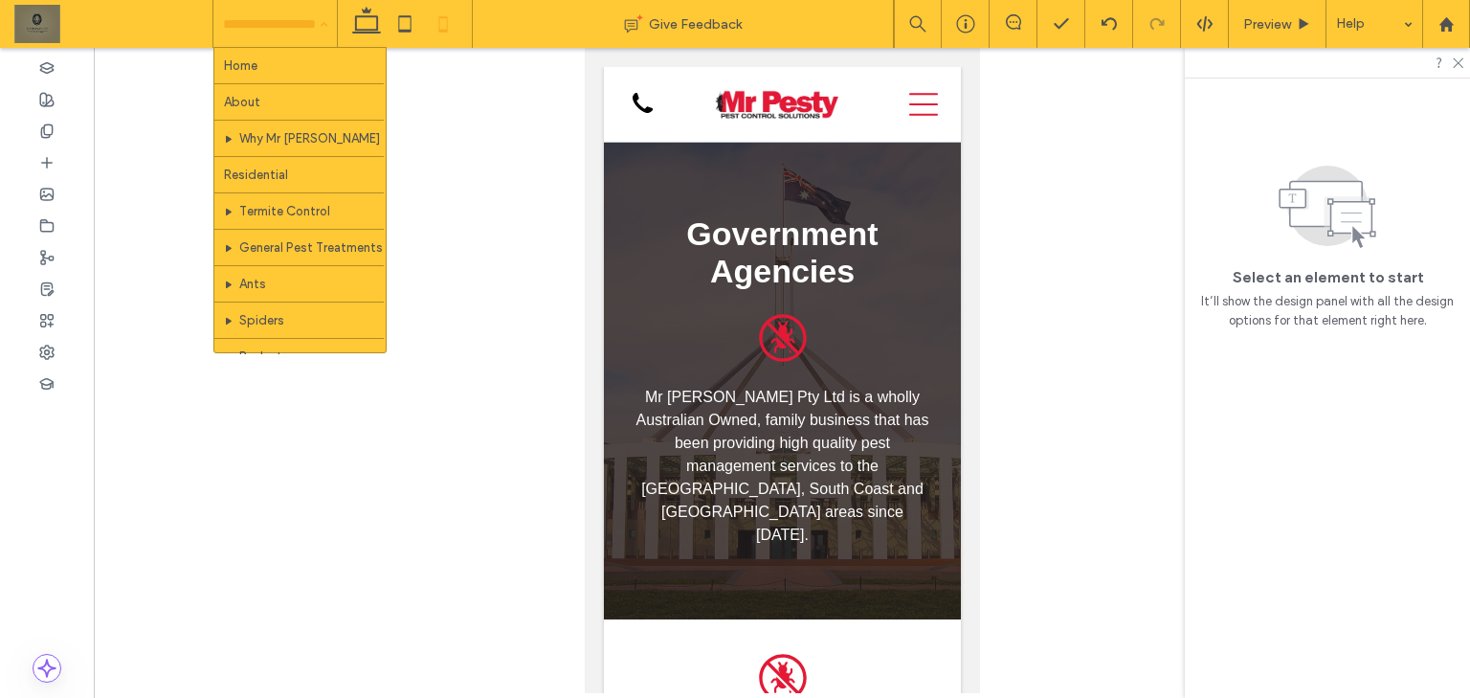
drag, startPoint x: 254, startPoint y: 21, endPoint x: 270, endPoint y: 18, distance: 16.5
click at [386, 33] on icon at bounding box center [405, 24] width 38 height 38
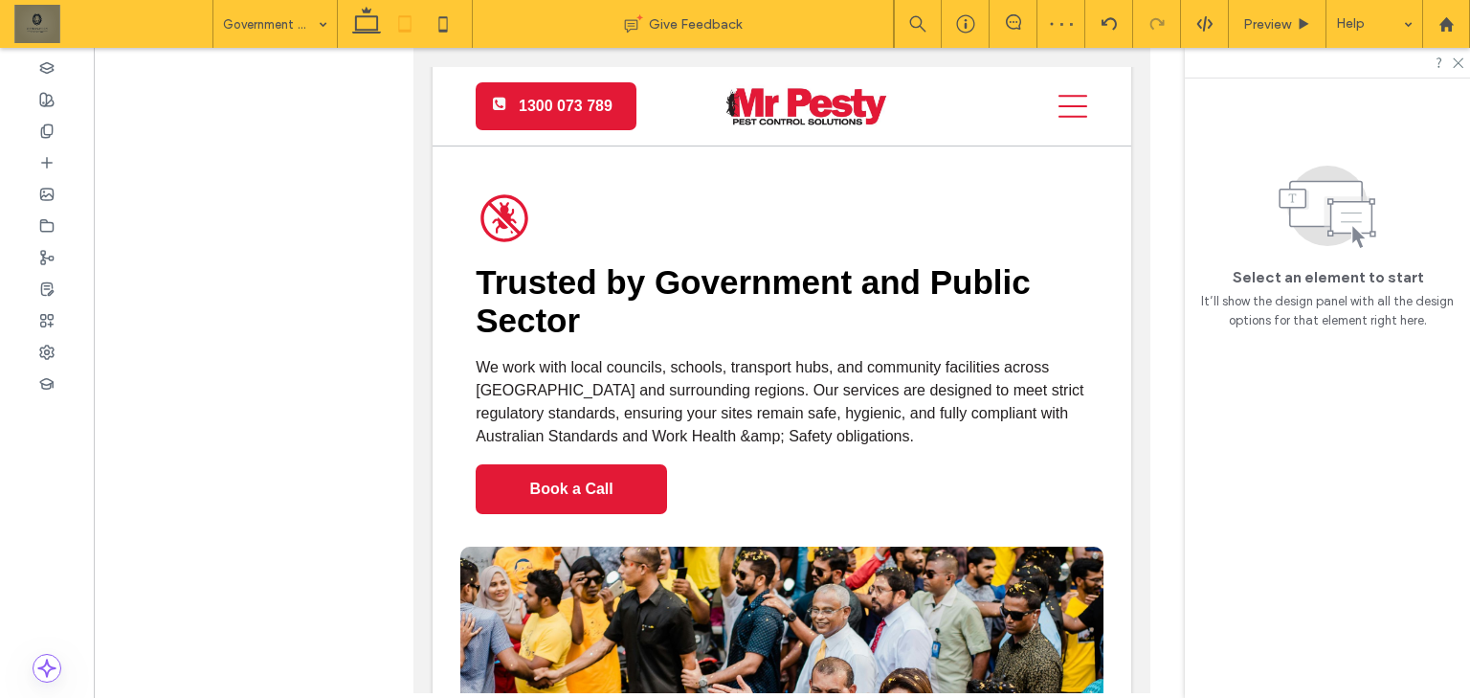
scroll to position [536, 0]
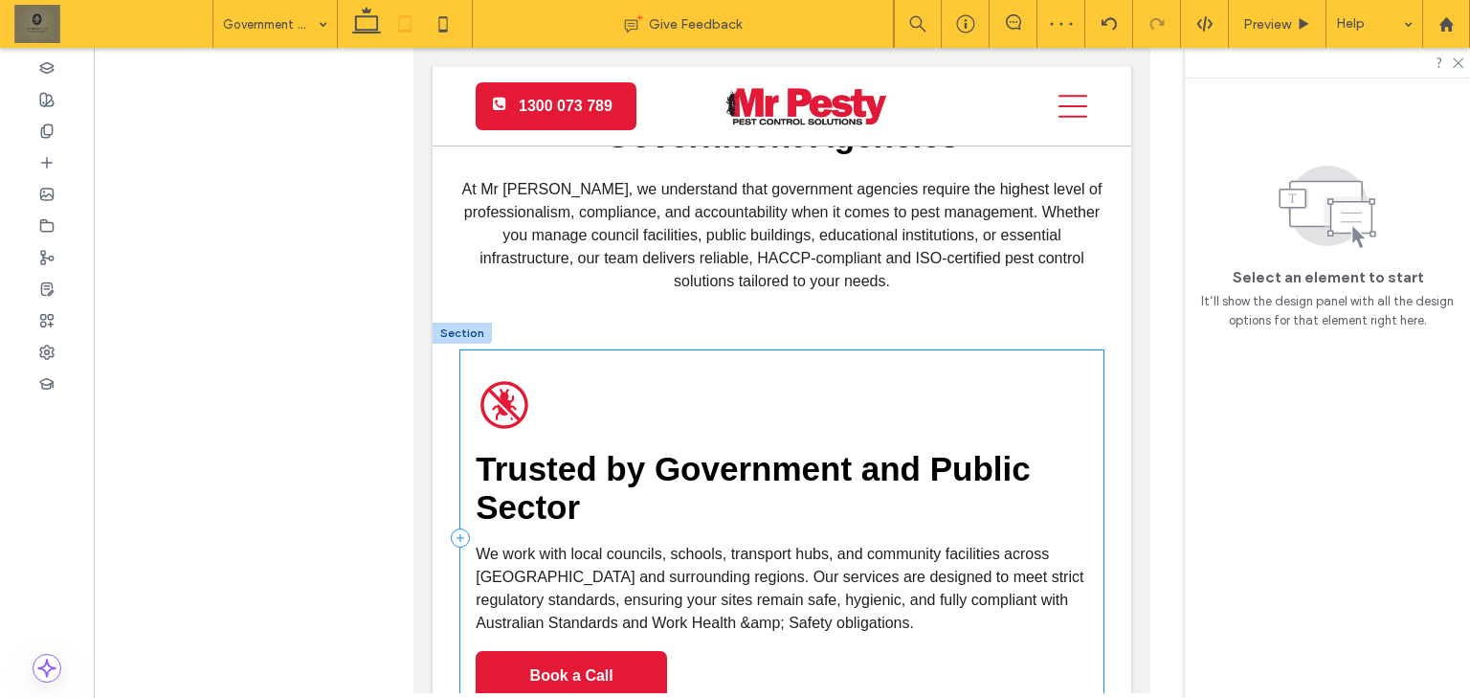
click at [941, 383] on div "A black and white icon of a bug in a circle. Trusted by Government and Public S…" at bounding box center [781, 538] width 643 height 376
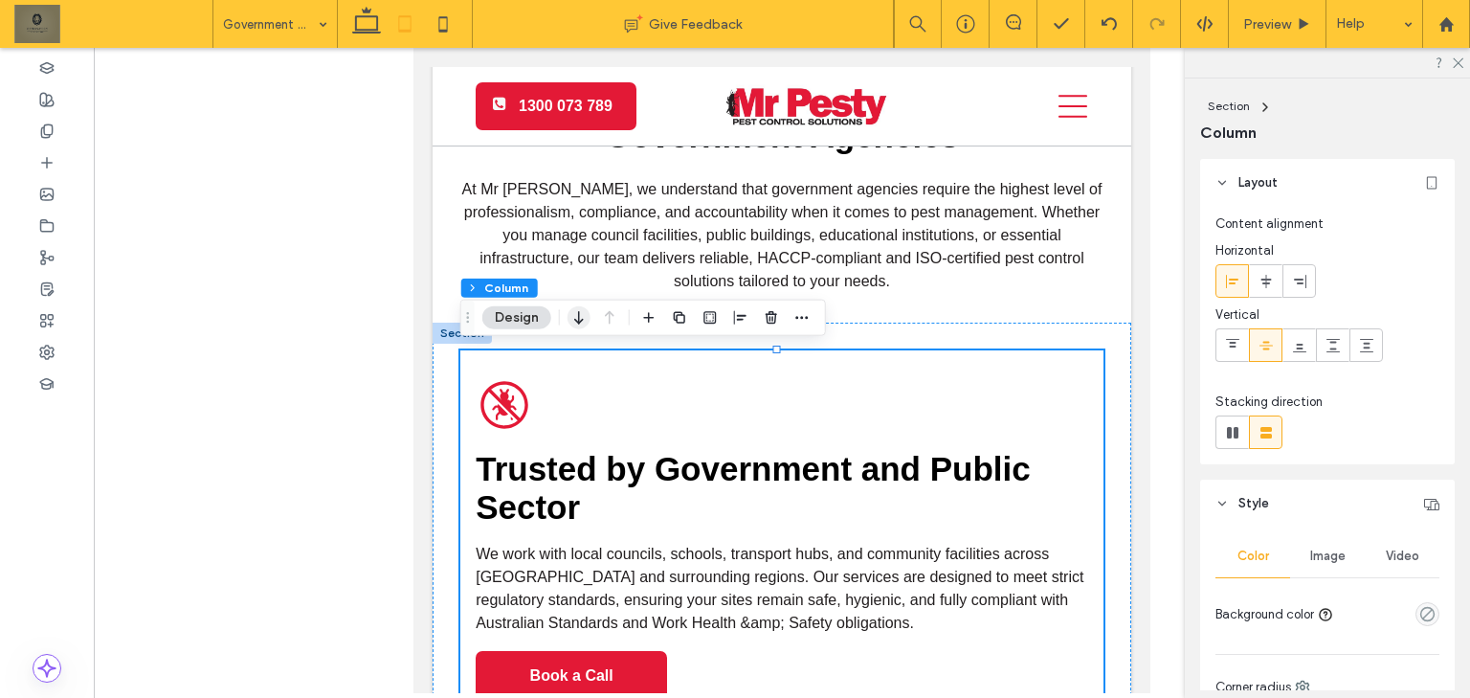
click at [575, 316] on icon "button" at bounding box center [578, 317] width 23 height 34
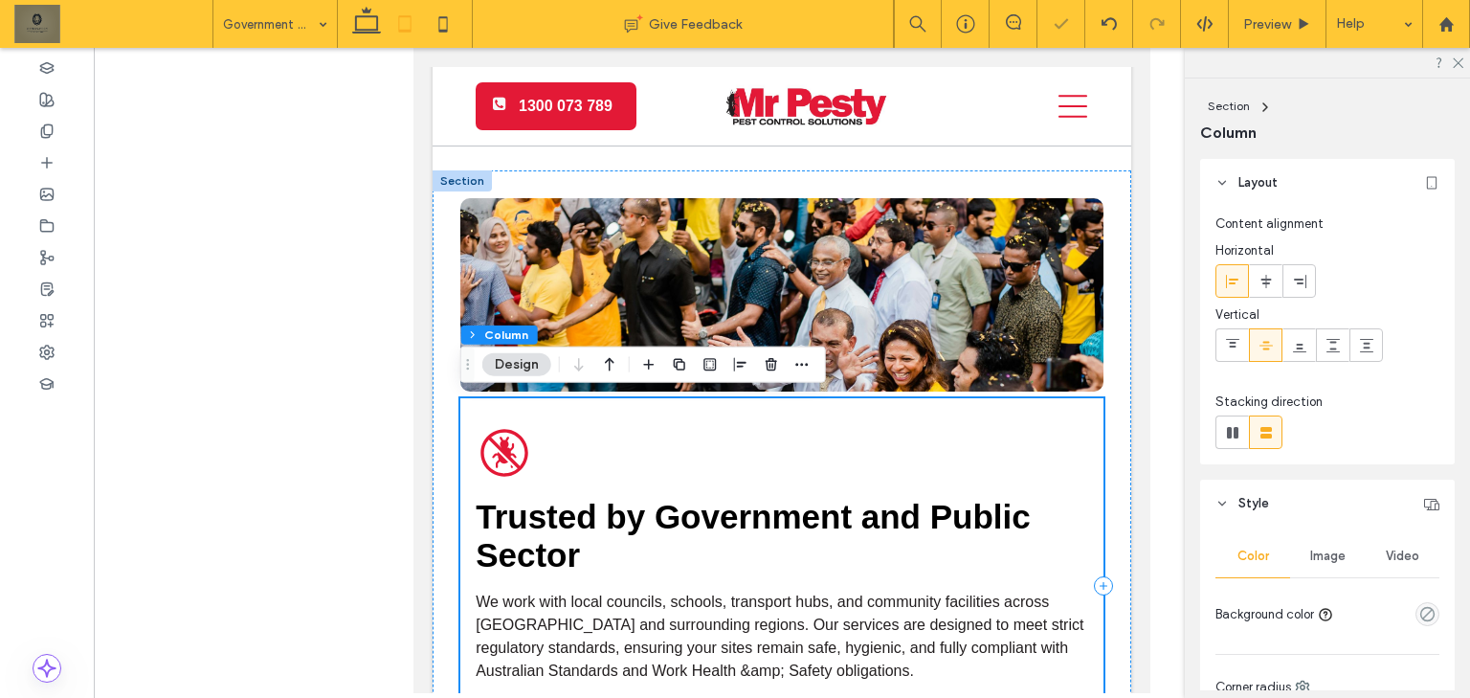
scroll to position [689, 0]
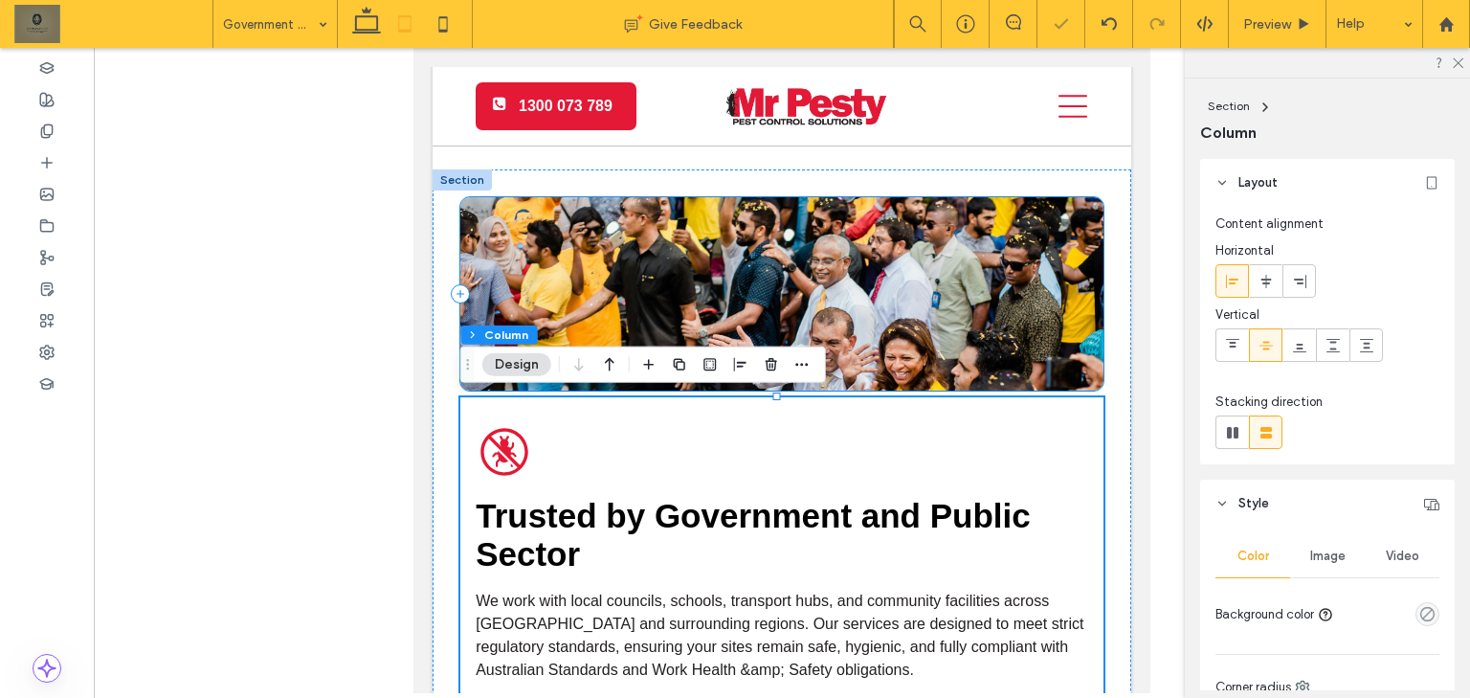
click at [977, 318] on div at bounding box center [781, 293] width 643 height 193
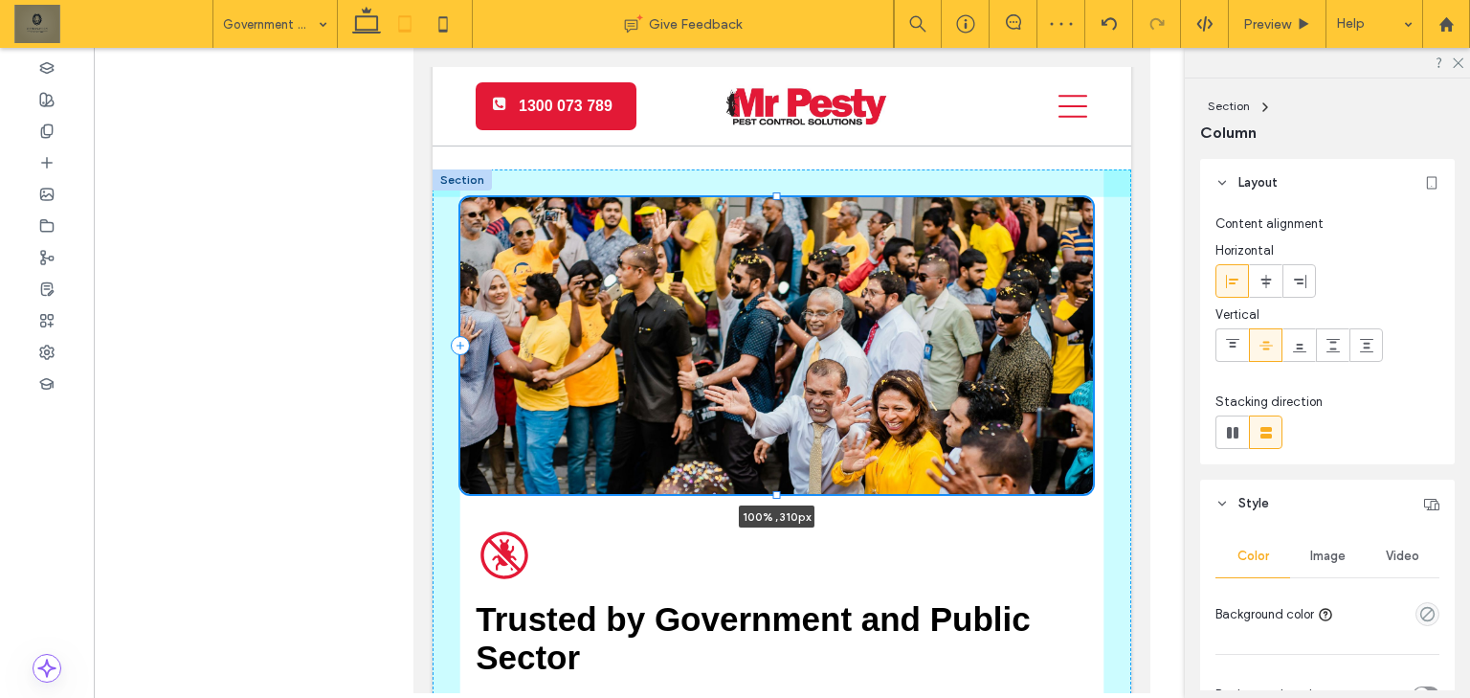
drag, startPoint x: 778, startPoint y: 424, endPoint x: 774, endPoint y: 494, distance: 70.0
click at [774, 494] on div at bounding box center [777, 494] width 8 height 8
type input "***"
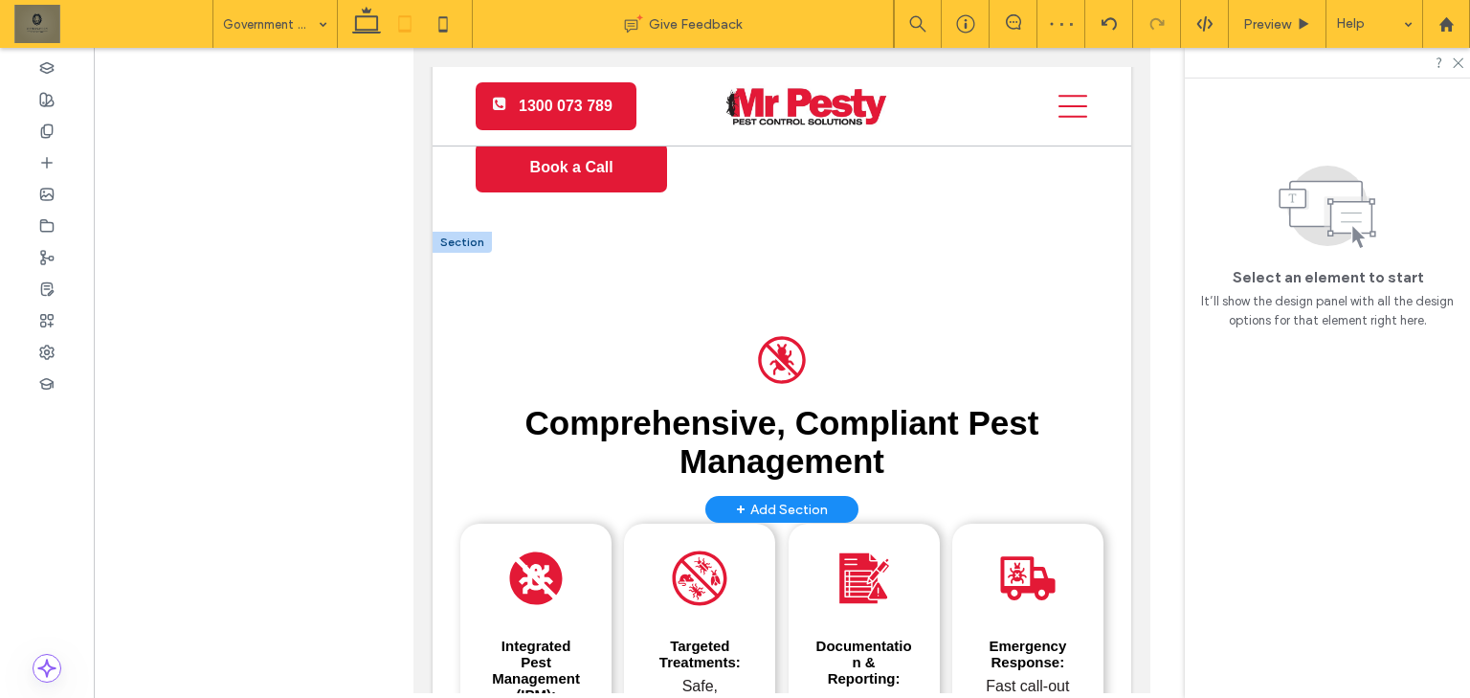
scroll to position [1225, 0]
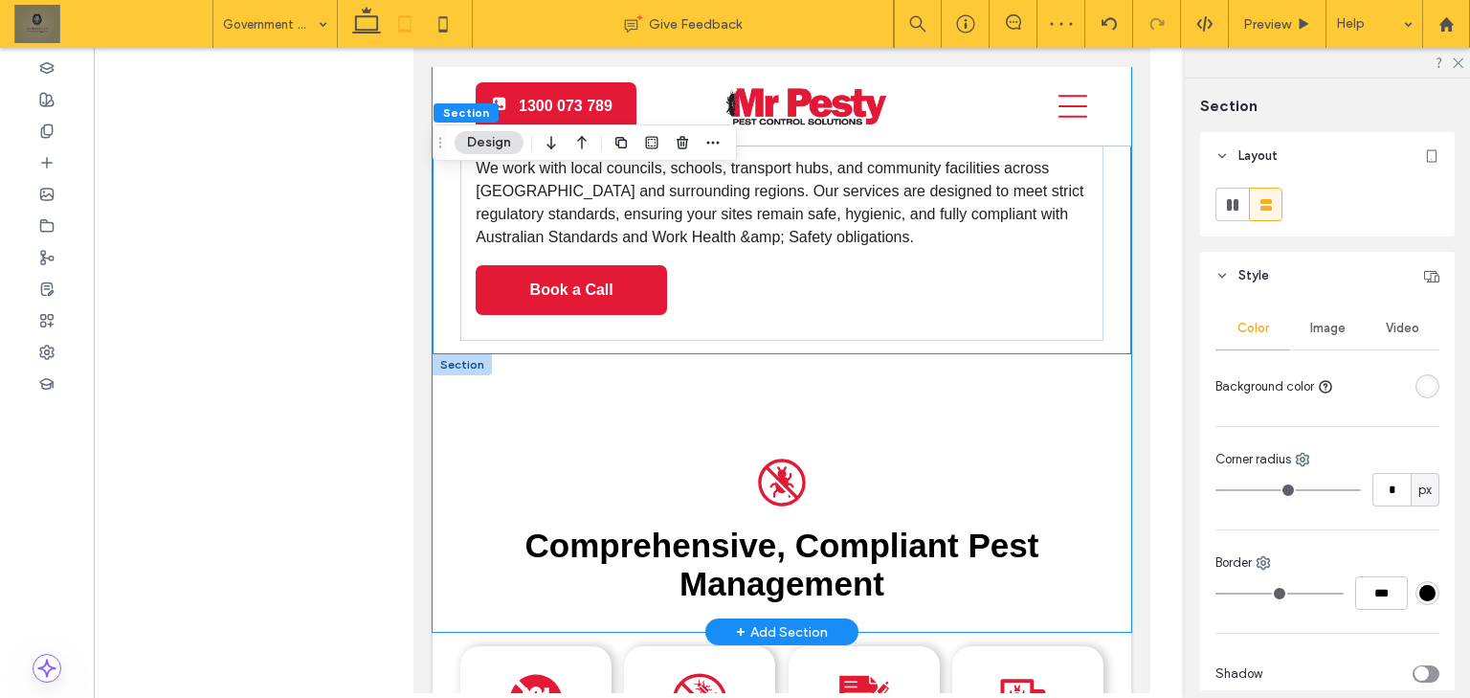
click at [978, 398] on div "A black and white icon of a bug in a circle. Comprehensive, Compliant Pest Mana…" at bounding box center [781, 492] width 698 height 277
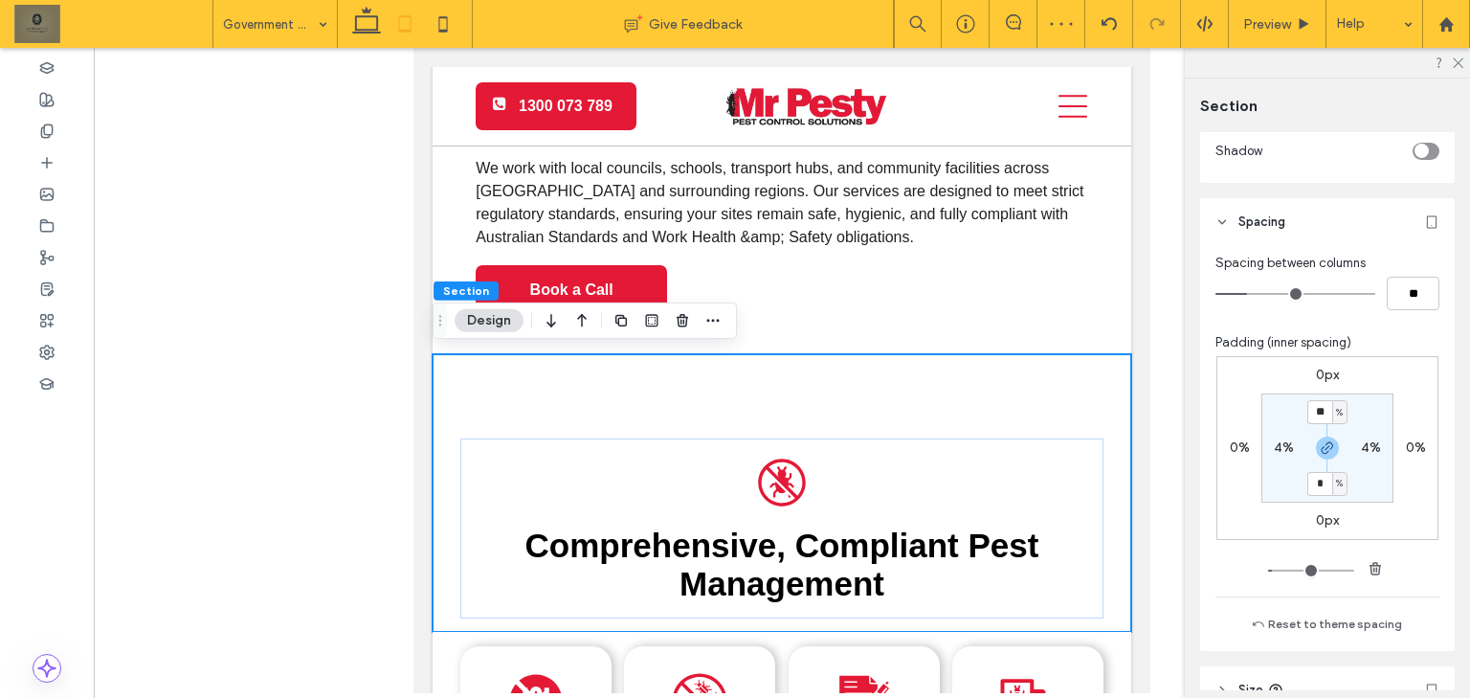
scroll to position [536, 0]
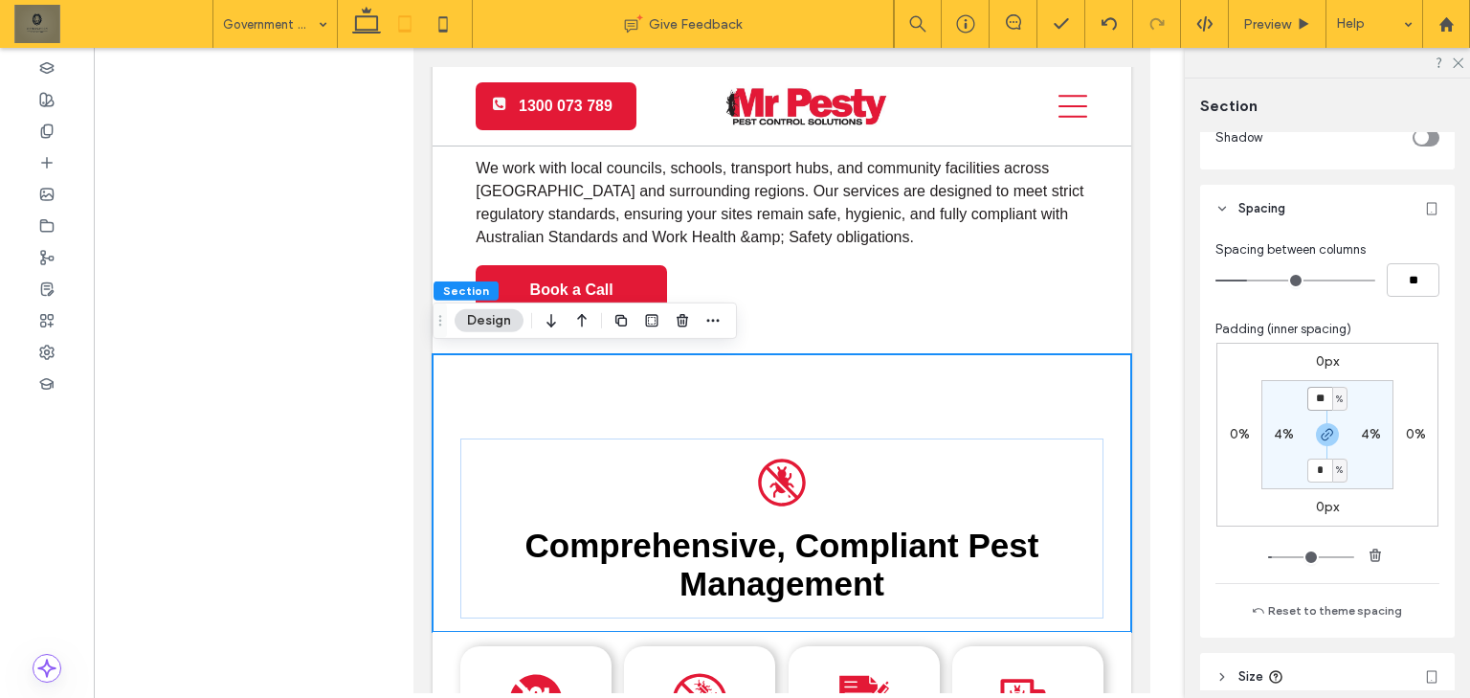
click at [1315, 391] on input "**" at bounding box center [1319, 399] width 25 height 24
click at [1325, 427] on icon "button" at bounding box center [1326, 434] width 15 height 15
click at [1319, 391] on input "**" at bounding box center [1319, 399] width 25 height 24
type input "*"
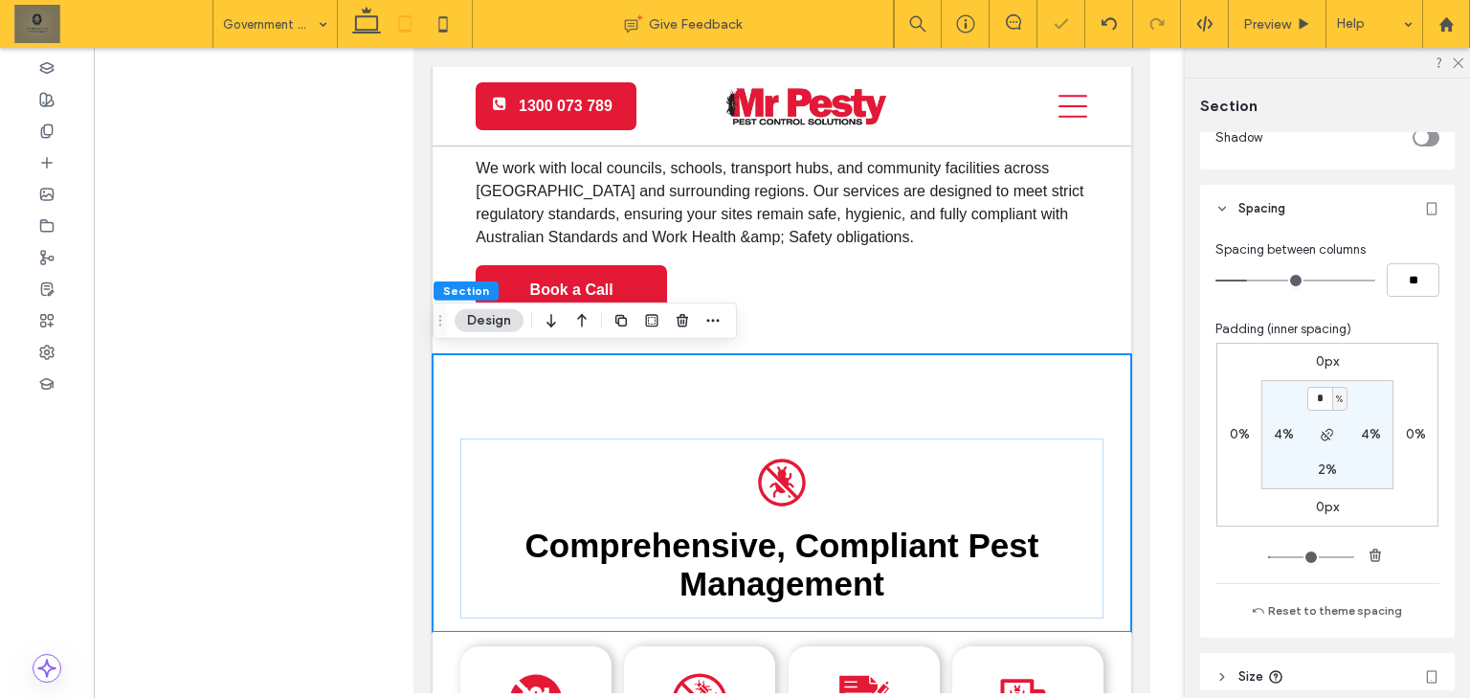
click at [1373, 459] on section "* % 4% 2% 4%" at bounding box center [1327, 434] width 132 height 109
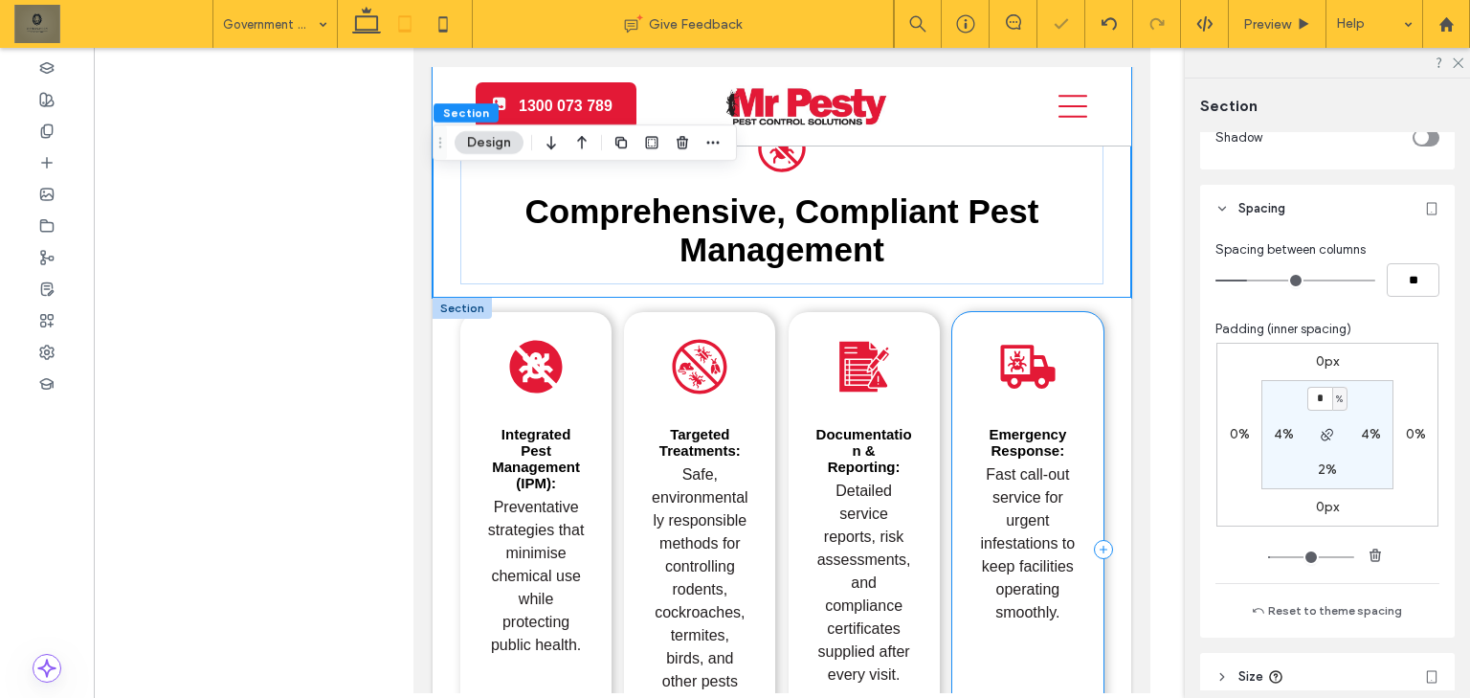
scroll to position [1761, 0]
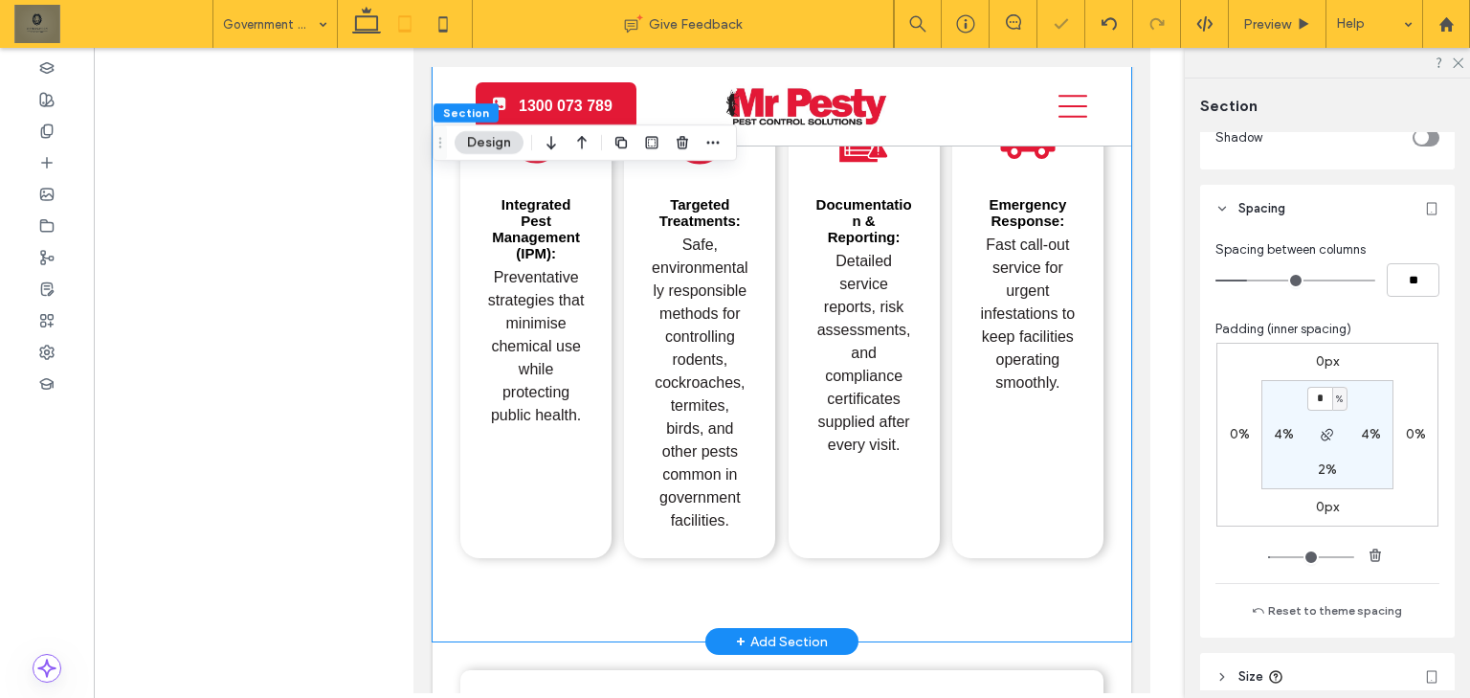
click at [1043, 569] on div "Integrated Pest Management (IPM): Preventative strategies that minimise chemica…" at bounding box center [781, 354] width 698 height 573
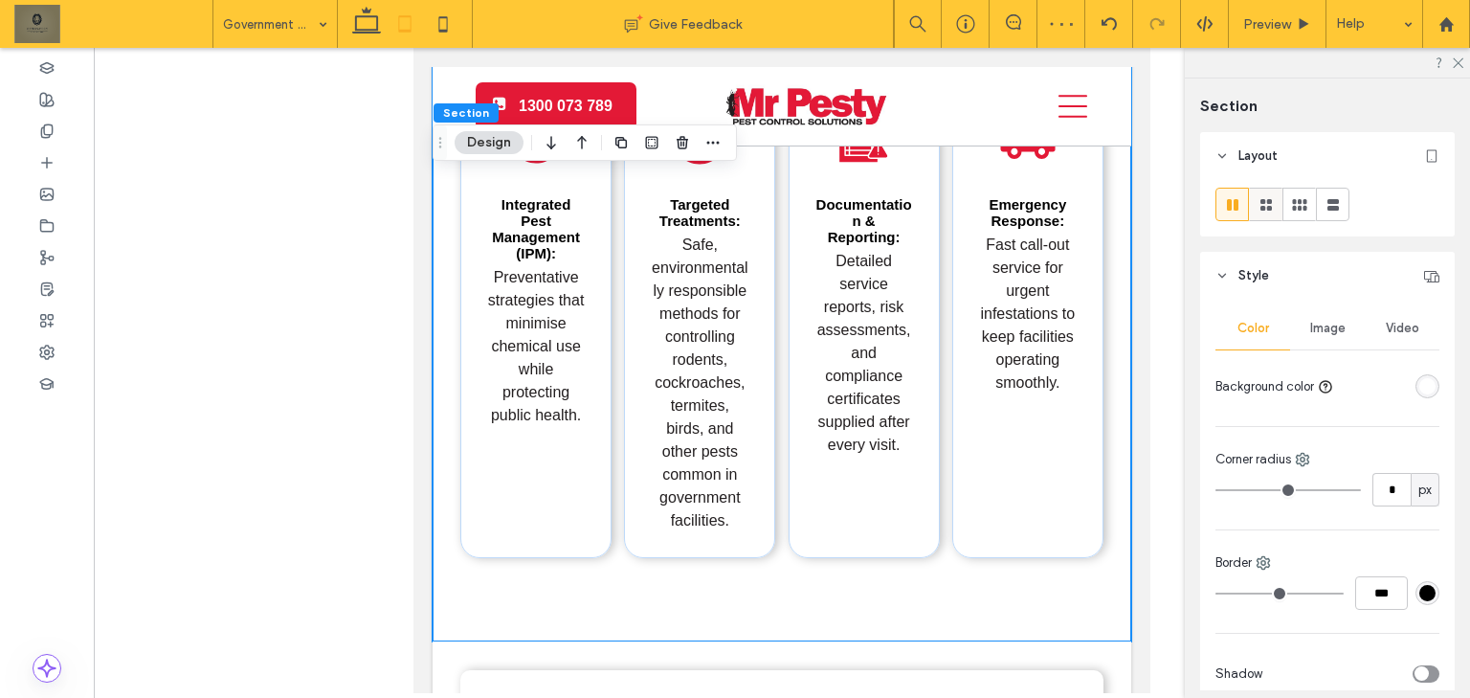
click at [1274, 207] on icon at bounding box center [1265, 204] width 19 height 19
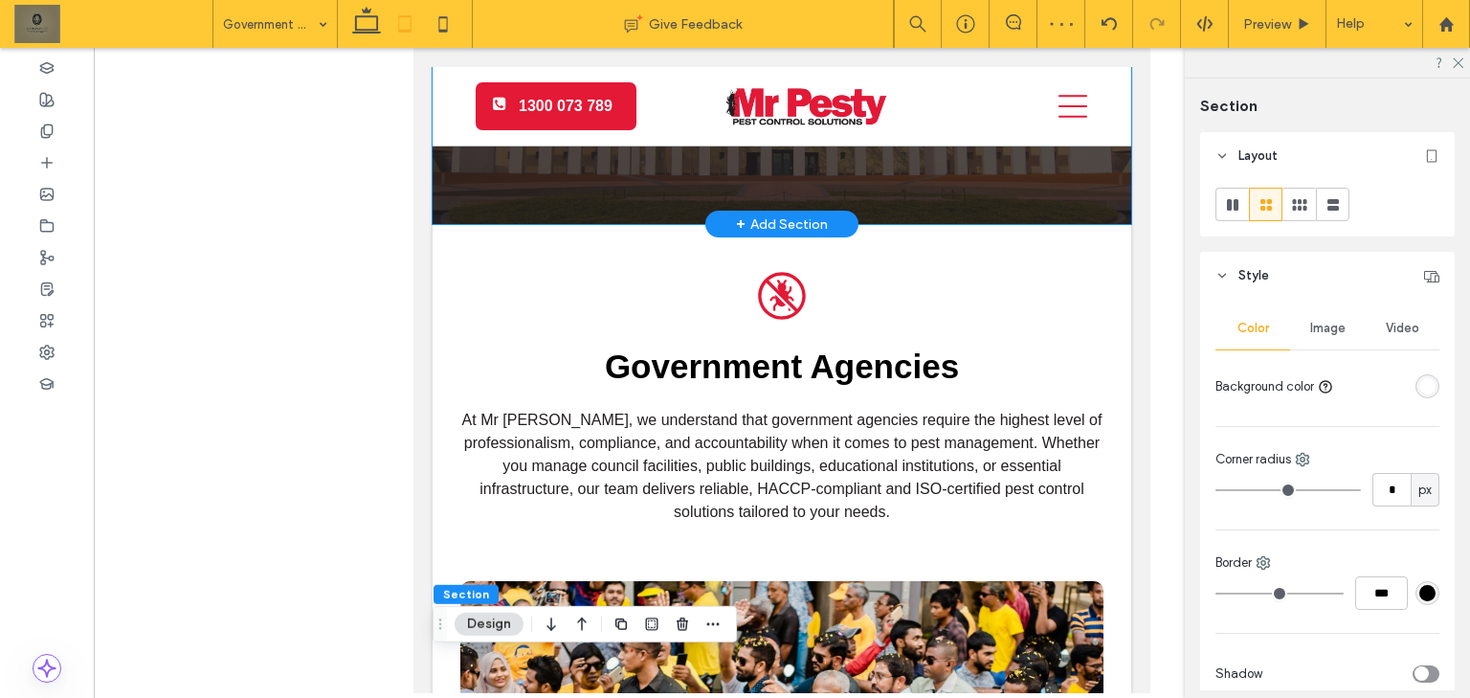
scroll to position [0, 0]
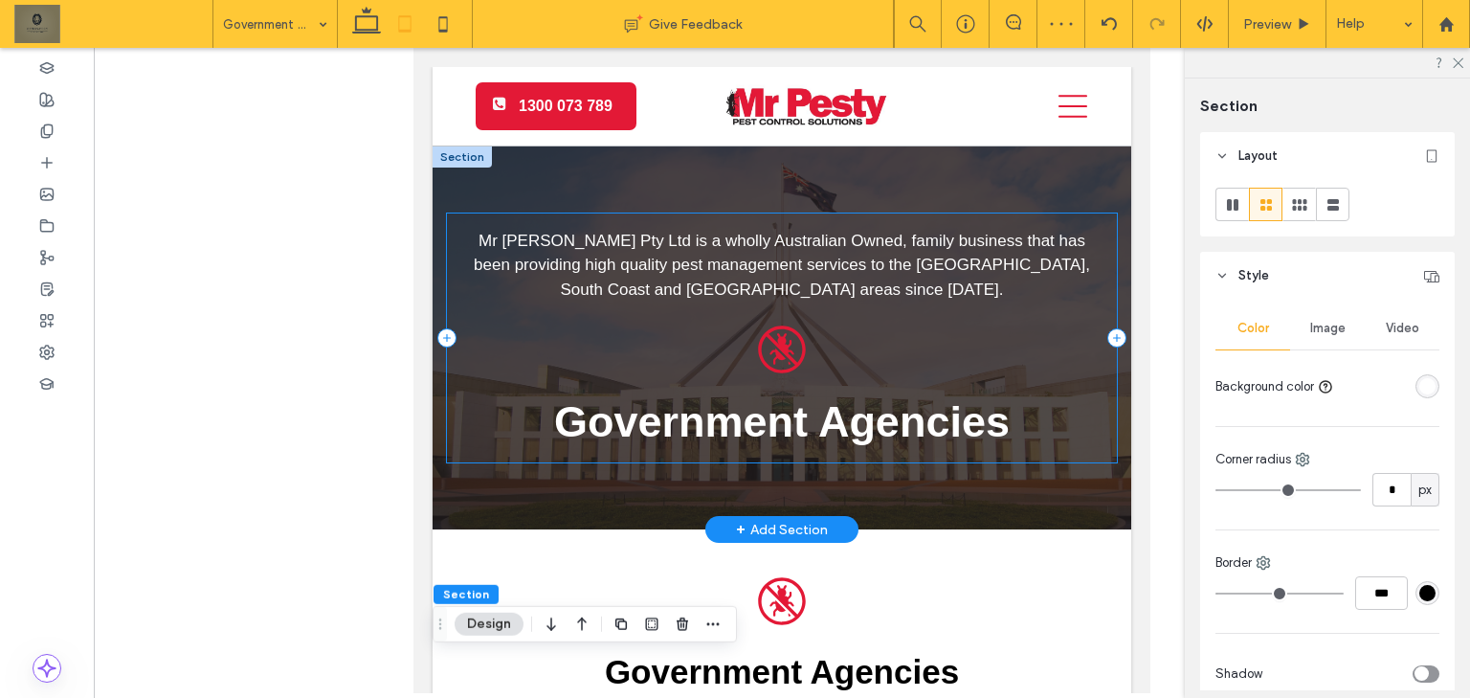
click at [1028, 347] on div "Government Agencies A black and white icon of a bug in a circle. Mr Pesty Pty L…" at bounding box center [782, 338] width 671 height 250
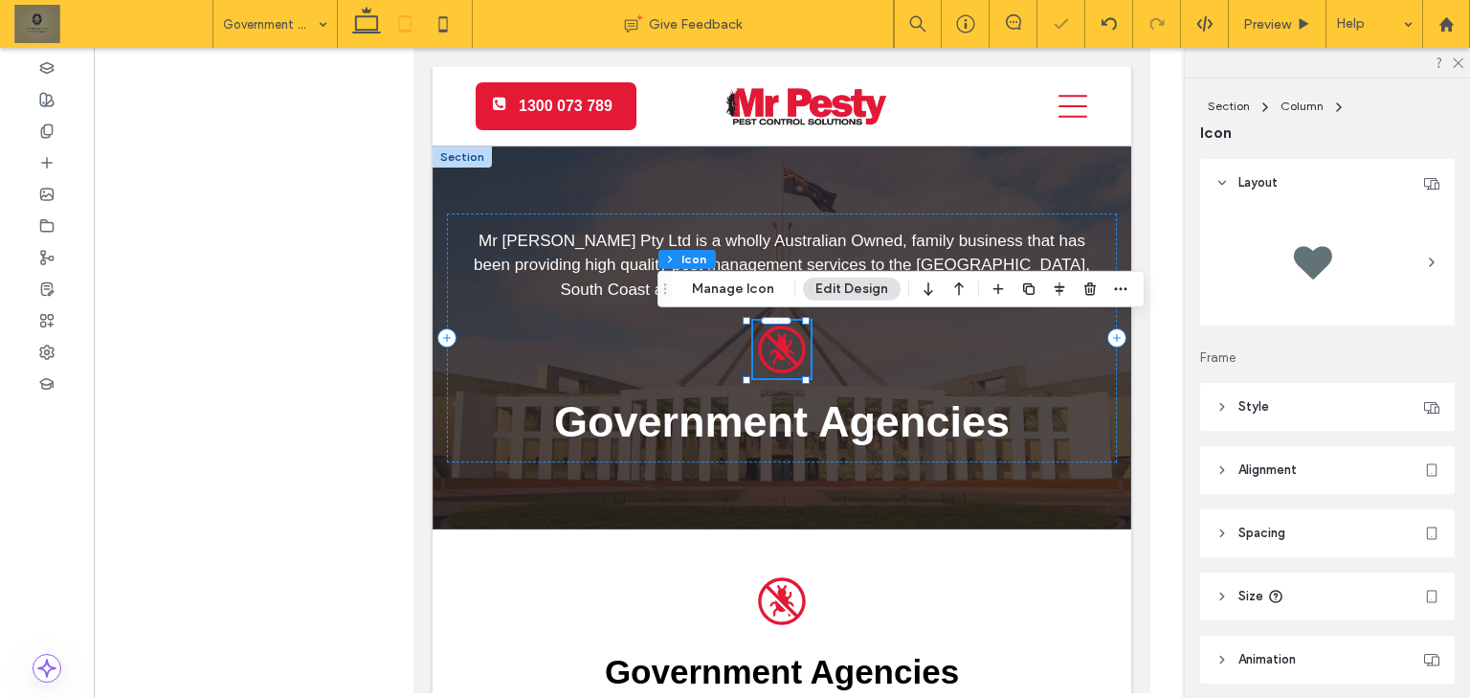
click at [938, 293] on div at bounding box center [944, 289] width 54 height 34
drag, startPoint x: 947, startPoint y: 288, endPoint x: 514, endPoint y: 262, distance: 434.2
click at [947, 288] on icon "button" at bounding box center [958, 289] width 23 height 34
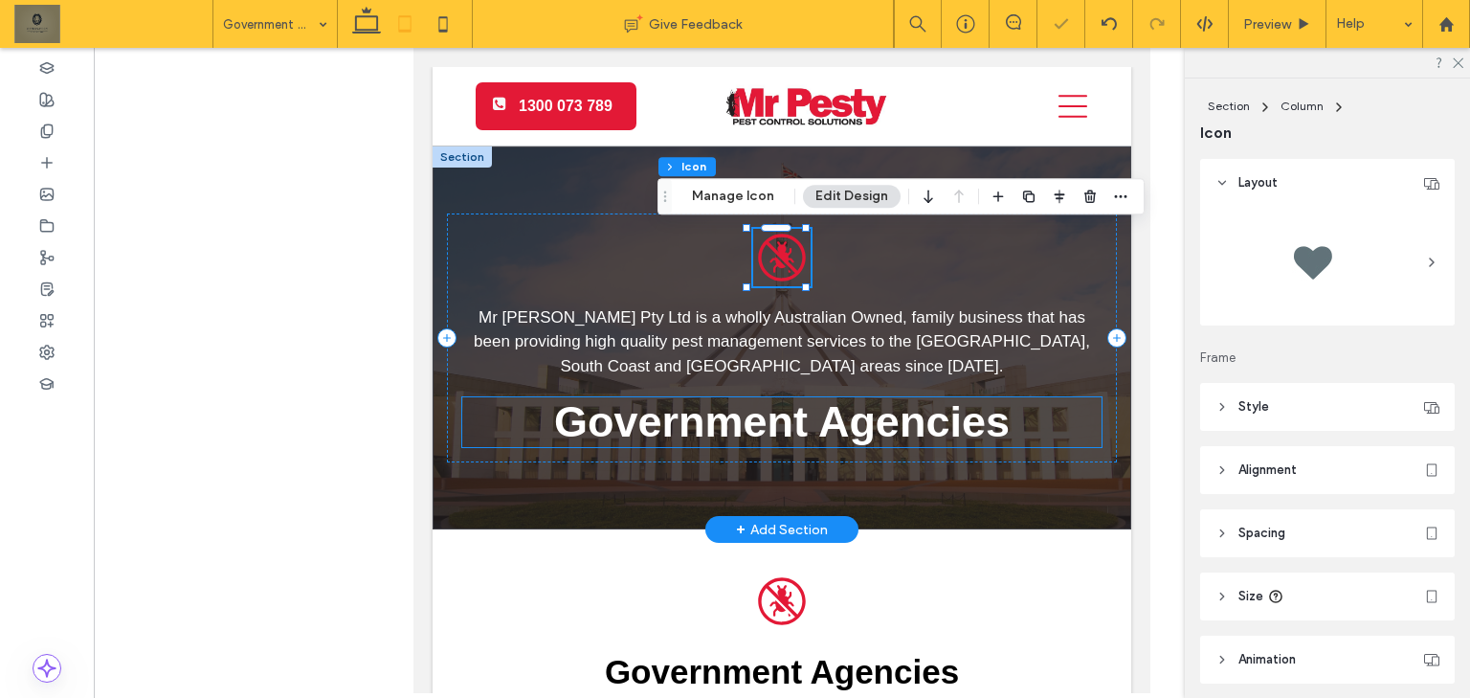
click at [850, 417] on span "Government Agencies" at bounding box center [781, 421] width 455 height 49
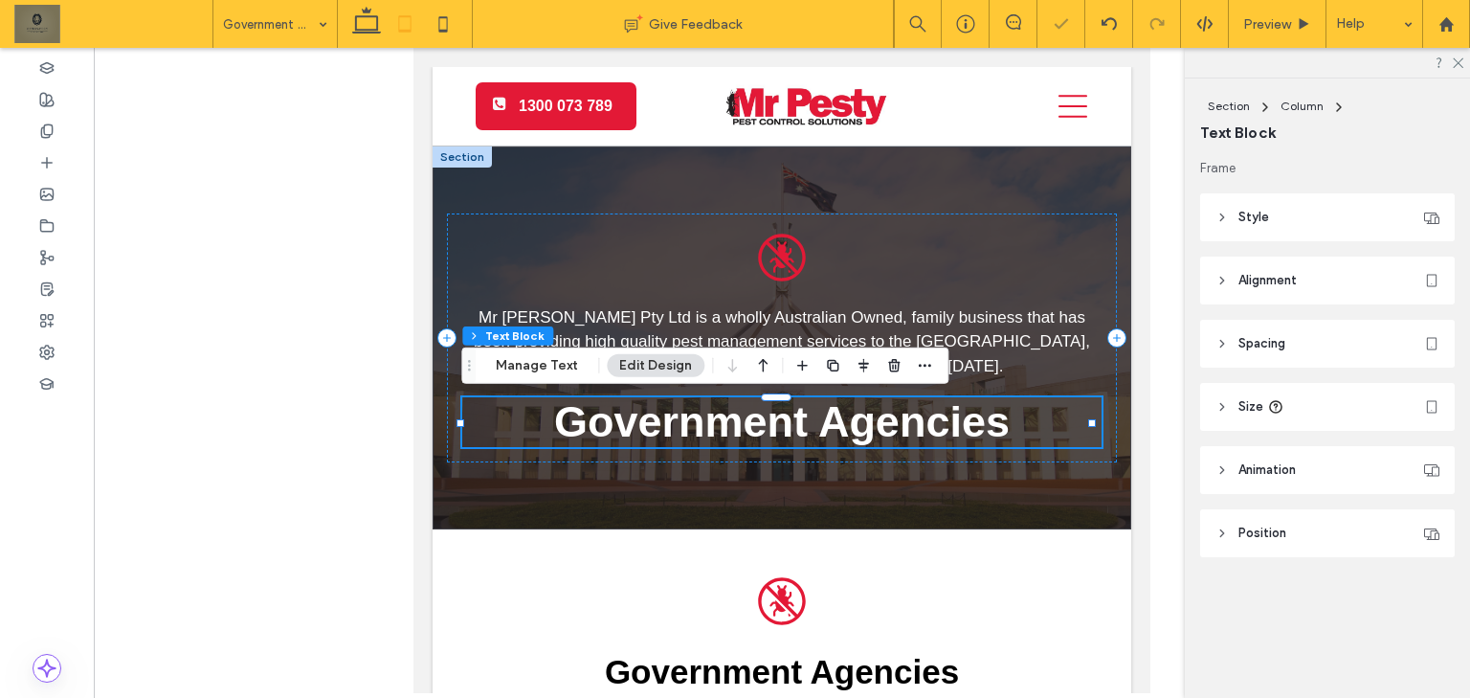
click at [775, 371] on div "Section Column Text Block Manage Text Edit Design" at bounding box center [704, 365] width 487 height 36
click at [766, 367] on icon "button" at bounding box center [762, 365] width 23 height 34
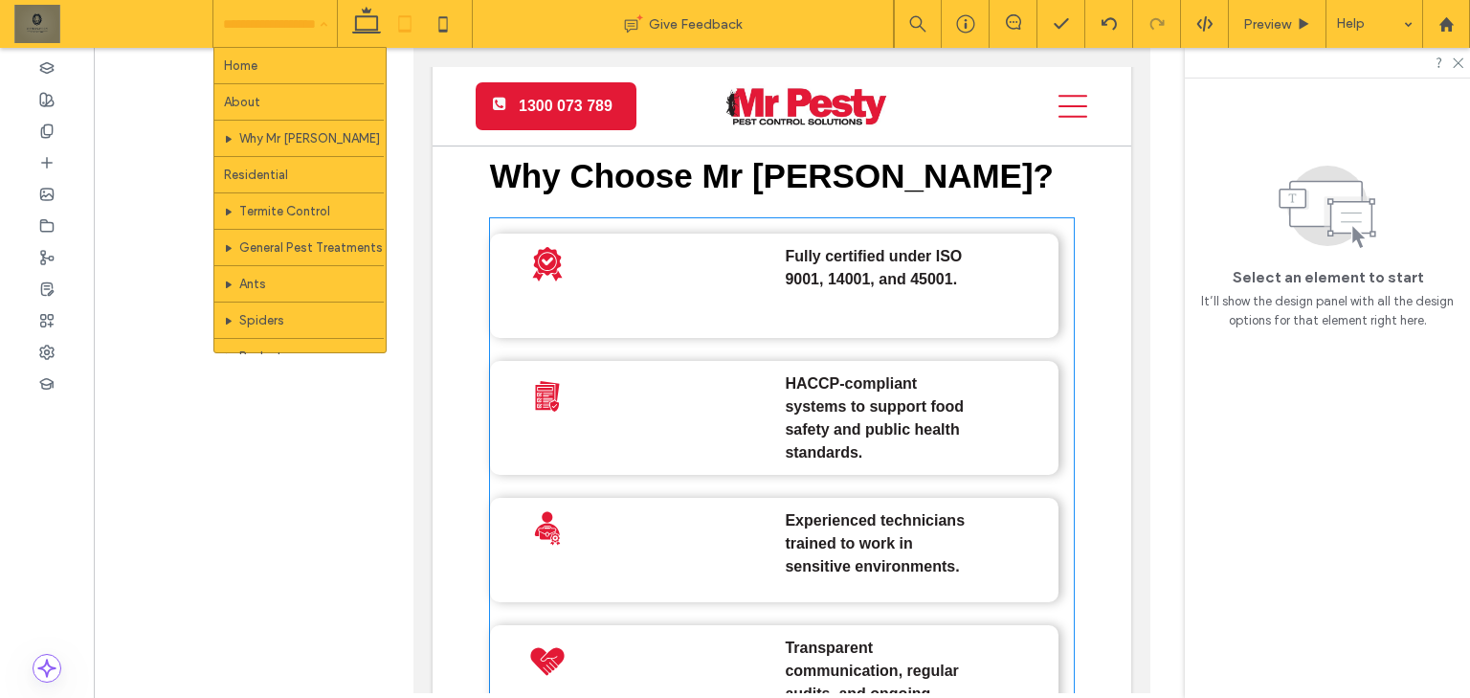
scroll to position [2985, 0]
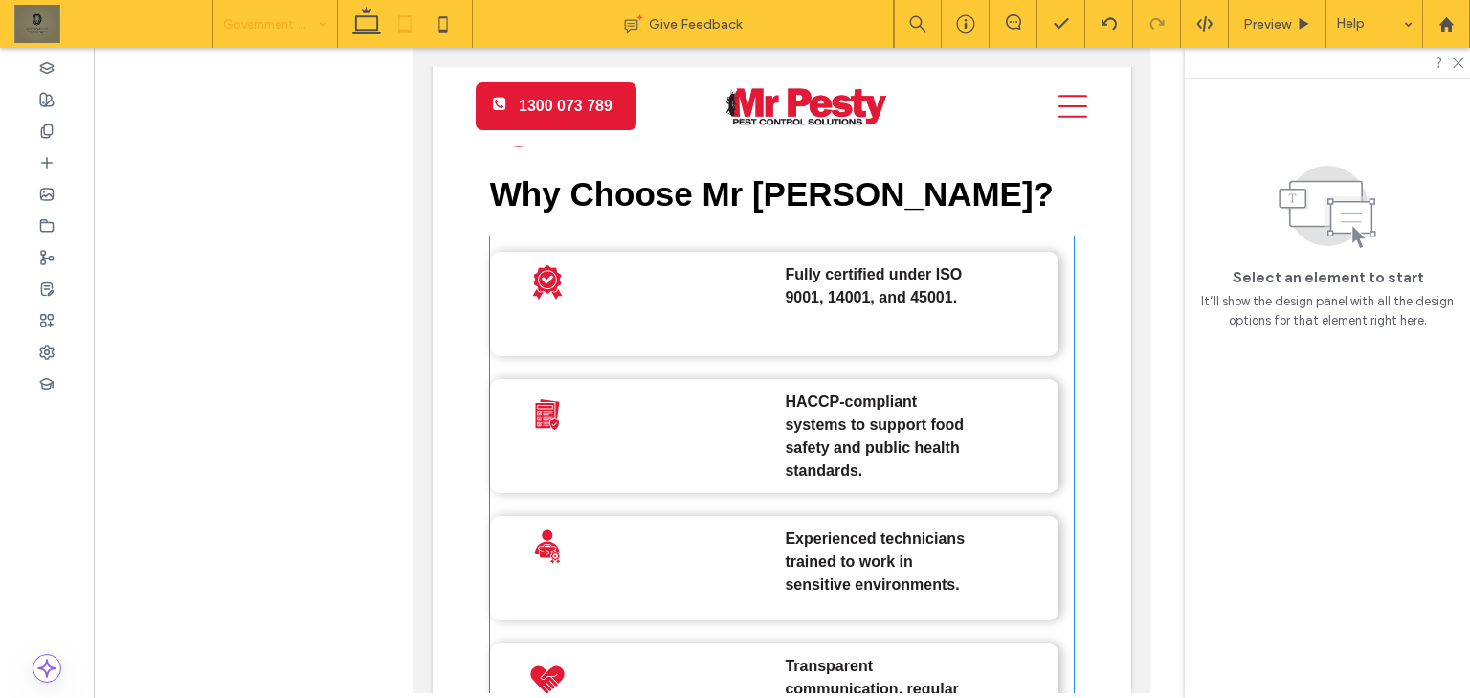
click at [908, 410] on strong "HACCP-compliant systems to support food safety and public health standards." at bounding box center [874, 435] width 179 height 85
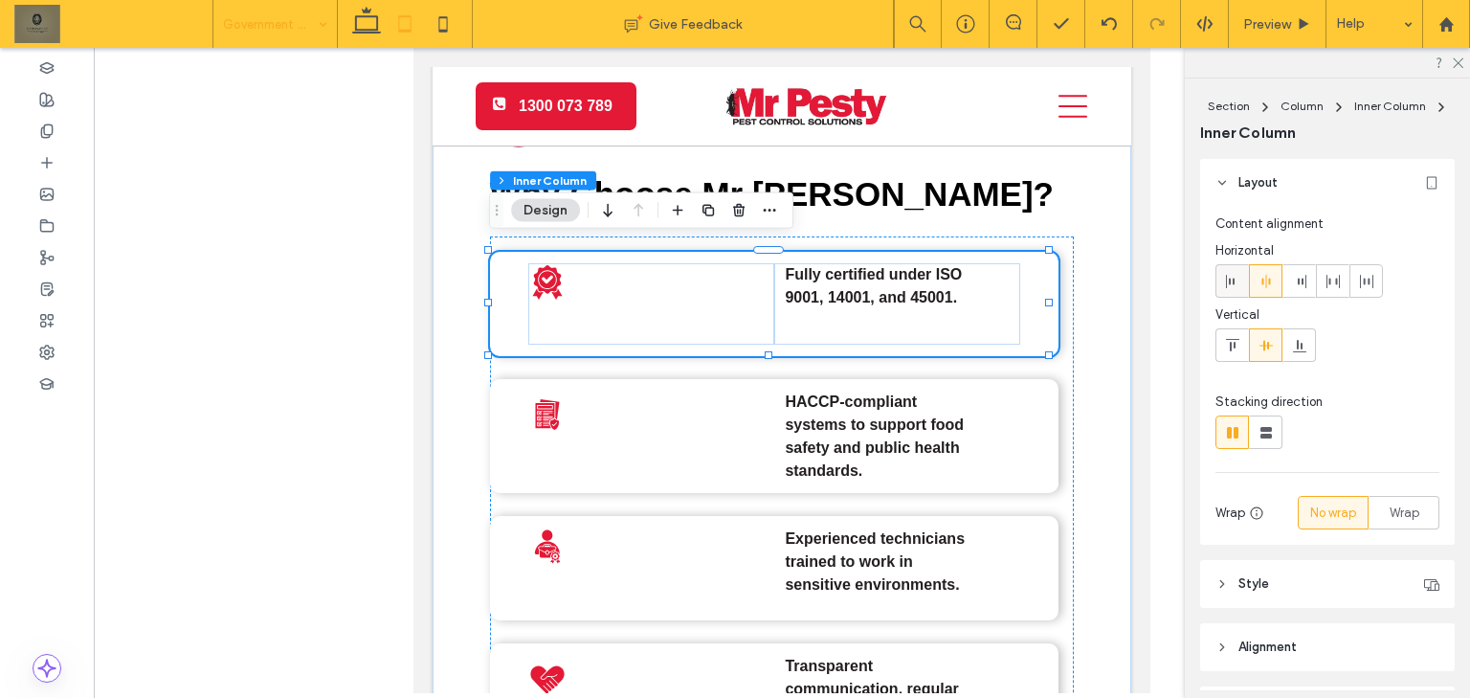
click at [1238, 286] on icon at bounding box center [1232, 281] width 15 height 15
type input "**"
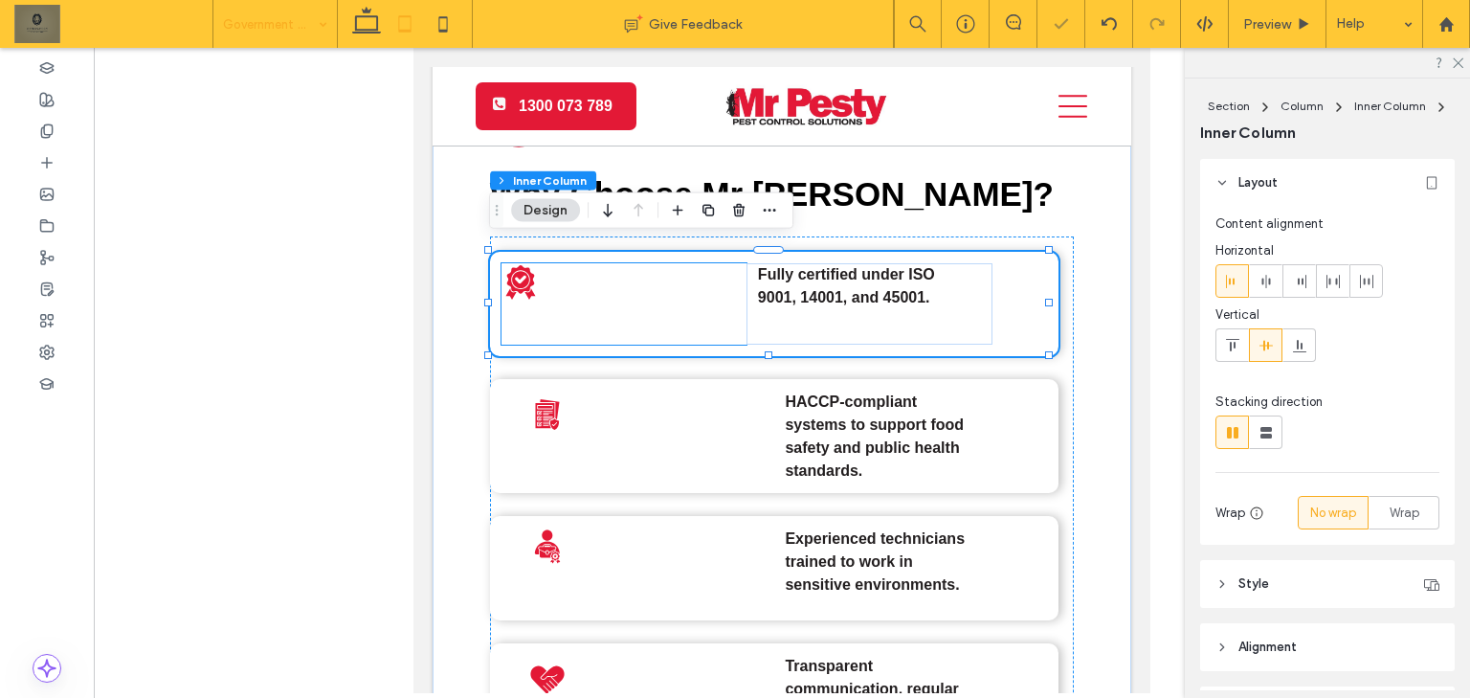
click at [732, 299] on div at bounding box center [624, 303] width 246 height 81
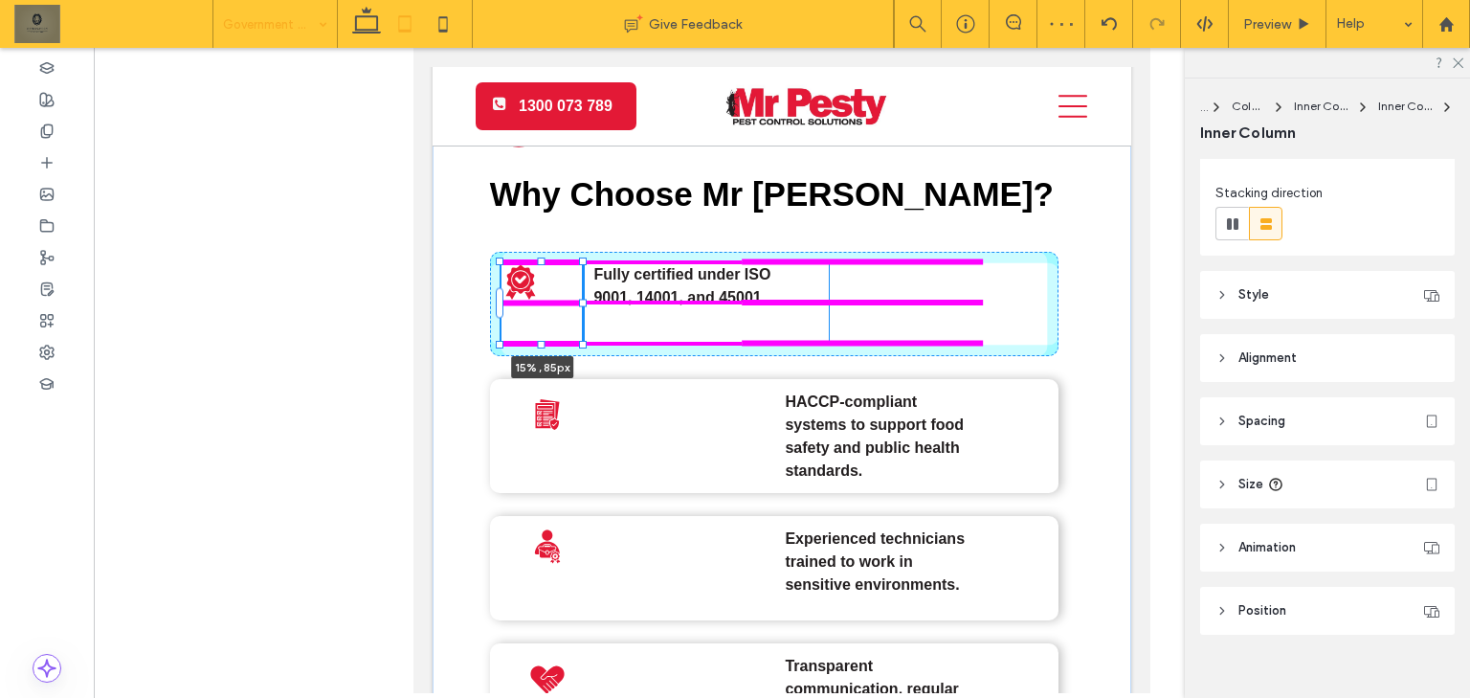
scroll to position [230, 0]
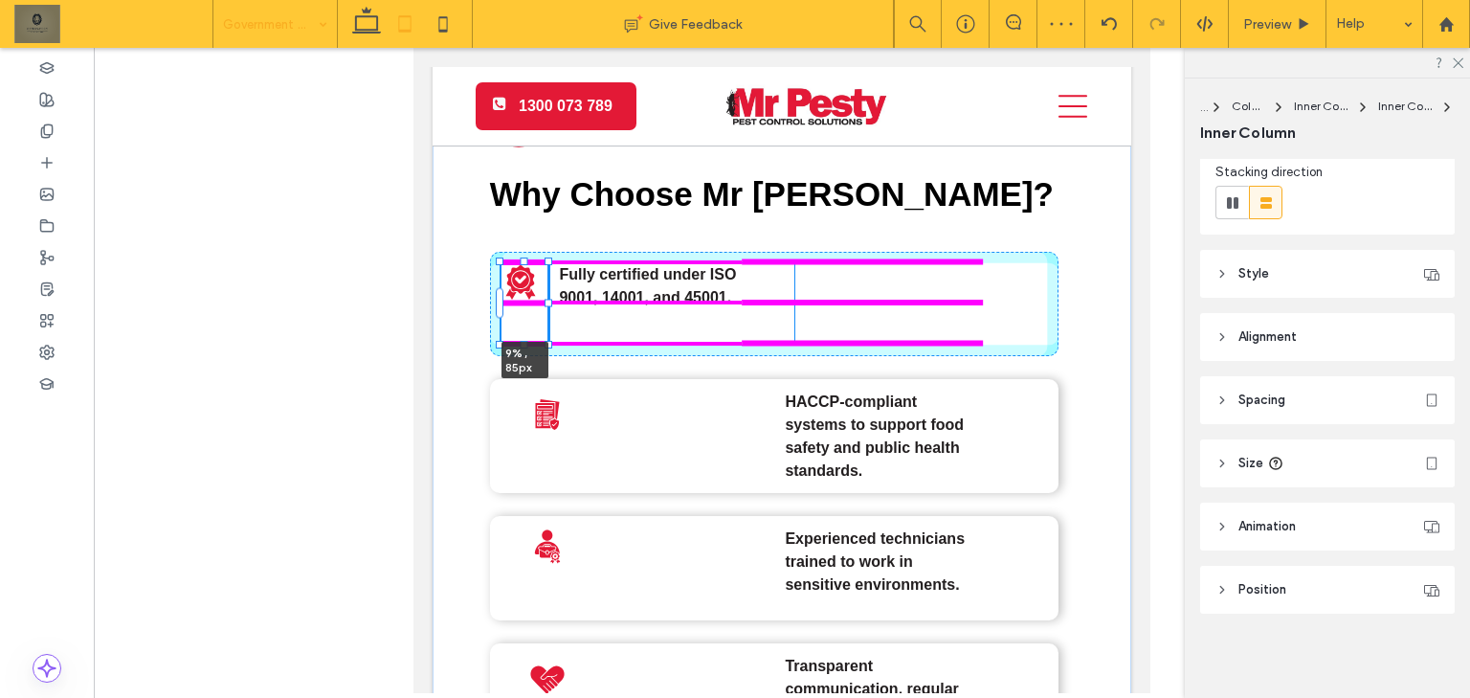
drag, startPoint x: 742, startPoint y: 296, endPoint x: 547, endPoint y: 275, distance: 195.4
click at [547, 275] on div "A black and white icon of a bug in a circle. Why Choose Mr Pesty? 9% , 85px Ful…" at bounding box center [781, 528] width 698 height 1036
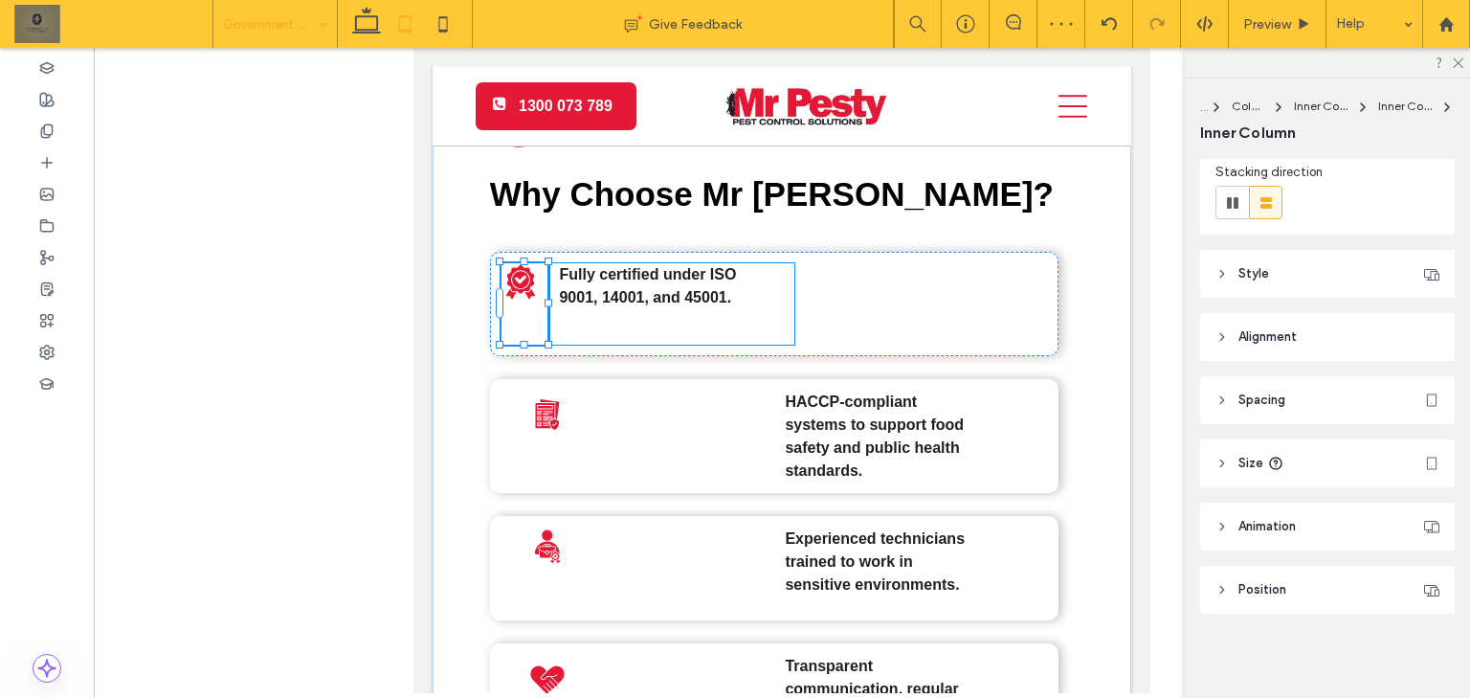
type input "**"
type input "*"
type input "***"
type input "**"
click at [730, 299] on div "Fully certified under ISO 9001, 14001, and 45001." at bounding box center [672, 303] width 246 height 81
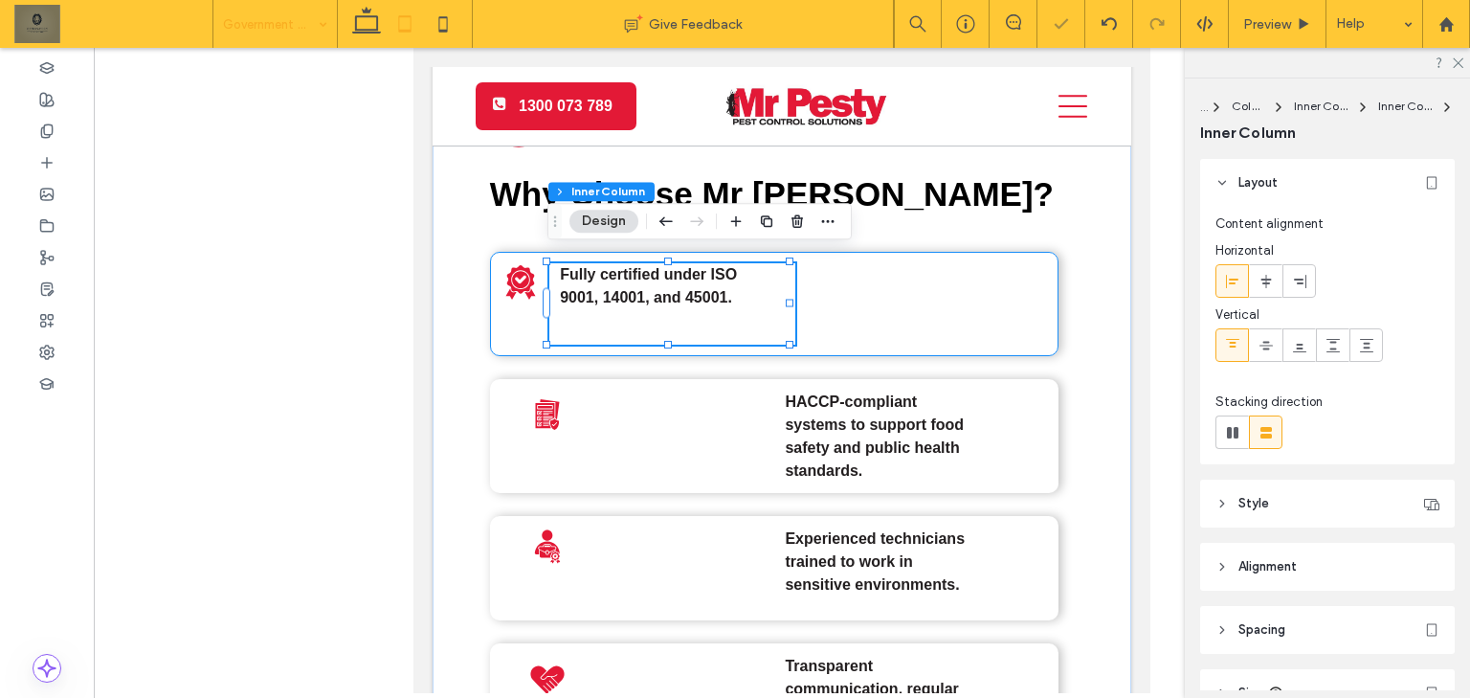
click at [790, 299] on div "Fully certified under ISO 9001, 14001, and 45001." at bounding box center [774, 304] width 568 height 104
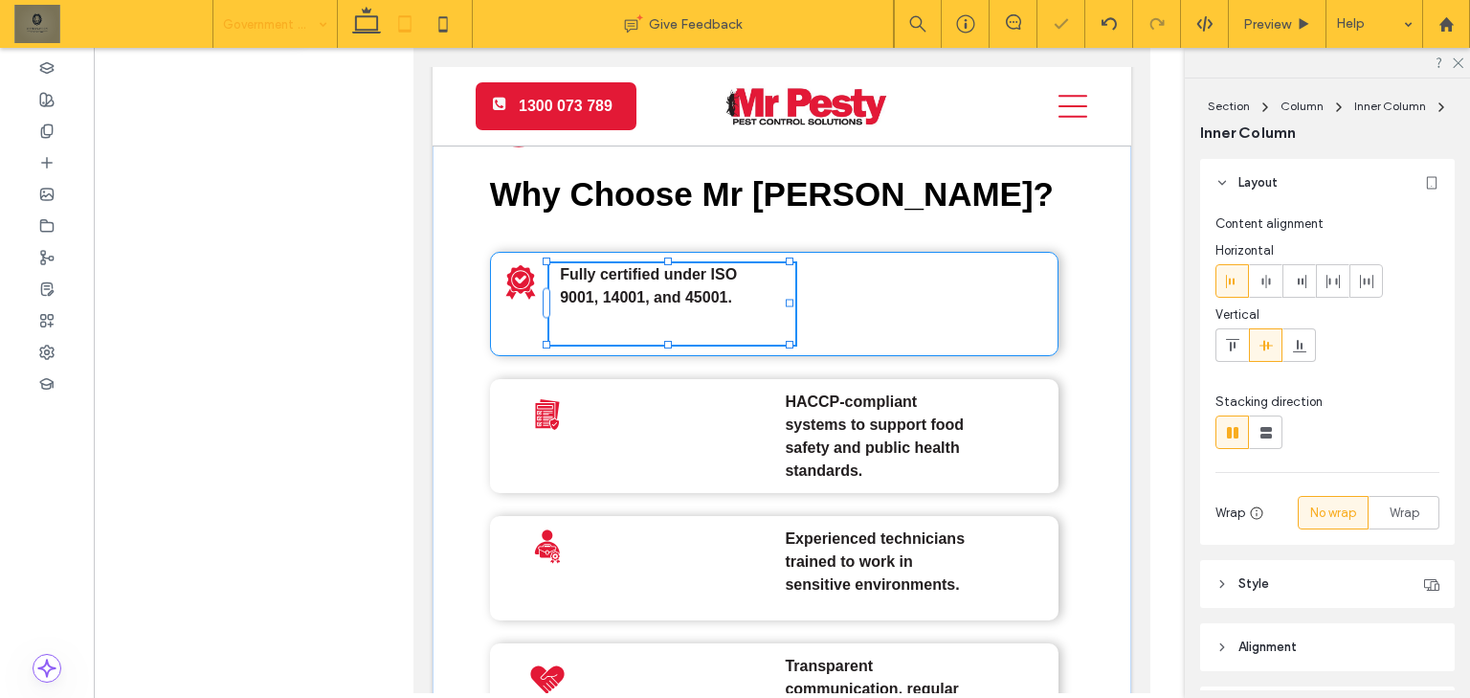
type input "**"
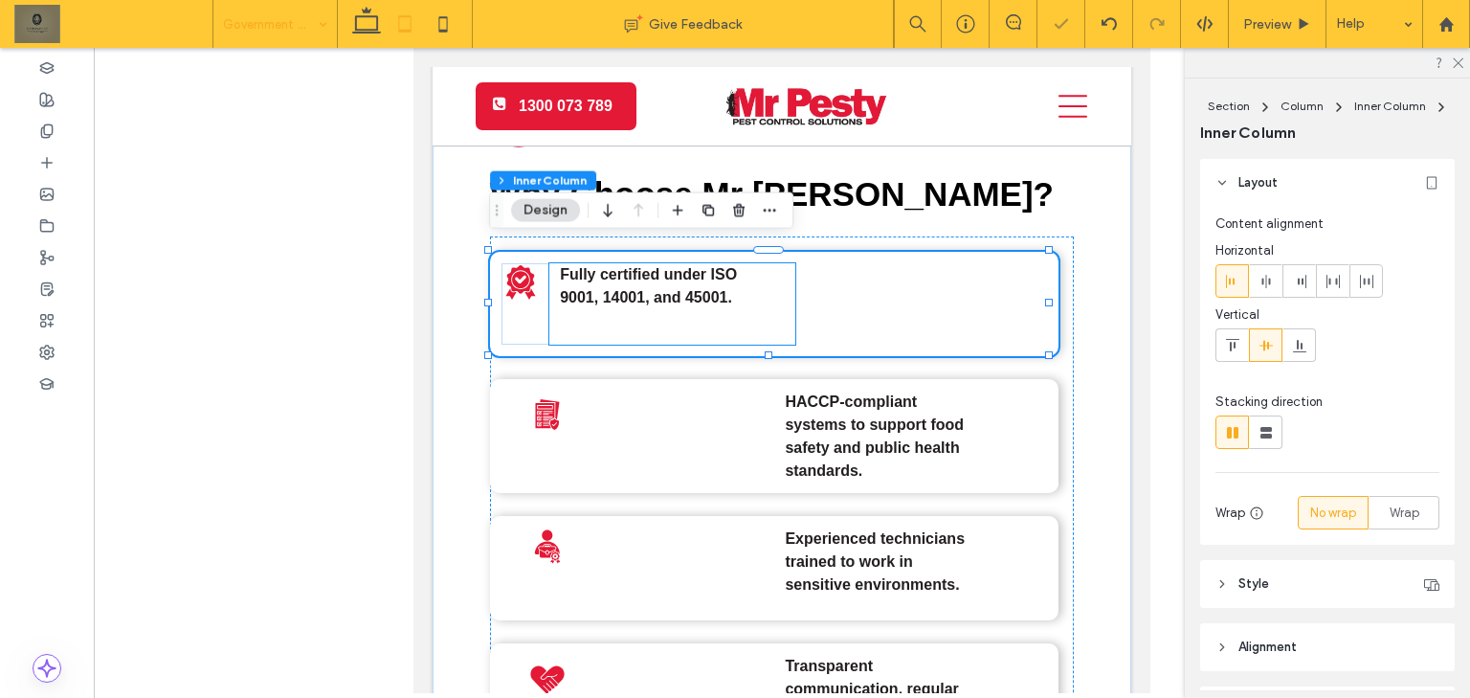
click at [781, 294] on div "Fully certified under ISO 9001, 14001, and 45001." at bounding box center [672, 303] width 246 height 81
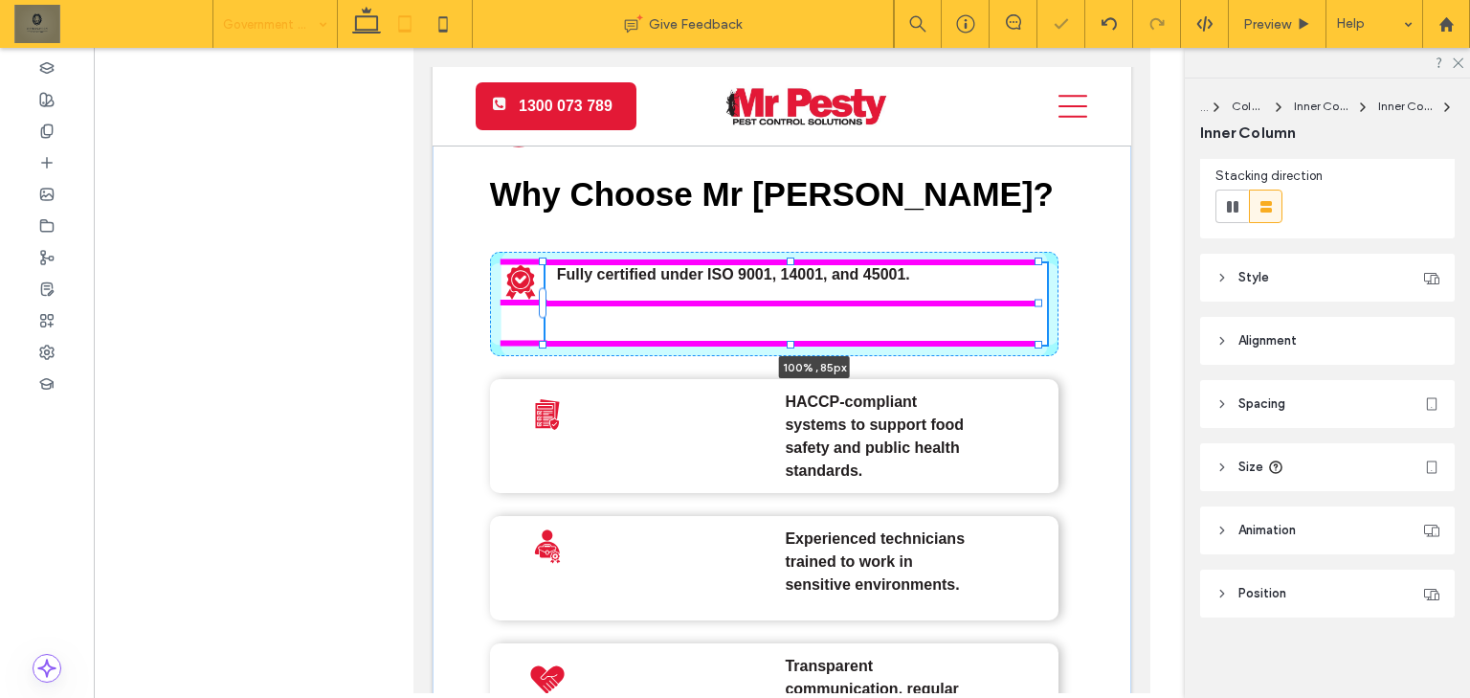
drag, startPoint x: 781, startPoint y: 294, endPoint x: 1107, endPoint y: 254, distance: 328.7
click at [1107, 253] on div "A black and white icon of a bug in a circle. Why Choose Mr Pesty? Fully certifi…" at bounding box center [781, 528] width 698 height 1036
type input "**"
type input "****"
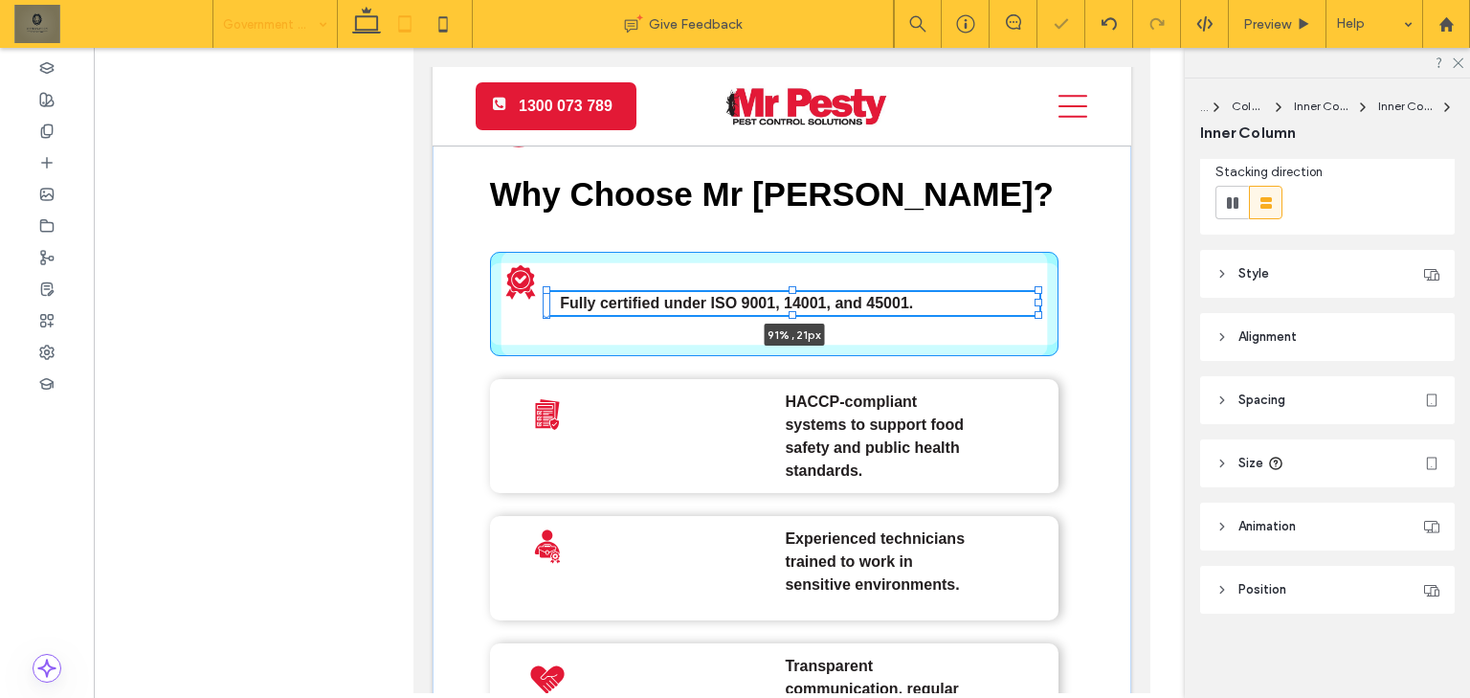
drag, startPoint x: 789, startPoint y: 336, endPoint x: 805, endPoint y: 277, distance: 61.3
click at [805, 277] on div "A black and white icon of a bug in a circle. Why Choose Mr Pesty? Fully certifi…" at bounding box center [781, 528] width 698 height 1036
type input "**"
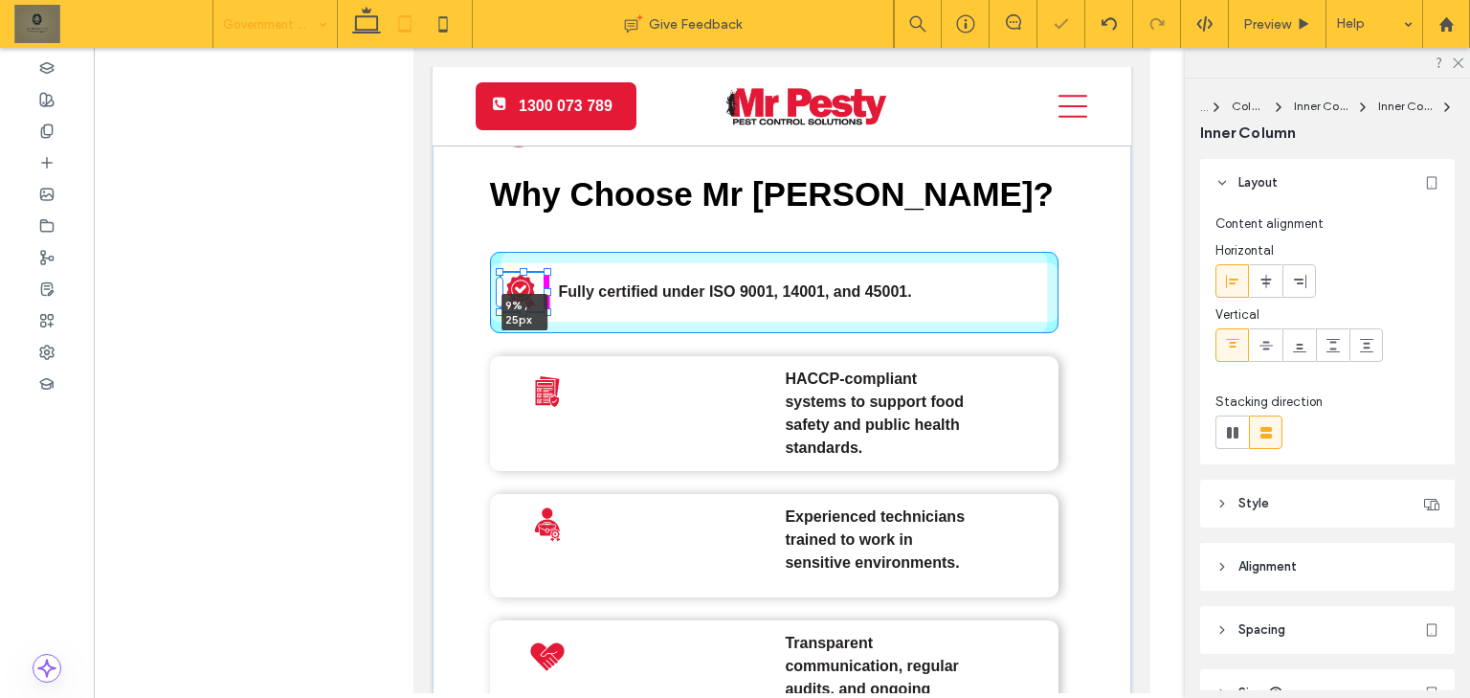
drag, startPoint x: 524, startPoint y: 336, endPoint x: 526, endPoint y: 242, distance: 93.8
click at [525, 242] on div "A black and white icon of a bug in a circle. Why Choose Mr Pesty? 9% , 25px Ful…" at bounding box center [781, 516] width 698 height 1013
type input "**"
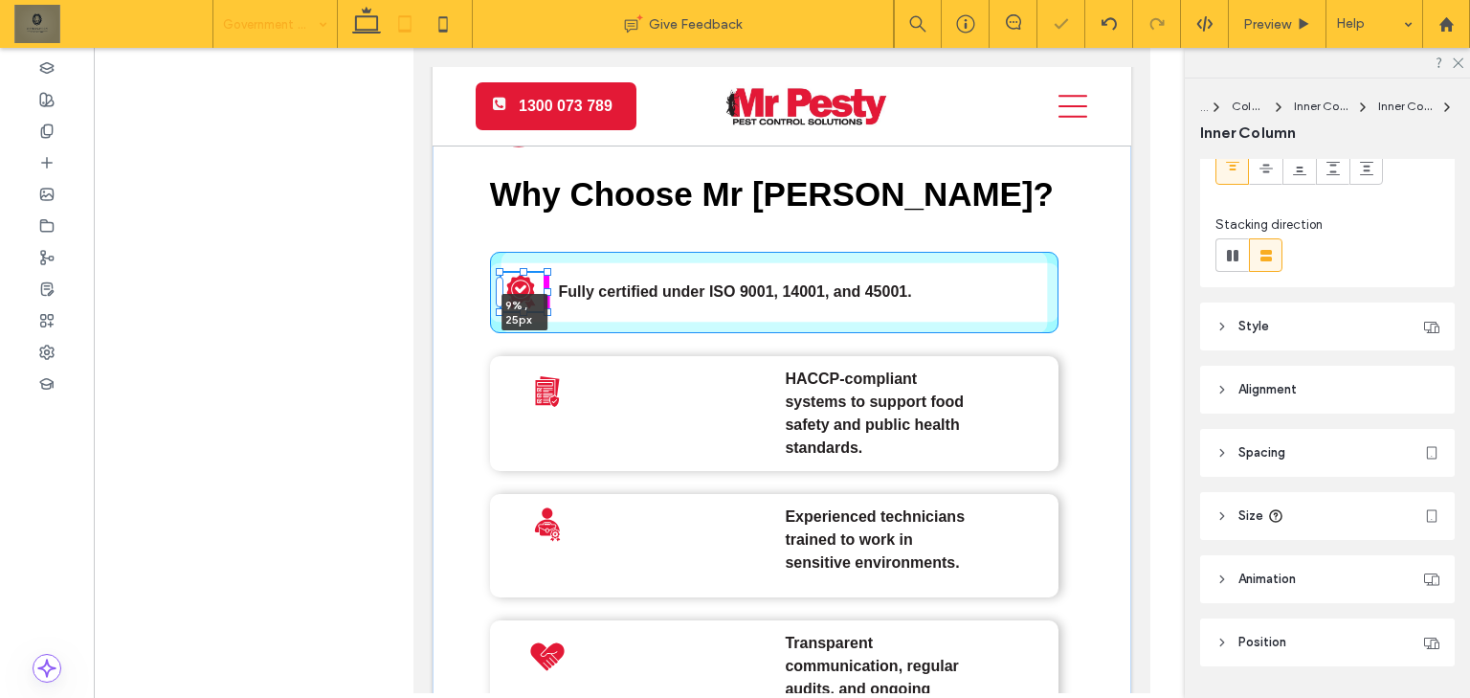
type input "**"
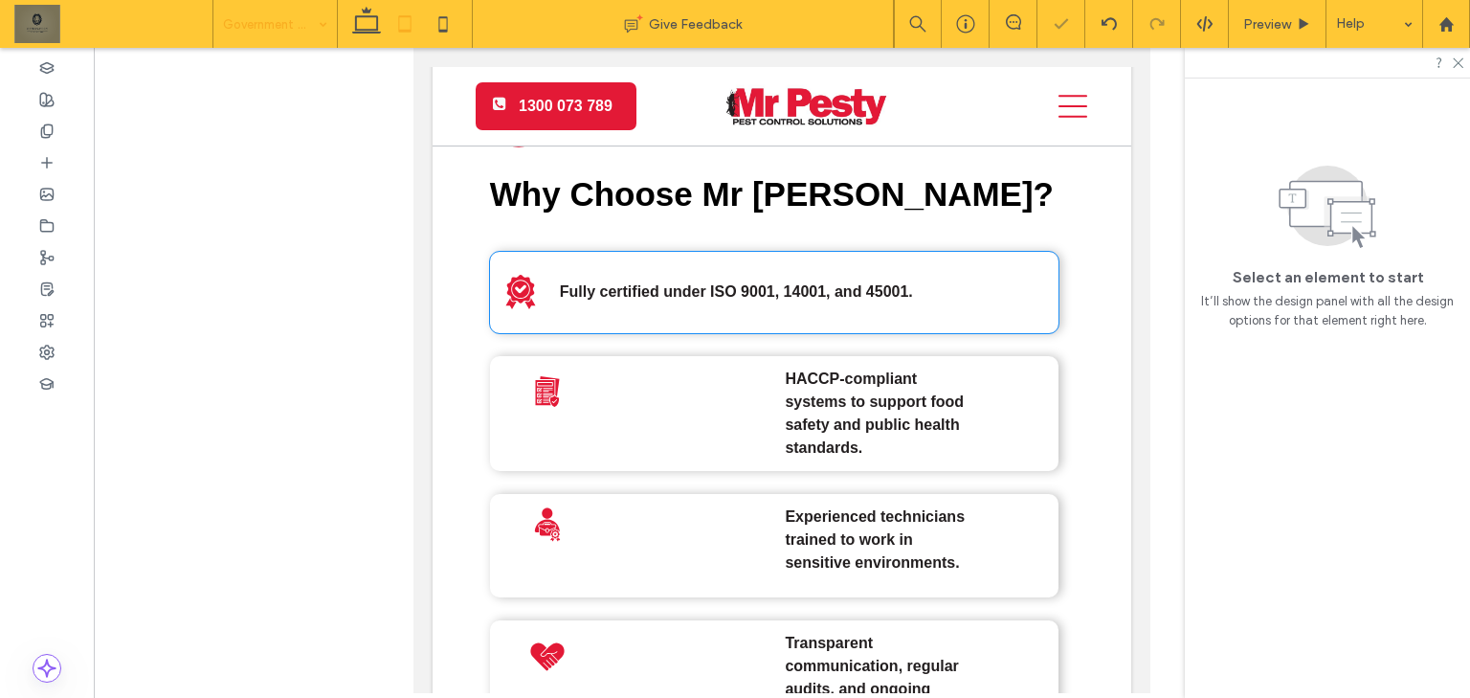
click at [651, 311] on div "Fully certified under ISO 9001, 14001, and 45001." at bounding box center [774, 292] width 568 height 81
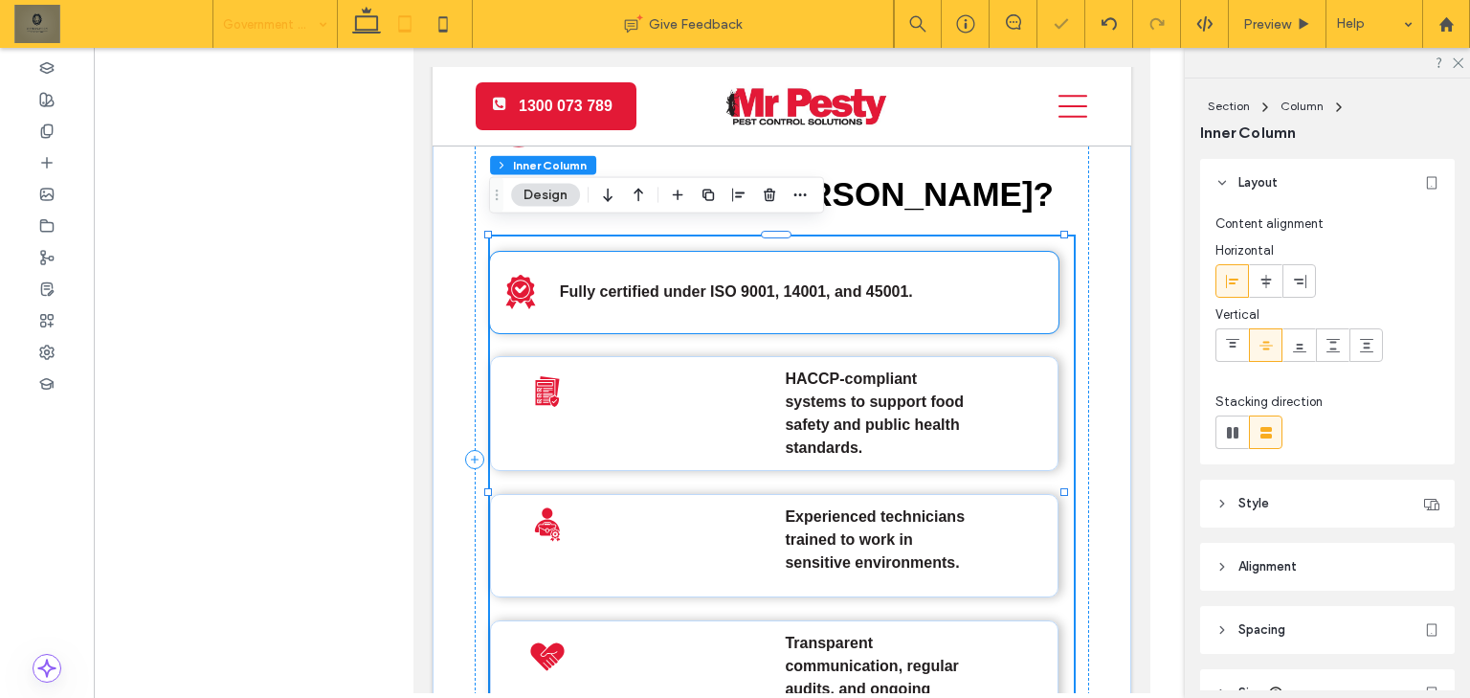
click at [766, 308] on div "Fully certified under ISO 9001, 14001, and 45001." at bounding box center [774, 292] width 568 height 81
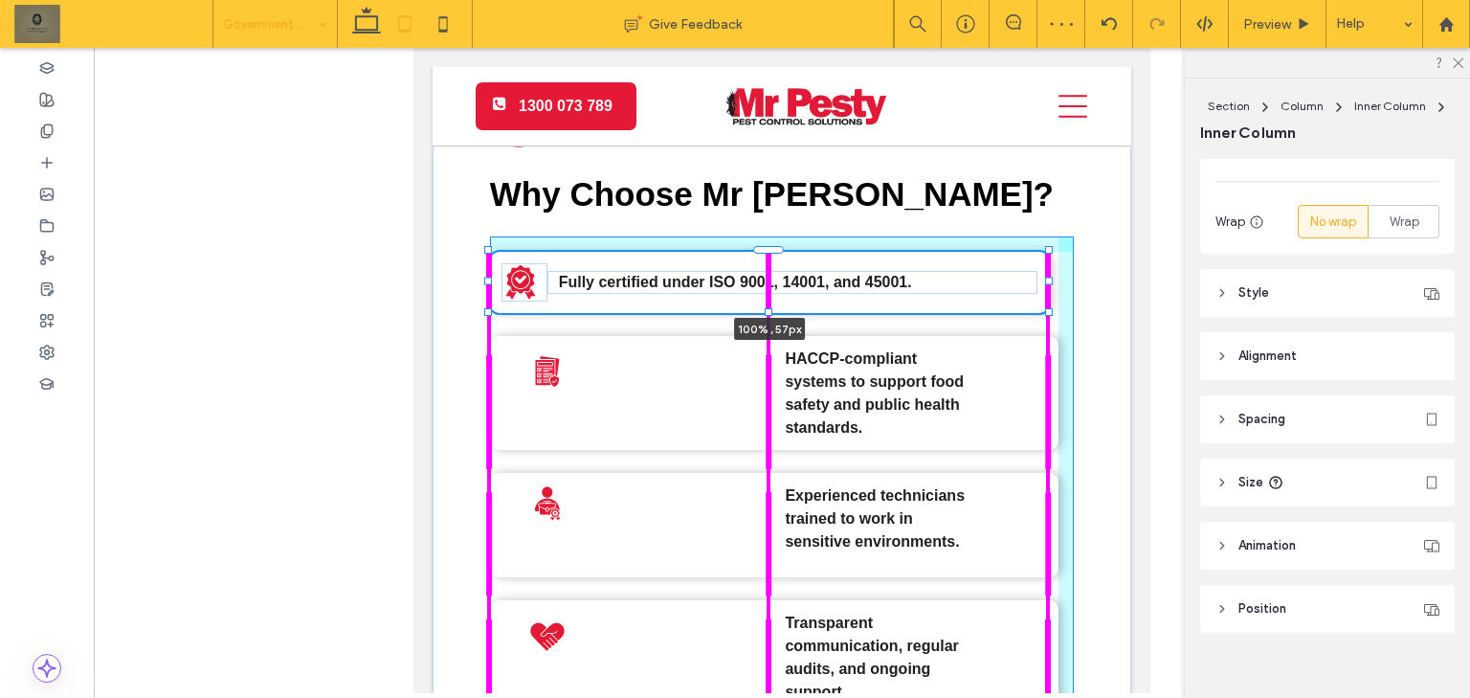
scroll to position [310, 0]
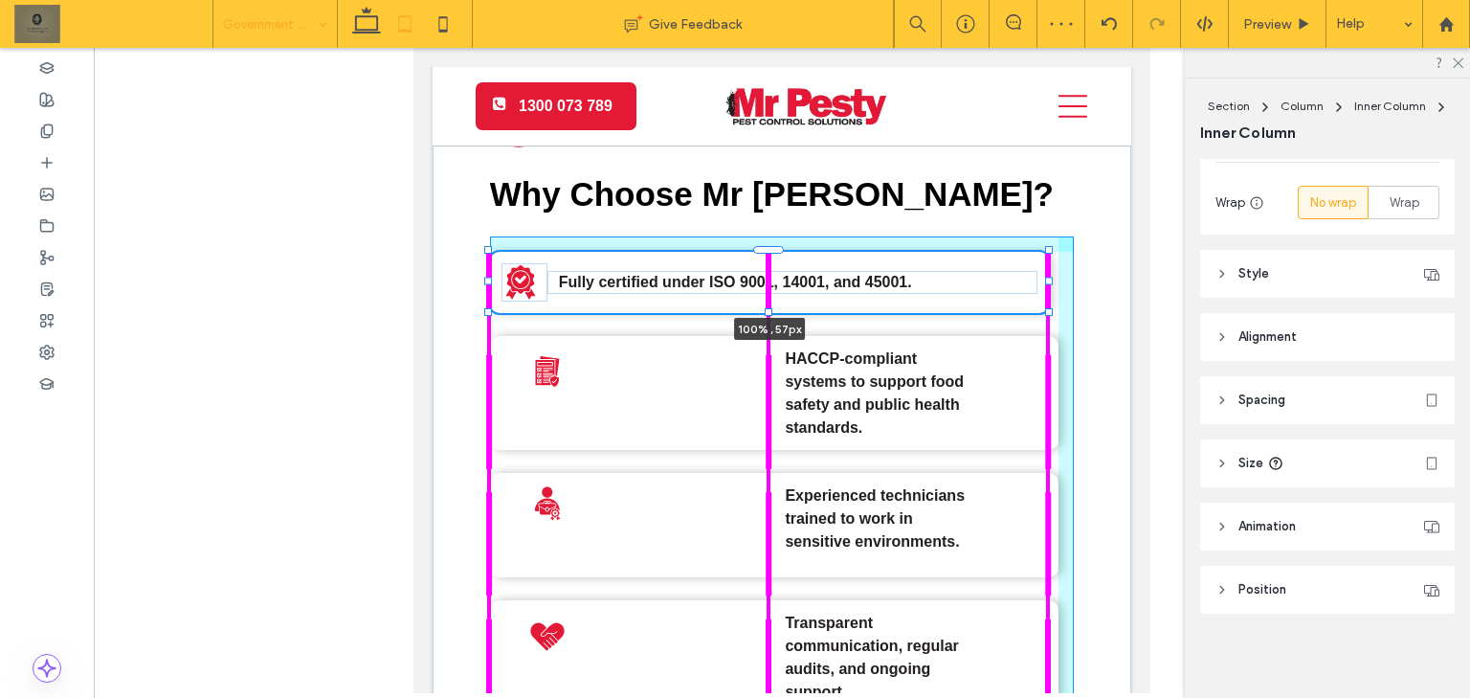
drag, startPoint x: 769, startPoint y: 321, endPoint x: 771, endPoint y: 283, distance: 38.3
click at [771, 283] on div "A black and white icon of a bug in a circle. Why Choose Mr Pesty? Fully certifi…" at bounding box center [781, 506] width 698 height 993
type input "**"
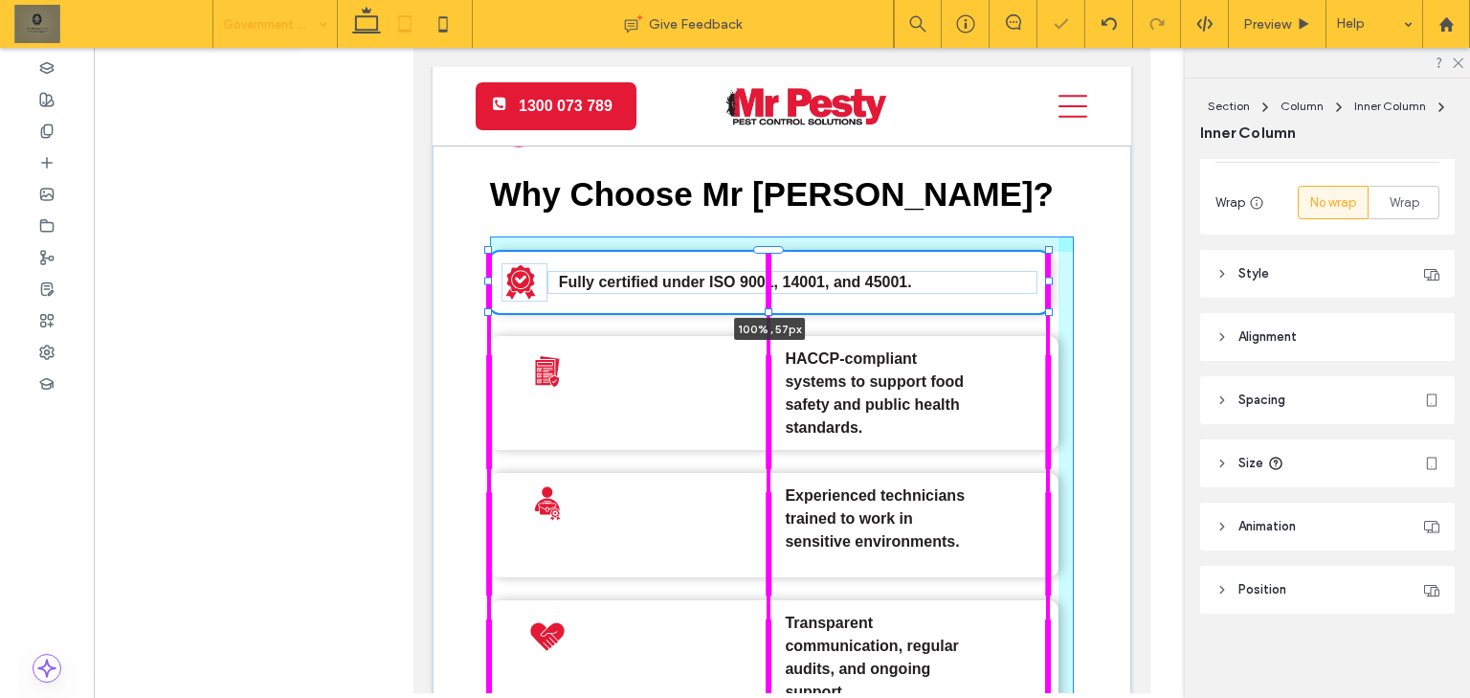
type input "**"
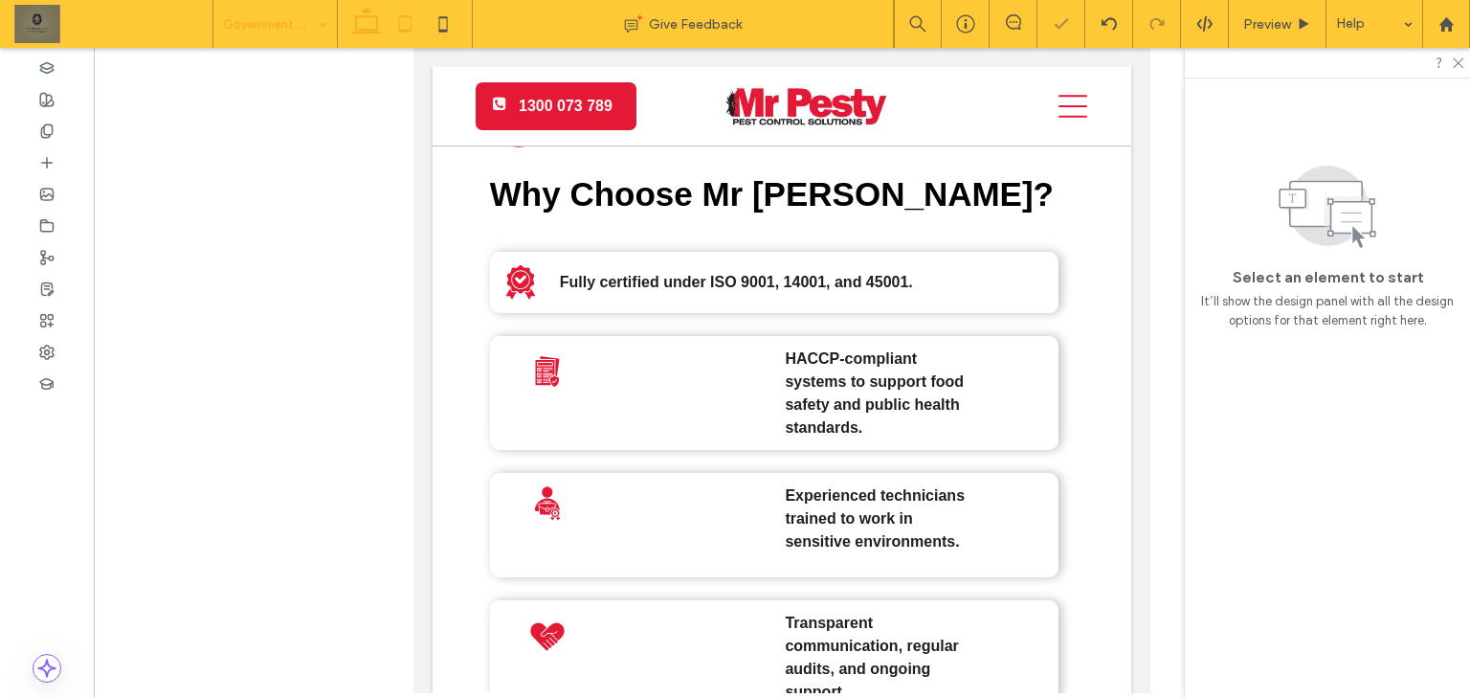
click at [364, 27] on icon at bounding box center [366, 24] width 38 height 38
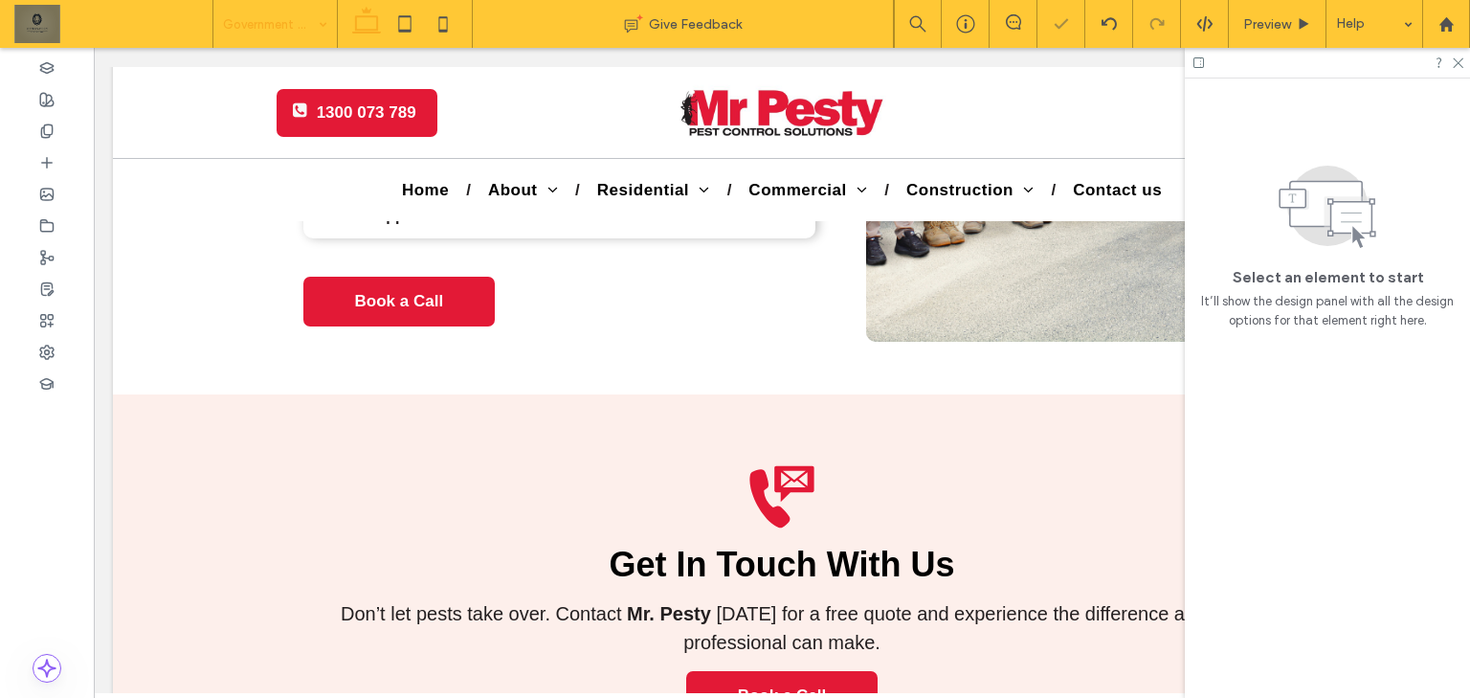
scroll to position [2399, 0]
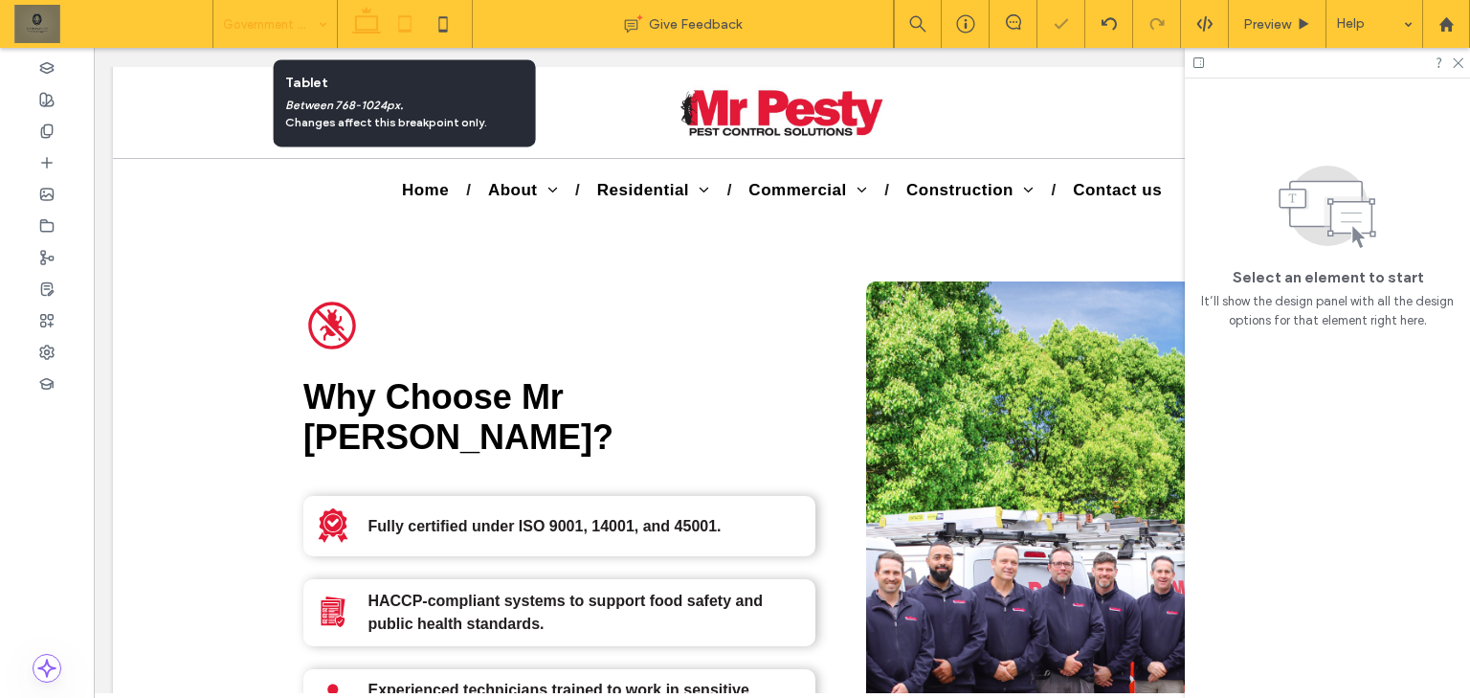
drag, startPoint x: 383, startPoint y: 19, endPoint x: 397, endPoint y: 20, distance: 14.4
click at [387, 19] on div at bounding box center [405, 24] width 136 height 48
click at [405, 21] on icon at bounding box center [405, 24] width 38 height 38
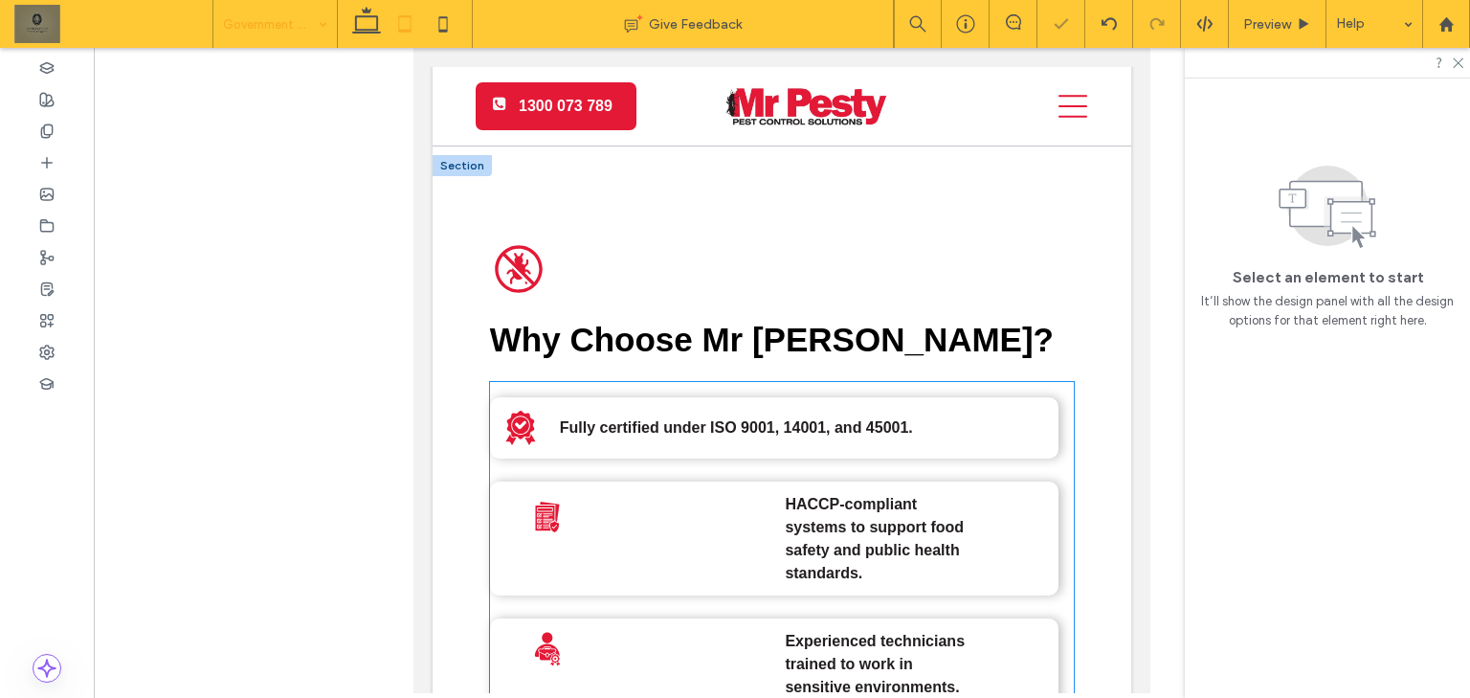
click at [674, 498] on div at bounding box center [651, 538] width 246 height 81
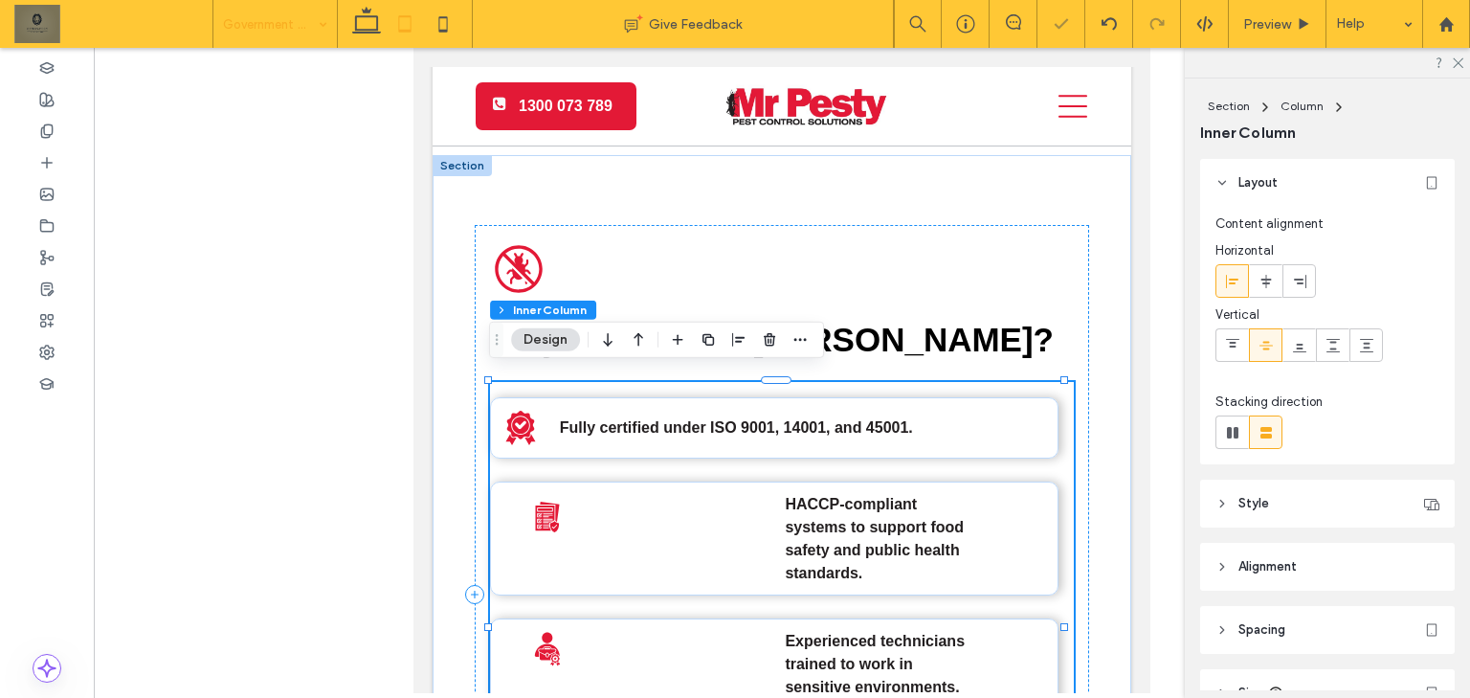
click at [667, 501] on div at bounding box center [651, 538] width 246 height 81
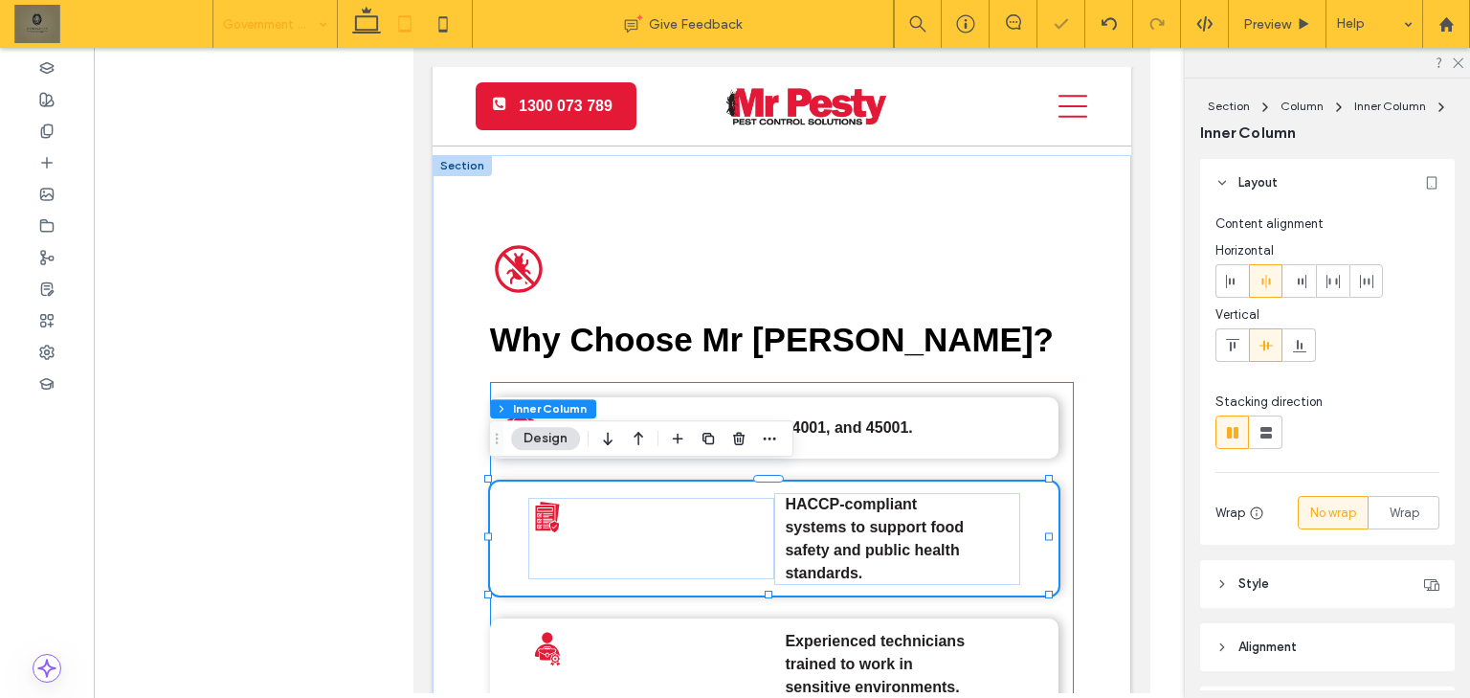
click at [616, 521] on div at bounding box center [651, 538] width 246 height 81
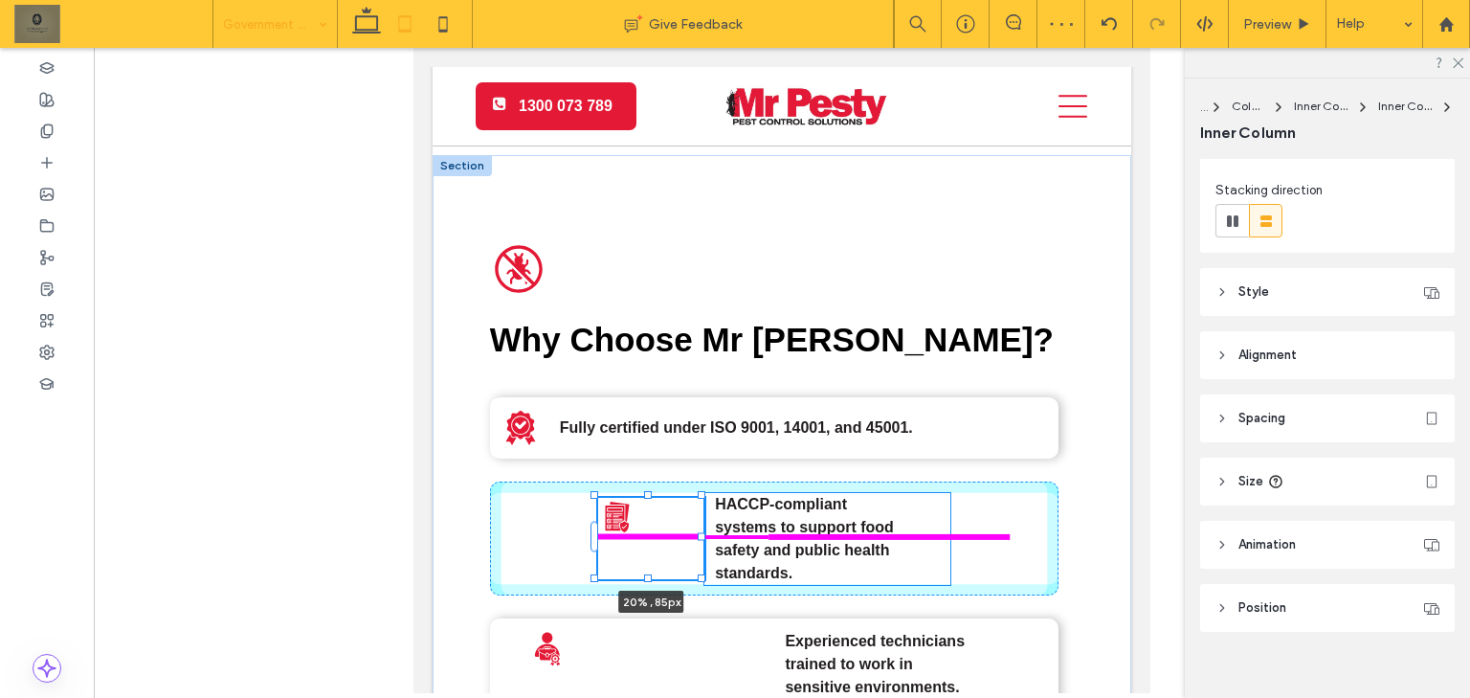
drag, startPoint x: 768, startPoint y: 528, endPoint x: 561, endPoint y: 516, distance: 208.0
click at [561, 516] on div "A black and white icon of a bug in a circle. Why Choose Mr Pesty? Fully certifi…" at bounding box center [781, 651] width 698 height 993
type input "**"
type input "****"
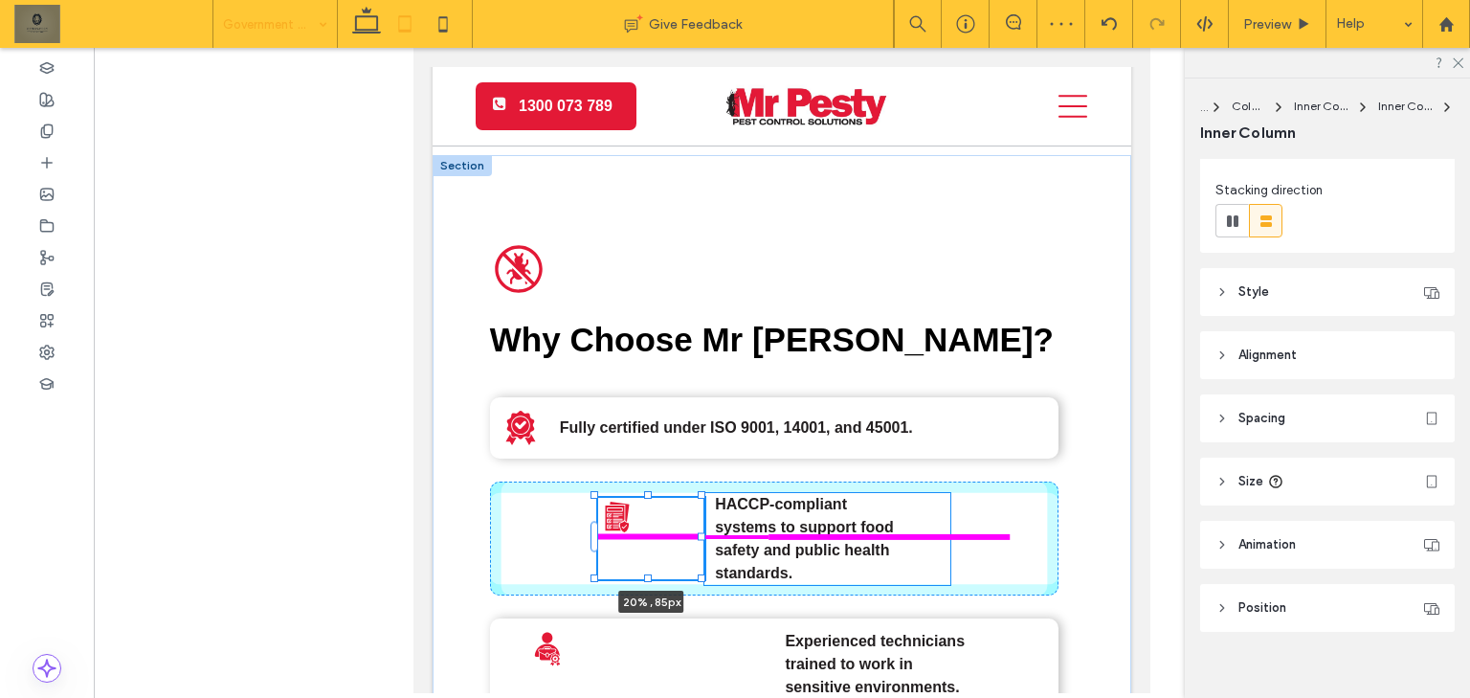
scroll to position [230, 0]
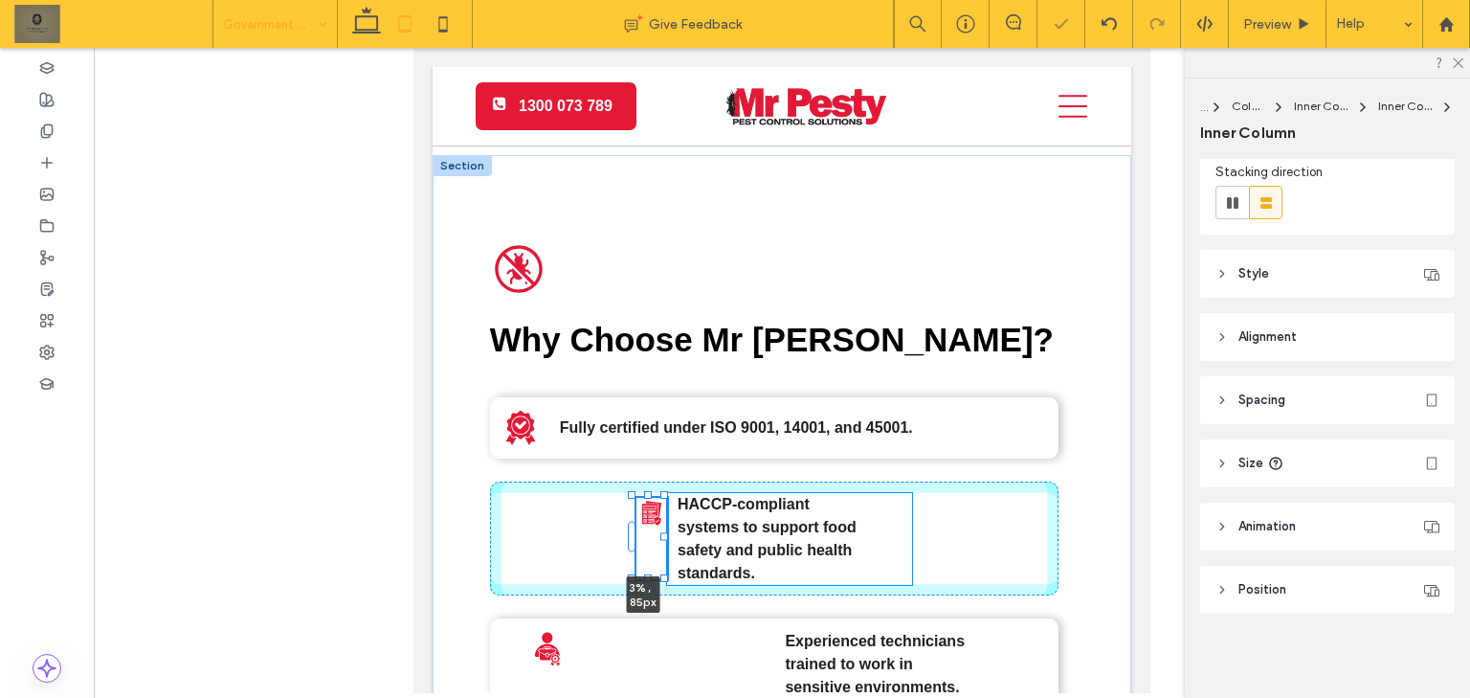
drag, startPoint x: 703, startPoint y: 523, endPoint x: 632, endPoint y: 542, distance: 74.0
click at [613, 516] on div "A black and white icon of a bug in a circle. Why Choose Mr Pesty? Fully certifi…" at bounding box center [781, 651] width 698 height 993
type input "**"
type input "*"
type input "***"
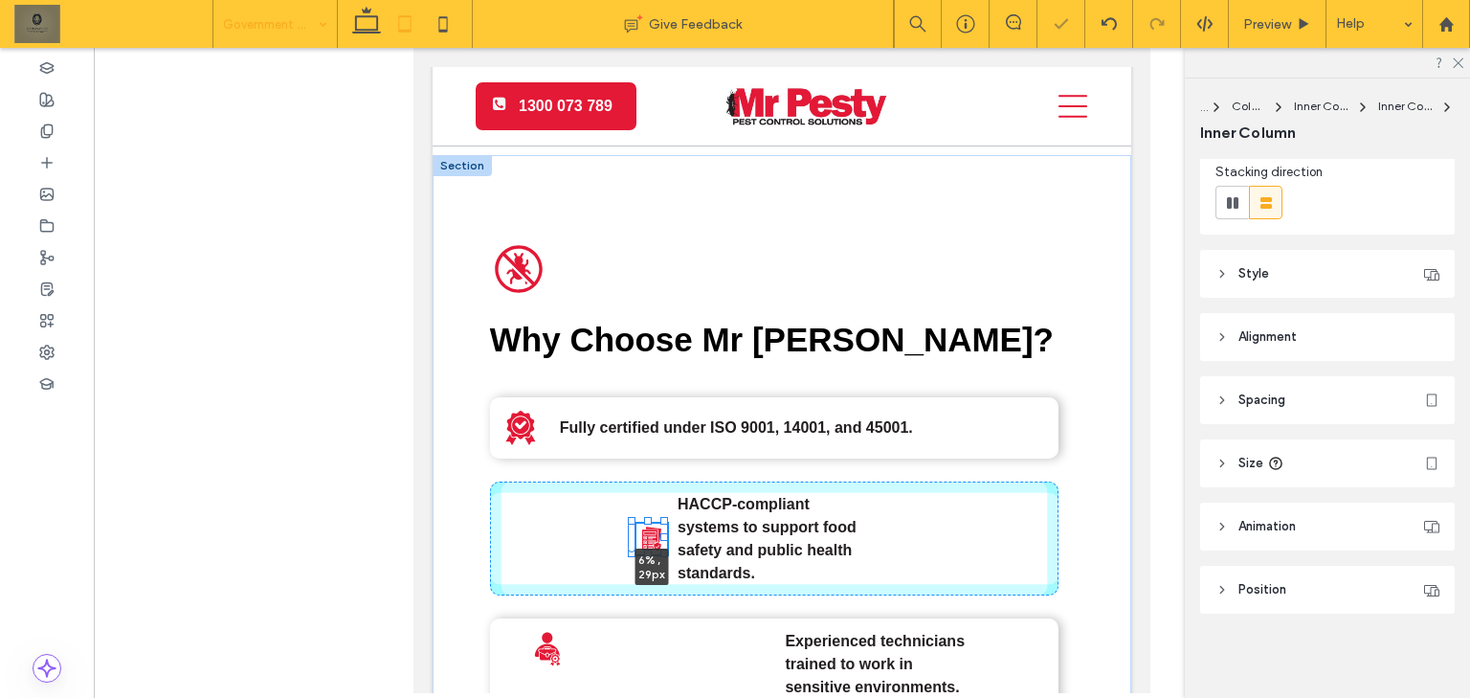
drag, startPoint x: 649, startPoint y: 543, endPoint x: 657, endPoint y: 503, distance: 41.1
click at [657, 503] on div "A black and white icon of a bug in a circle. Why Choose Mr Pesty? Fully certifi…" at bounding box center [781, 651] width 698 height 993
type input "**"
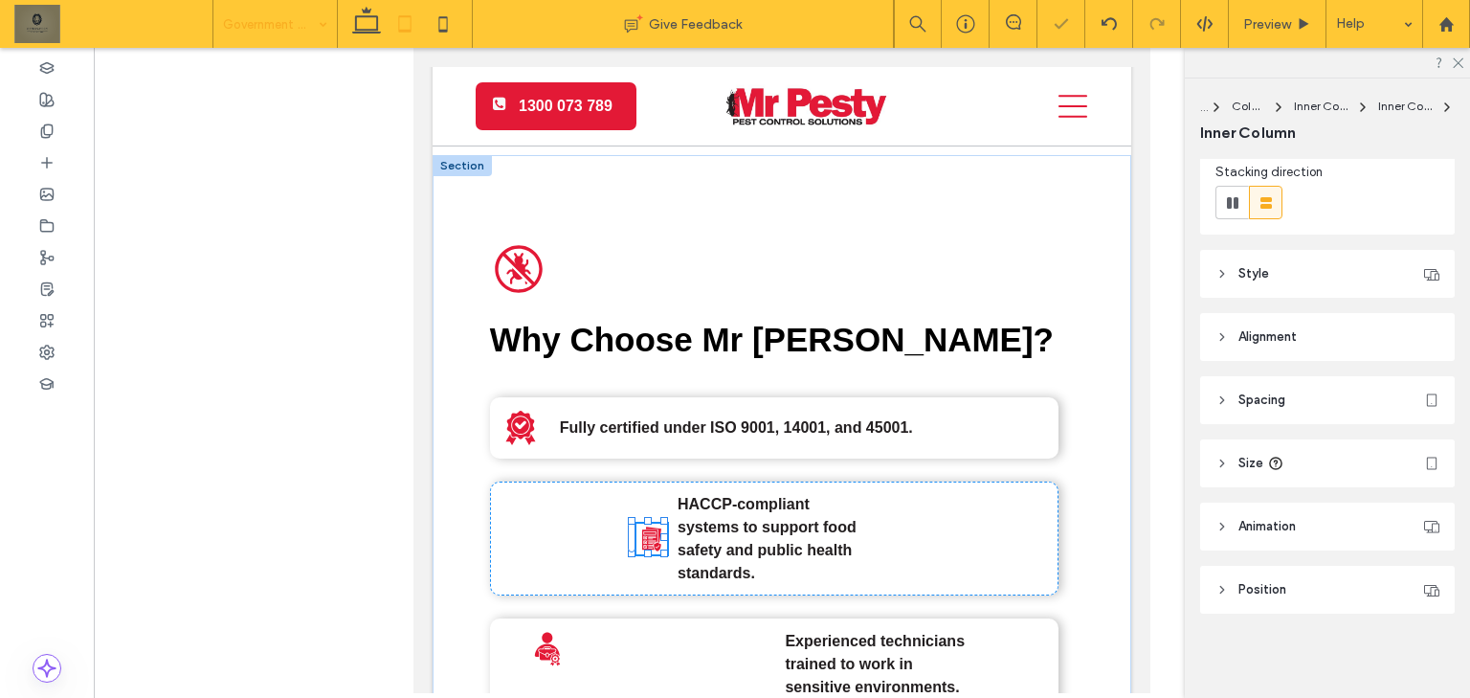
type input "**"
click at [727, 543] on strong "HACCP-compliant systems to support food safety and public health standards." at bounding box center [766, 538] width 179 height 85
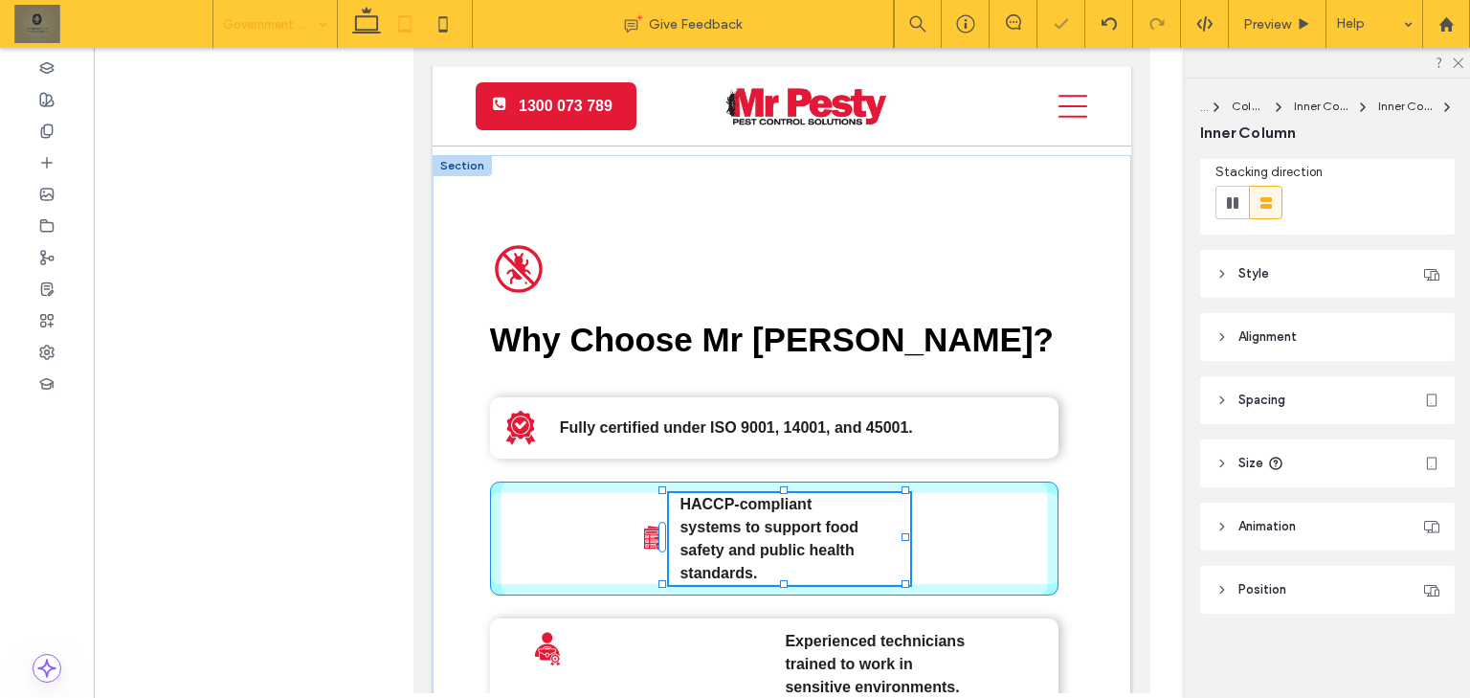
drag, startPoint x: 786, startPoint y: 576, endPoint x: 784, endPoint y: 508, distance: 68.0
click at [784, 508] on div "A black and white icon of a bug in a circle. Why Choose Mr Pesty? Fully certifi…" at bounding box center [781, 651] width 698 height 993
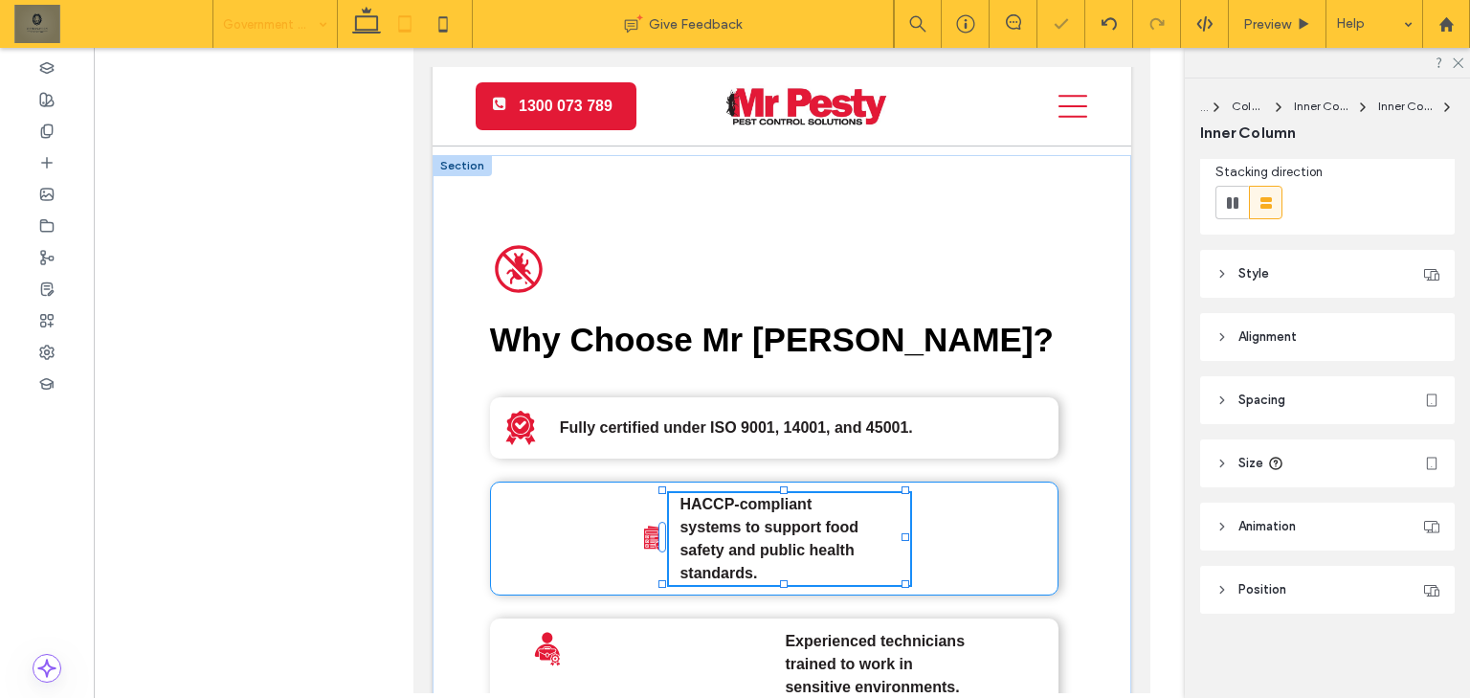
type input "**"
click at [1092, 521] on div "A black and white icon of a bug in a circle. Why Choose Mr Pesty? Fully certifi…" at bounding box center [781, 651] width 698 height 993
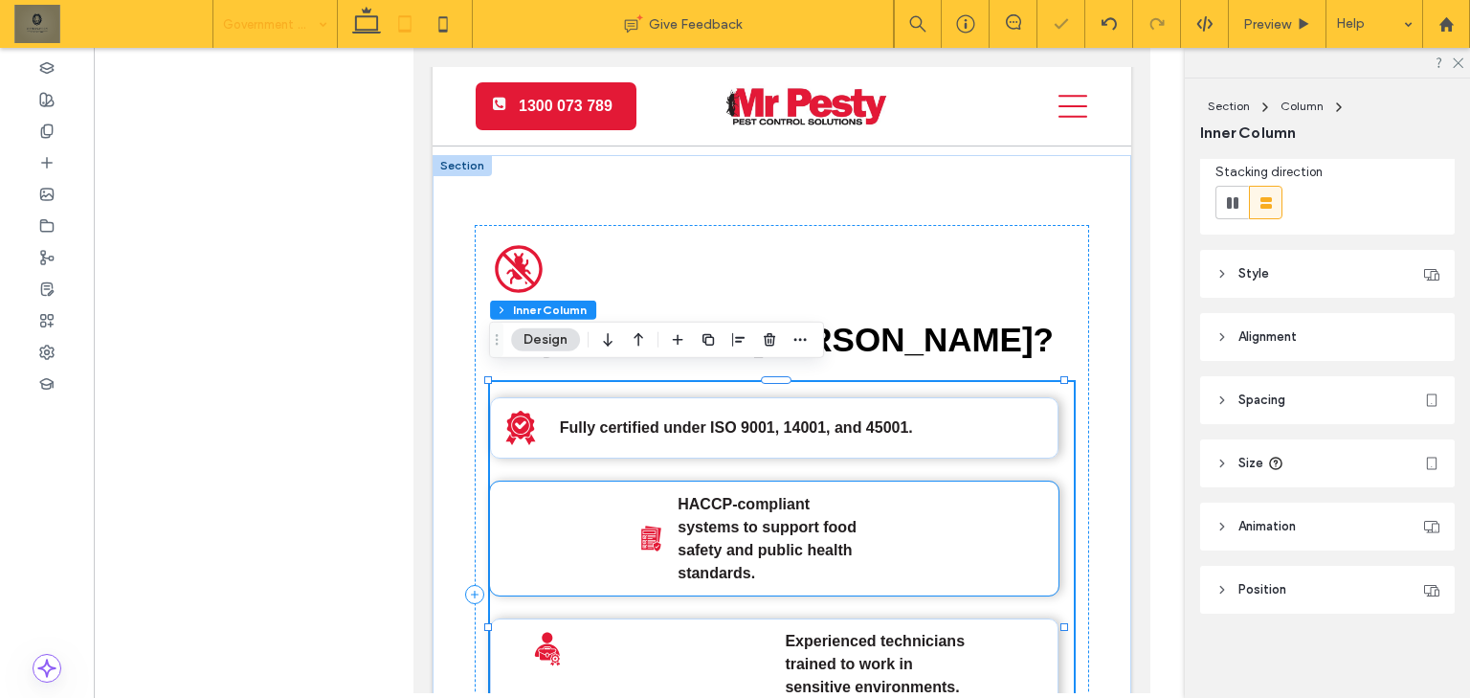
click at [1003, 521] on div "HACCP-compliant systems to support food safety and public health standards." at bounding box center [774, 538] width 568 height 115
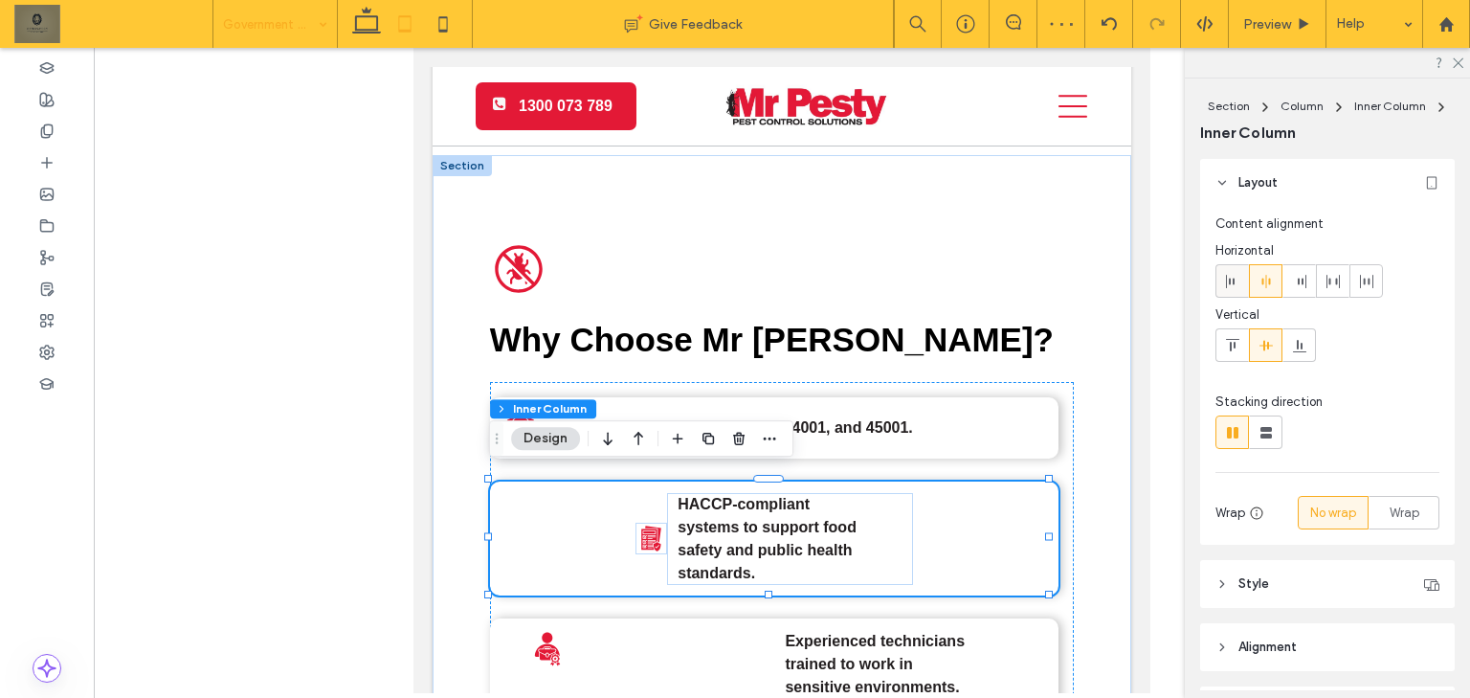
click at [1229, 294] on span at bounding box center [1232, 281] width 15 height 32
type input "**"
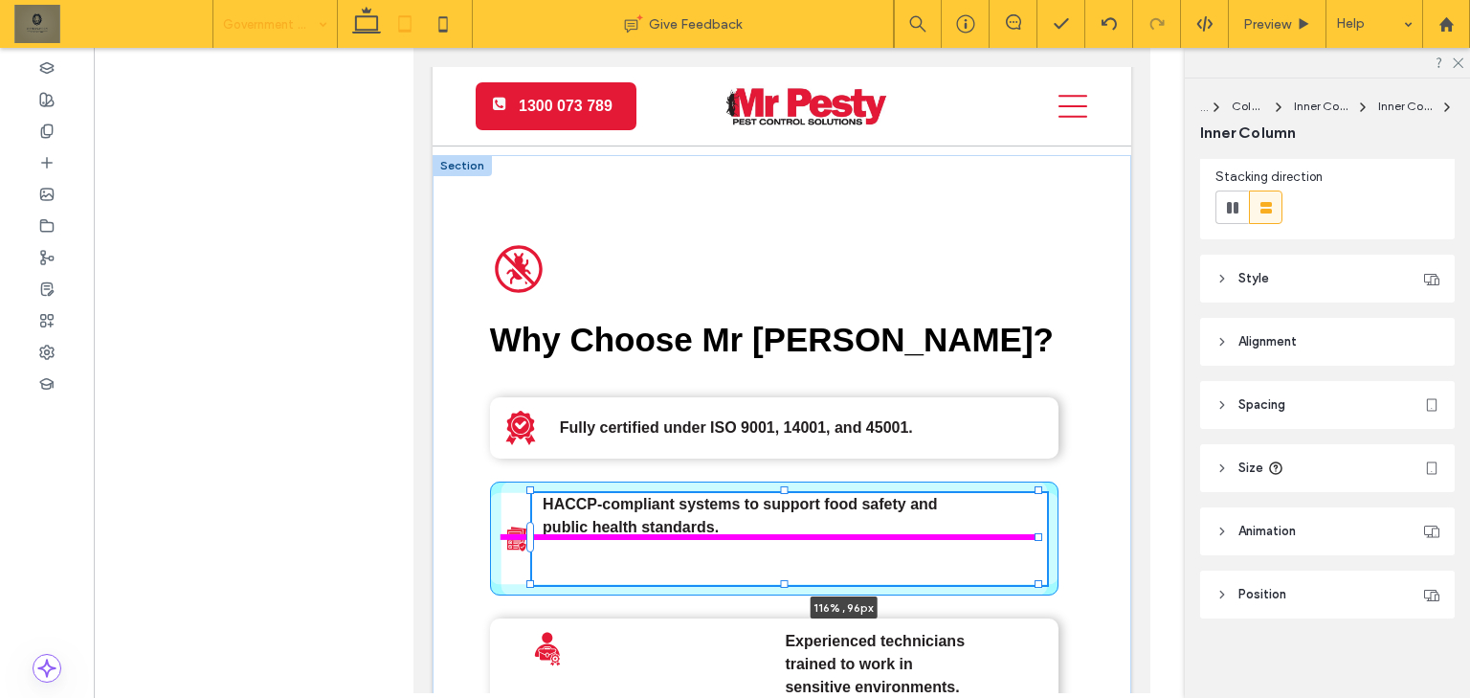
drag, startPoint x: 804, startPoint y: 524, endPoint x: 1197, endPoint y: 521, distance: 393.3
type input "**"
type input "****"
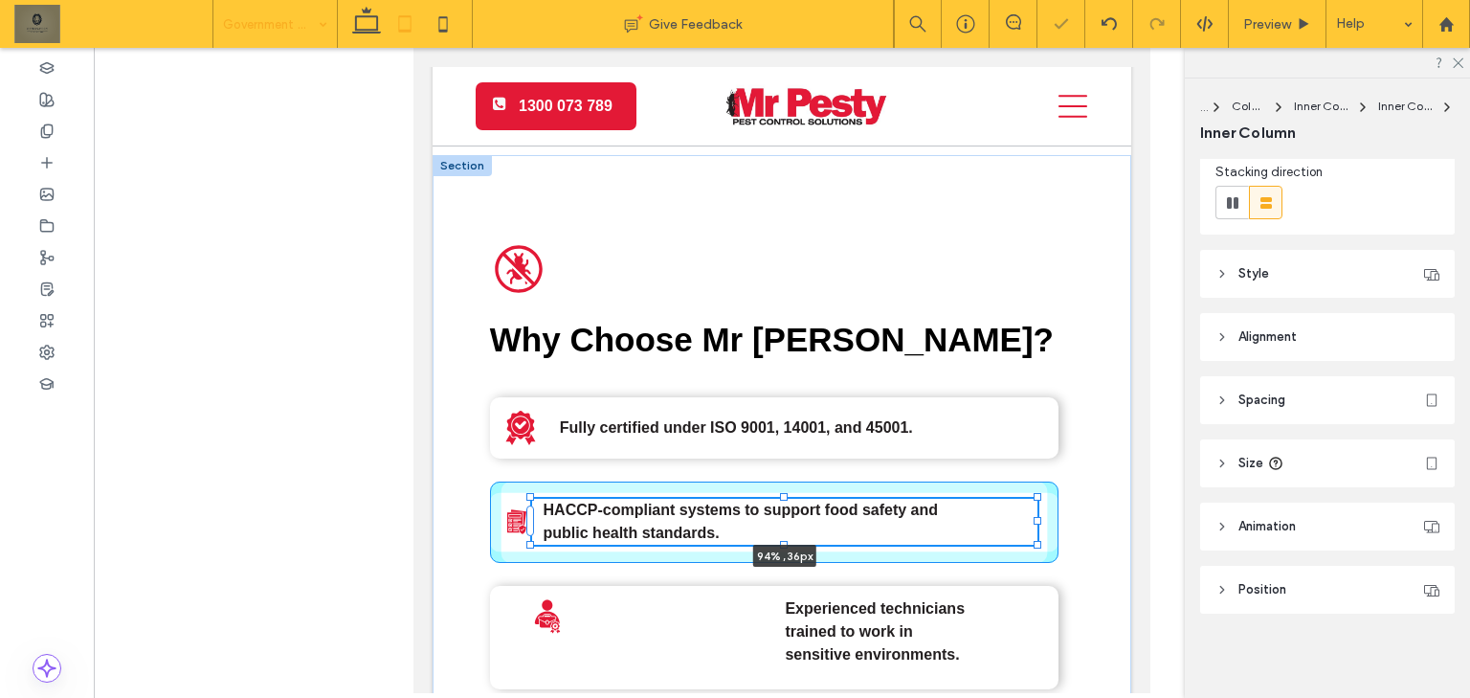
drag, startPoint x: 782, startPoint y: 577, endPoint x: 812, endPoint y: 476, distance: 105.0
click at [817, 472] on div "A black and white icon of a bug in a circle. Why Choose Mr Pesty? Fully certifi…" at bounding box center [781, 635] width 698 height 960
type input "**"
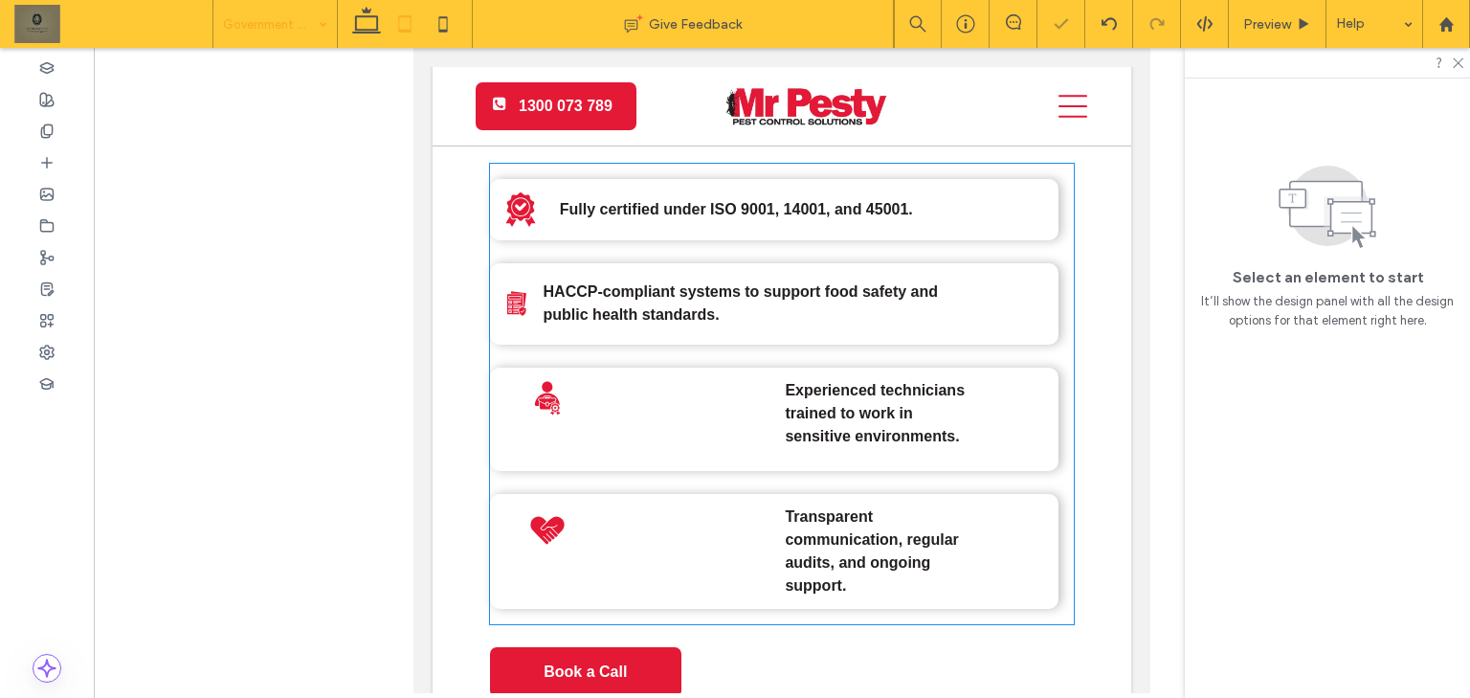
scroll to position [3069, 0]
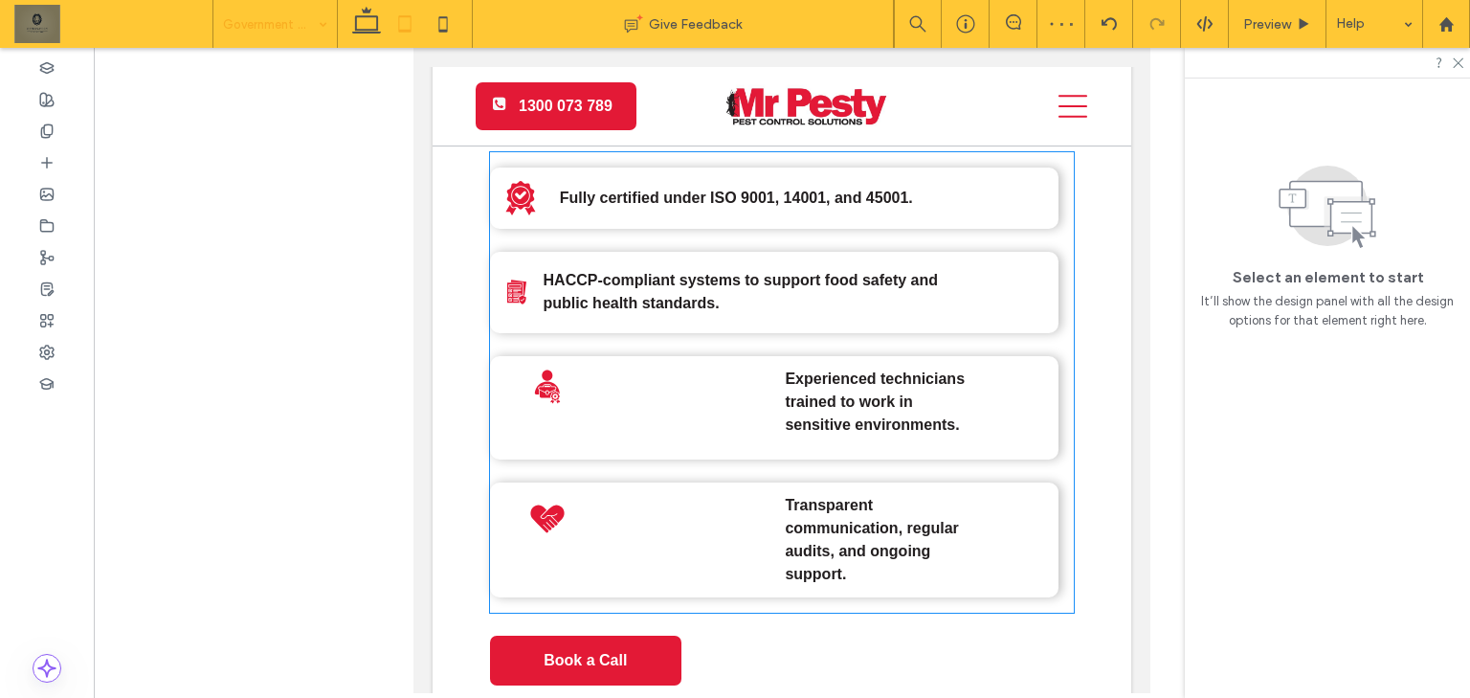
click at [585, 167] on div "Fully certified under ISO 9001, 14001, and 45001." at bounding box center [774, 197] width 568 height 61
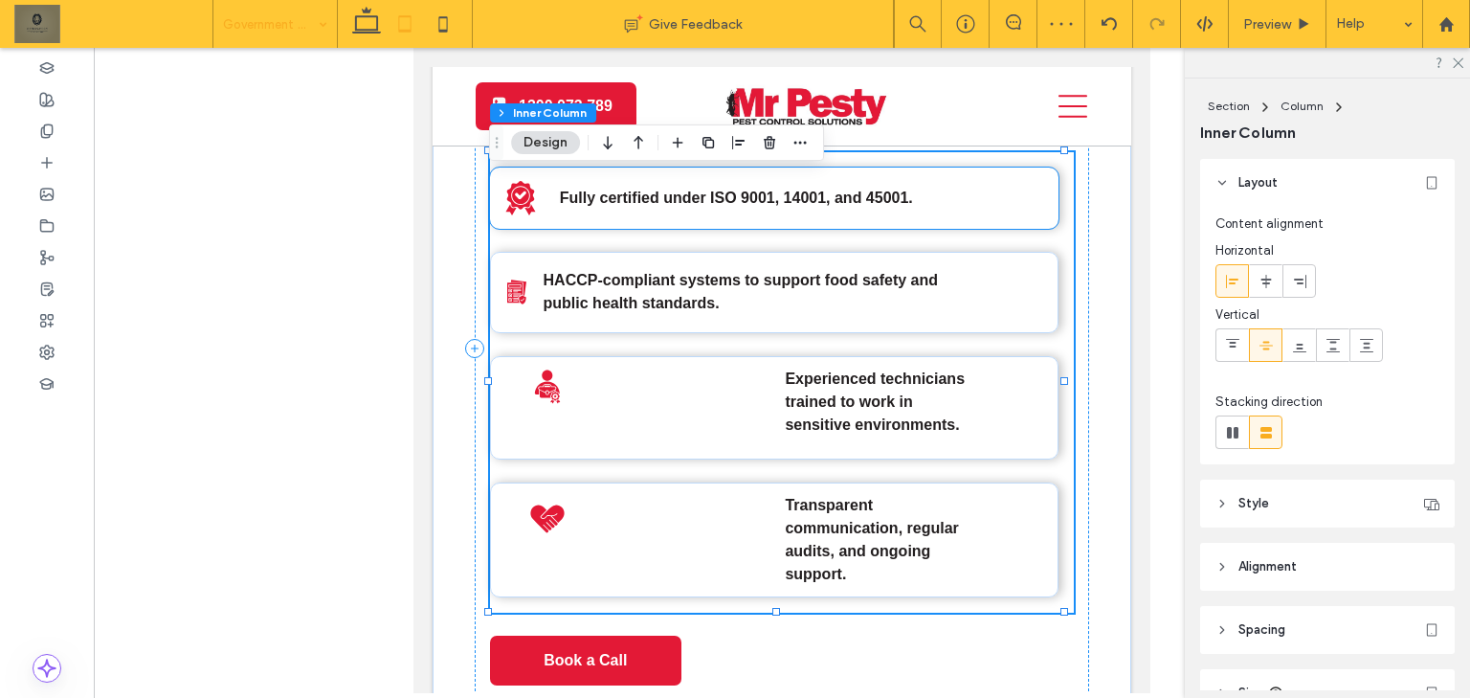
click at [548, 190] on div "Fully certified under ISO 9001, 14001, and 45001." at bounding box center [797, 198] width 499 height 23
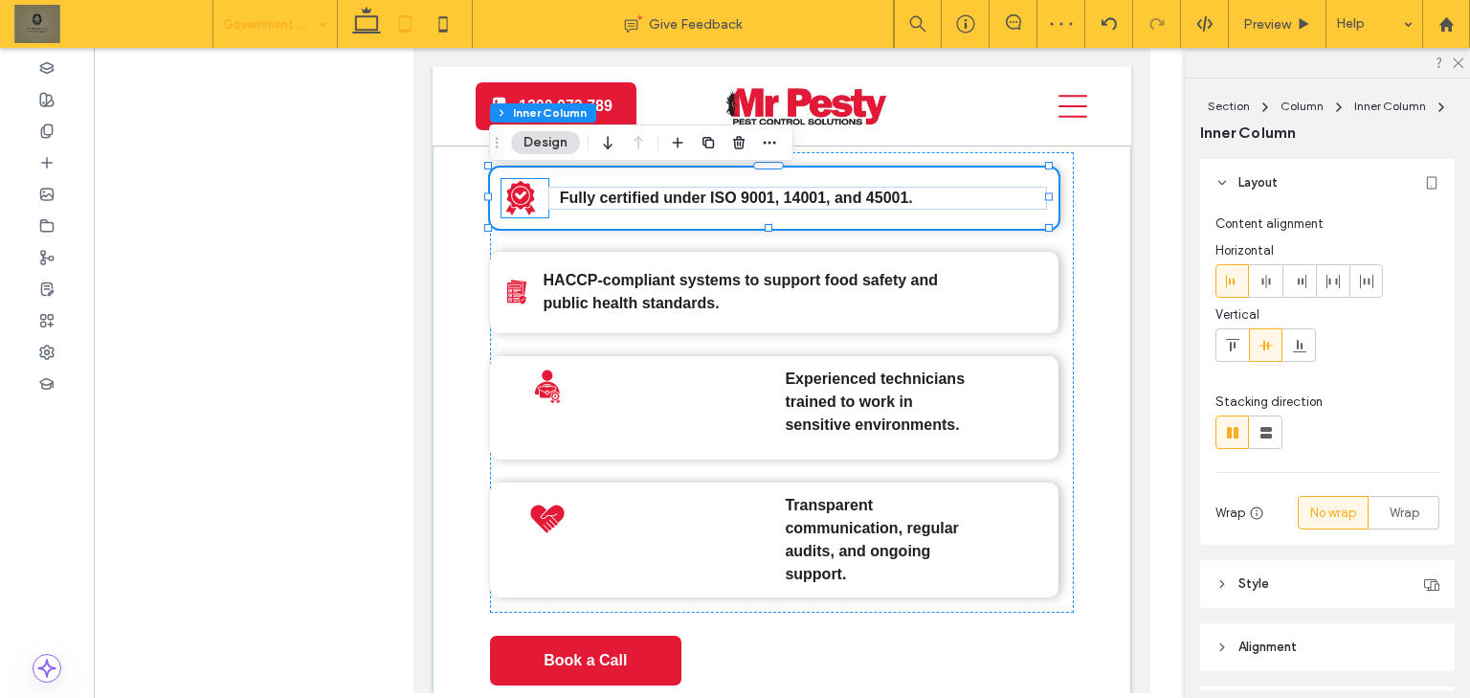
click at [543, 188] on div at bounding box center [525, 198] width 48 height 38
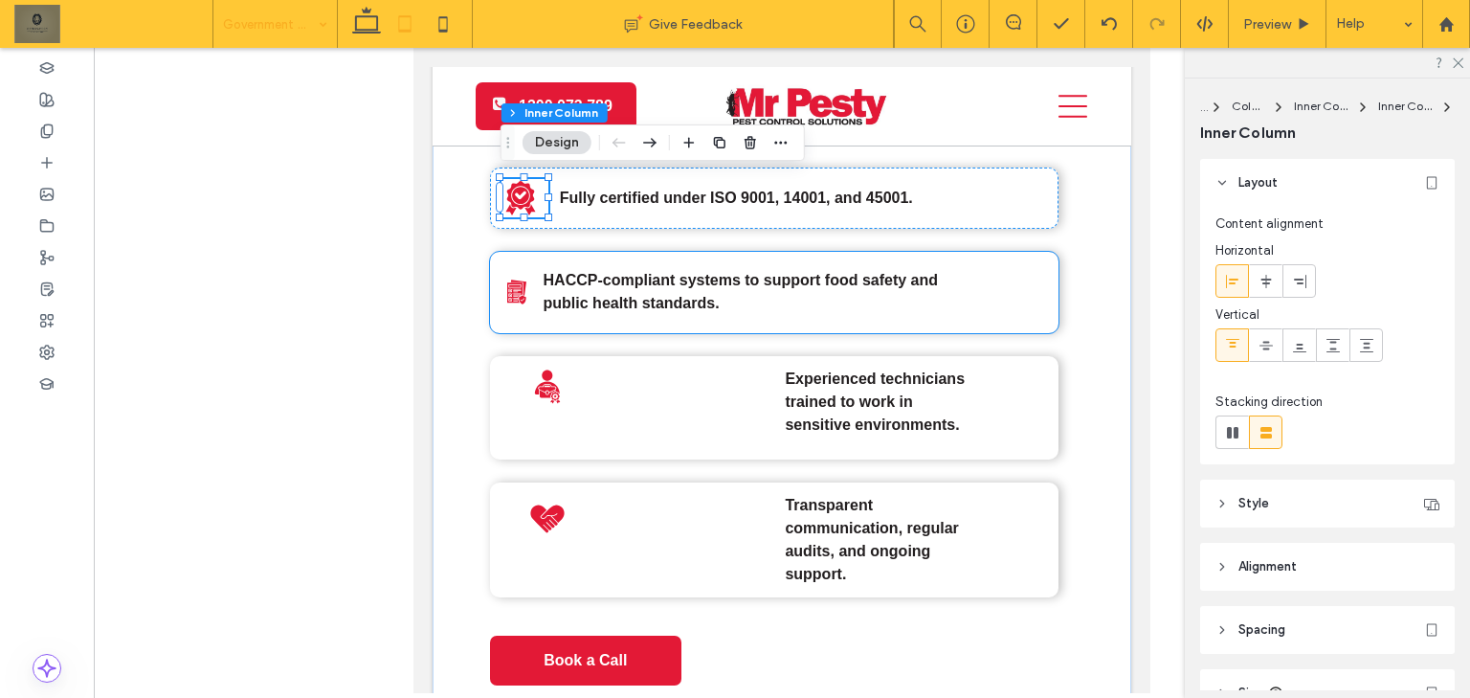
click at [532, 287] on div "HACCP-compliant systems to support food safety and public health standards." at bounding box center [789, 292] width 514 height 46
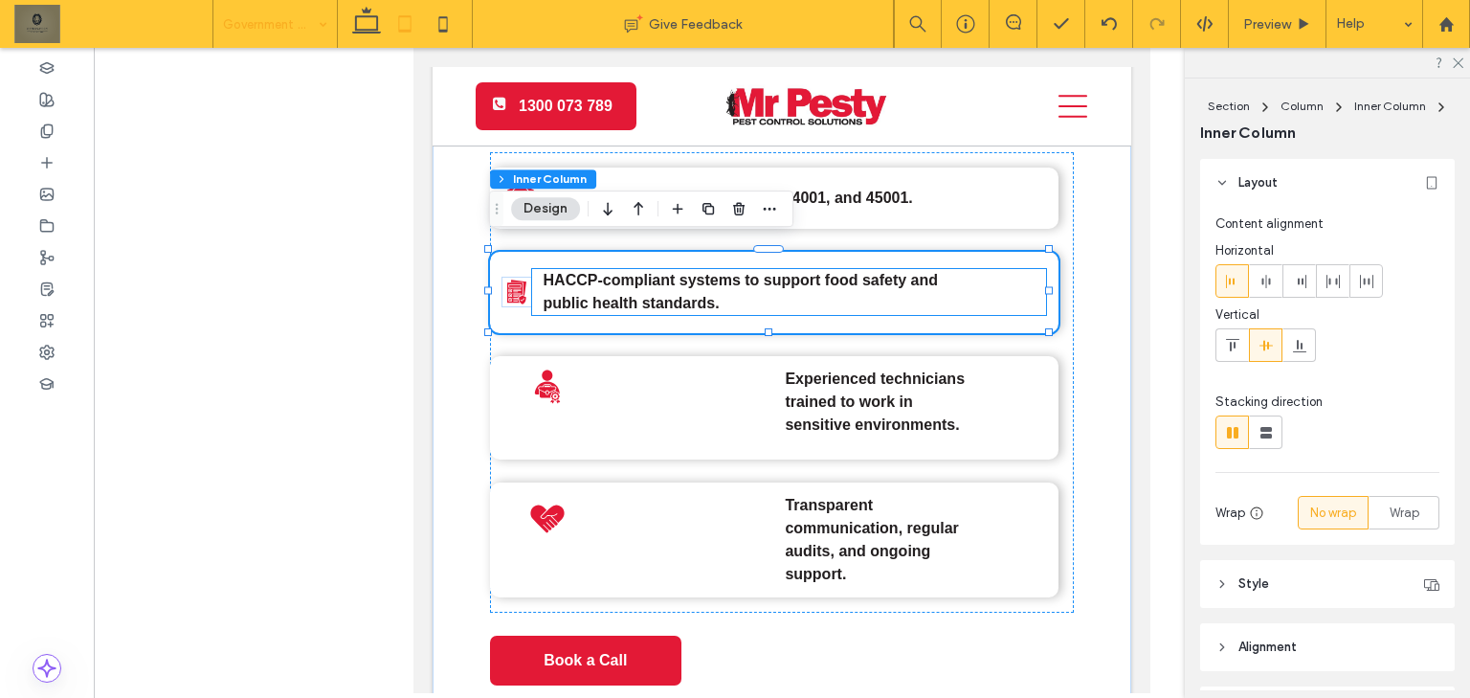
click at [547, 283] on strong "HACCP-compliant systems to support food safety and public health standards." at bounding box center [740, 291] width 395 height 39
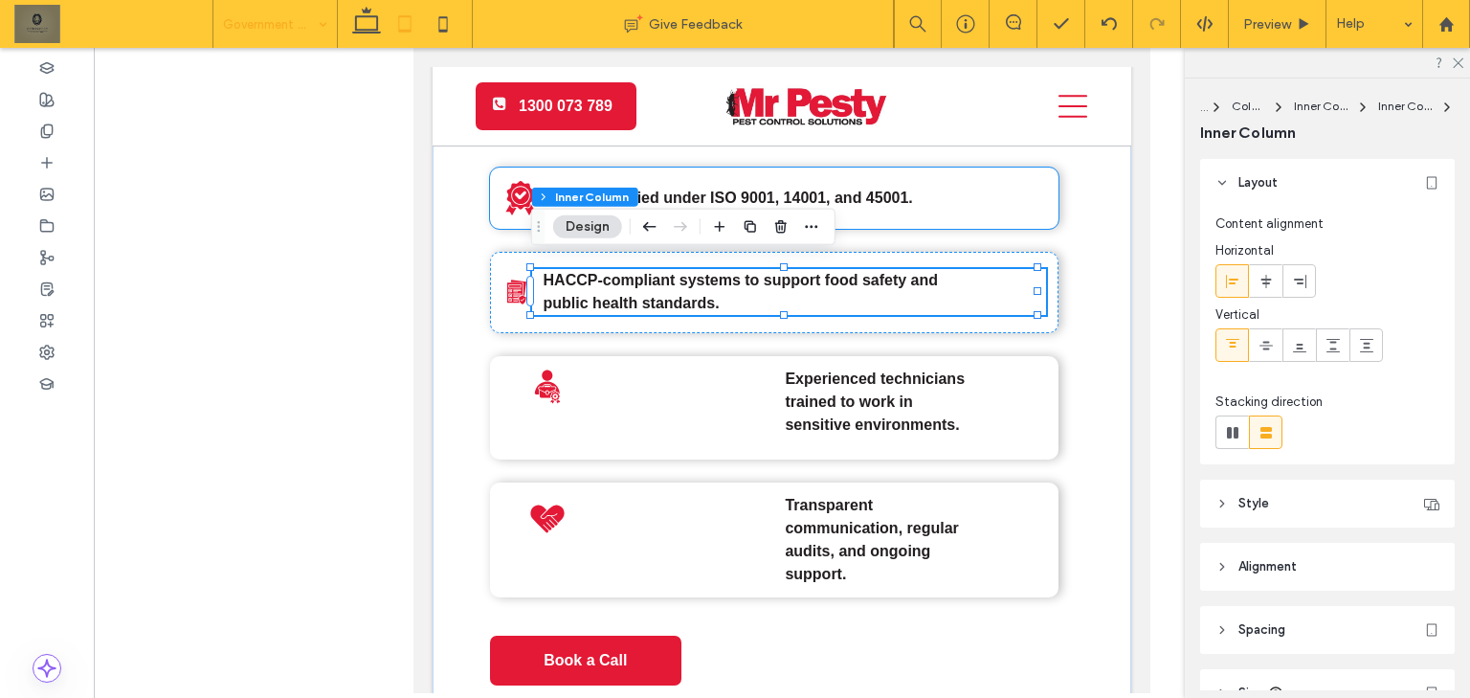
click at [654, 189] on strong "Fully certified under ISO 9001, 14001, and 45001." at bounding box center [736, 197] width 353 height 16
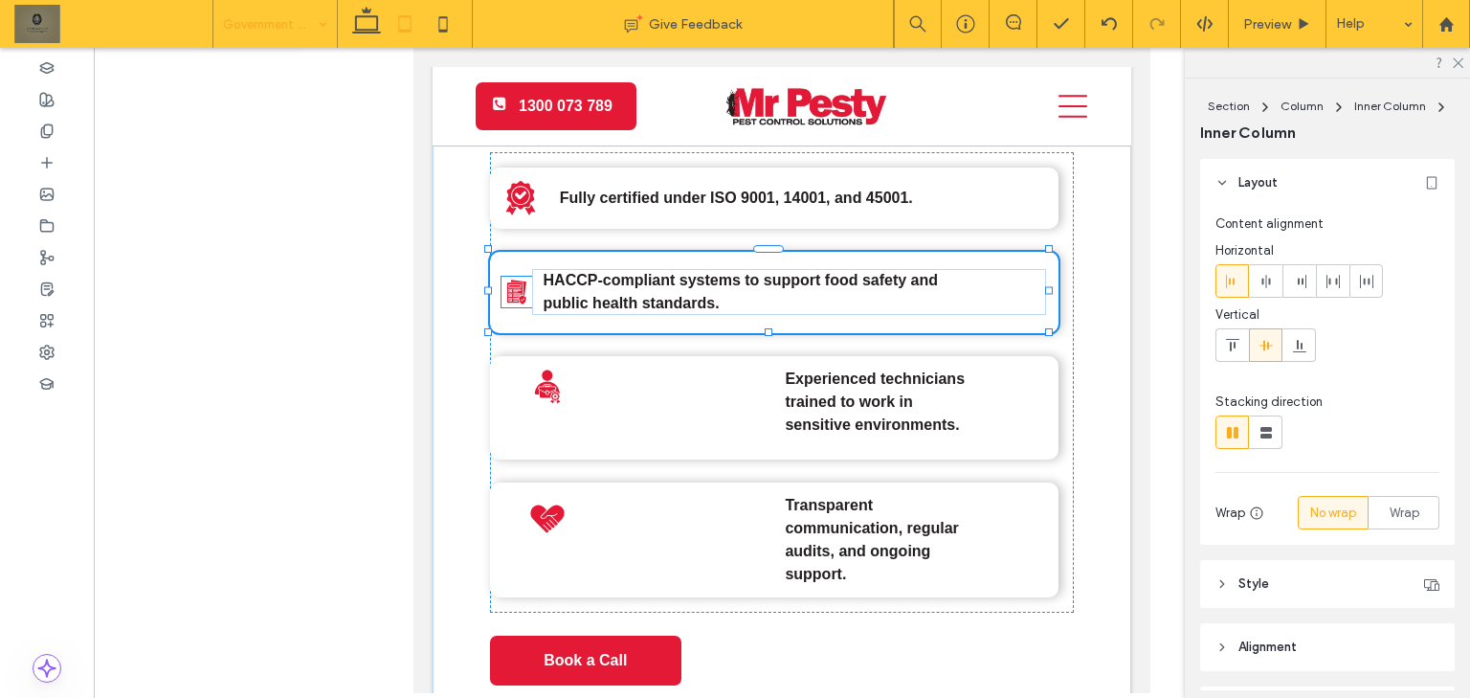
type input "**"
click at [519, 279] on icon at bounding box center [516, 291] width 19 height 25
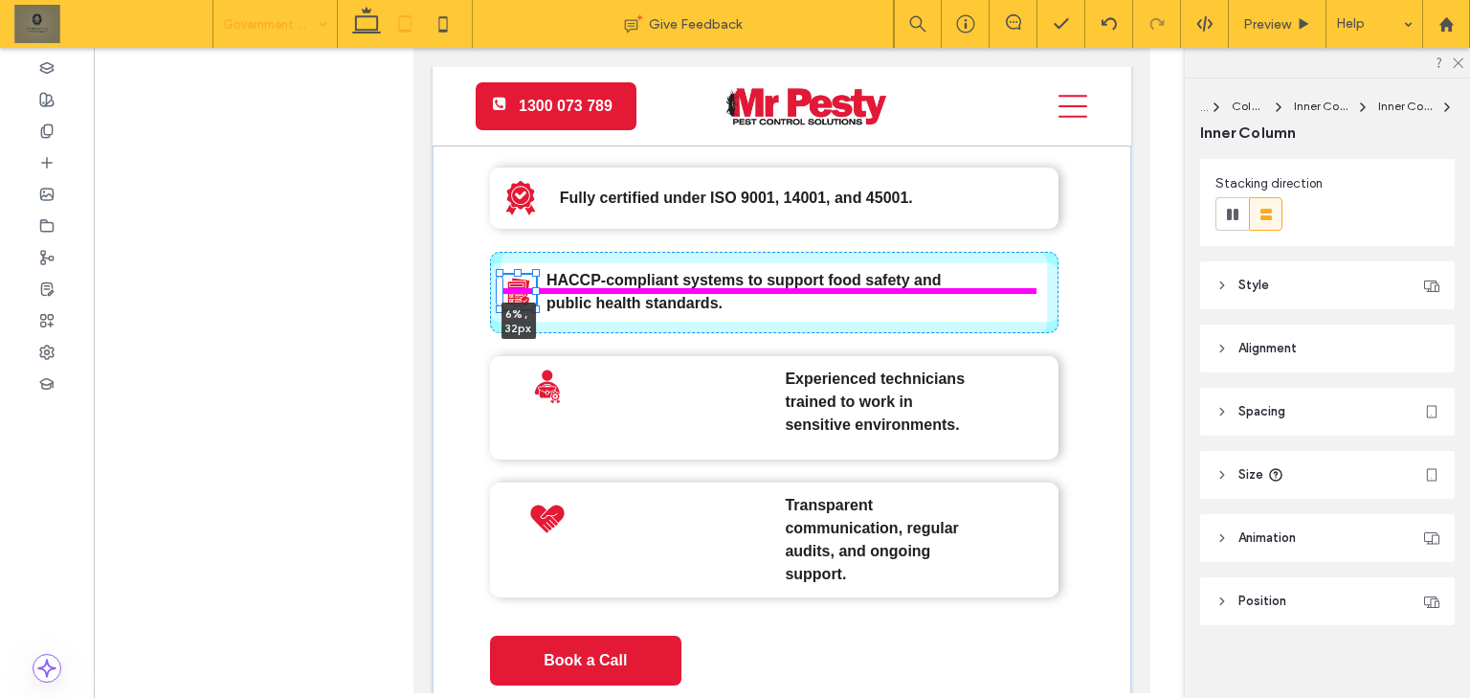
scroll to position [230, 0]
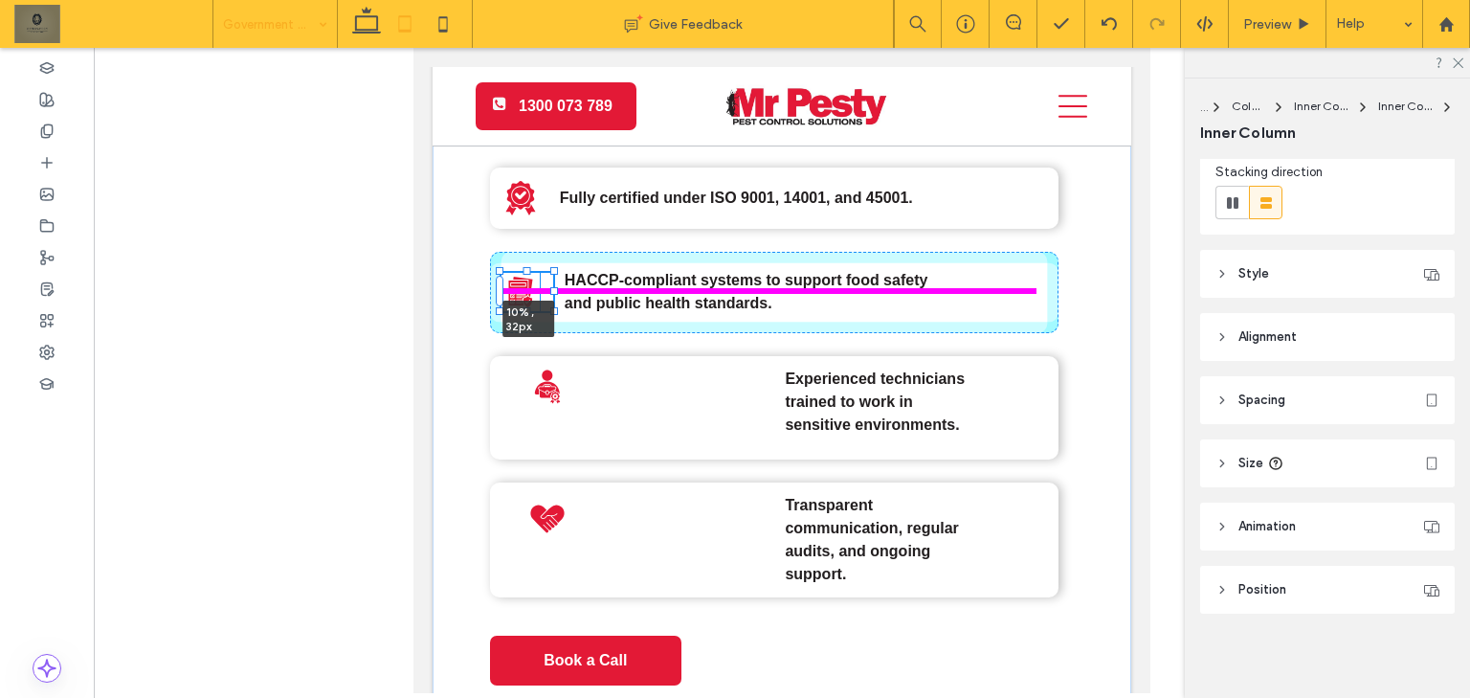
drag, startPoint x: 530, startPoint y: 282, endPoint x: 554, endPoint y: 277, distance: 24.6
click at [554, 287] on div at bounding box center [554, 291] width 8 height 8
type input "**"
type input "***"
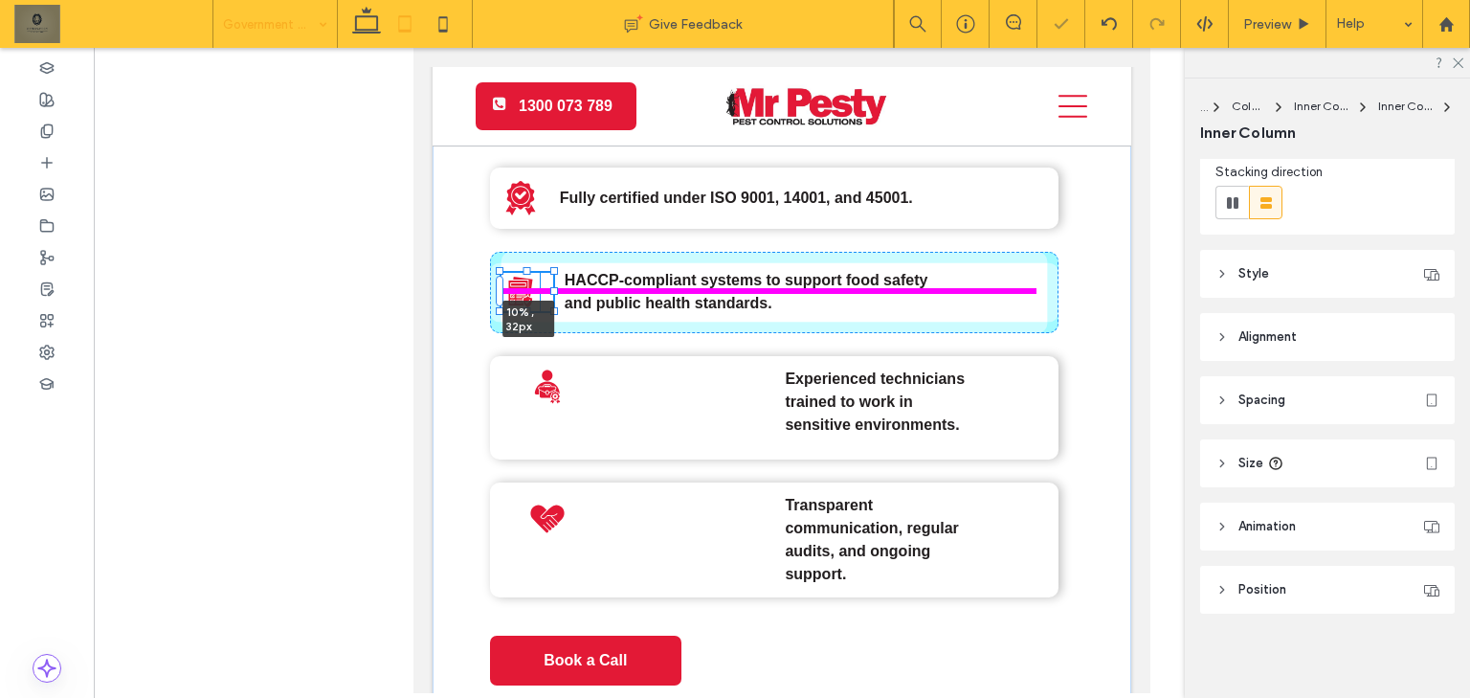
type input "**"
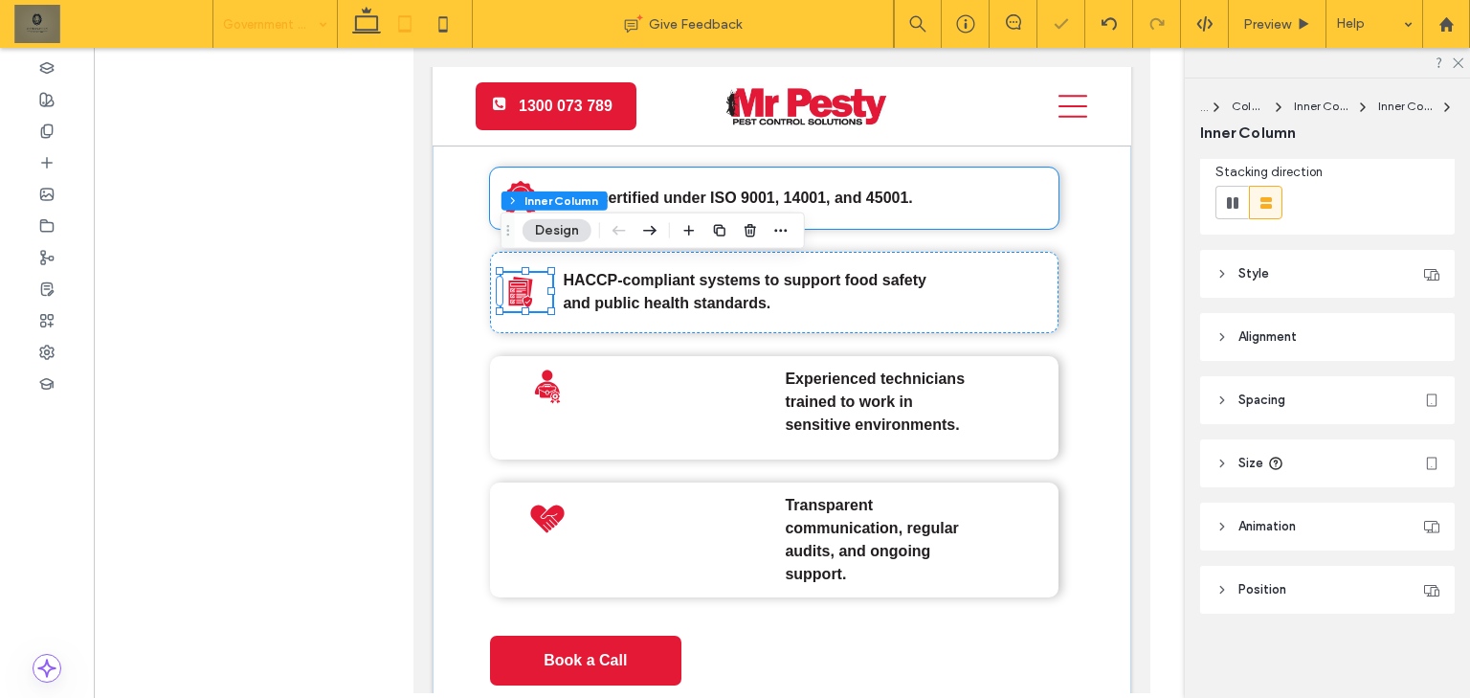
click at [536, 179] on icon at bounding box center [520, 198] width 38 height 38
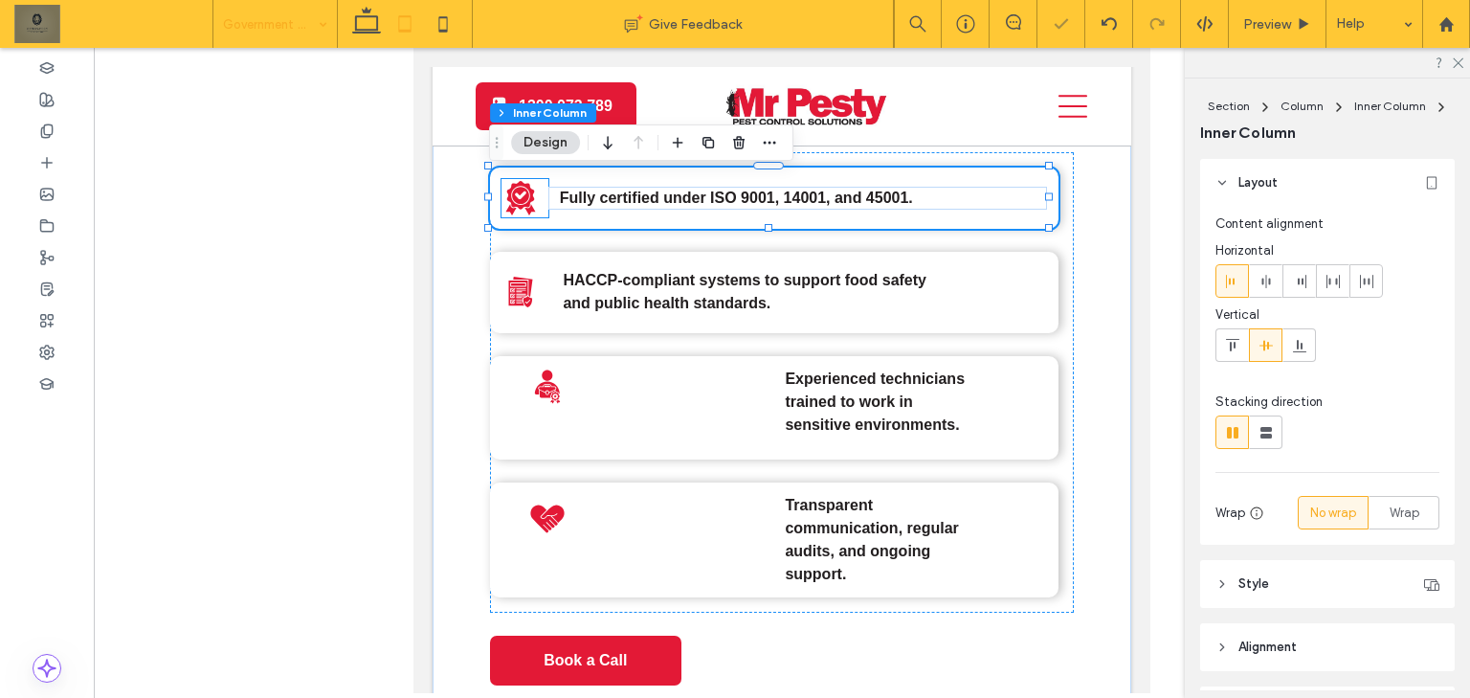
click at [543, 179] on div at bounding box center [525, 198] width 48 height 38
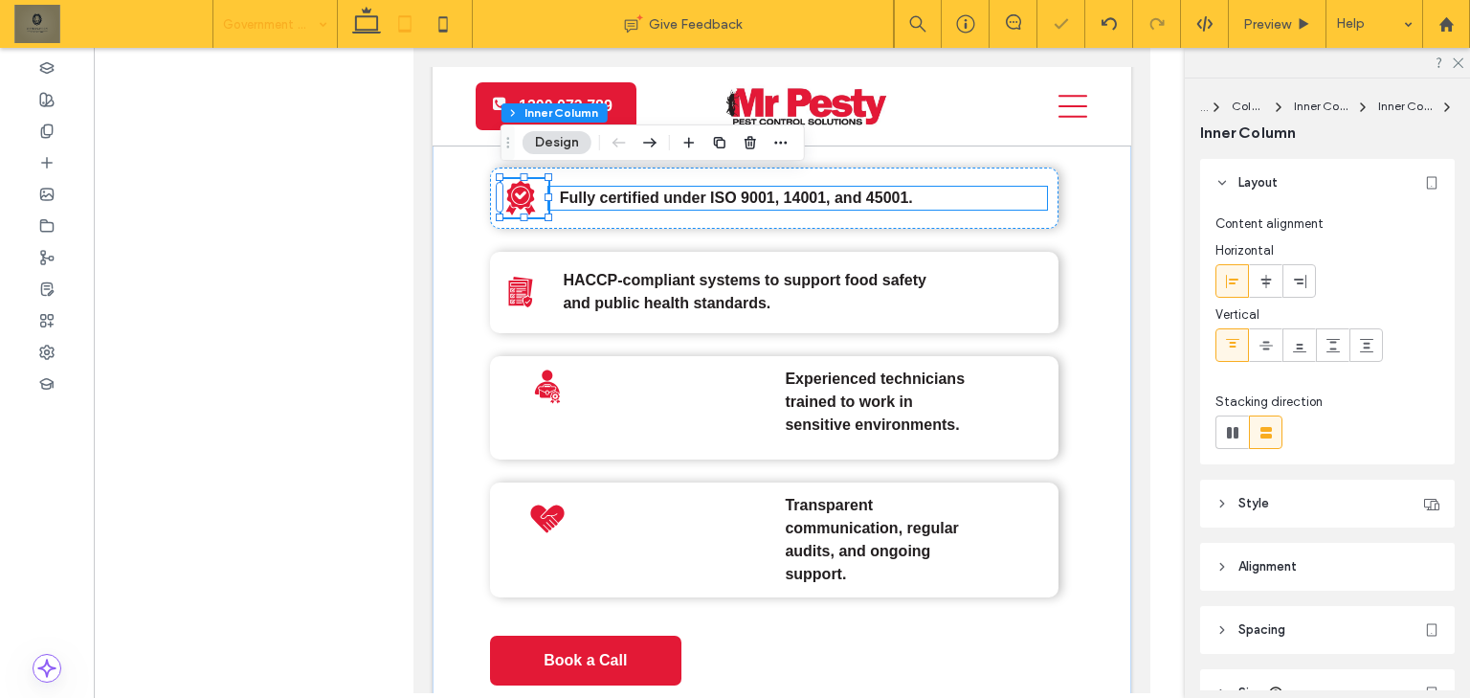
click at [549, 192] on div "Fully certified under ISO 9001, 14001, and 45001." at bounding box center [797, 198] width 499 height 23
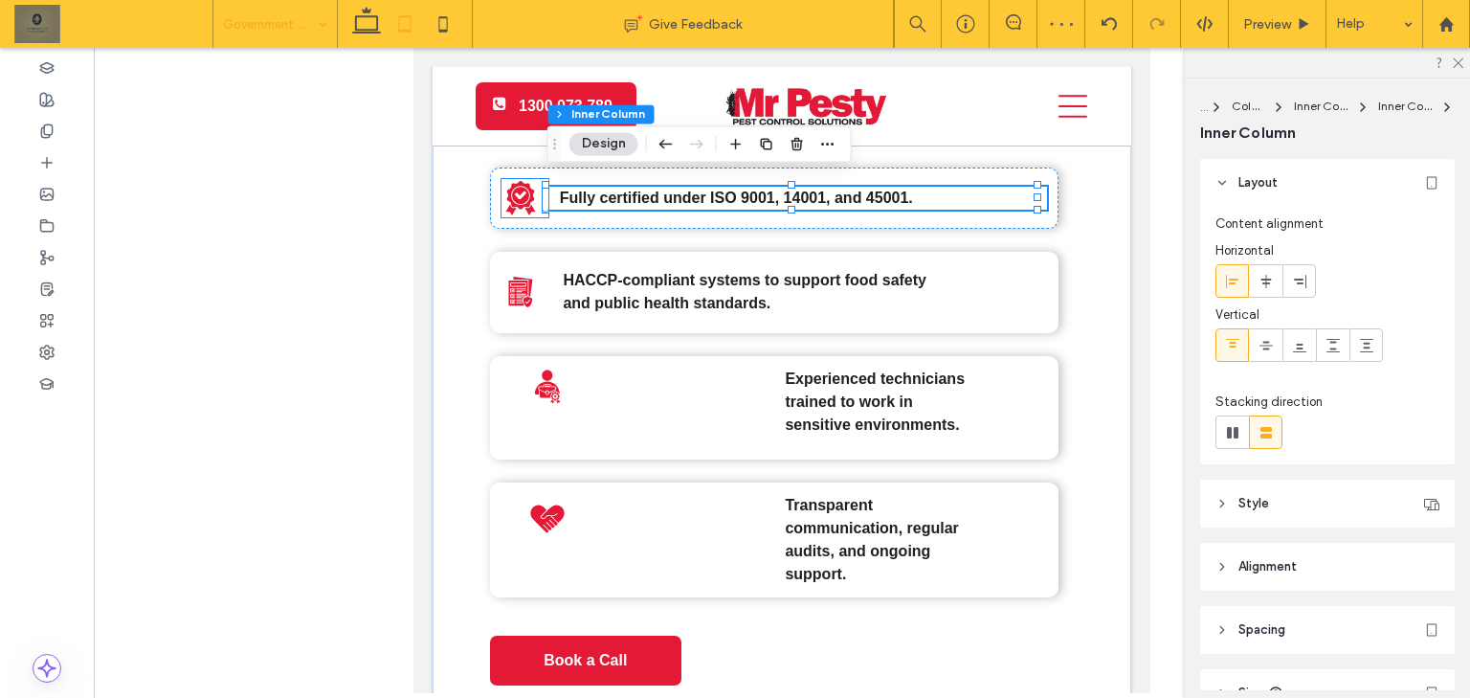
click at [532, 188] on icon at bounding box center [520, 195] width 28 height 29
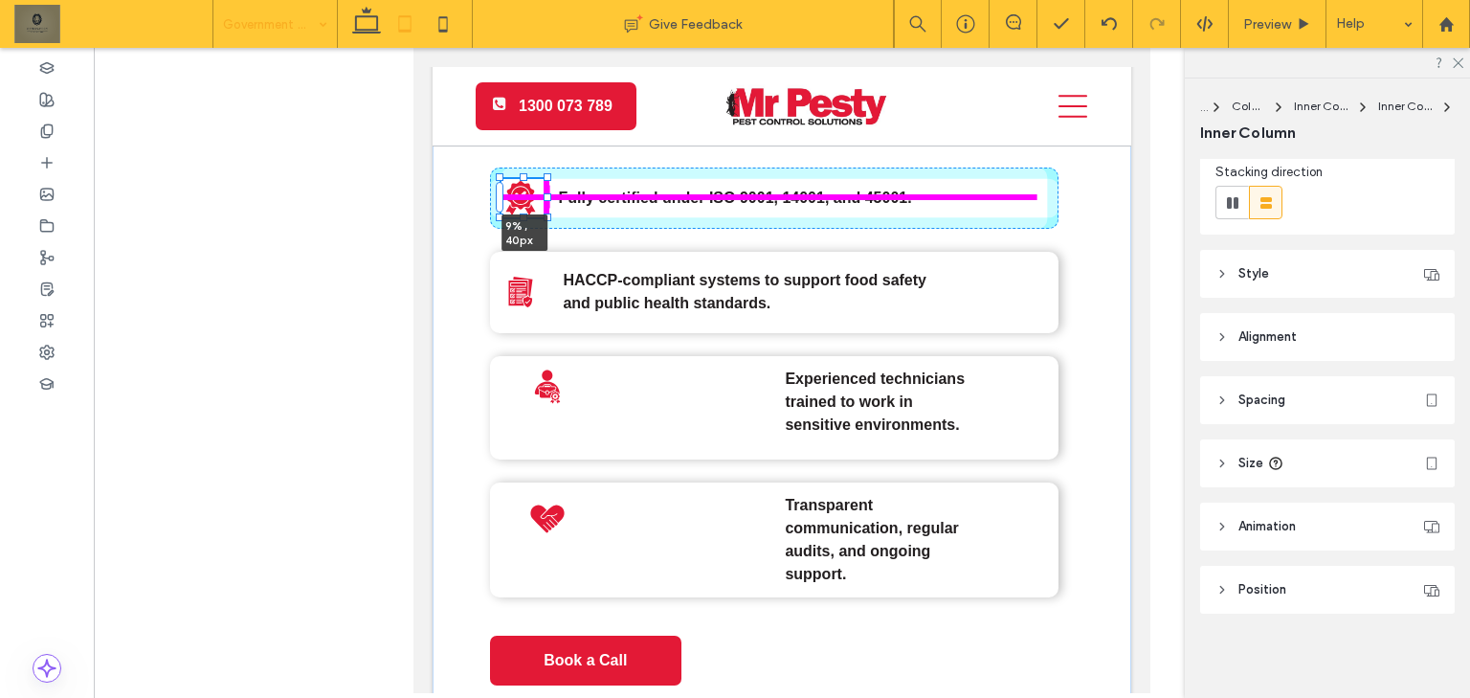
click at [549, 193] on div at bounding box center [547, 197] width 8 height 8
type input "**"
type input "***"
type input "**"
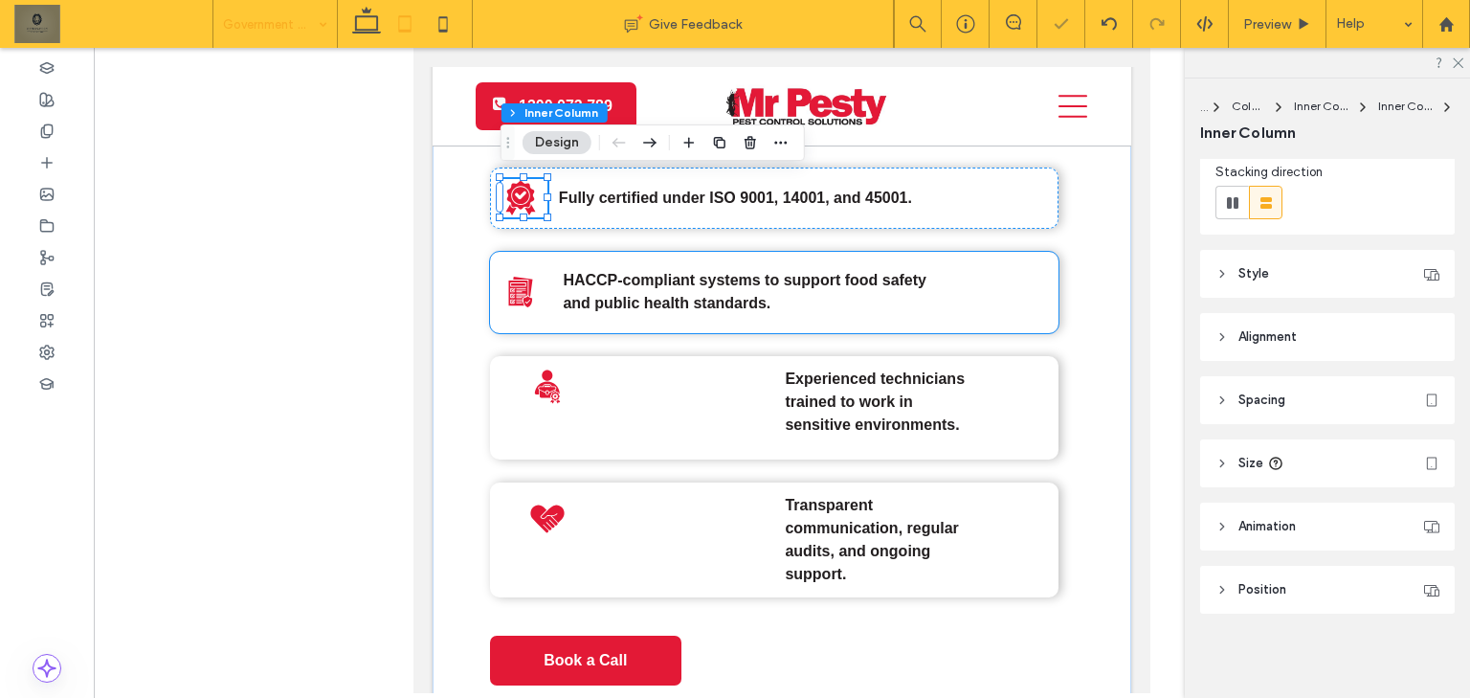
click at [538, 279] on icon at bounding box center [520, 292] width 38 height 38
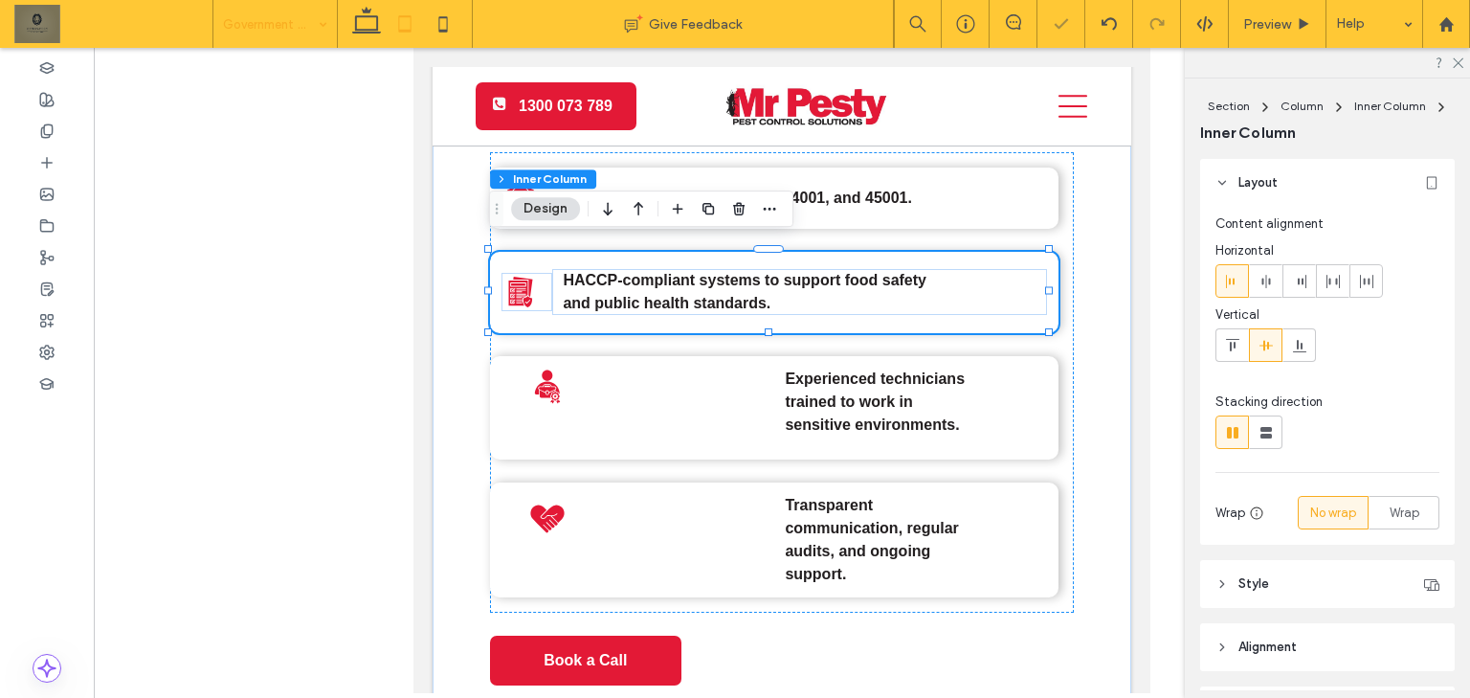
click at [538, 277] on icon at bounding box center [520, 292] width 38 height 38
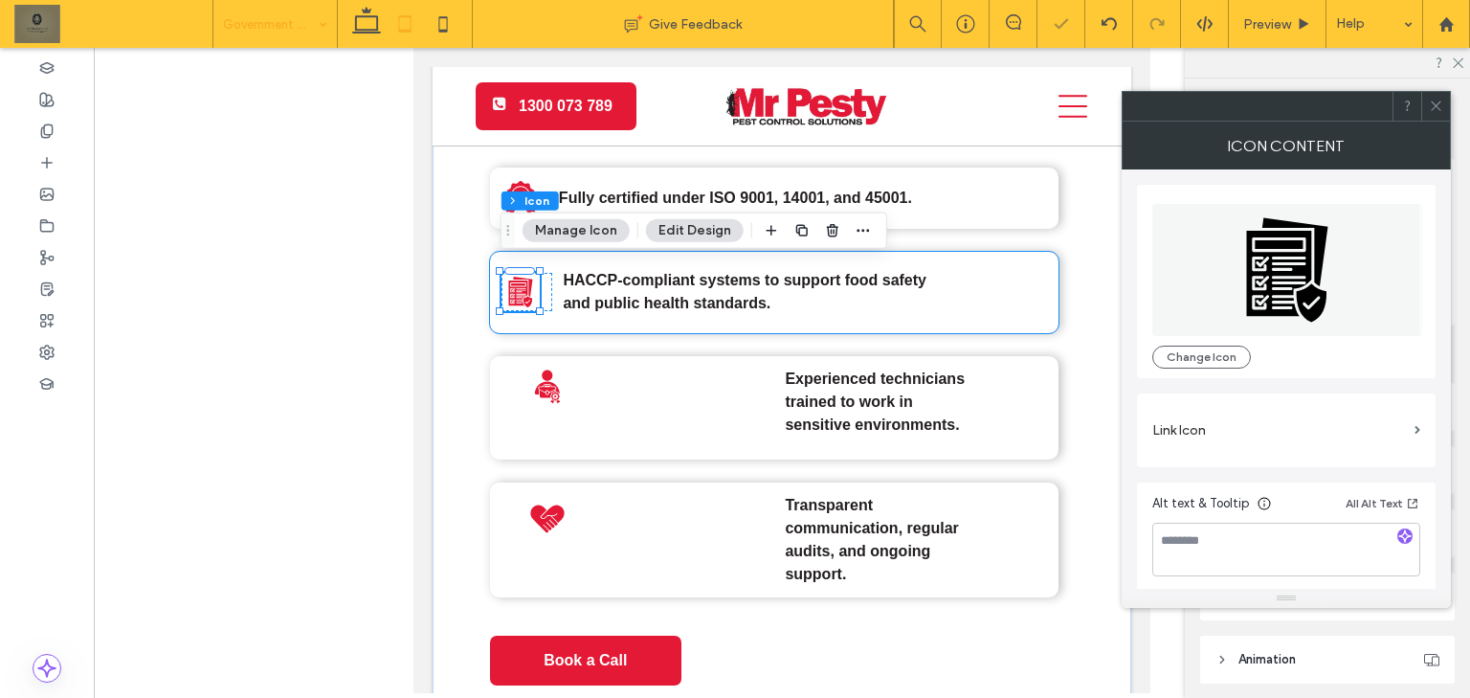
click at [539, 273] on div at bounding box center [538, 291] width 1 height 38
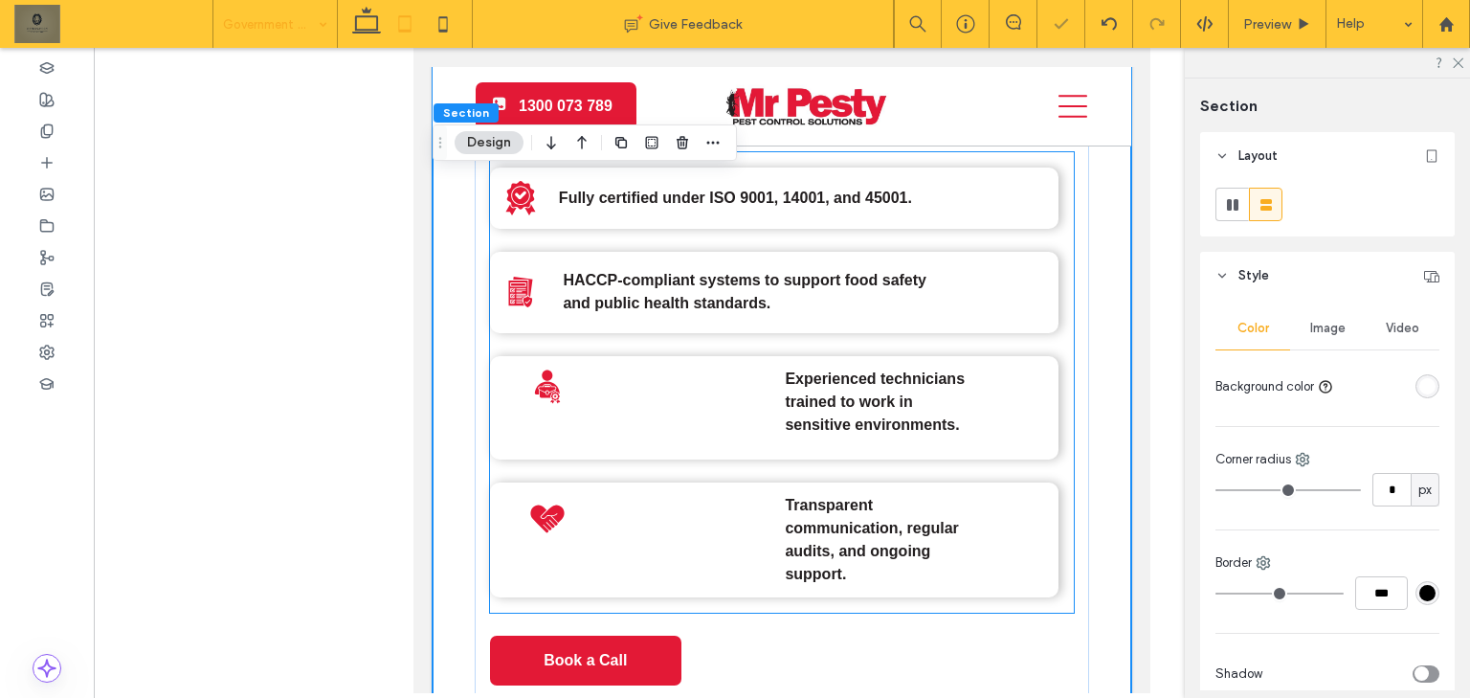
click at [540, 277] on div at bounding box center [526, 292] width 51 height 38
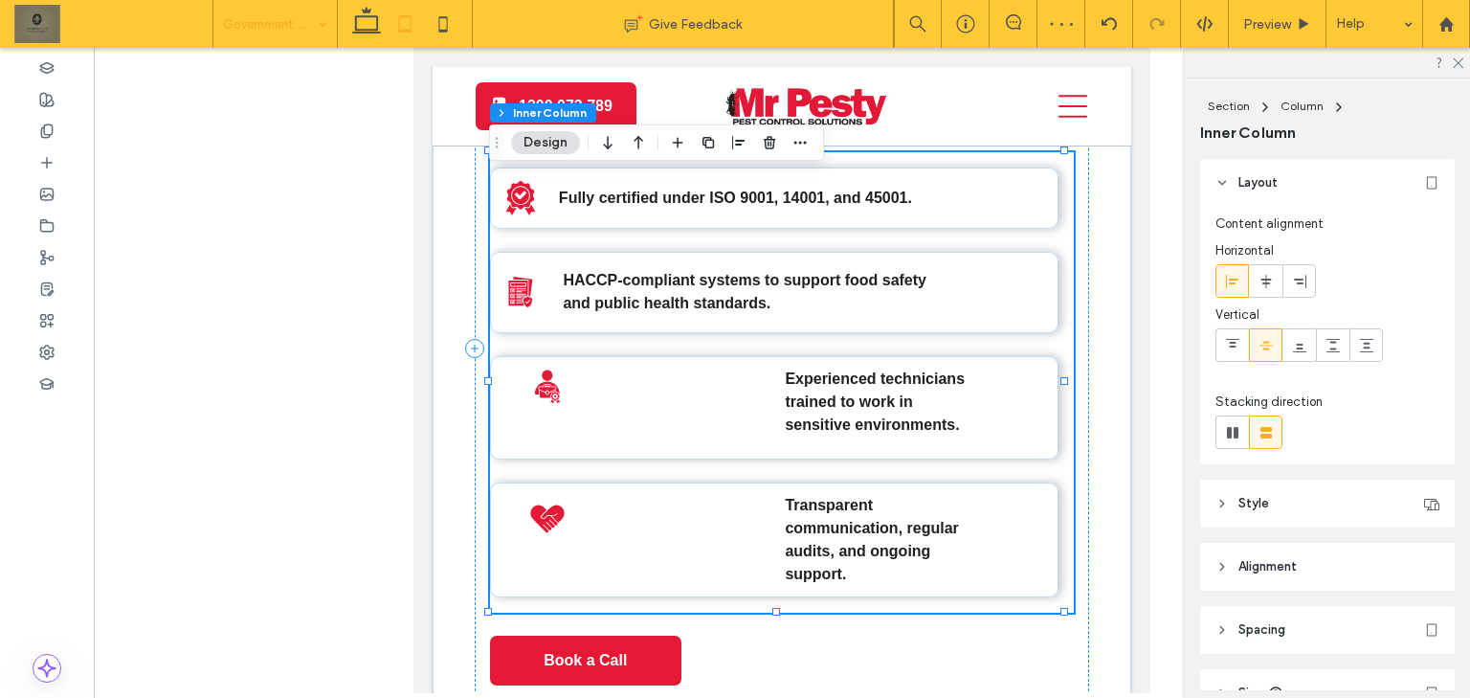
click at [545, 277] on div at bounding box center [526, 292] width 51 height 38
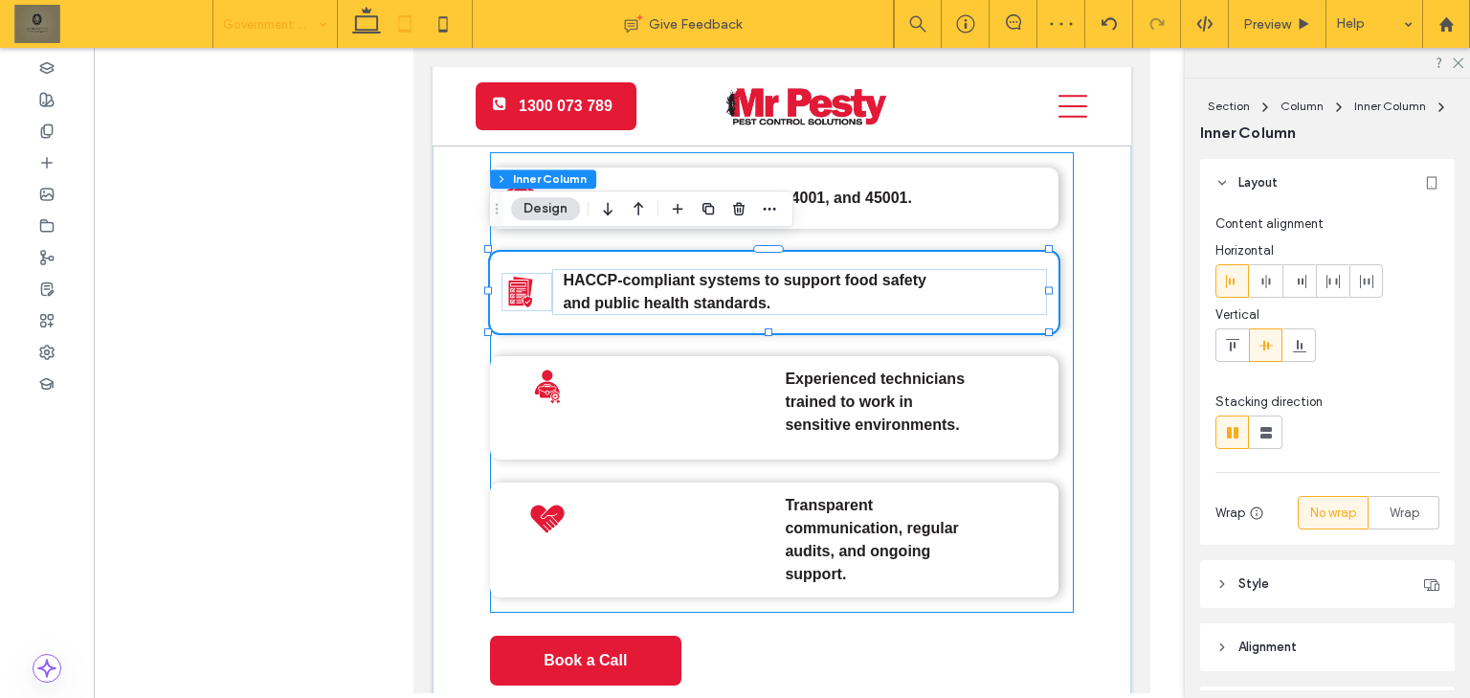
click at [545, 277] on div at bounding box center [526, 292] width 51 height 38
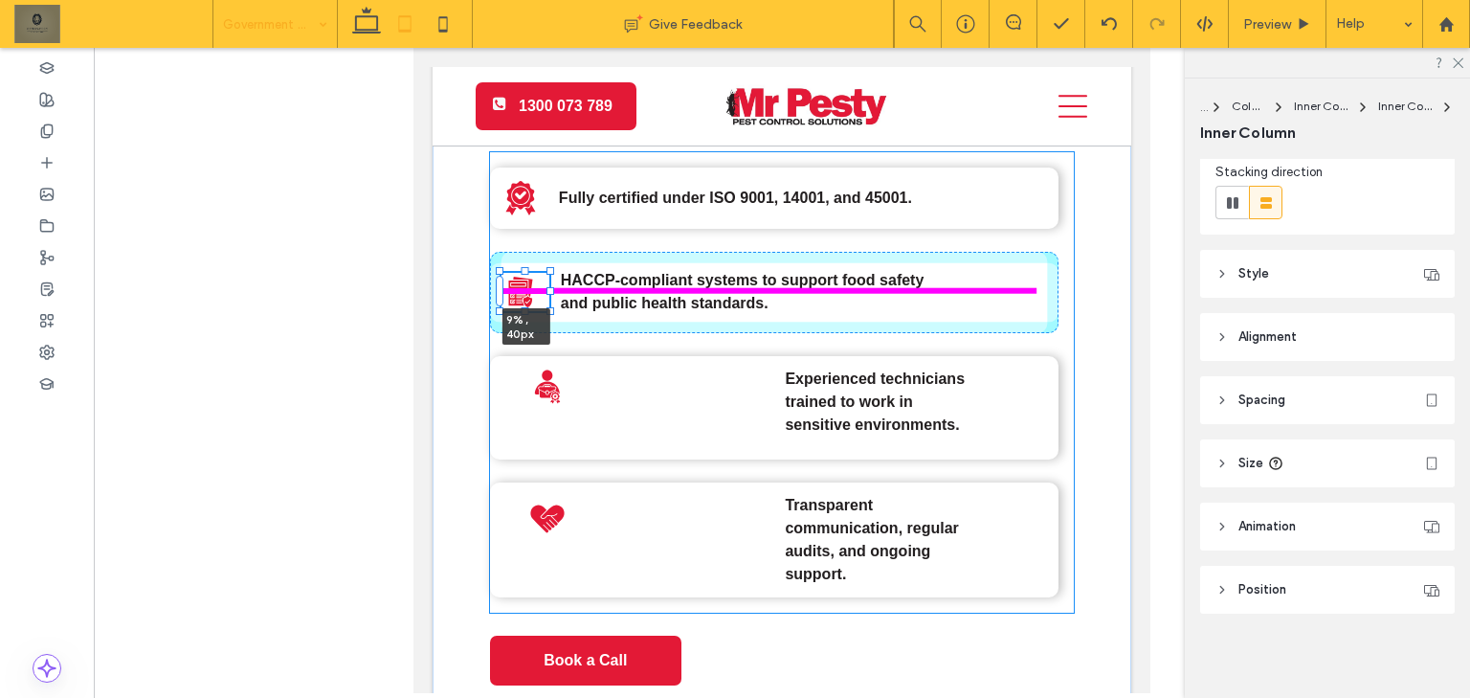
click at [549, 287] on div at bounding box center [550, 291] width 8 height 8
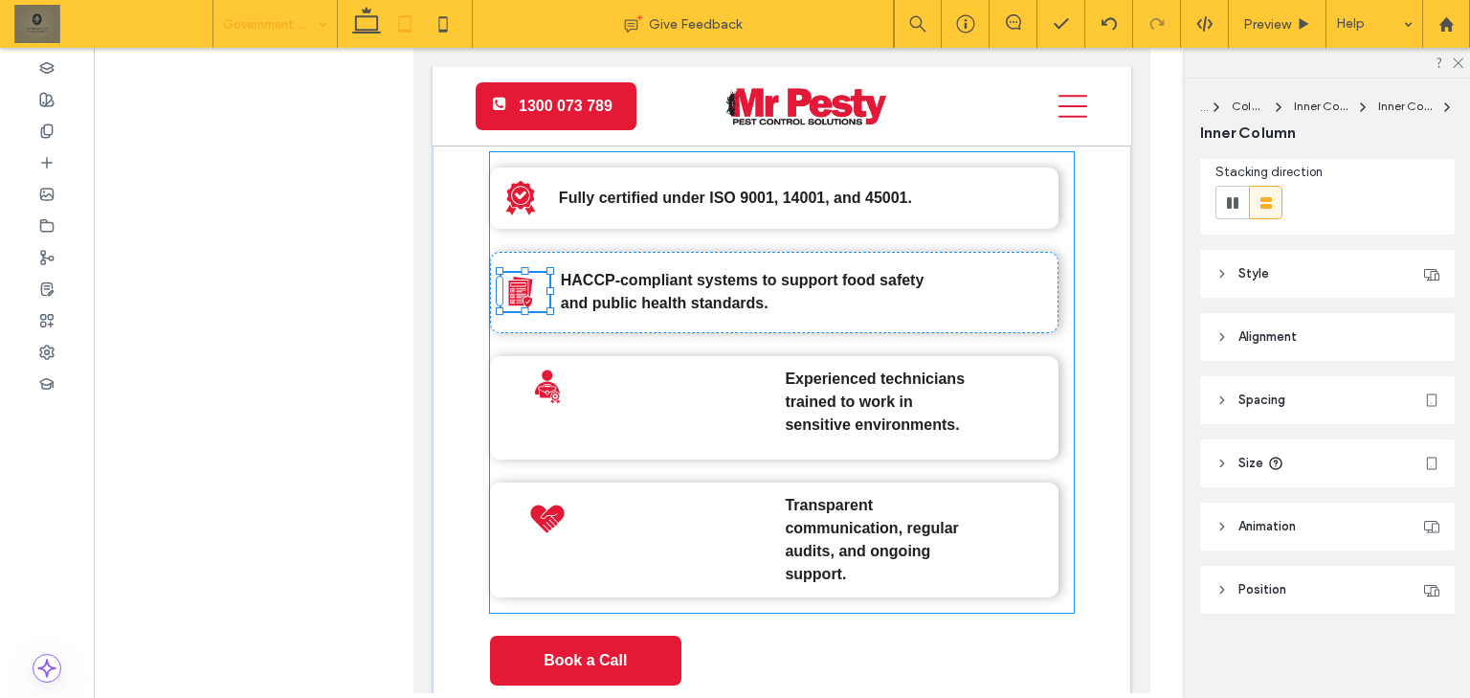
type input "**"
type input "*"
type input "**"
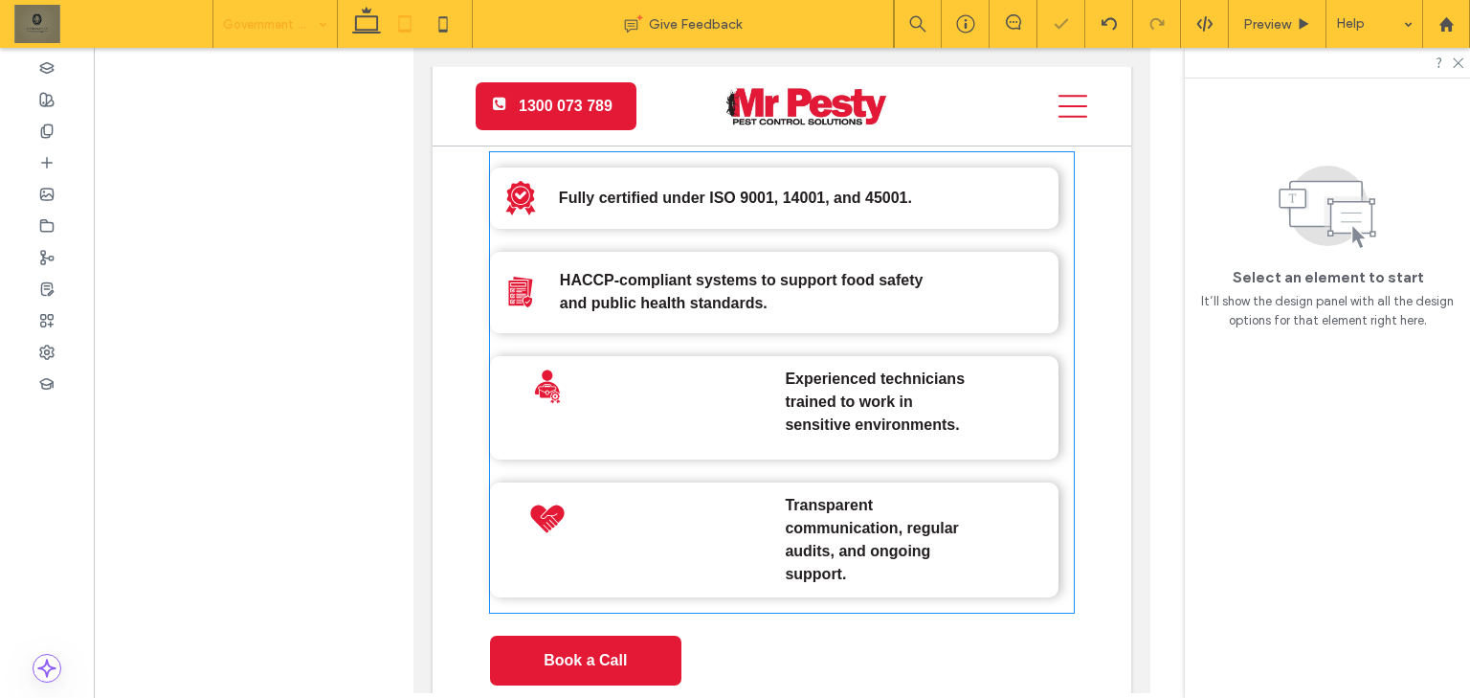
click at [644, 399] on div at bounding box center [651, 407] width 246 height 81
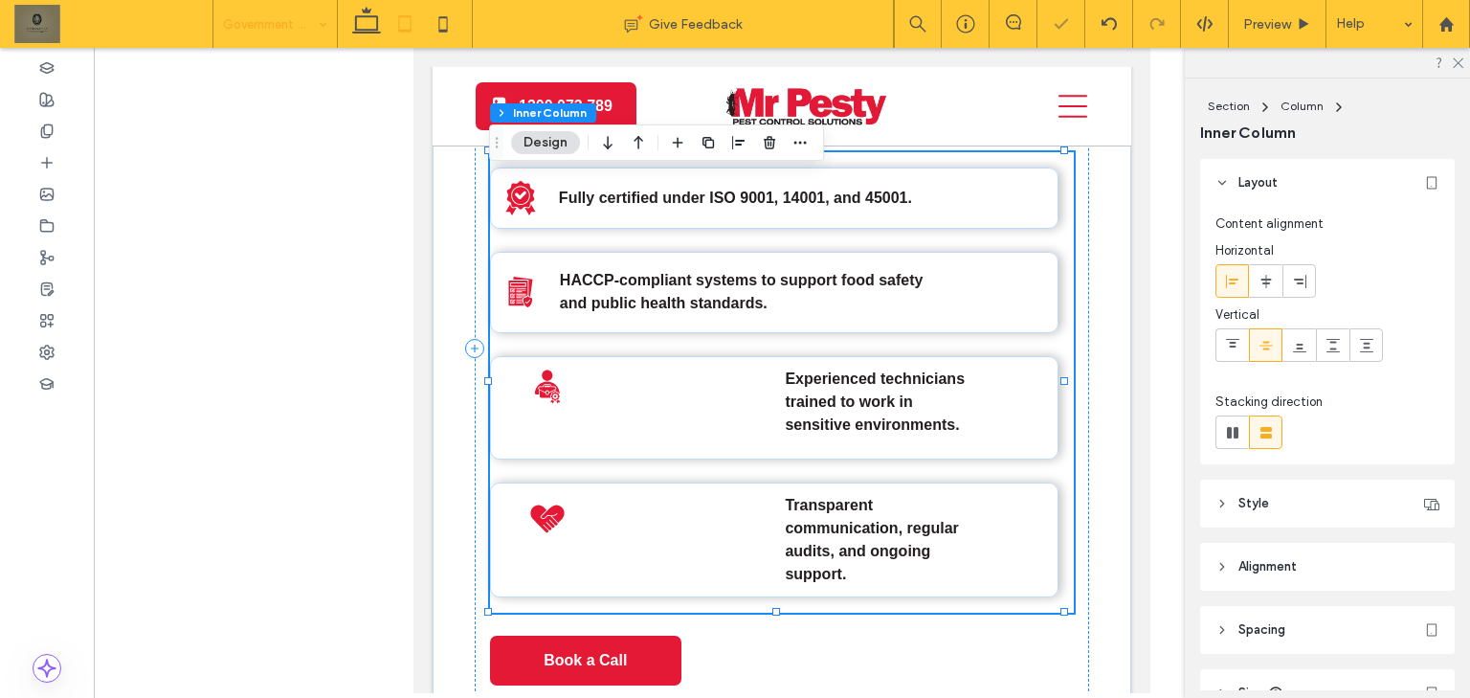
click at [608, 398] on div at bounding box center [651, 407] width 246 height 81
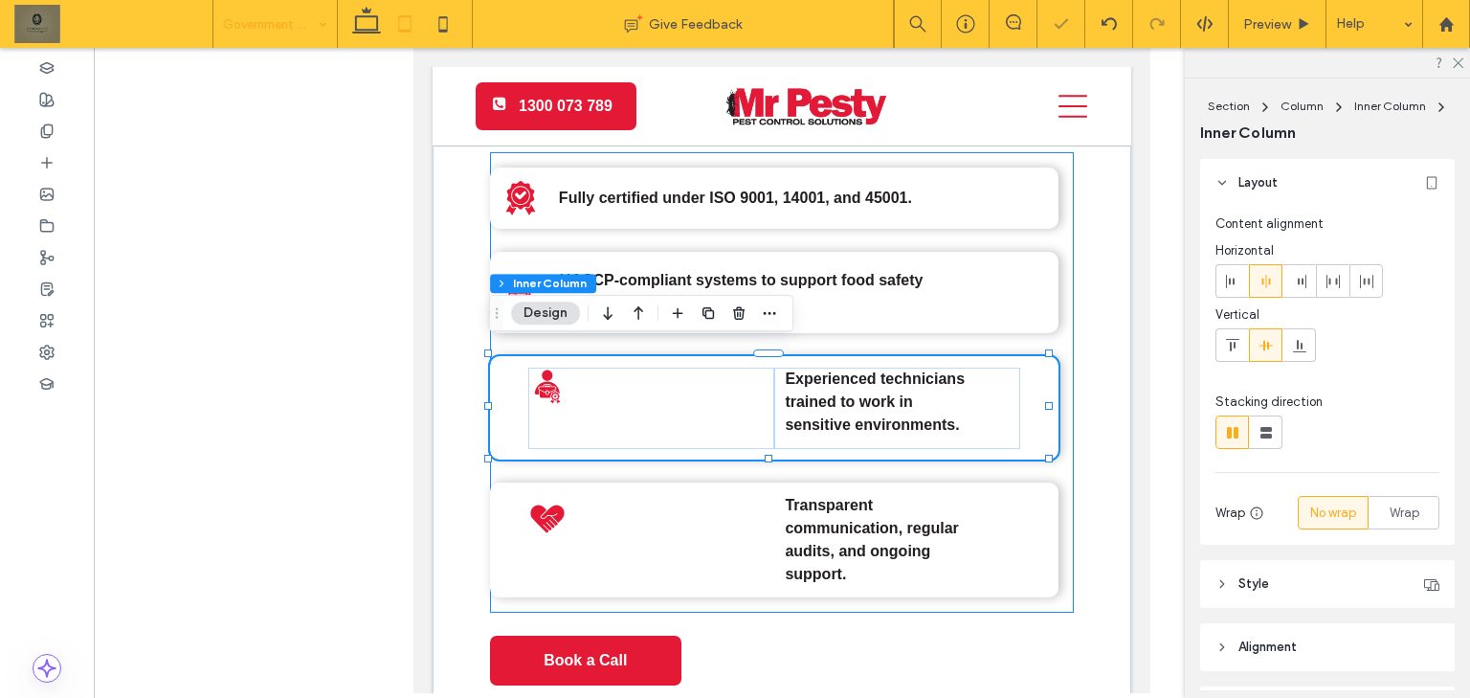
type input "**"
drag, startPoint x: 767, startPoint y: 390, endPoint x: 754, endPoint y: 390, distance: 13.4
click at [765, 390] on div "Experienced technicians trained to work in sensitive environments." at bounding box center [774, 408] width 568 height 104
click at [749, 388] on div at bounding box center [651, 407] width 246 height 81
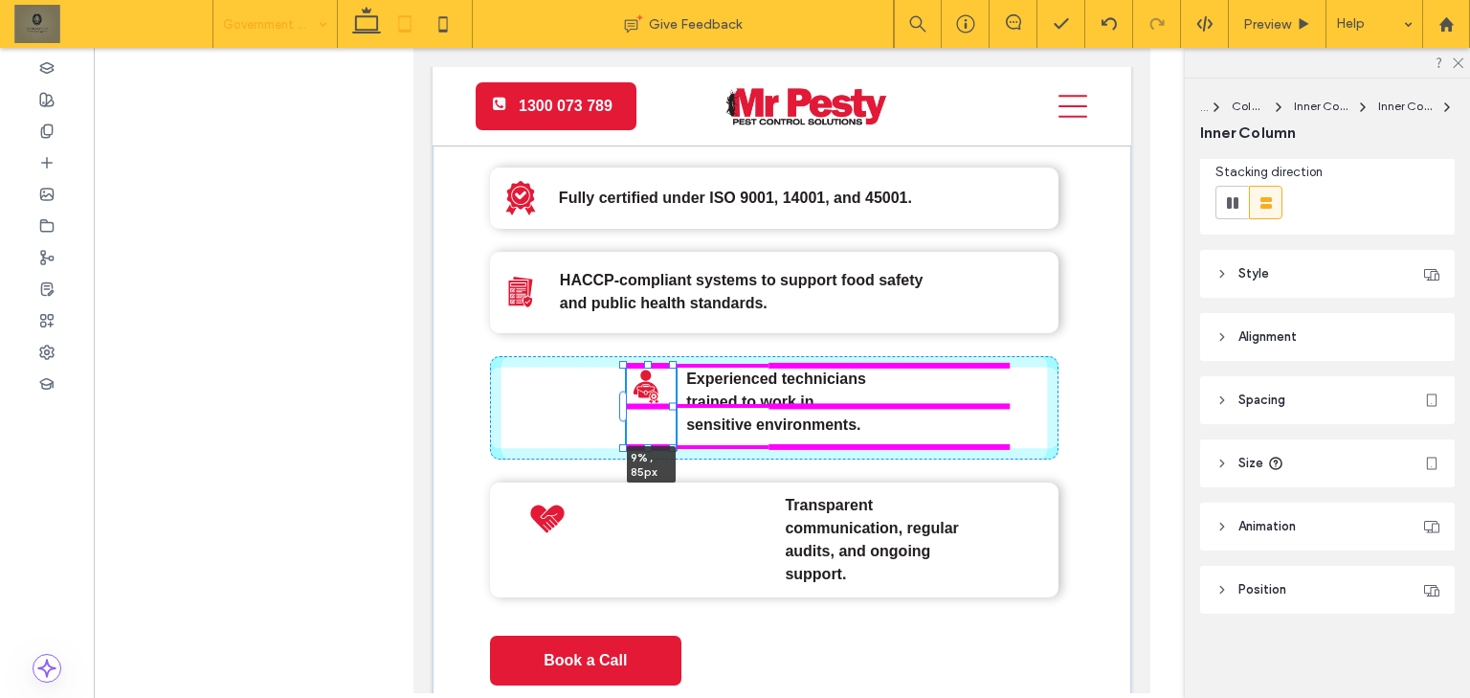
drag, startPoint x: 769, startPoint y: 394, endPoint x: 673, endPoint y: 409, distance: 97.7
click at [673, 409] on div "A black and white icon of a bug in a circle. Why Choose Mr Pesty? Fully certifi…" at bounding box center [781, 405] width 698 height 960
type input "**"
type input "*"
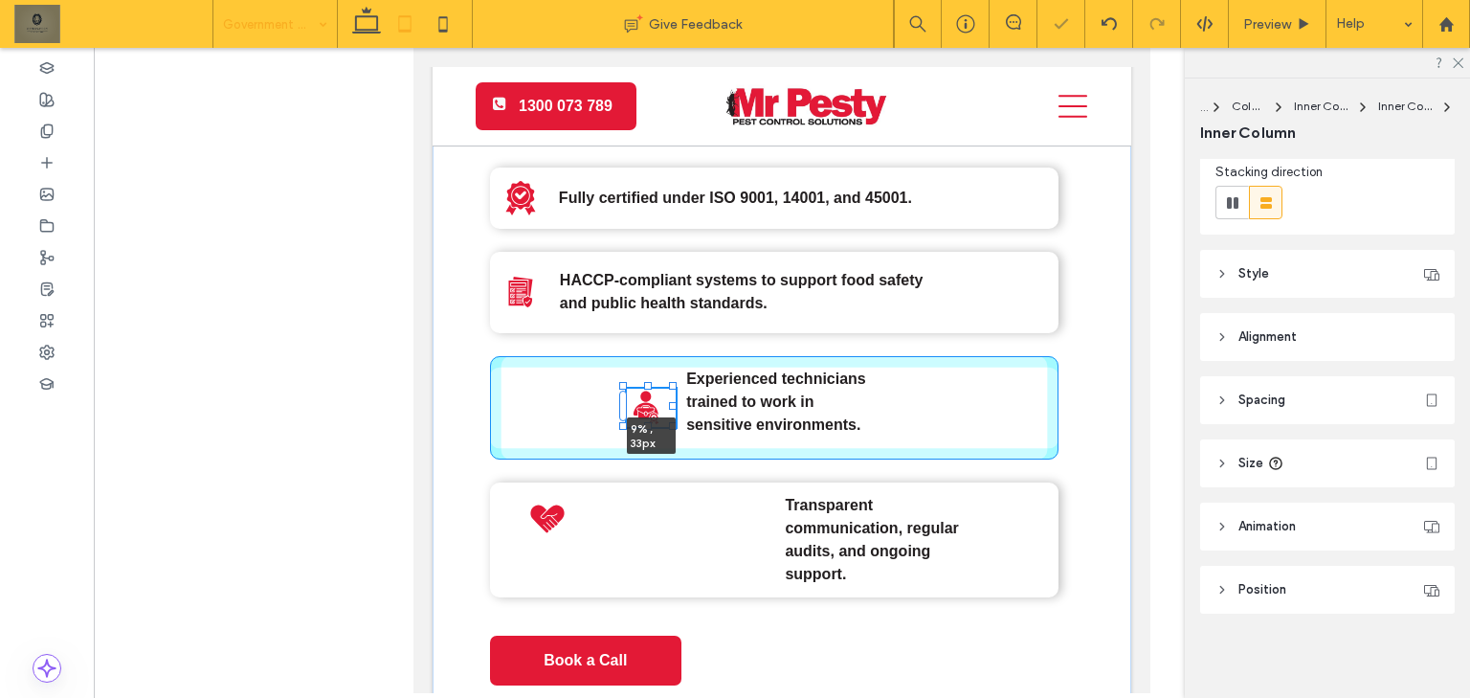
drag, startPoint x: 647, startPoint y: 439, endPoint x: 653, endPoint y: 395, distance: 44.4
click at [651, 397] on div "A black and white icon of a bug in a circle. Why Choose Mr Pesty? Fully certifi…" at bounding box center [781, 405] width 698 height 960
type input "**"
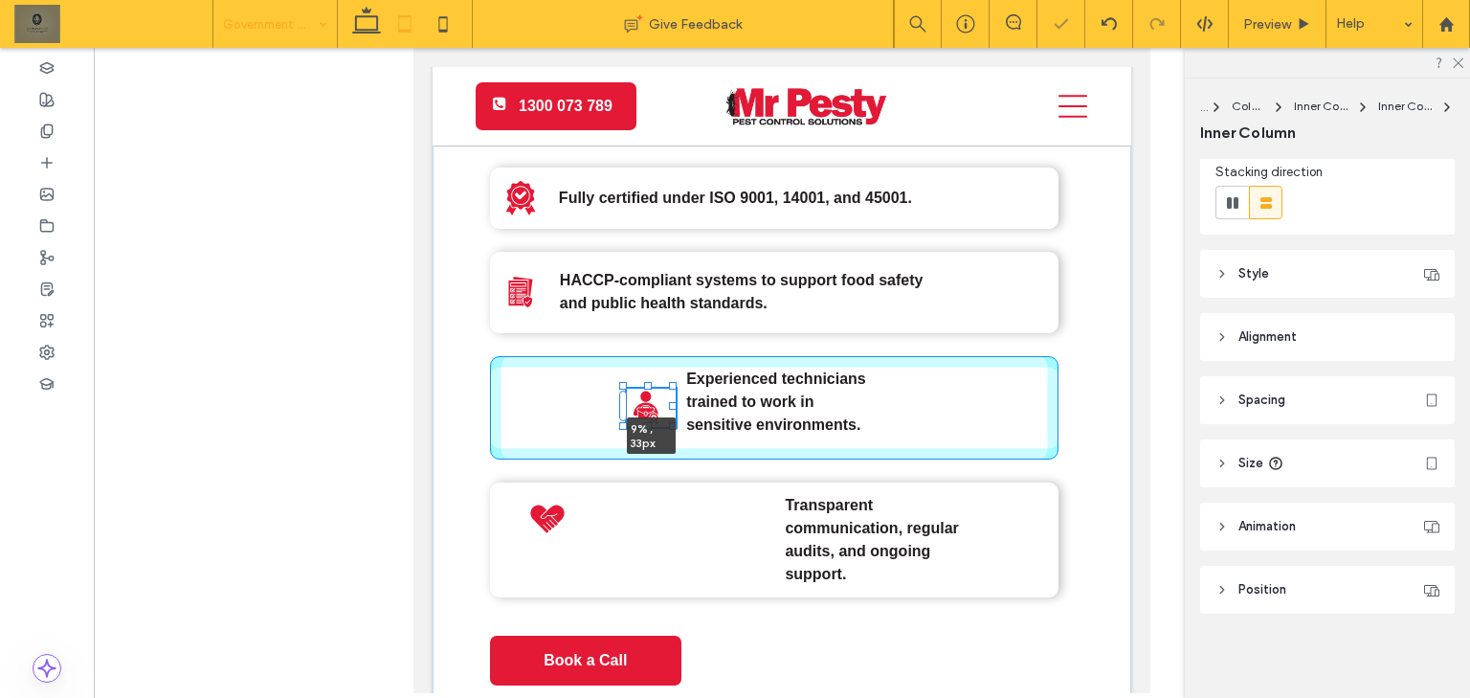
type input "**"
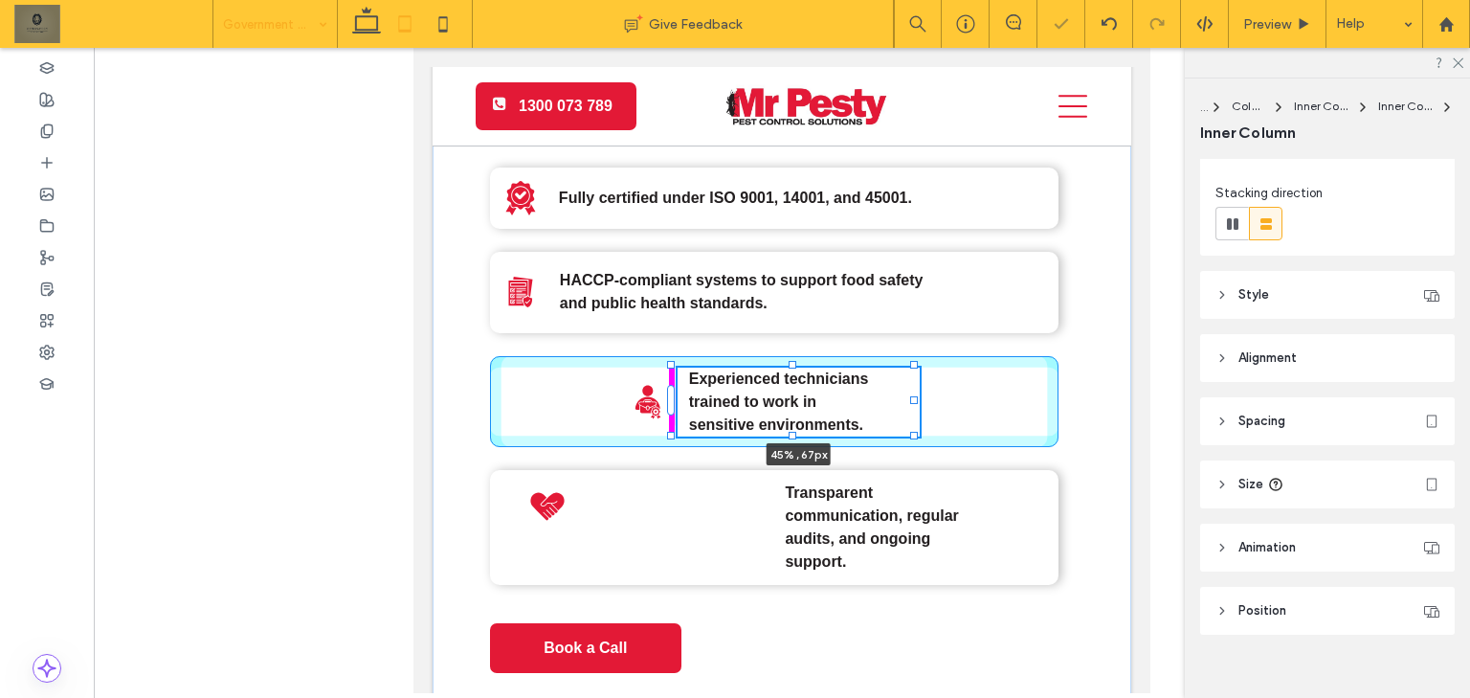
drag, startPoint x: 789, startPoint y: 437, endPoint x: 805, endPoint y: 372, distance: 66.8
click at [804, 367] on div "A black and white icon of a bug in a circle. Why Choose Mr Pesty? Fully certifi…" at bounding box center [781, 398] width 698 height 947
type input "**"
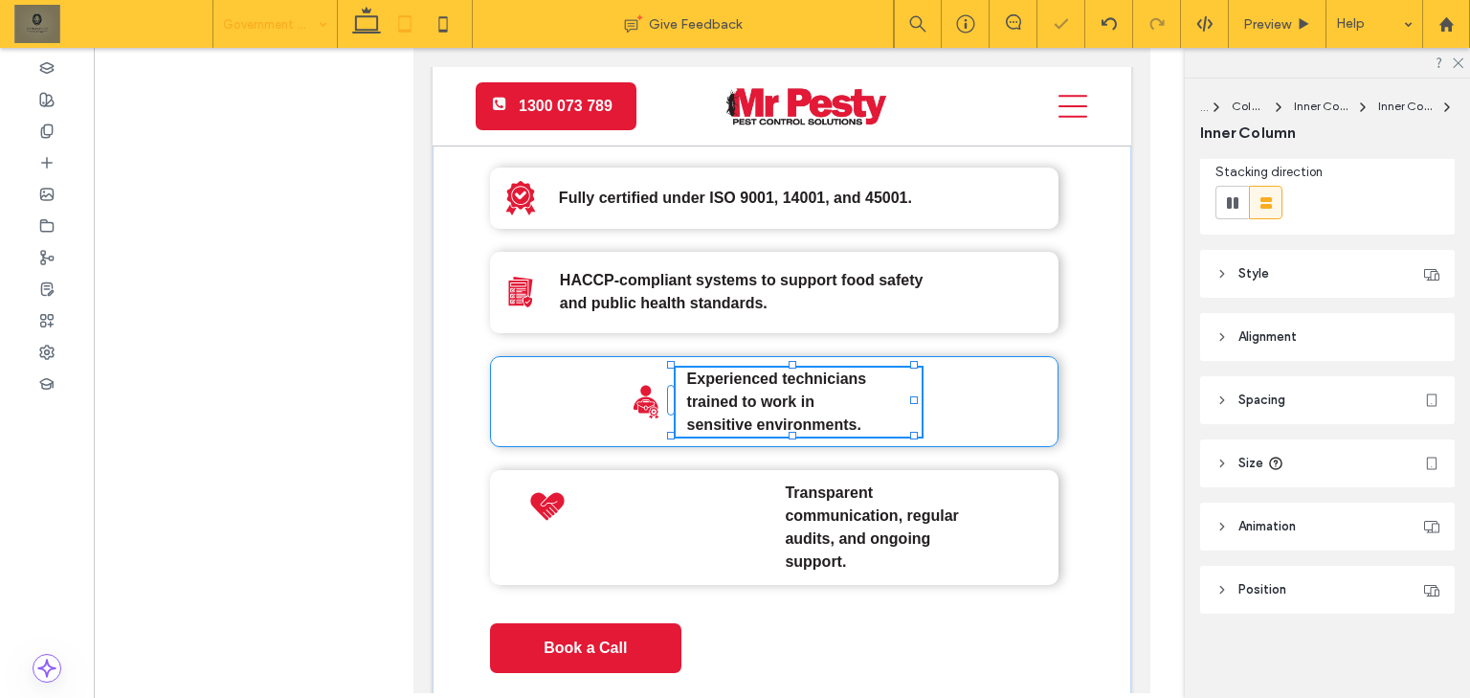
click at [805, 374] on strong "Experienced technicians trained to work in sensitive environments." at bounding box center [777, 401] width 180 height 62
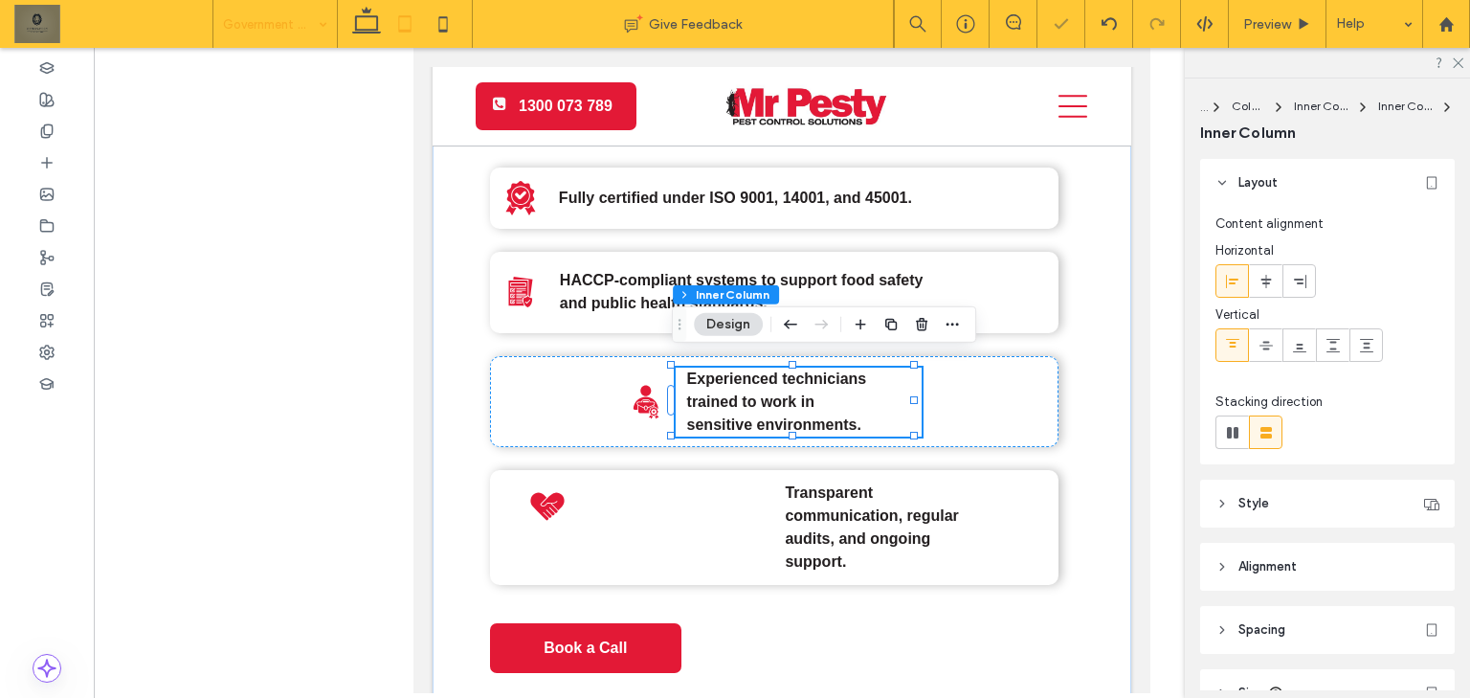
click at [886, 389] on div "Experienced technicians trained to work in sensitive environments." at bounding box center [799, 401] width 246 height 69
click at [973, 390] on div "Experienced technicians trained to work in sensitive environments." at bounding box center [774, 402] width 568 height 92
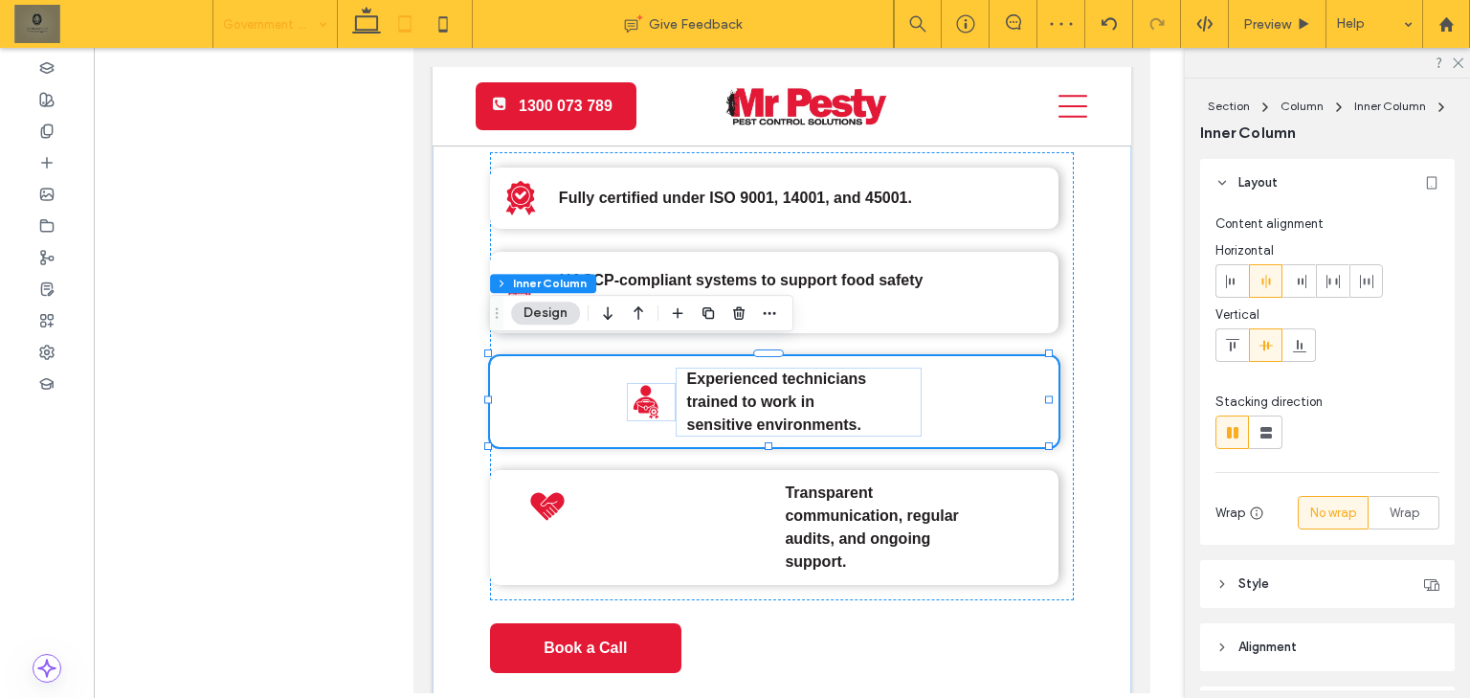
click at [1250, 281] on div at bounding box center [1266, 281] width 32 height 32
click at [1235, 277] on icon at bounding box center [1232, 281] width 15 height 15
type input "**"
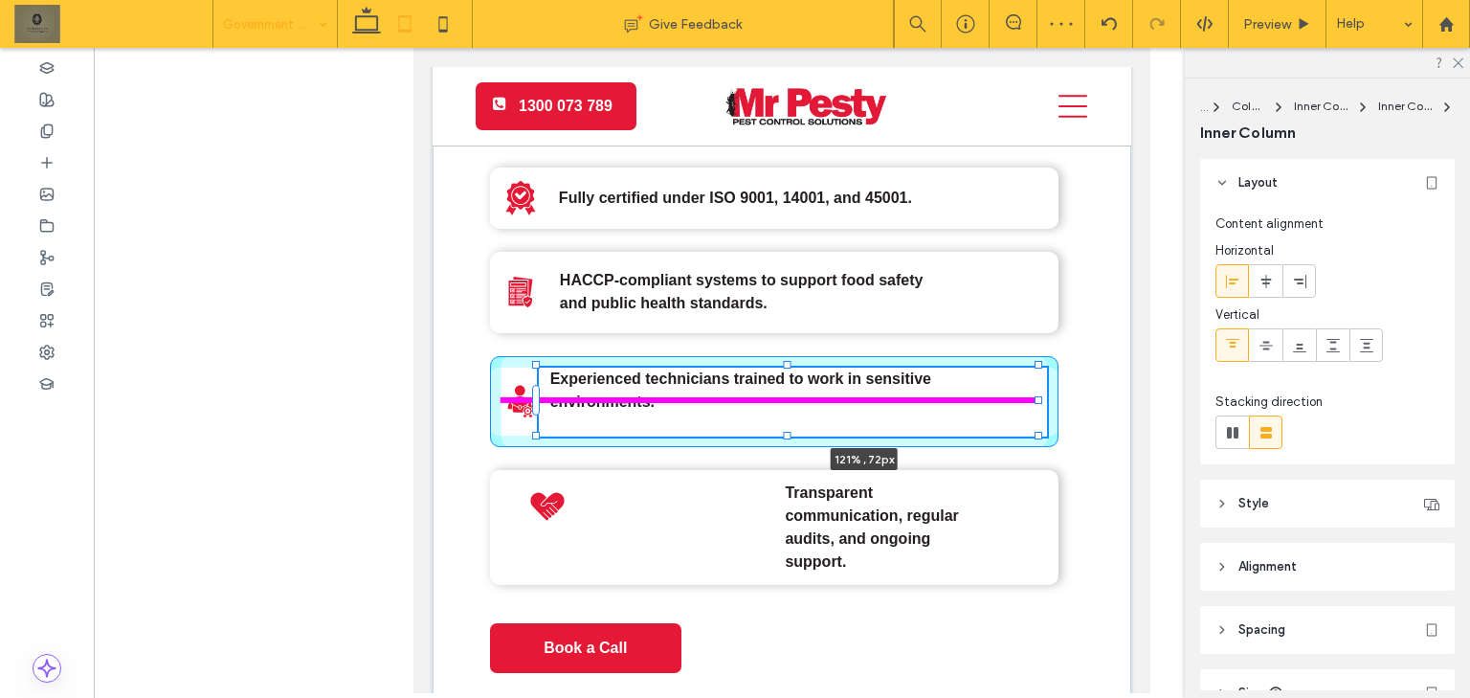
drag, startPoint x: 791, startPoint y: 391, endPoint x: 1200, endPoint y: 360, distance: 409.8
type input "**"
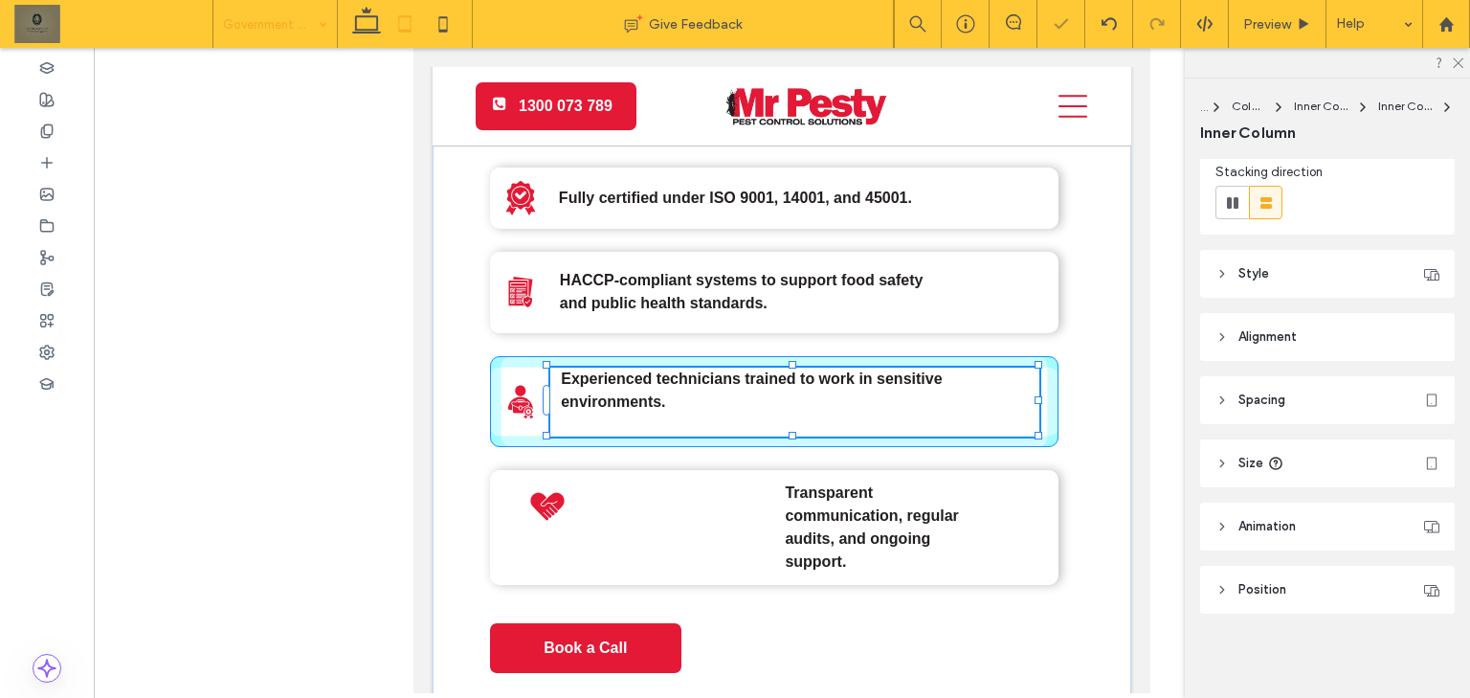
drag, startPoint x: 792, startPoint y: 425, endPoint x: 796, endPoint y: 339, distance: 86.2
click at [796, 339] on div "A black and white icon of a bug in a circle. Why Choose Mr Pesty? Fully certifi…" at bounding box center [781, 398] width 698 height 947
type input "**"
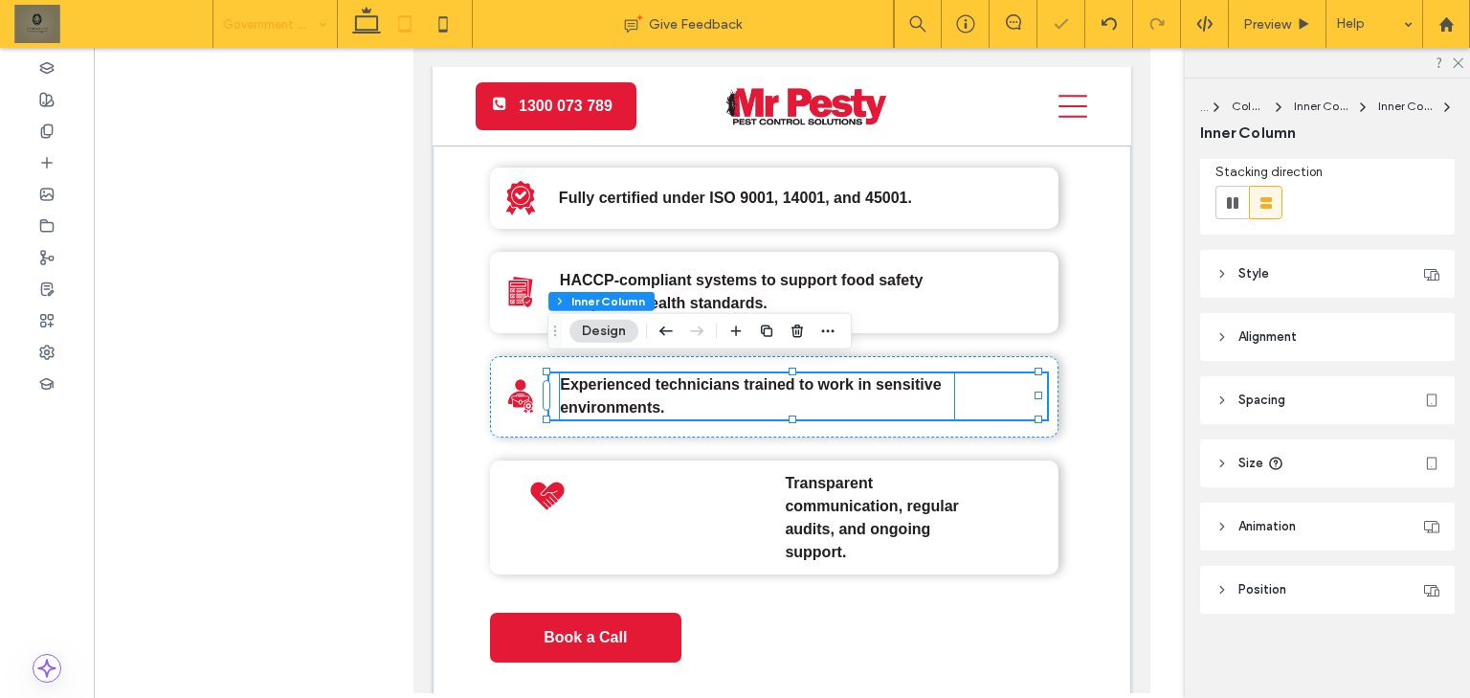
click at [880, 380] on strong "Experienced technicians trained to work in sensitive environments." at bounding box center [750, 395] width 381 height 39
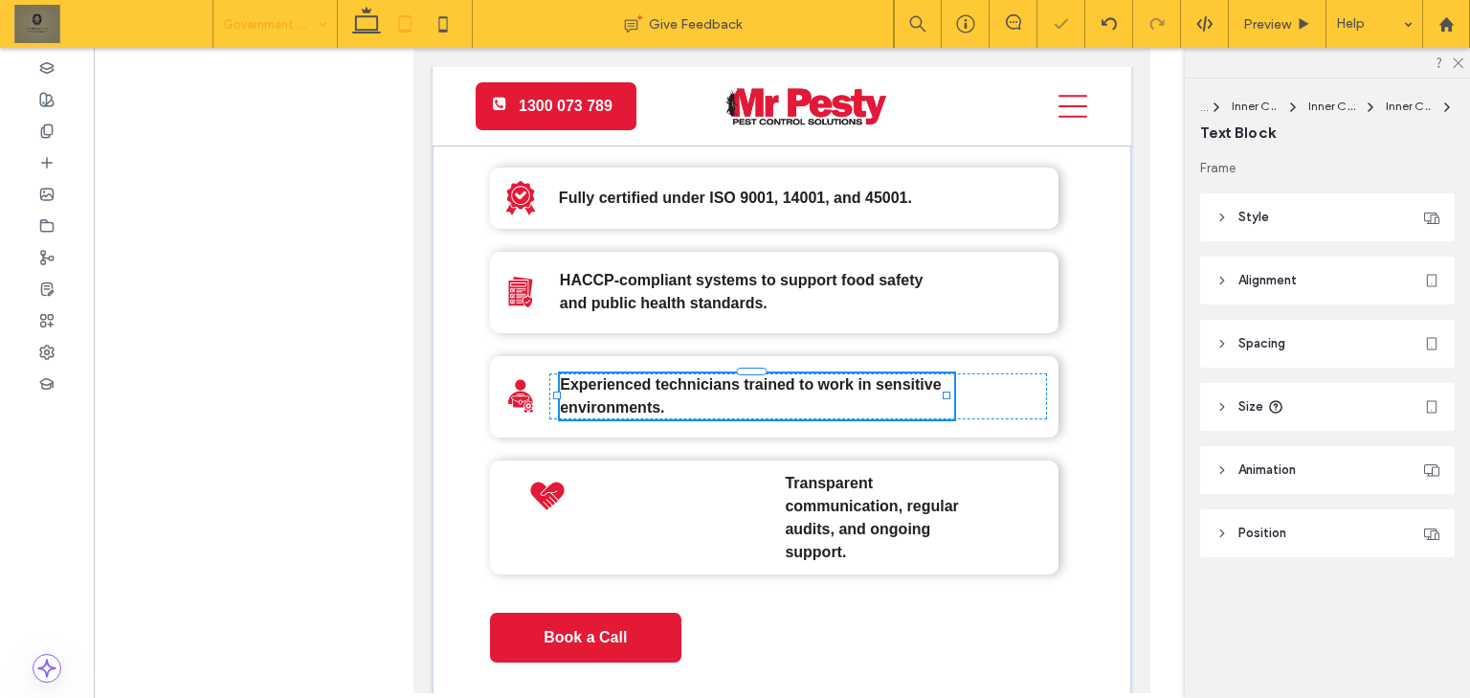
drag, startPoint x: 947, startPoint y: 387, endPoint x: 1128, endPoint y: 366, distance: 182.0
type input "***"
type input "****"
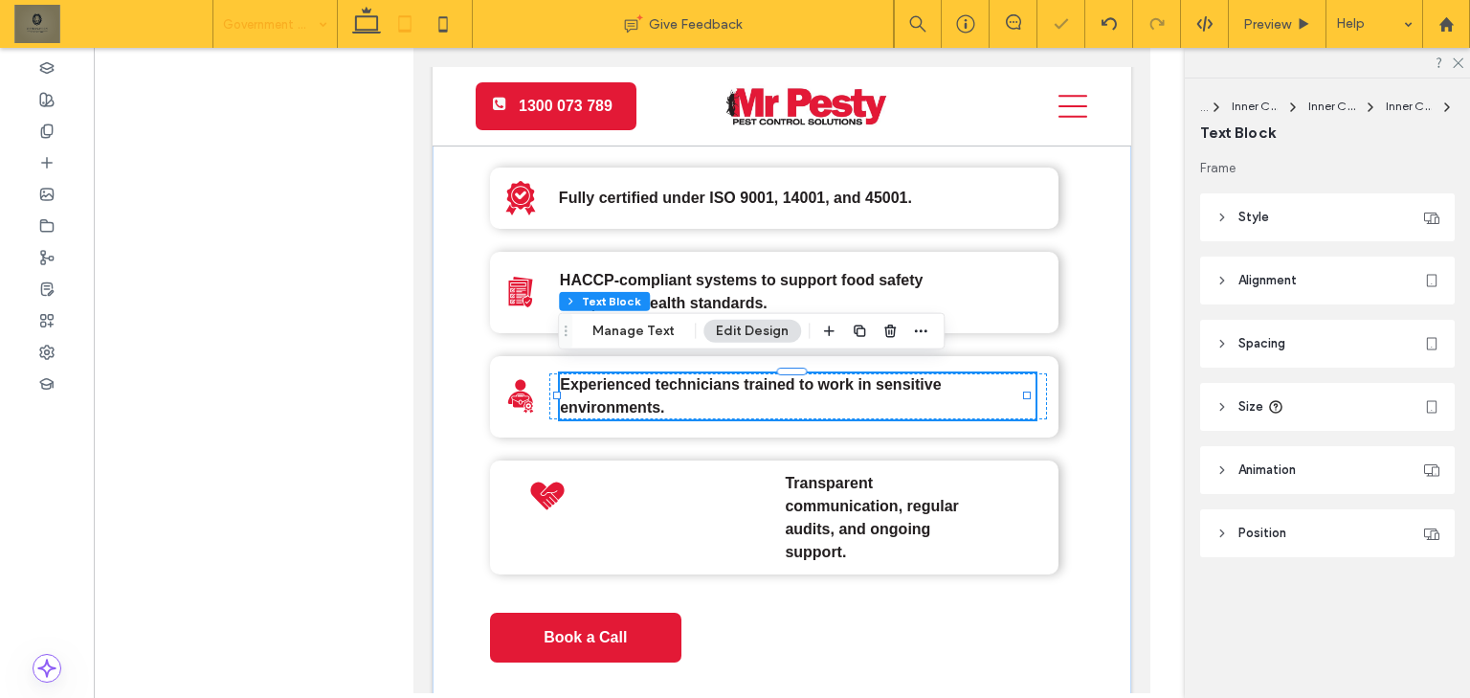
click at [830, 398] on p "Experienced technicians trained to work in sensitive environments." at bounding box center [798, 396] width 476 height 46
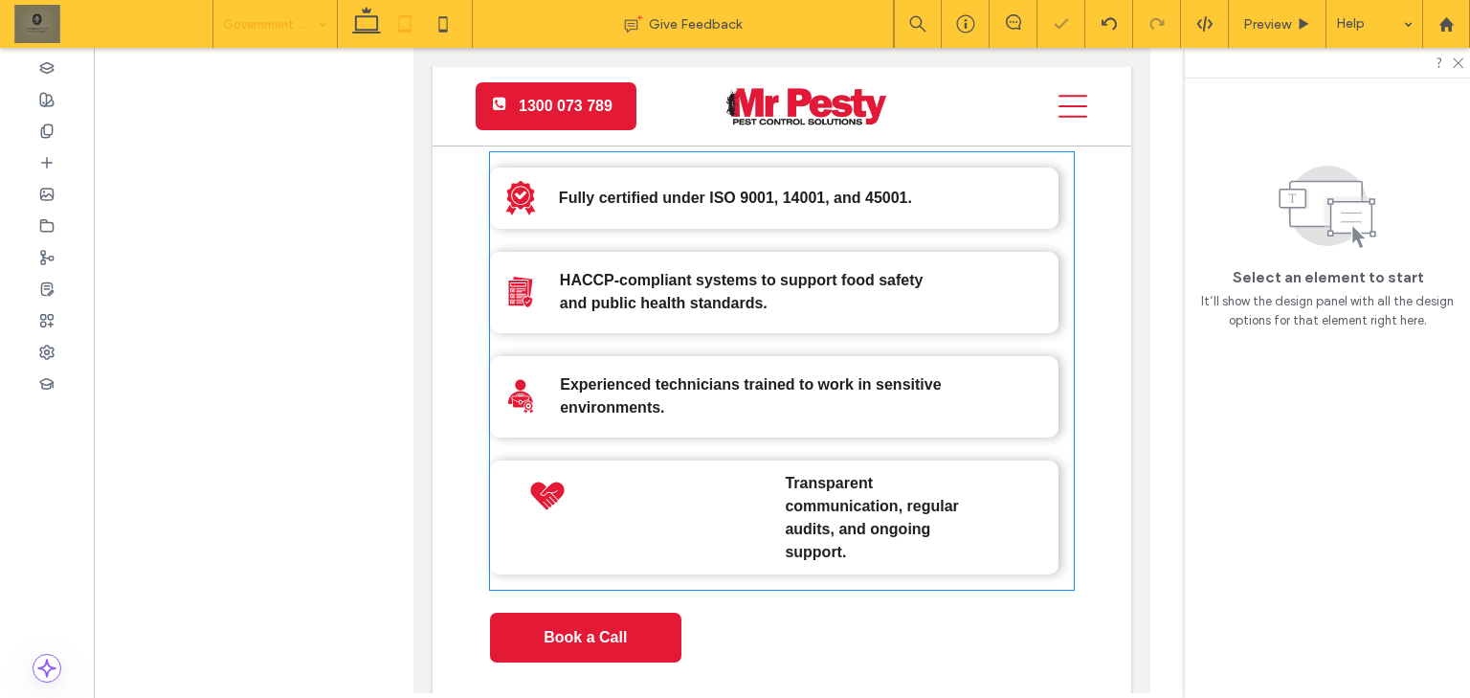
click at [902, 427] on div "Fully certified under ISO 9001, 14001, and 45001. HACCP-compliant systems to su…" at bounding box center [782, 371] width 584 height 438
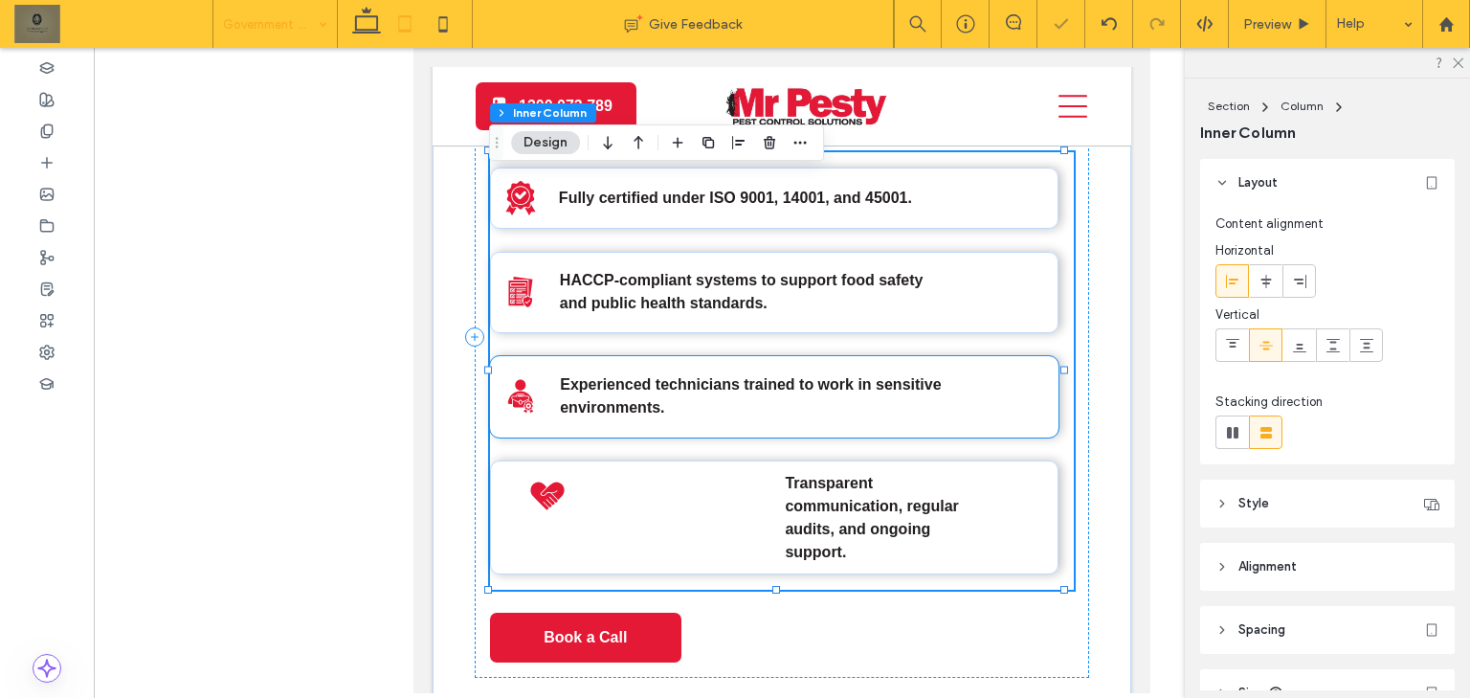
click at [934, 380] on strong "Experienced technicians trained to work in sensitive environments." at bounding box center [750, 395] width 381 height 39
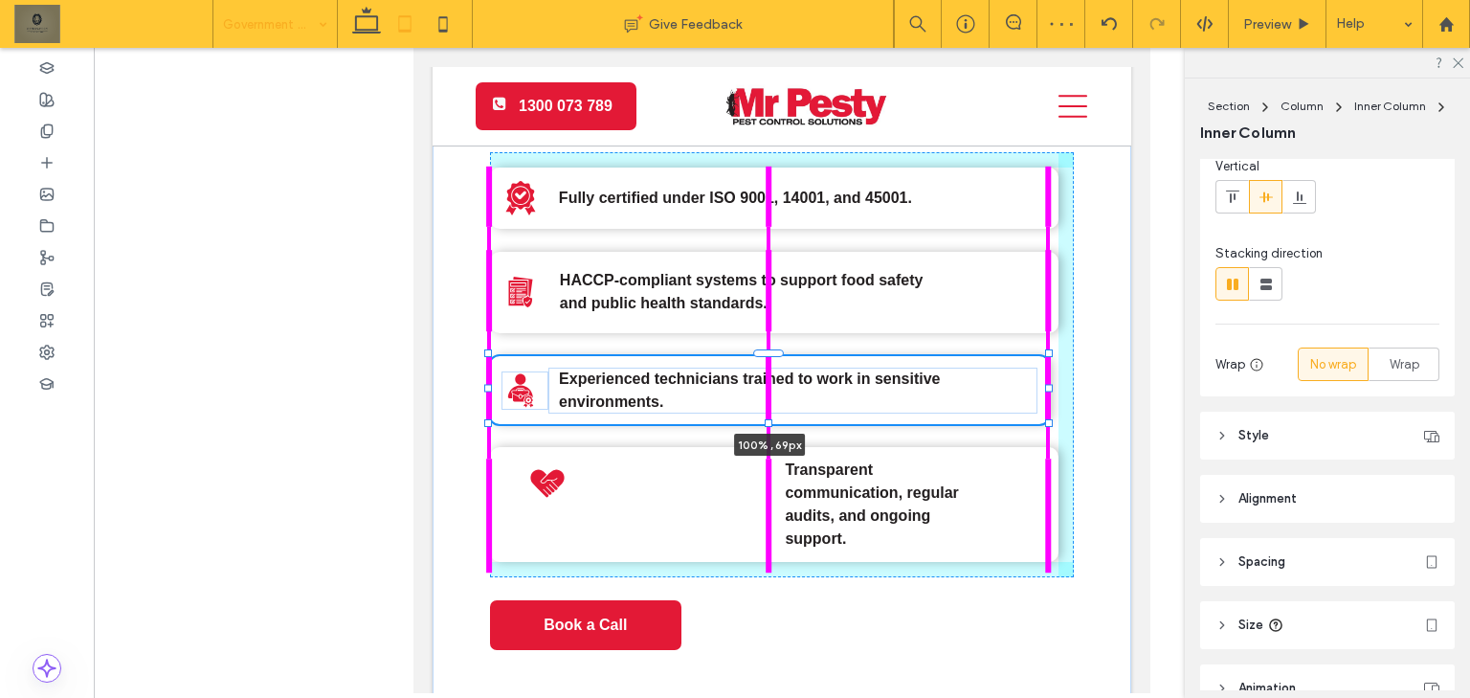
drag, startPoint x: 767, startPoint y: 424, endPoint x: 775, endPoint y: 400, distance: 25.1
click at [775, 400] on div "A black and white icon of a bug in a circle. Why Choose Mr Pesty? Fully certifi…" at bounding box center [781, 387] width 698 height 924
type input "**"
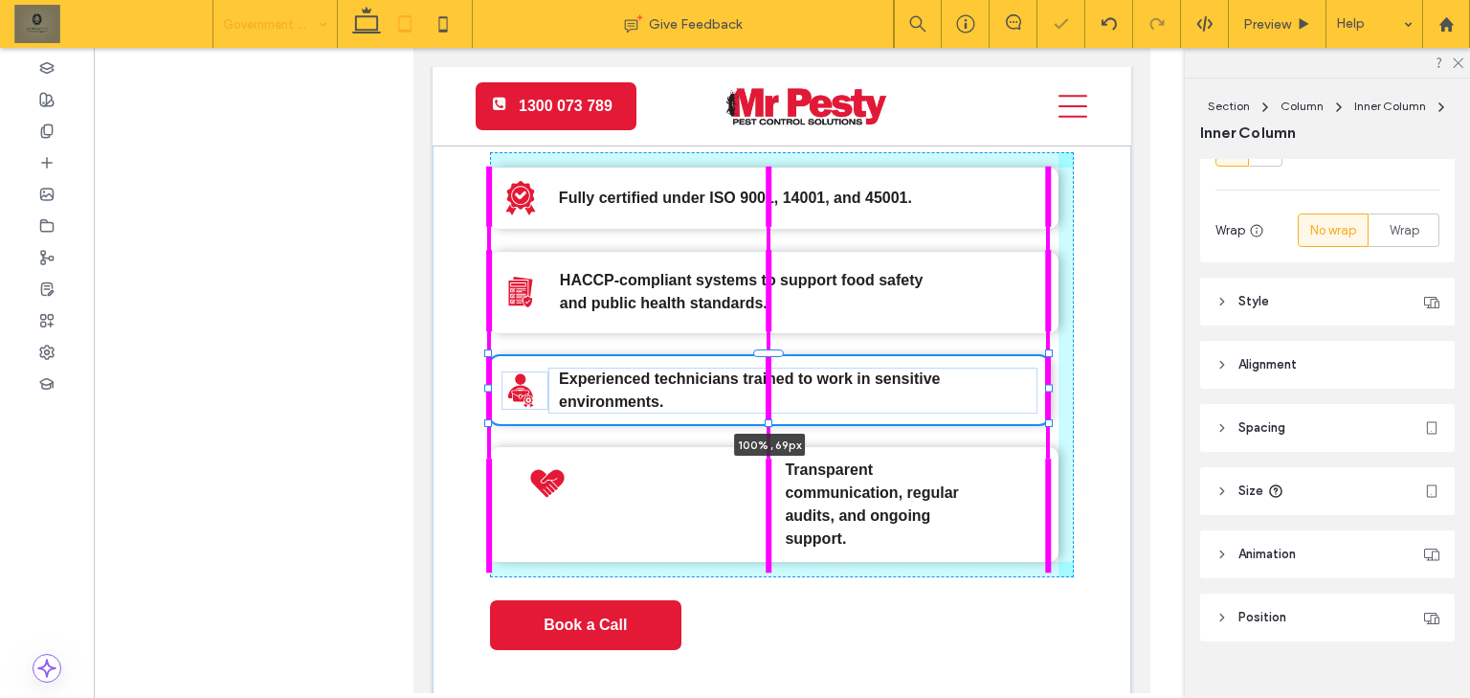
type input "**"
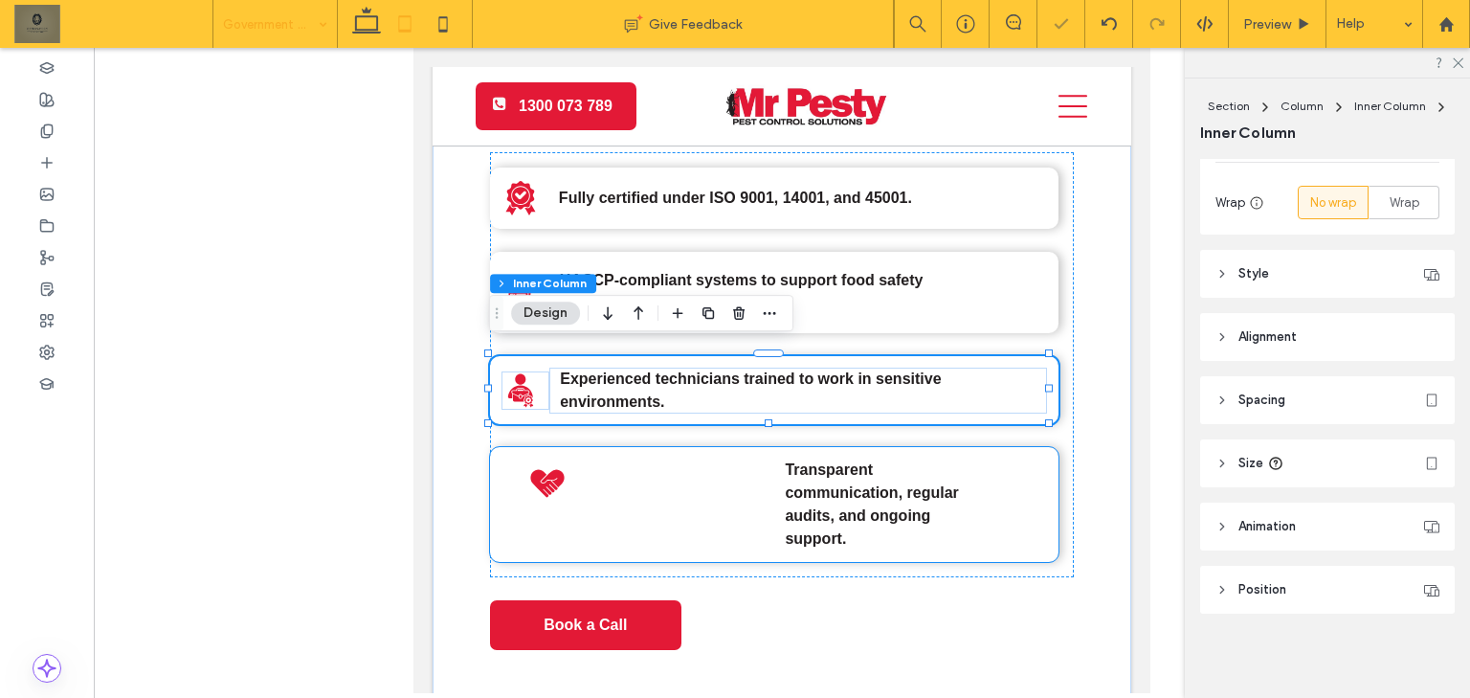
click at [812, 370] on strong "Experienced technicians trained to work in sensitive environments." at bounding box center [750, 389] width 381 height 39
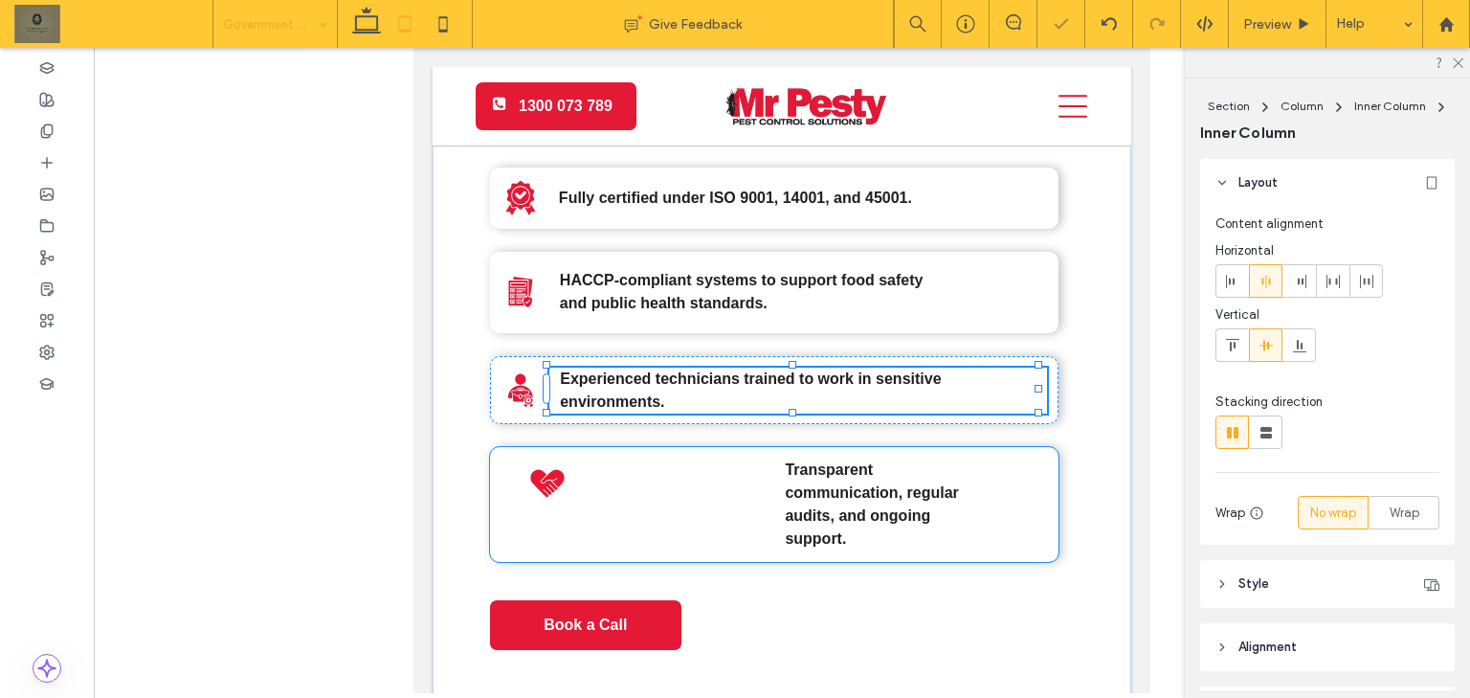
type input "**"
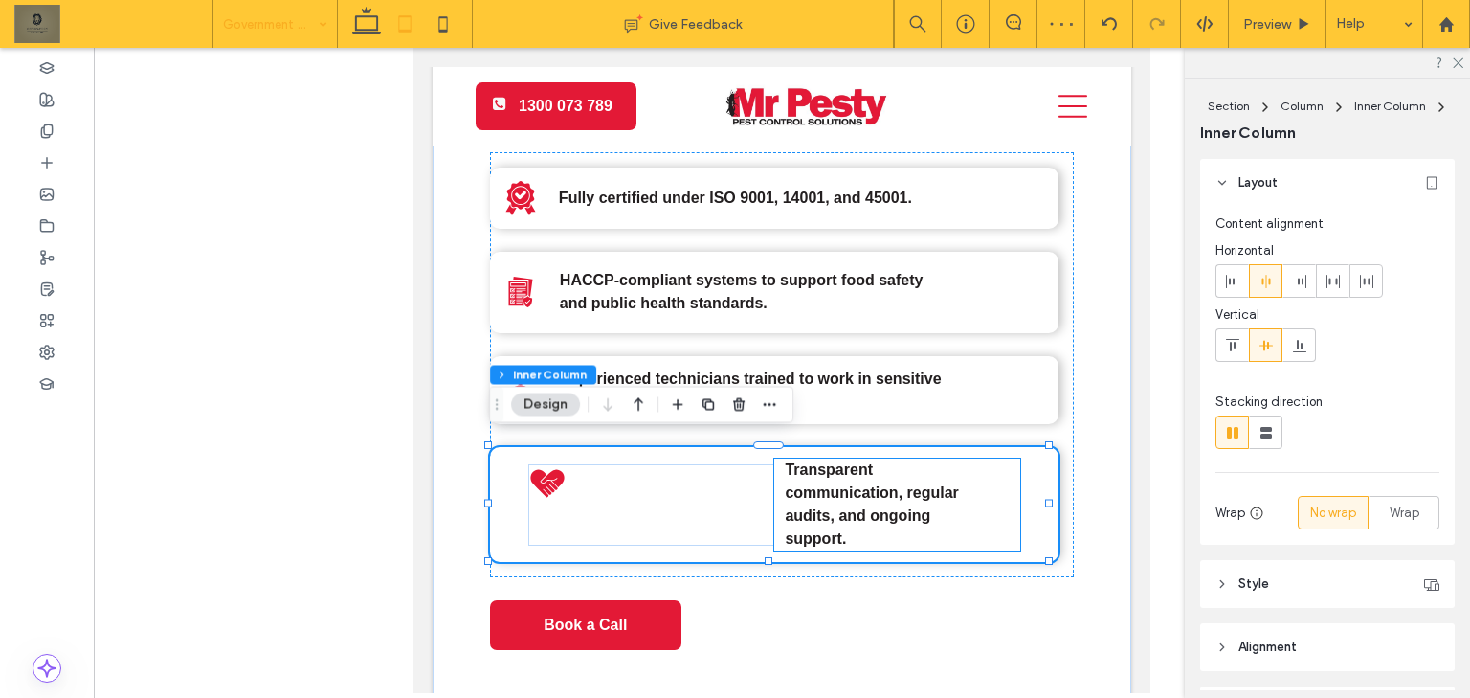
click at [774, 493] on div "Transparent communication, regular audits, and ongoing support." at bounding box center [897, 504] width 246 height 92
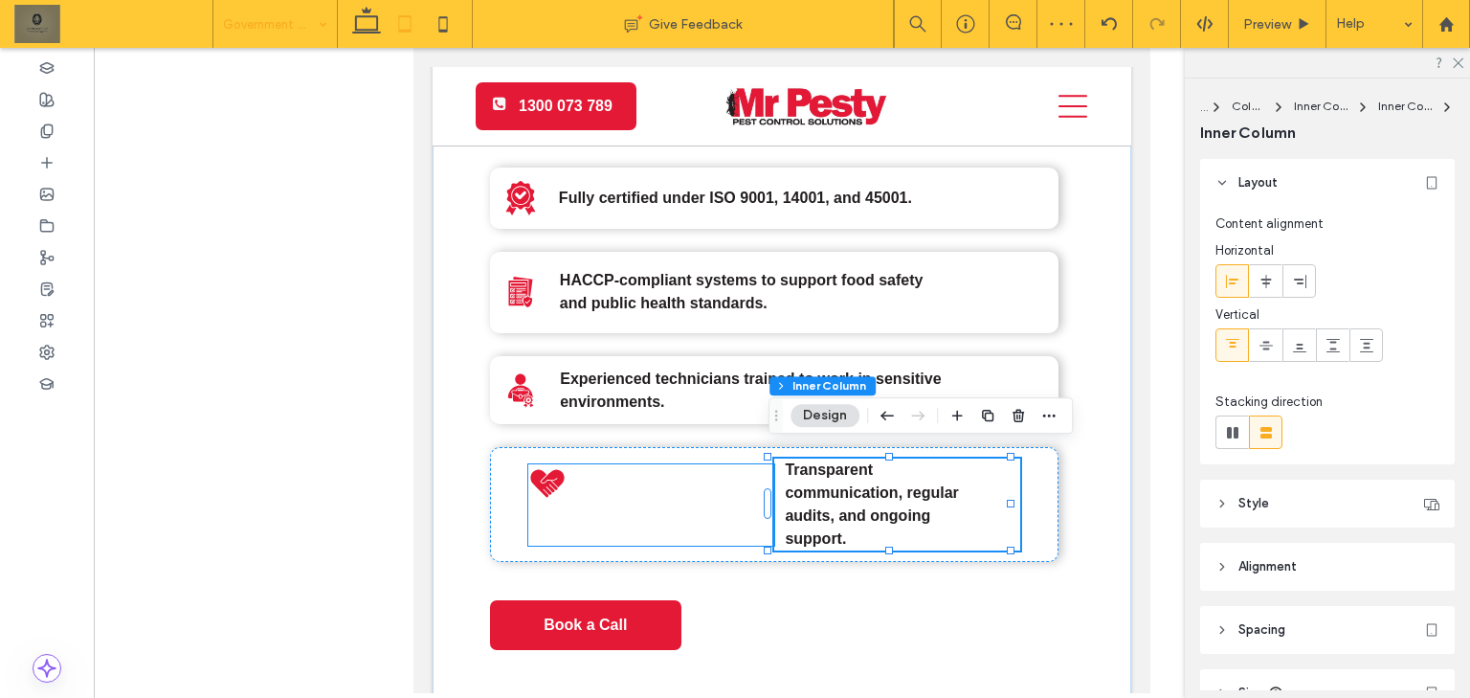
click at [757, 497] on div at bounding box center [651, 504] width 246 height 81
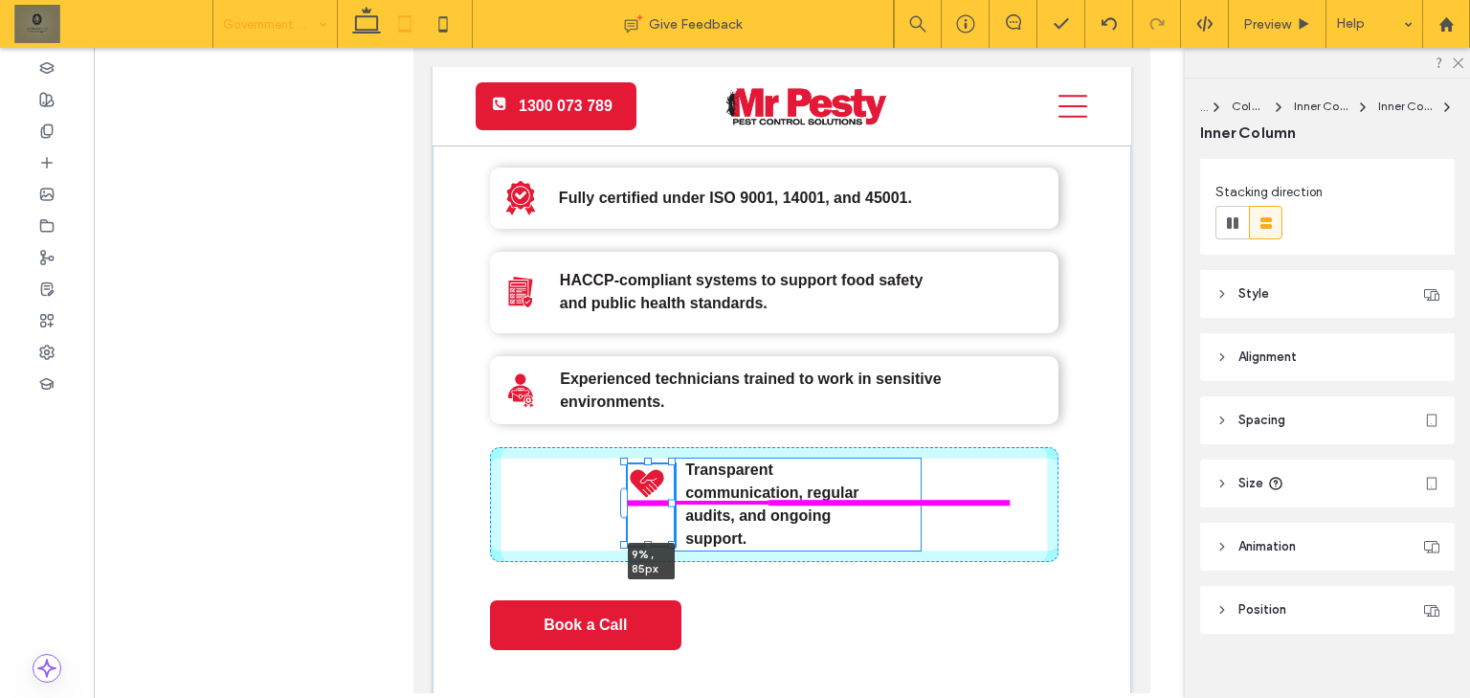
scroll to position [230, 0]
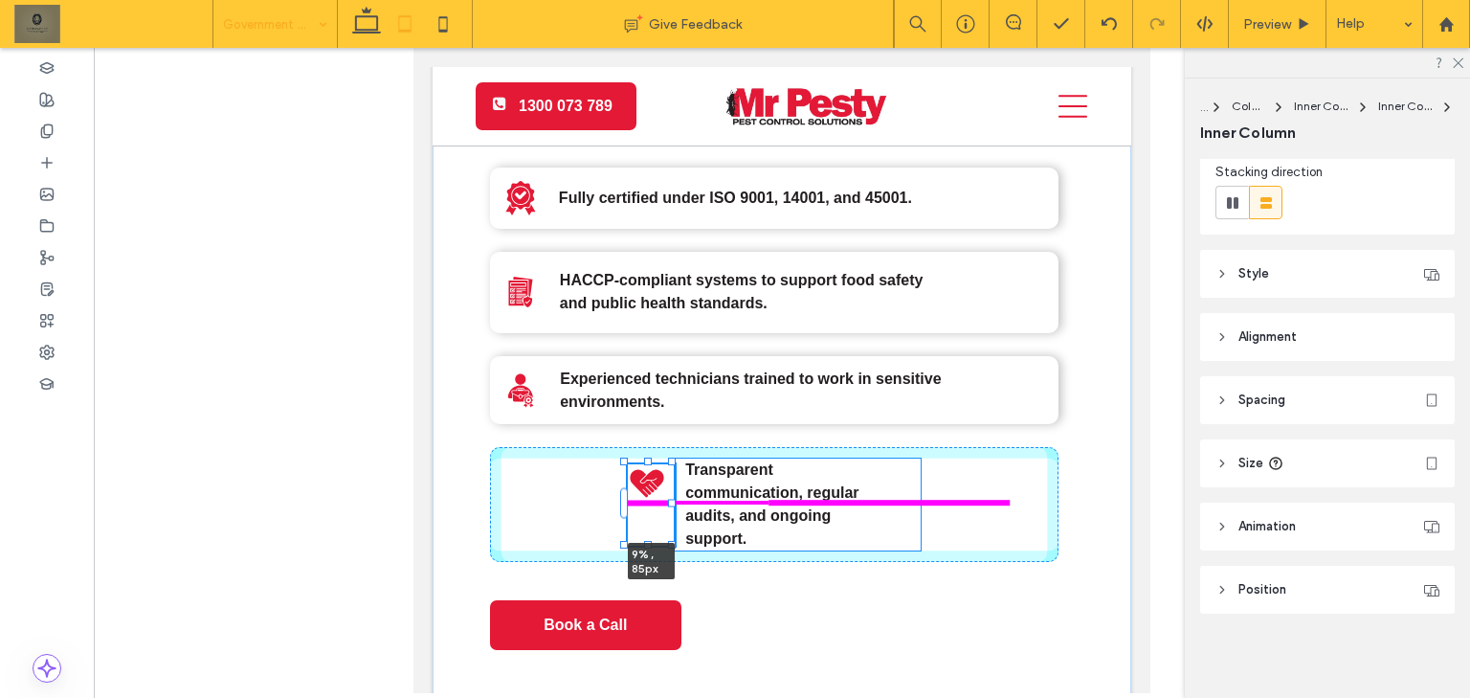
drag, startPoint x: 767, startPoint y: 490, endPoint x: 670, endPoint y: 505, distance: 98.8
click at [626, 463] on div at bounding box center [625, 462] width 1 height 1
type input "**"
type input "*"
type input "***"
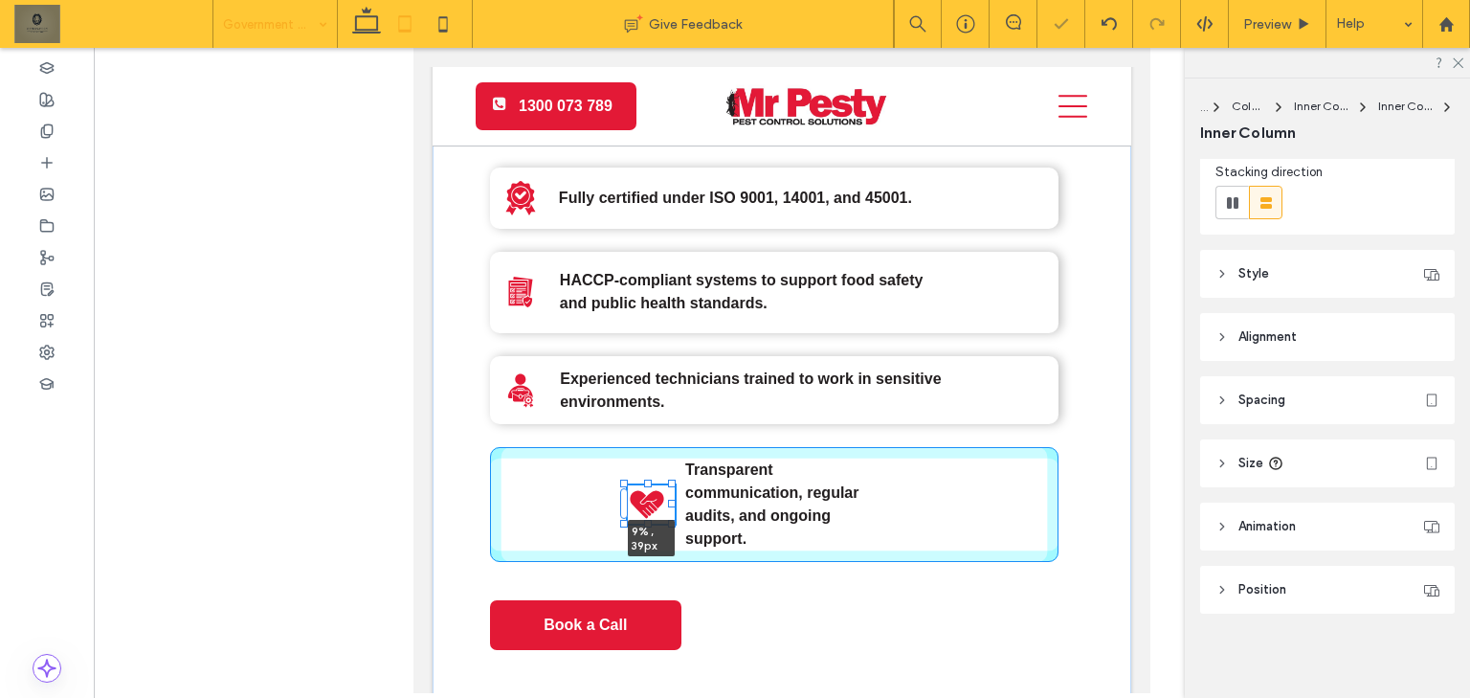
drag, startPoint x: 647, startPoint y: 534, endPoint x: 662, endPoint y: 486, distance: 50.2
click at [661, 486] on div "A black and white icon of a bug in a circle. Why Choose Mr Pesty? Fully certifi…" at bounding box center [781, 387] width 698 height 924
type input "**"
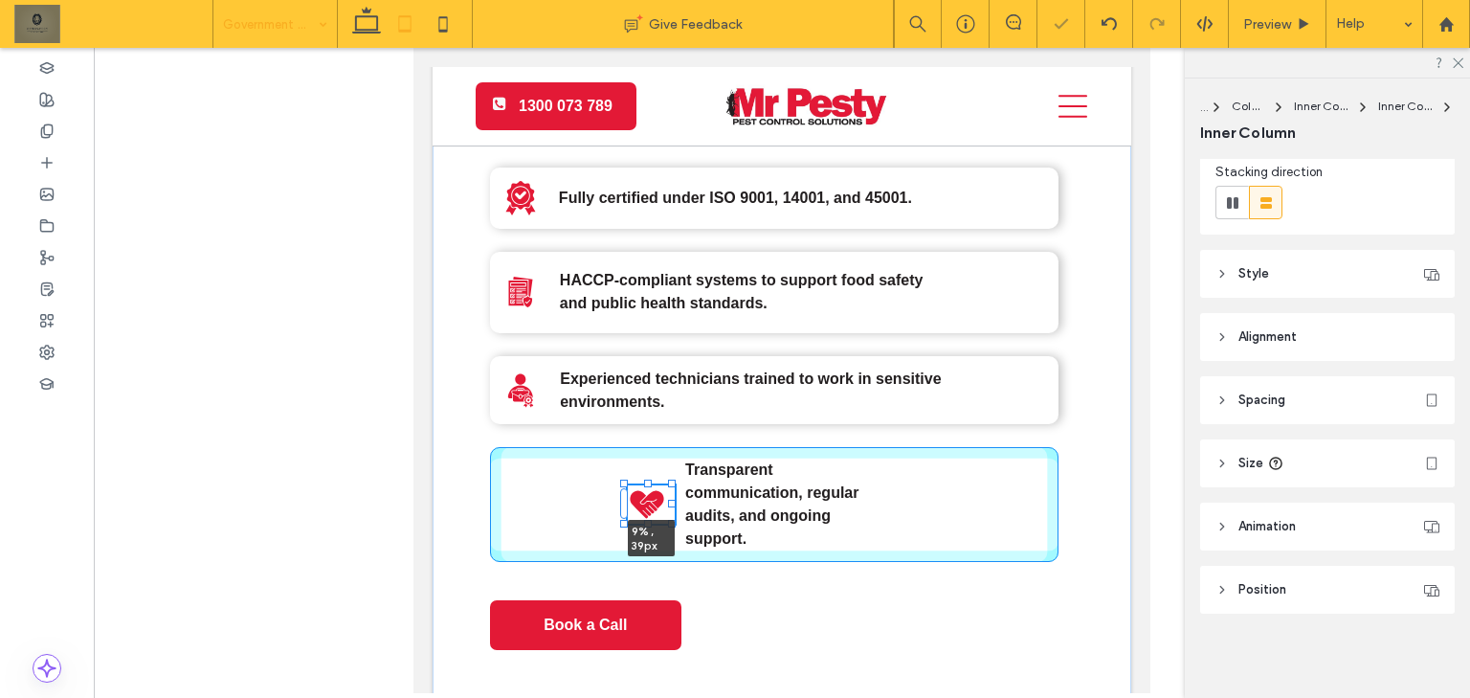
type input "**"
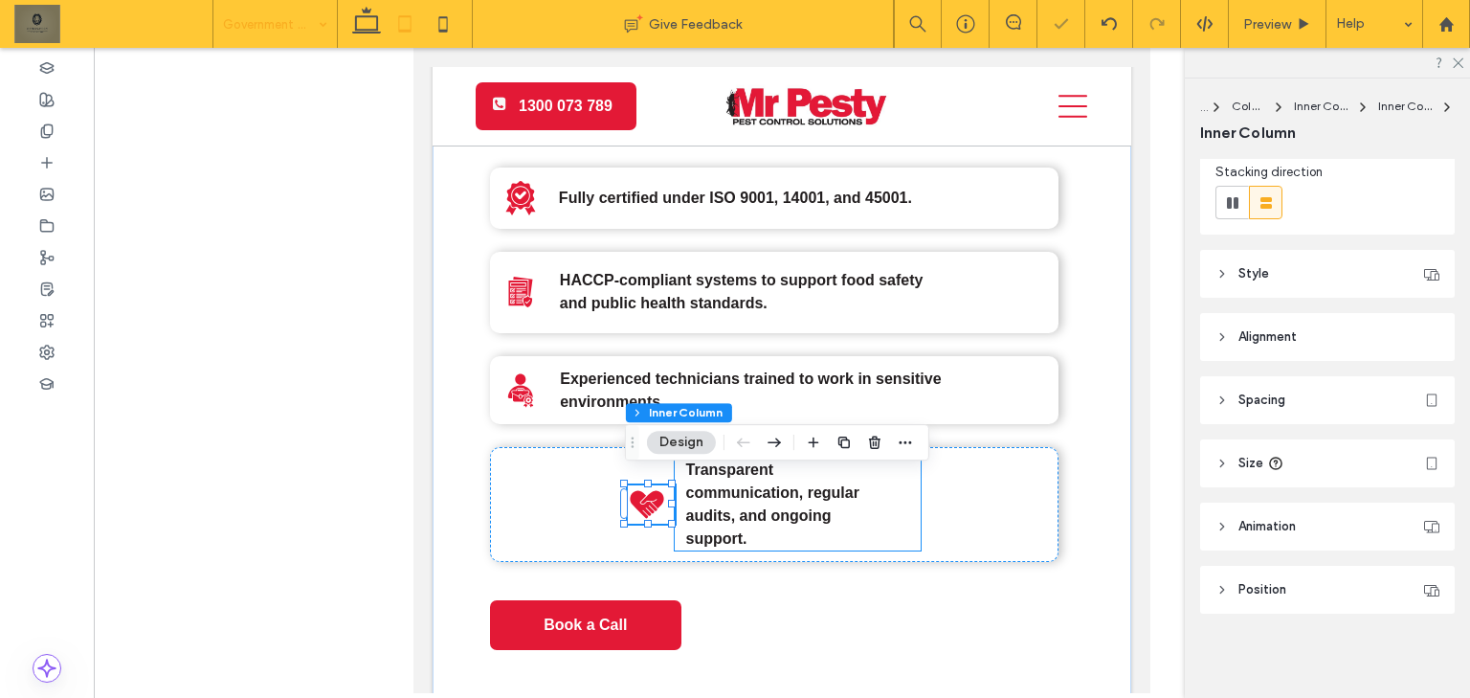
click at [742, 479] on strong "Transparent communication, regular audits, and ongoing support." at bounding box center [772, 503] width 173 height 85
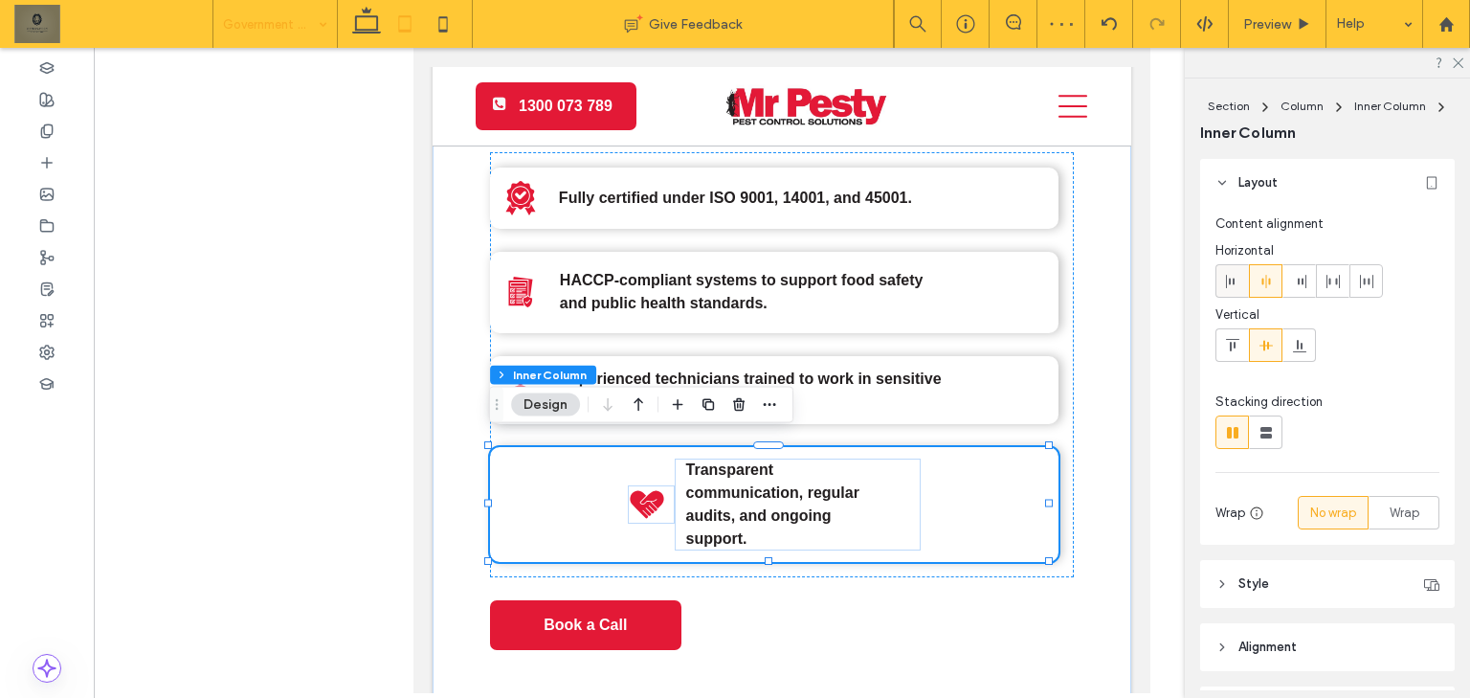
click at [1235, 295] on label at bounding box center [1231, 280] width 33 height 33
type input "**"
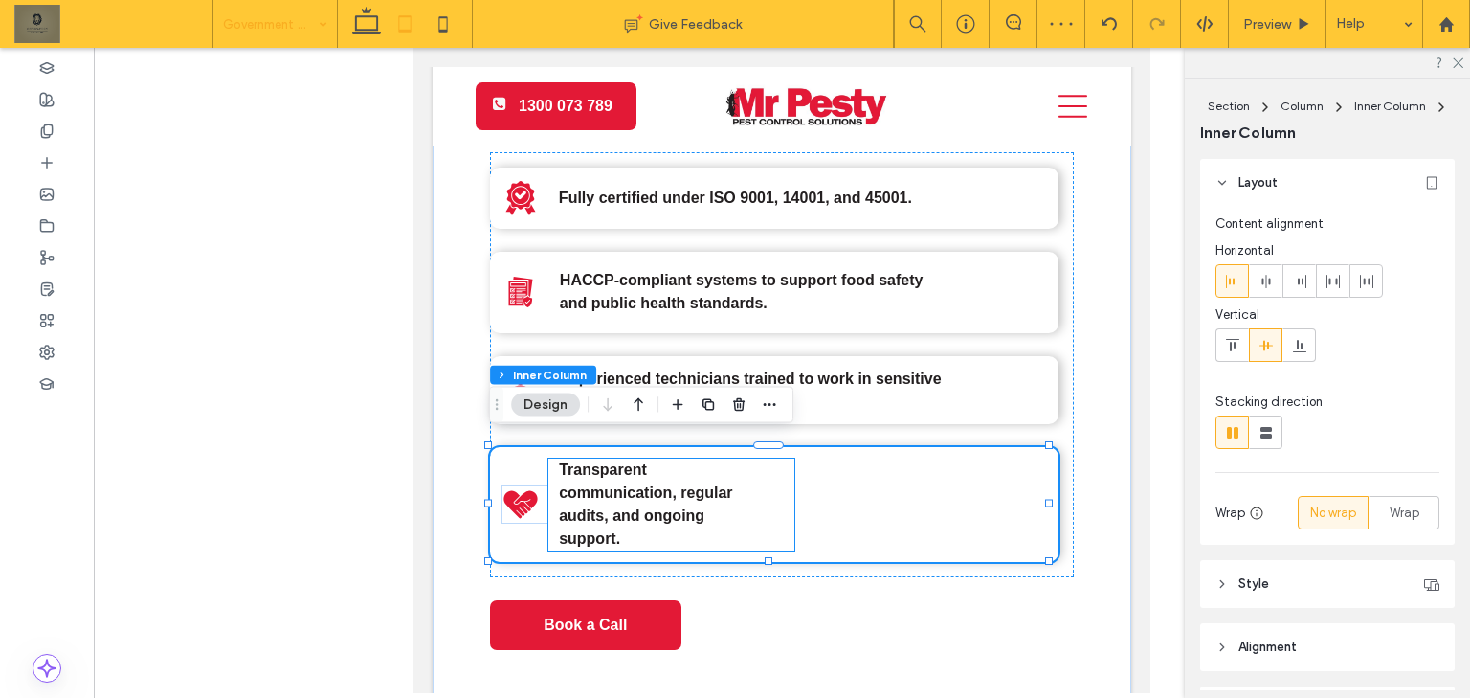
click at [752, 517] on div "Transparent communication, regular audits, and ongoing support." at bounding box center [671, 504] width 246 height 92
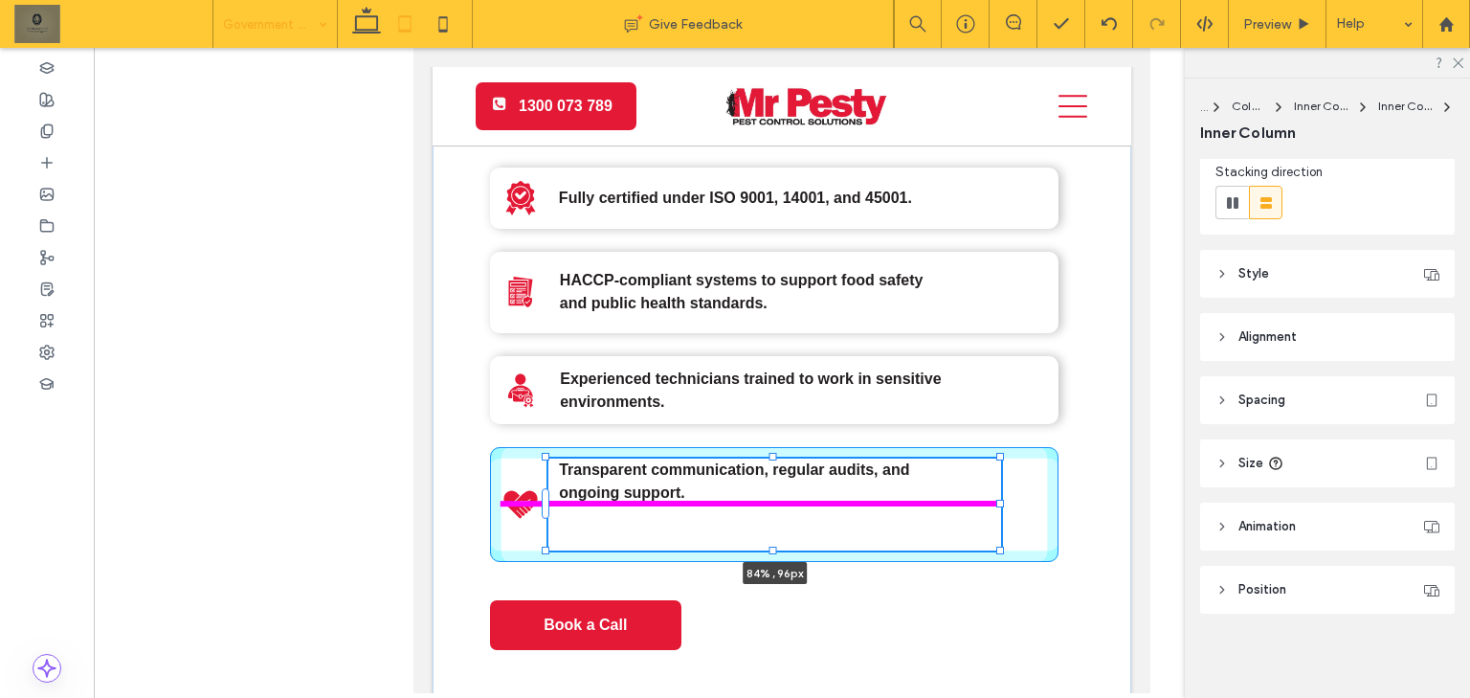
drag, startPoint x: 808, startPoint y: 488, endPoint x: 1072, endPoint y: 487, distance: 264.1
click at [1070, 487] on div "A black and white icon of a bug in a circle. Why Choose Mr Pesty? Fully certifi…" at bounding box center [781, 387] width 698 height 924
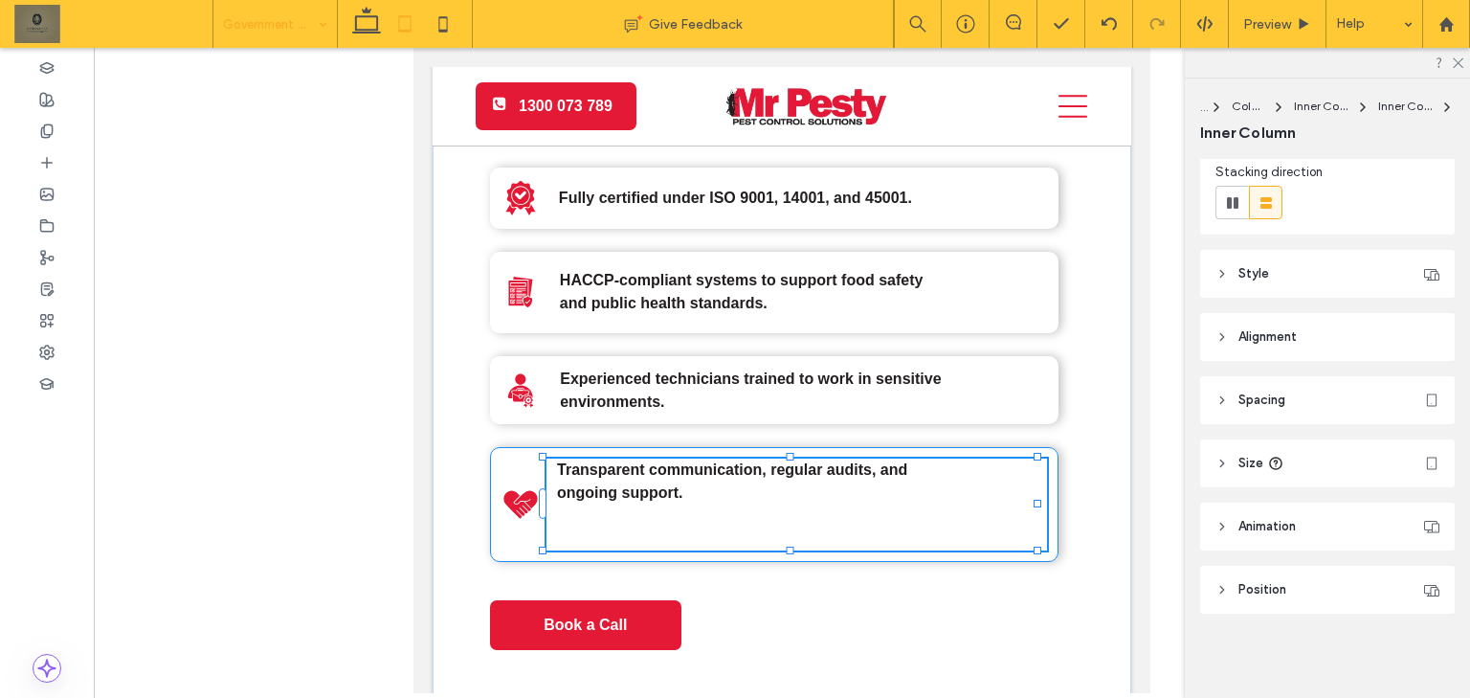
type input "**"
type input "****"
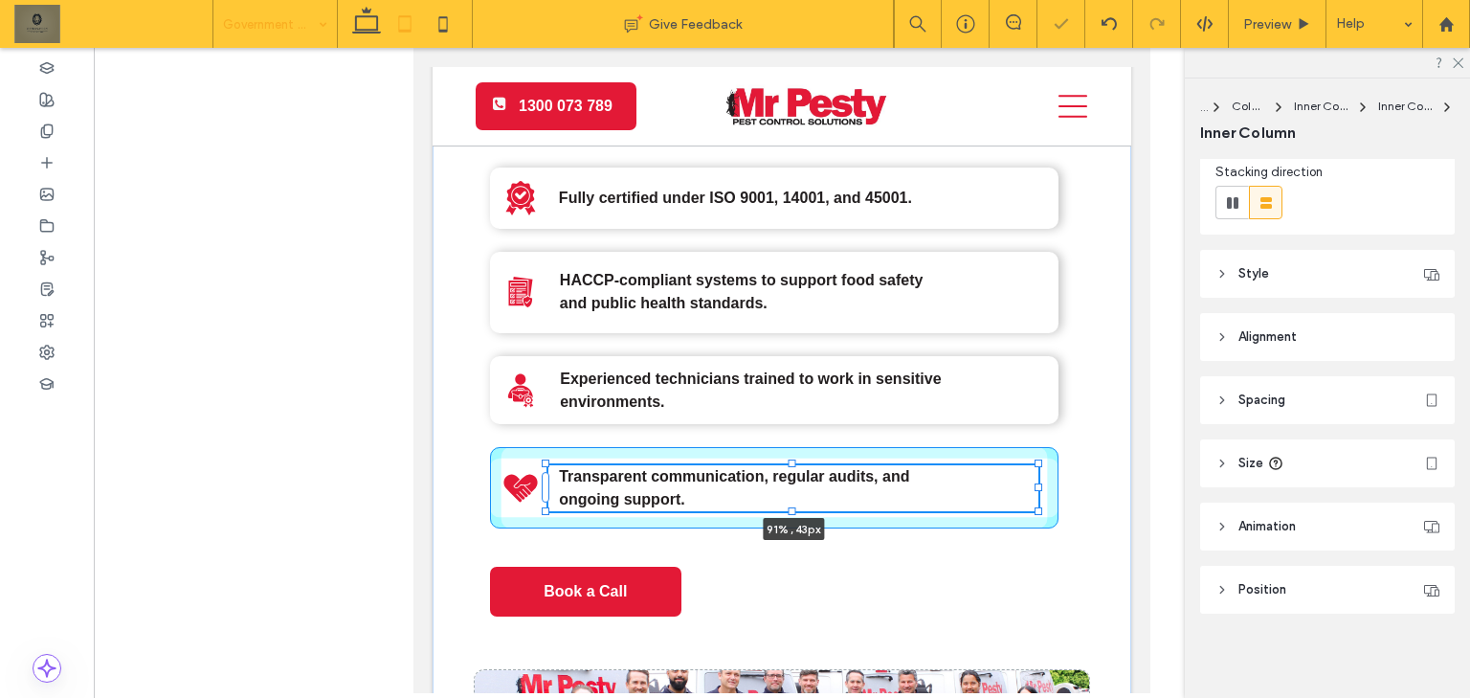
drag, startPoint x: 792, startPoint y: 529, endPoint x: 790, endPoint y: 466, distance: 63.2
click at [790, 466] on div "A black and white icon of a bug in a circle. Why Choose Mr Pesty? Fully certifi…" at bounding box center [781, 371] width 698 height 892
type input "**"
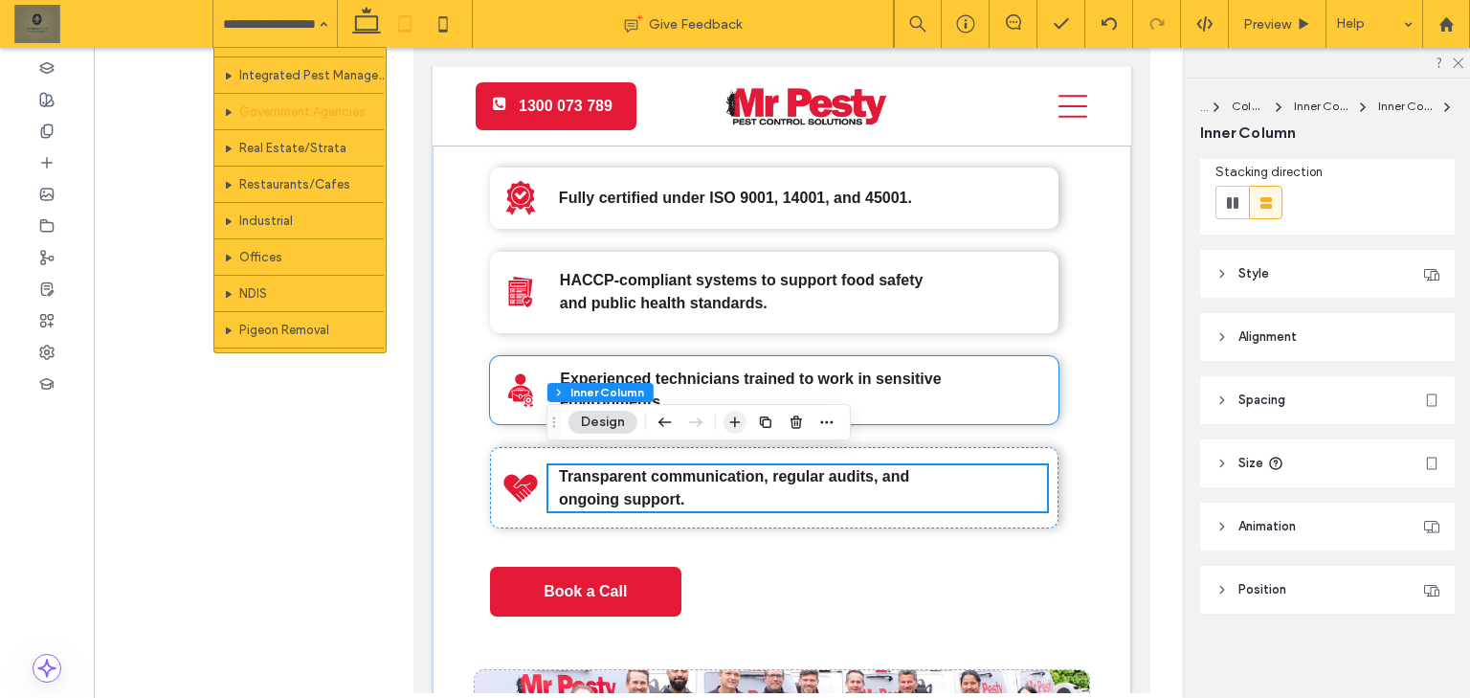
scroll to position [3376, 0]
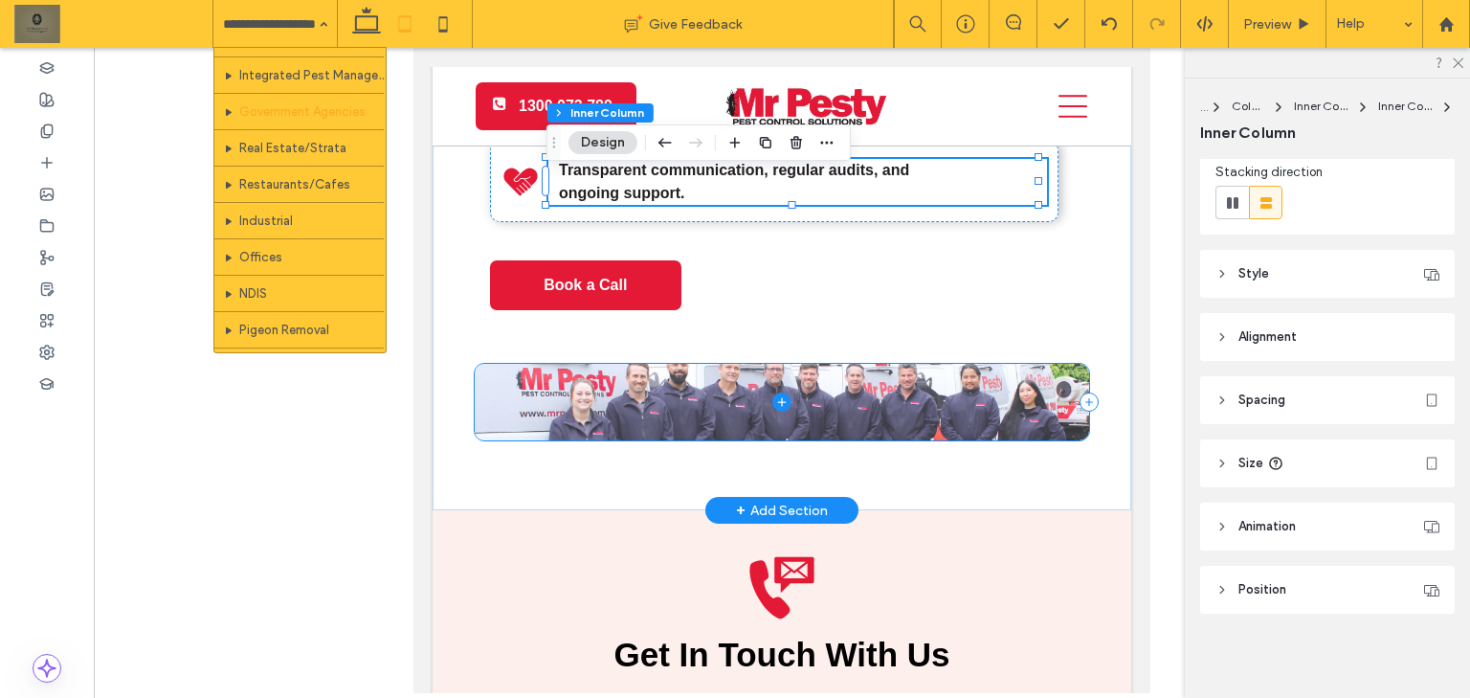
click at [809, 391] on span at bounding box center [782, 402] width 614 height 77
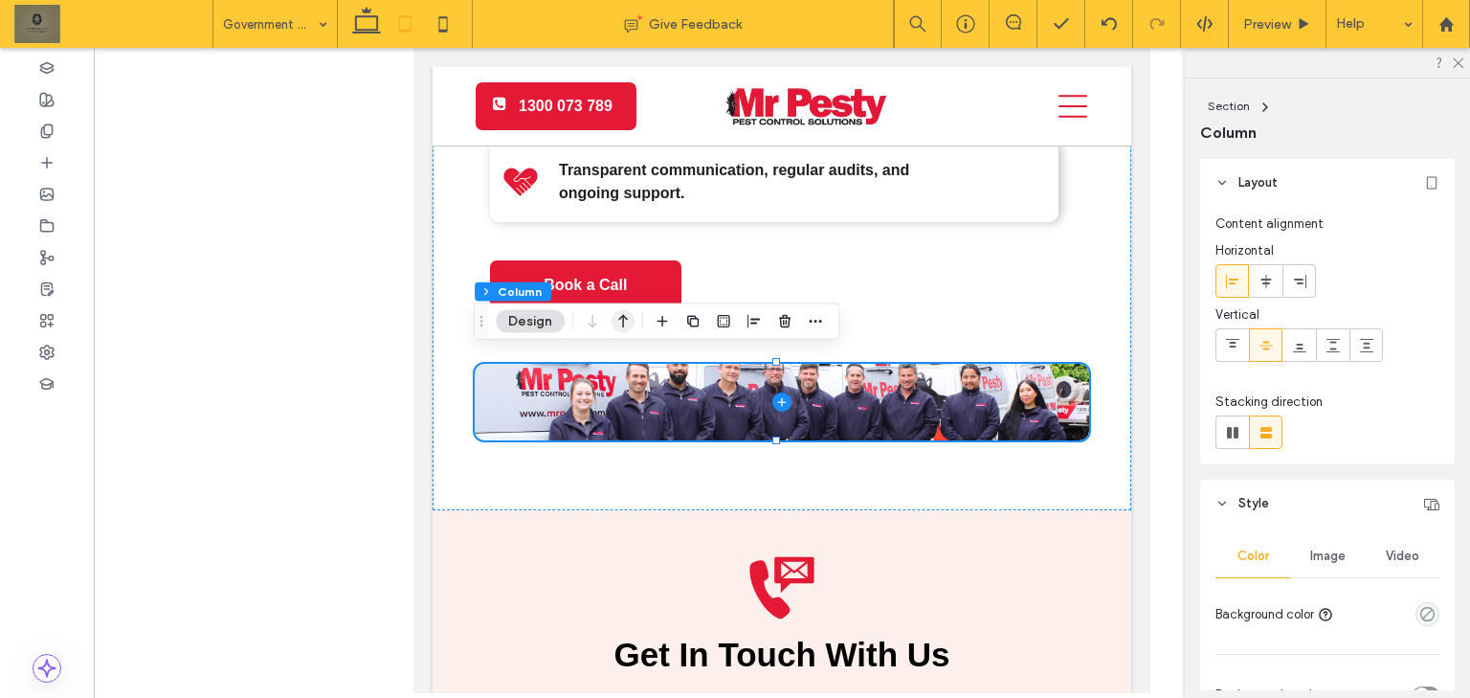
click at [632, 319] on icon "button" at bounding box center [622, 321] width 23 height 34
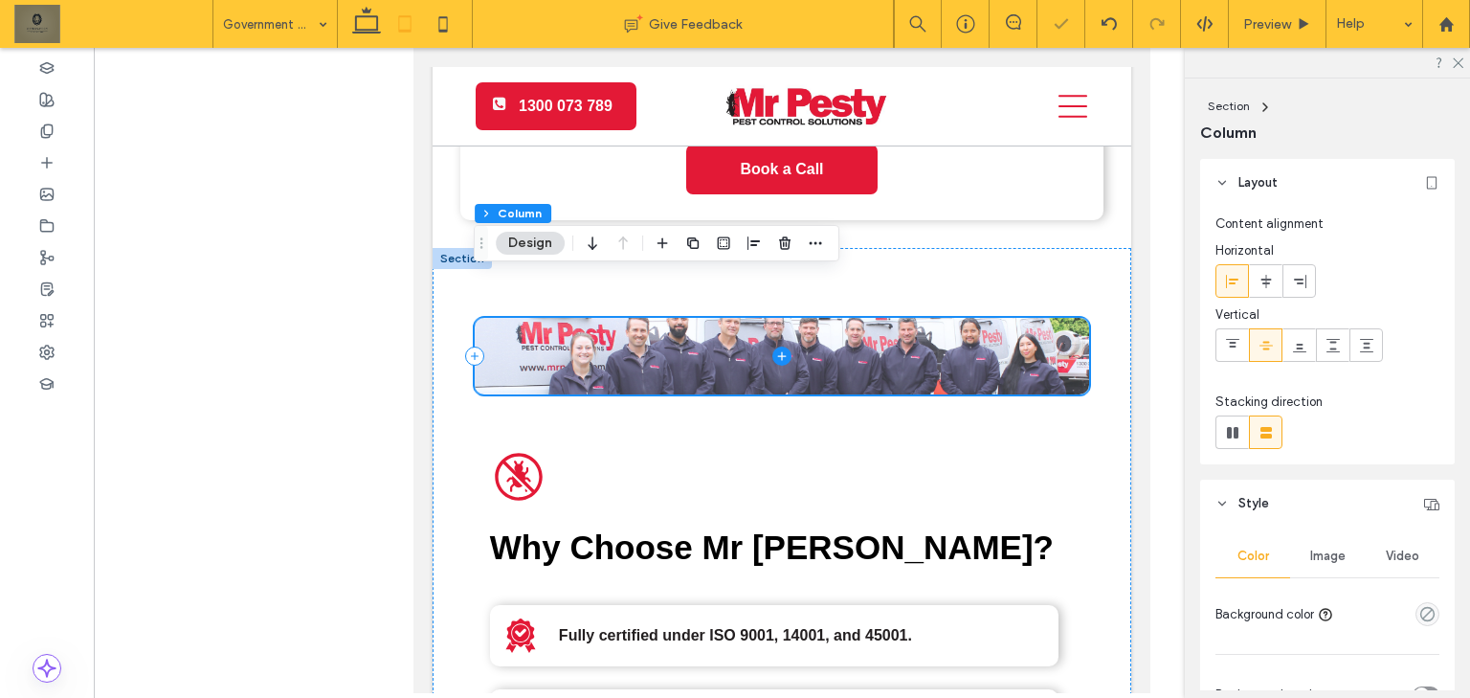
scroll to position [2722, 0]
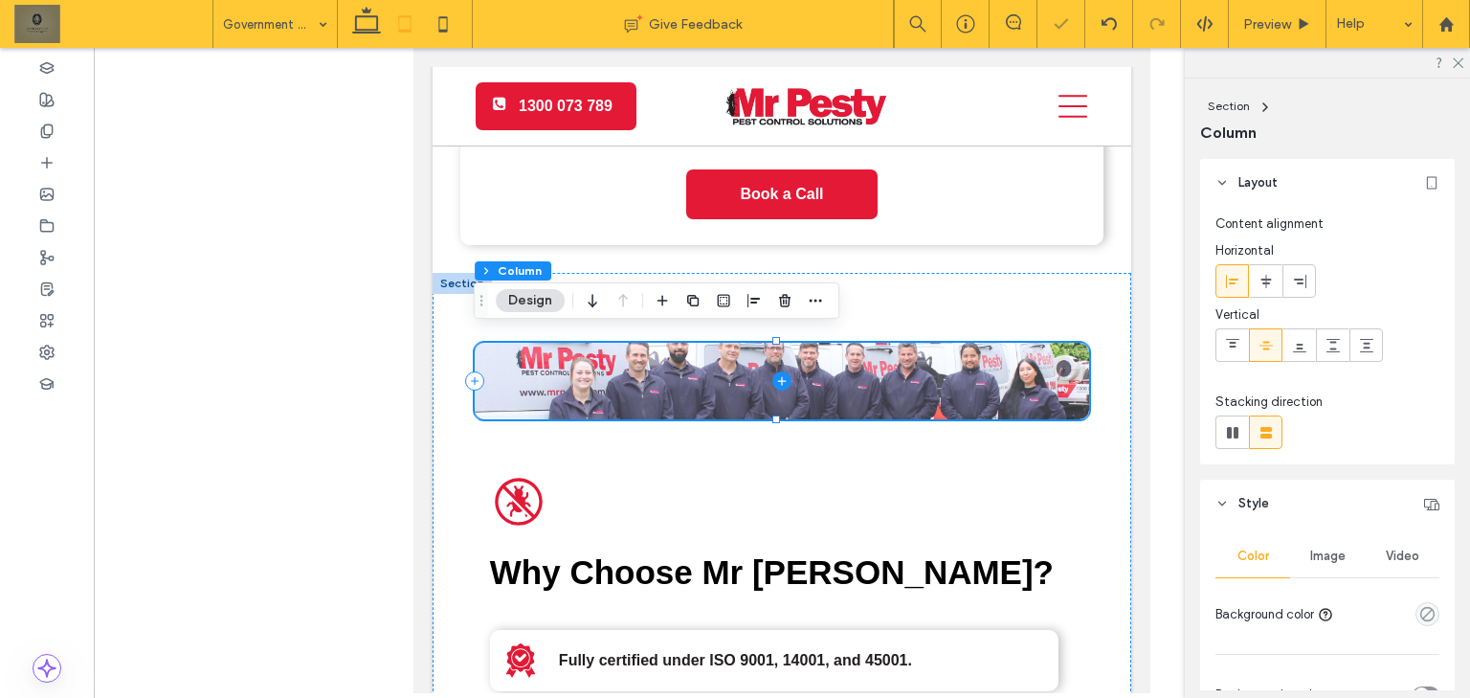
click at [773, 391] on span at bounding box center [782, 381] width 614 height 77
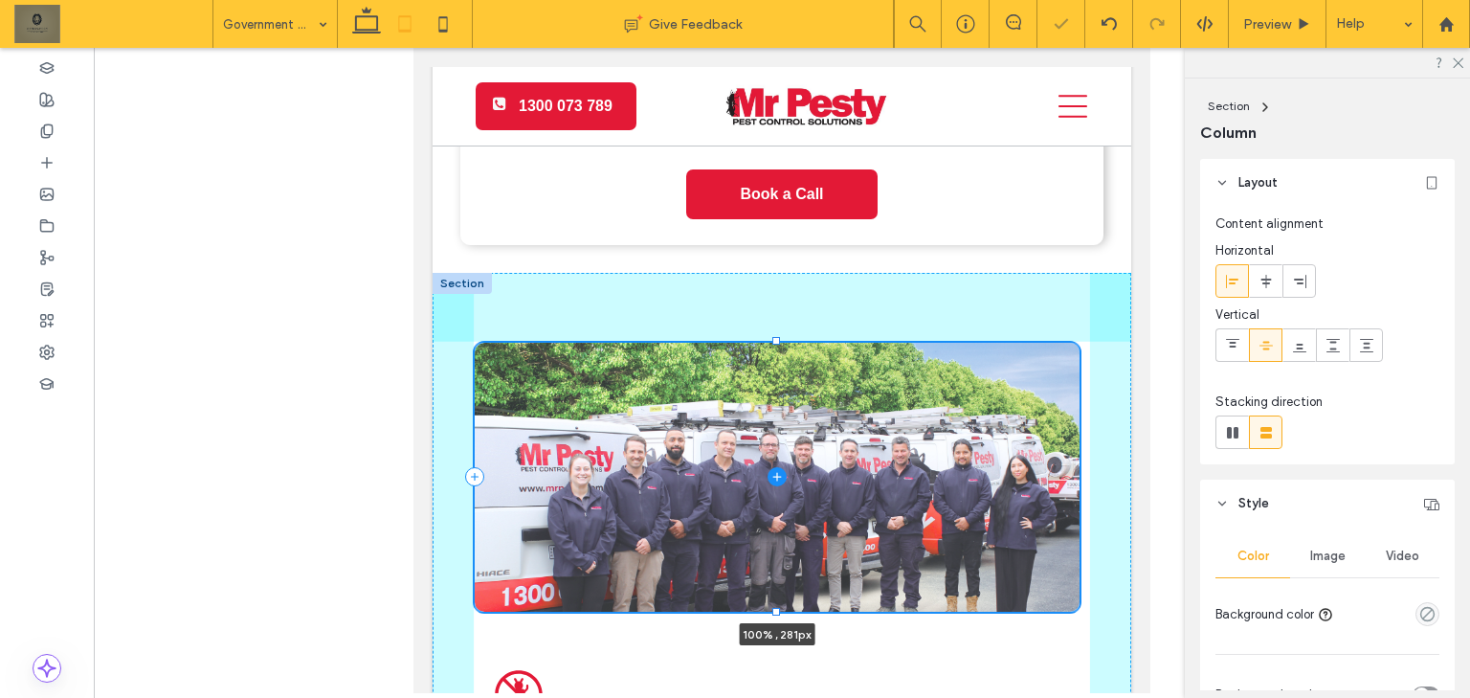
drag, startPoint x: 773, startPoint y: 409, endPoint x: 792, endPoint y: 566, distance: 159.0
click at [475, 343] on div at bounding box center [474, 342] width 1 height 1
type input "***"
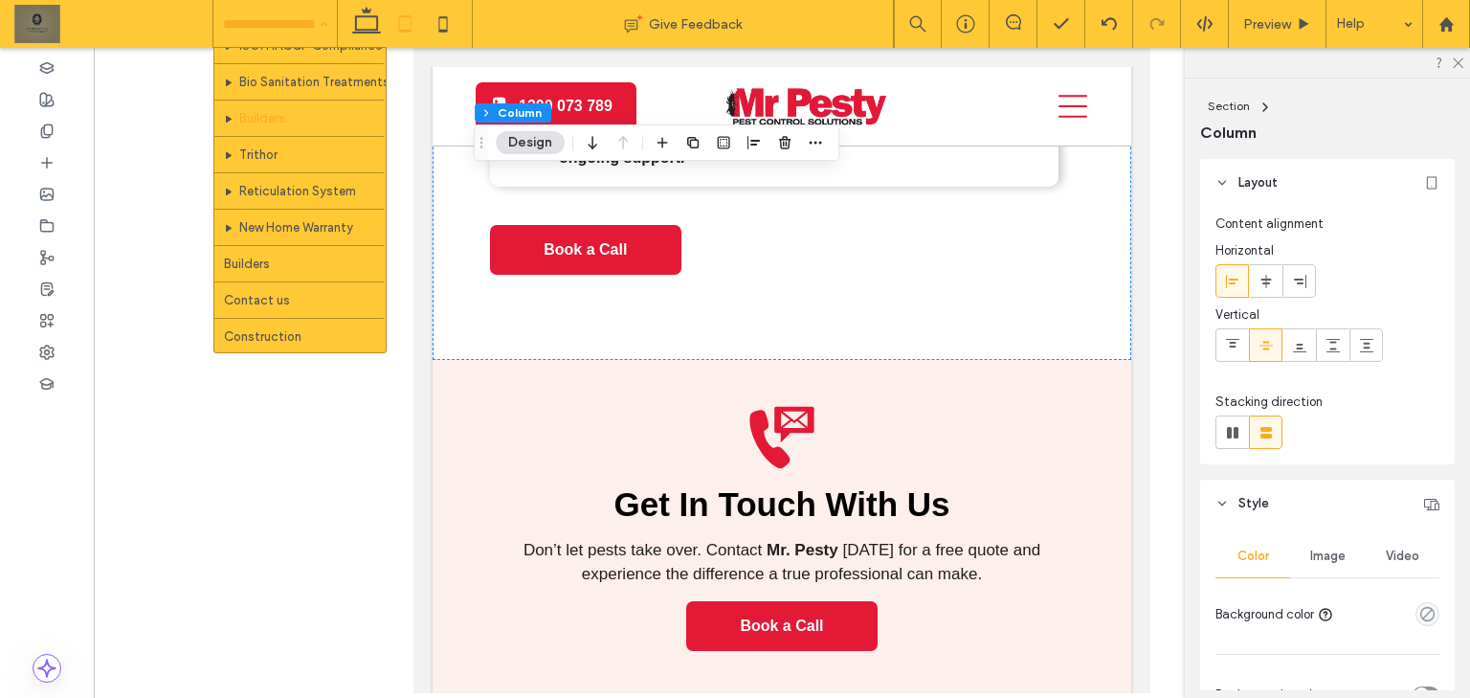
scroll to position [842, 0]
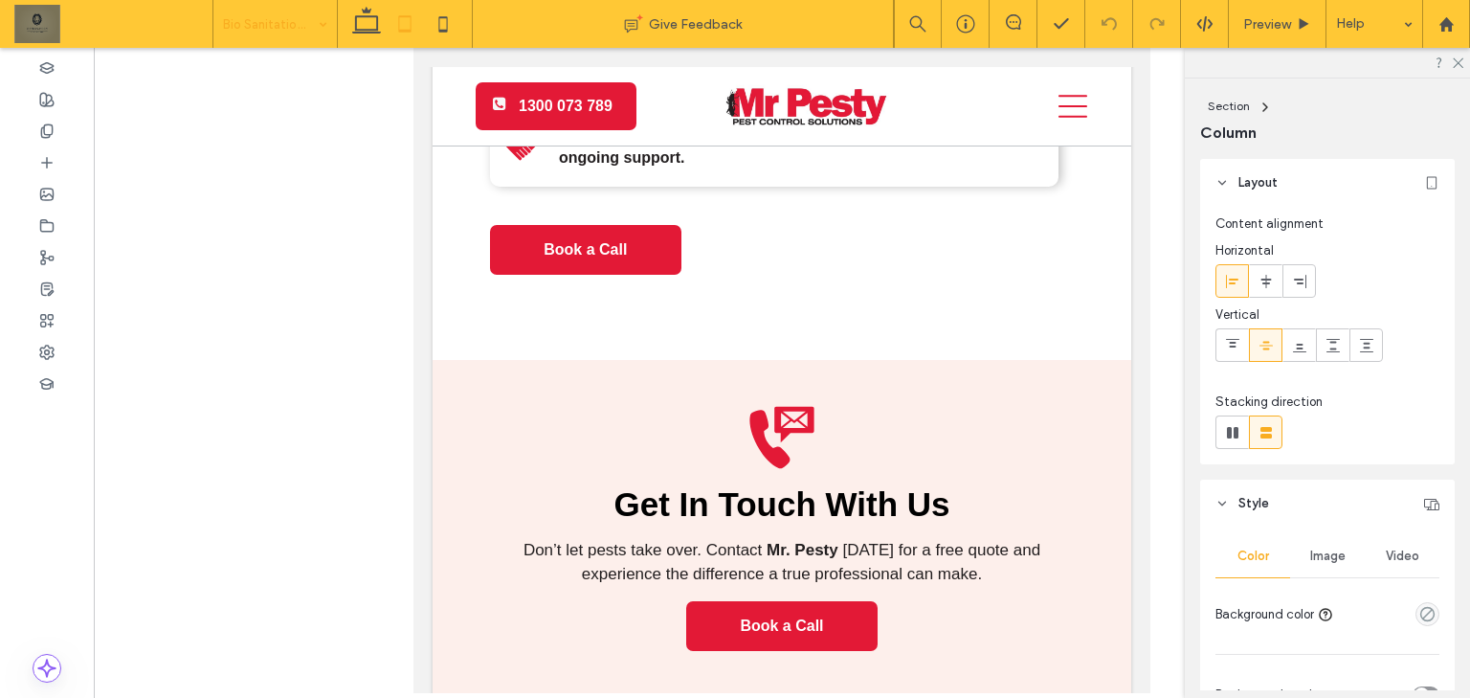
type input "***"
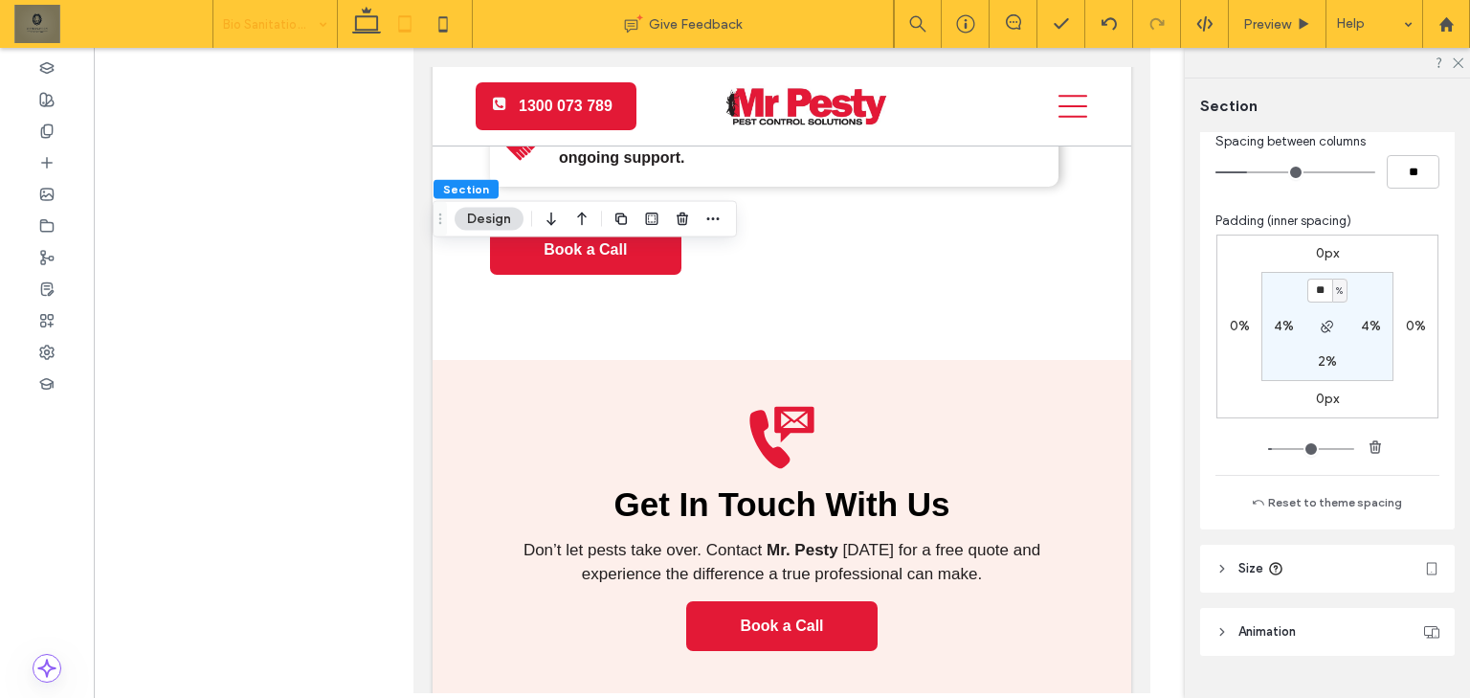
scroll to position [685, 0]
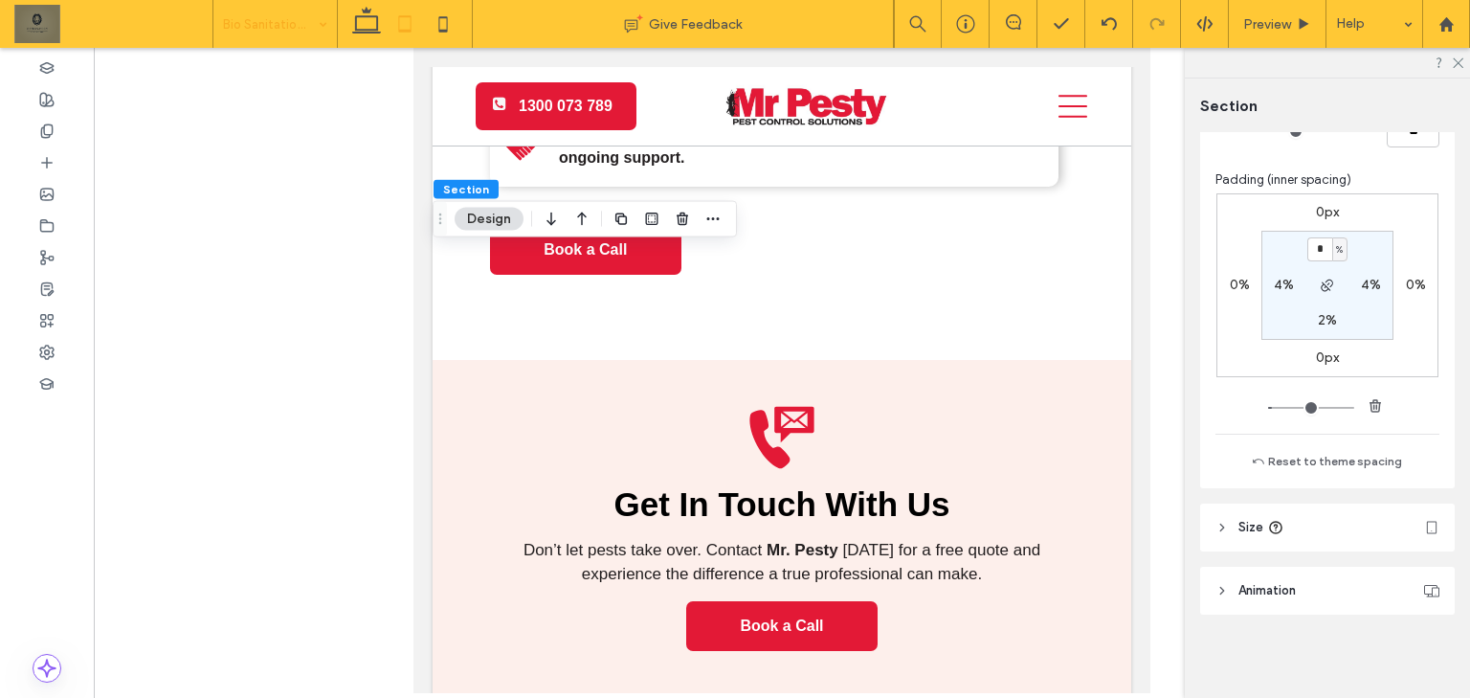
type input "*"
click at [1469, 398] on div "Section Layout Style Color Image Video Background color Corner radius * px Bord…" at bounding box center [1327, 387] width 285 height 619
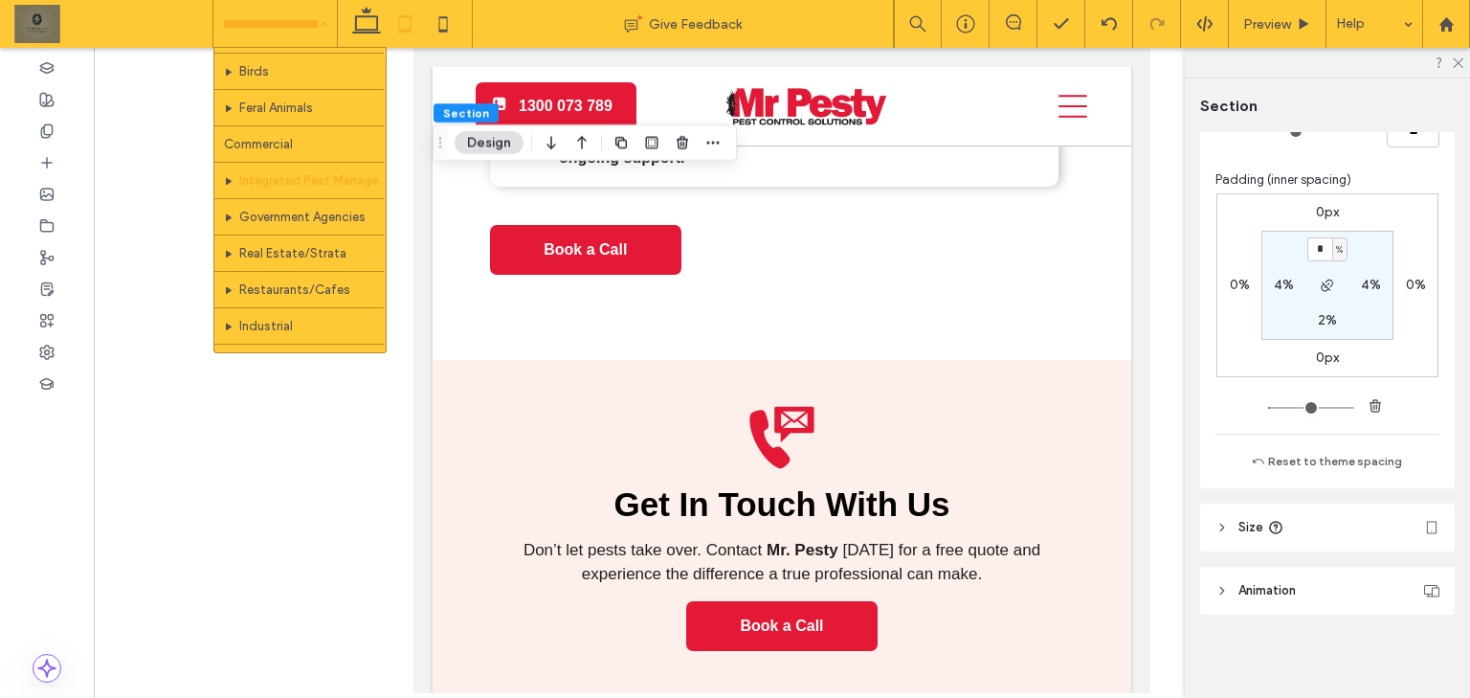
scroll to position [459, 0]
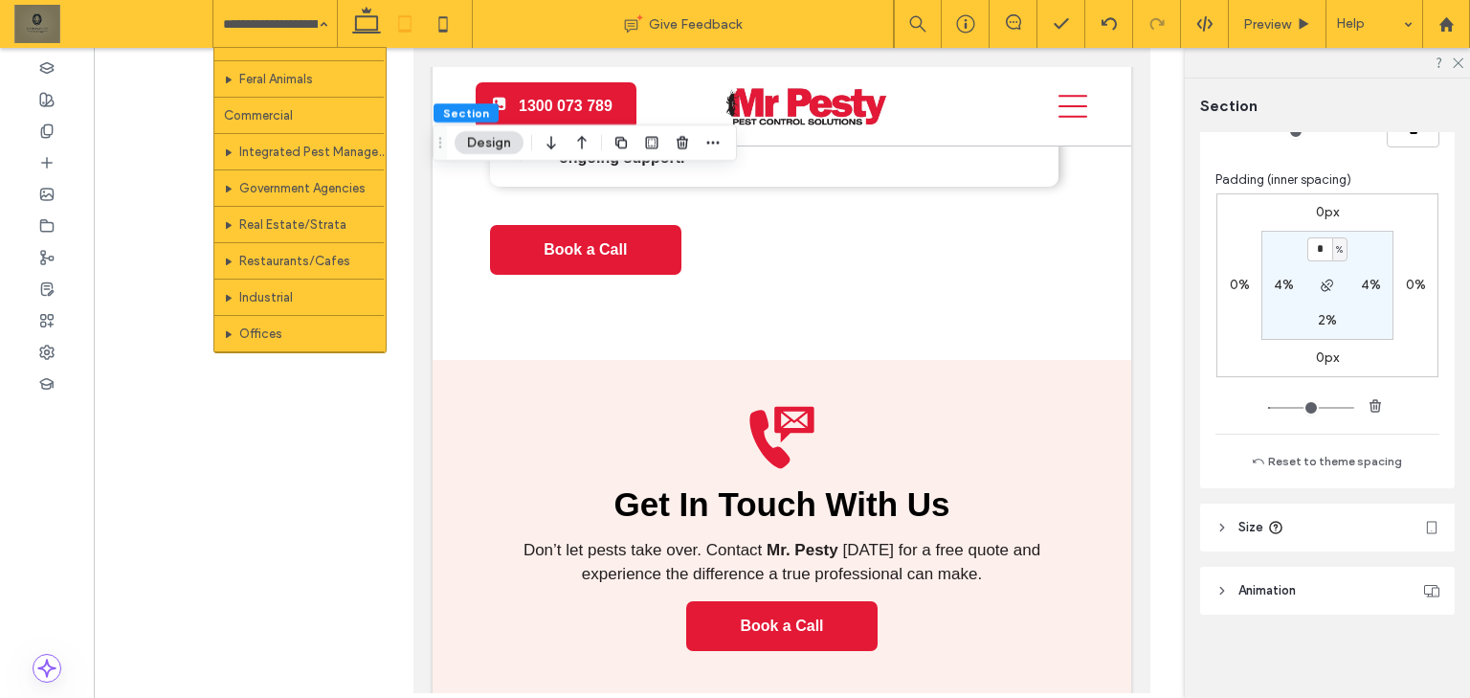
drag, startPoint x: 340, startPoint y: 200, endPoint x: 535, endPoint y: 255, distance: 202.9
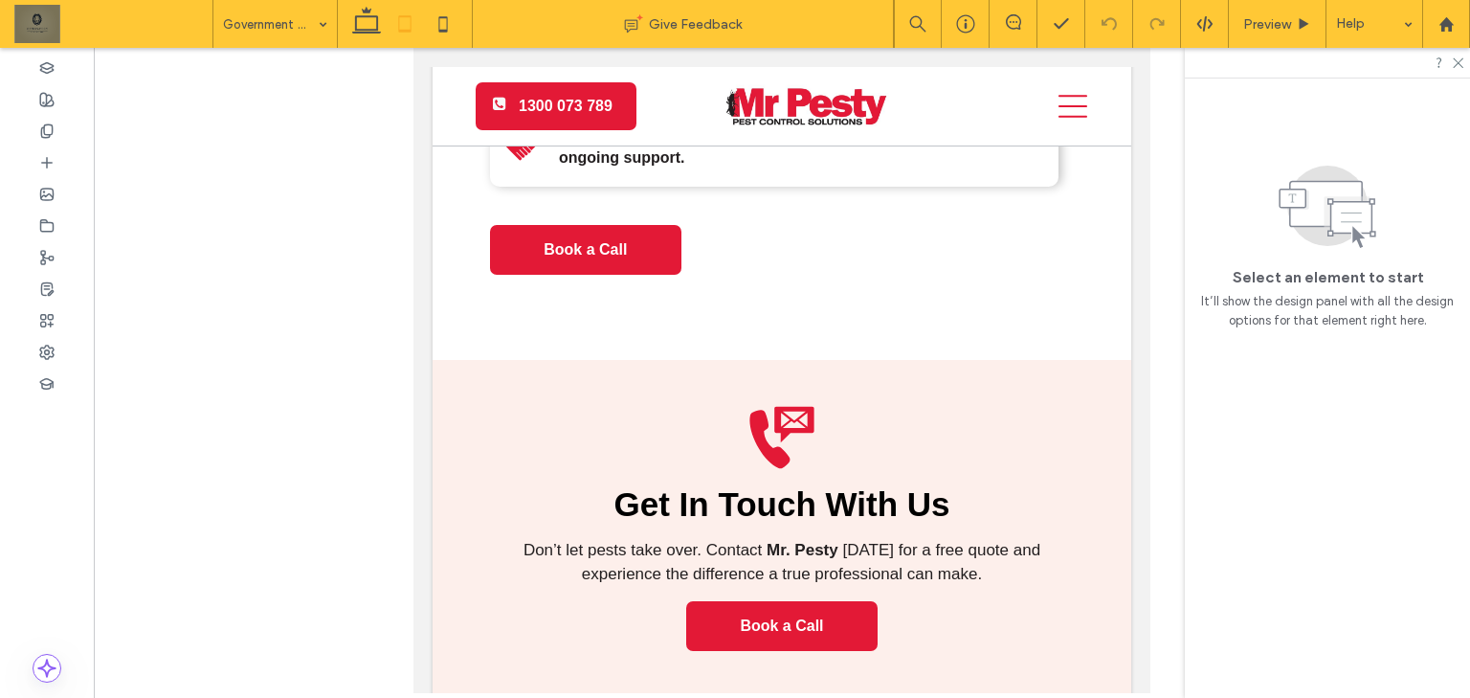
click at [237, 22] on input at bounding box center [270, 24] width 95 height 48
click at [1251, 28] on span "Preview" at bounding box center [1267, 24] width 48 height 16
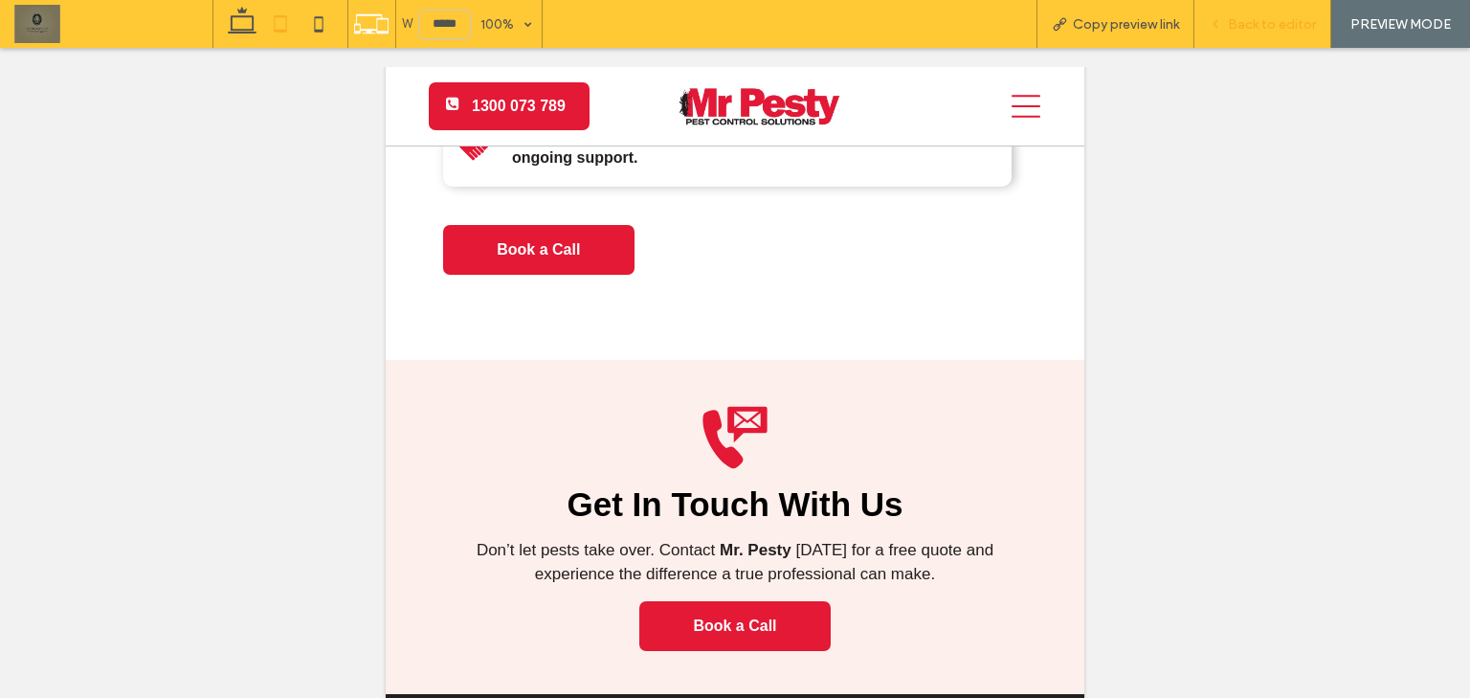
click at [1296, 19] on span "Back to editor" at bounding box center [1272, 24] width 88 height 16
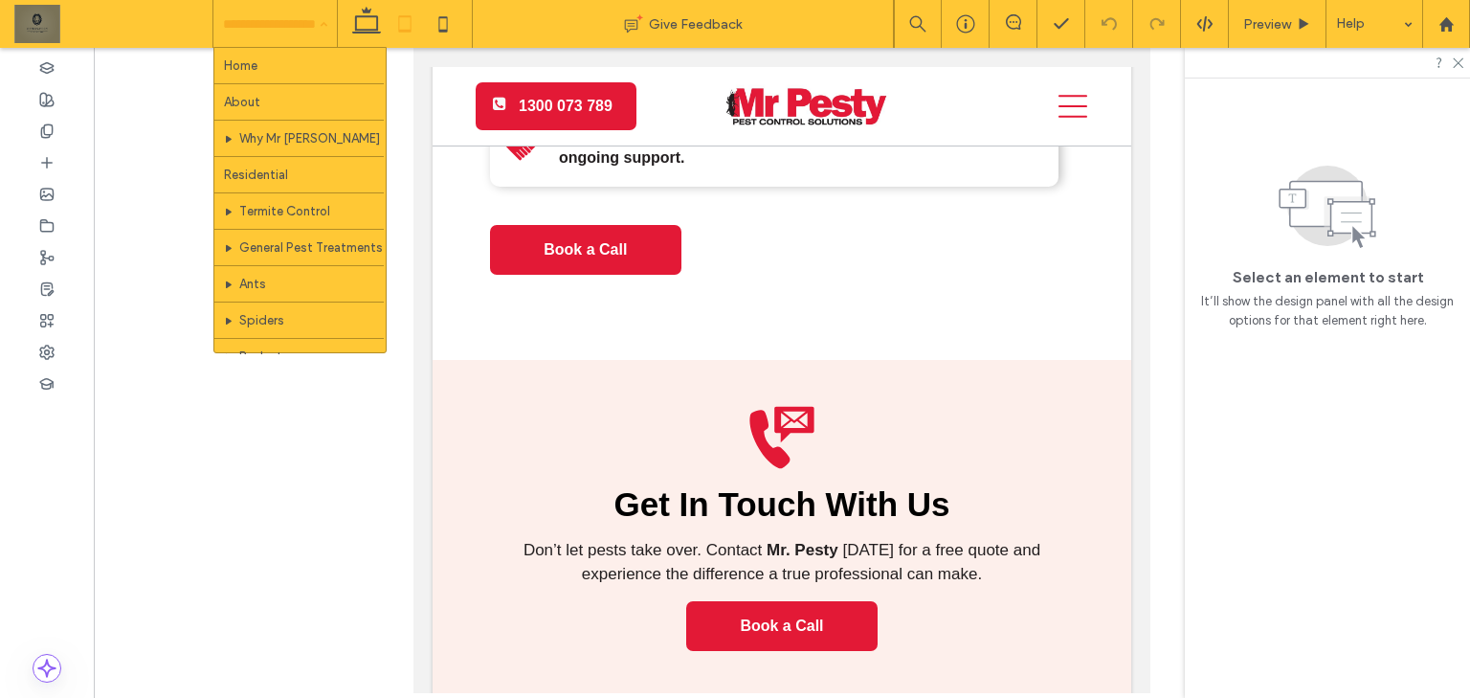
click at [305, 20] on input at bounding box center [270, 24] width 95 height 48
click at [1454, 32] on div at bounding box center [1446, 24] width 48 height 48
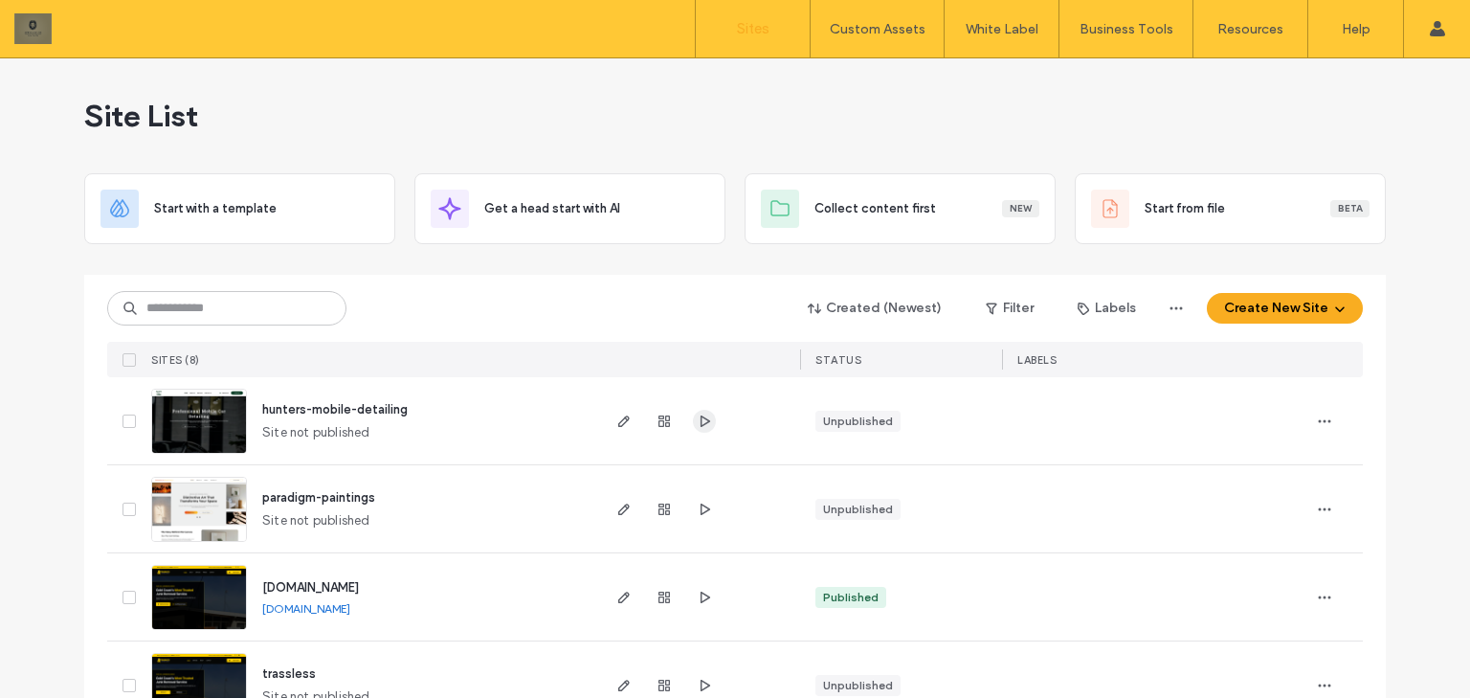
click at [693, 428] on span "button" at bounding box center [704, 421] width 23 height 23
click at [697, 418] on icon "button" at bounding box center [704, 420] width 15 height 15
click at [616, 431] on span "button" at bounding box center [623, 421] width 23 height 23
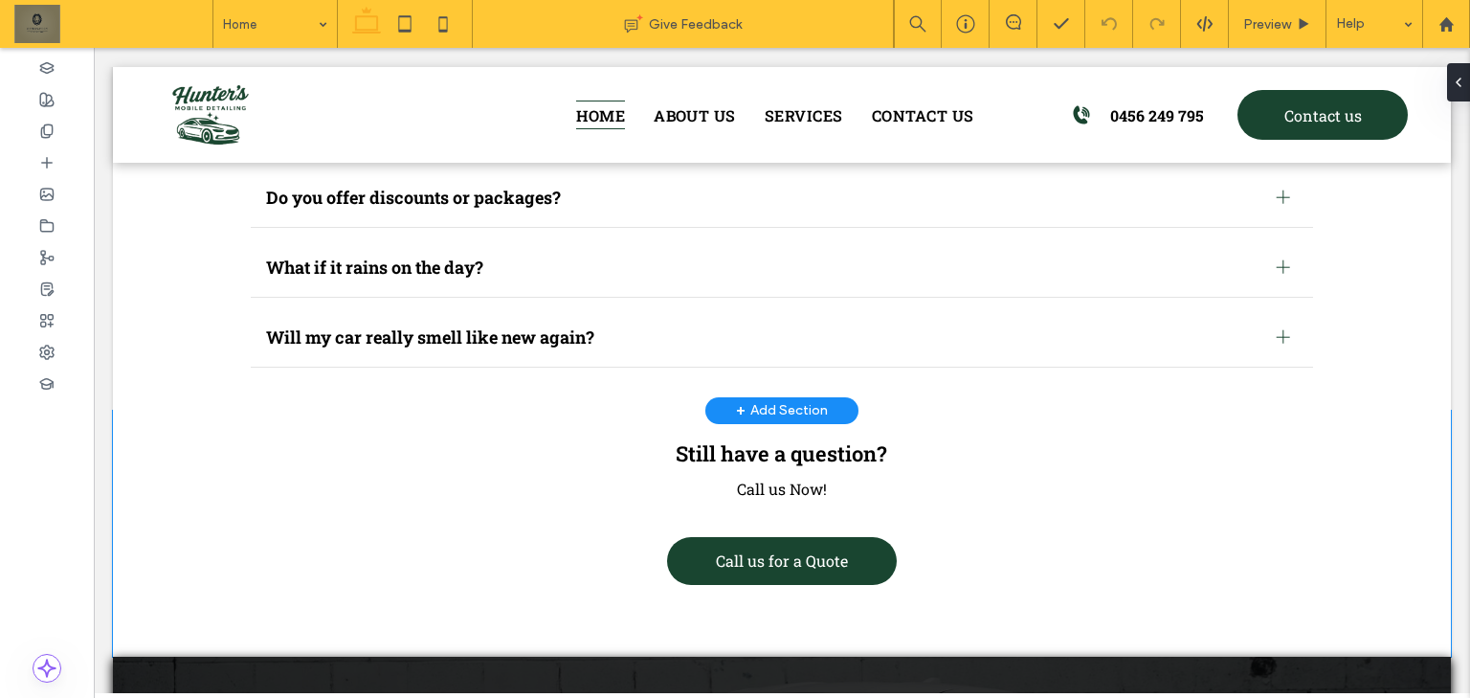
scroll to position [7864, 0]
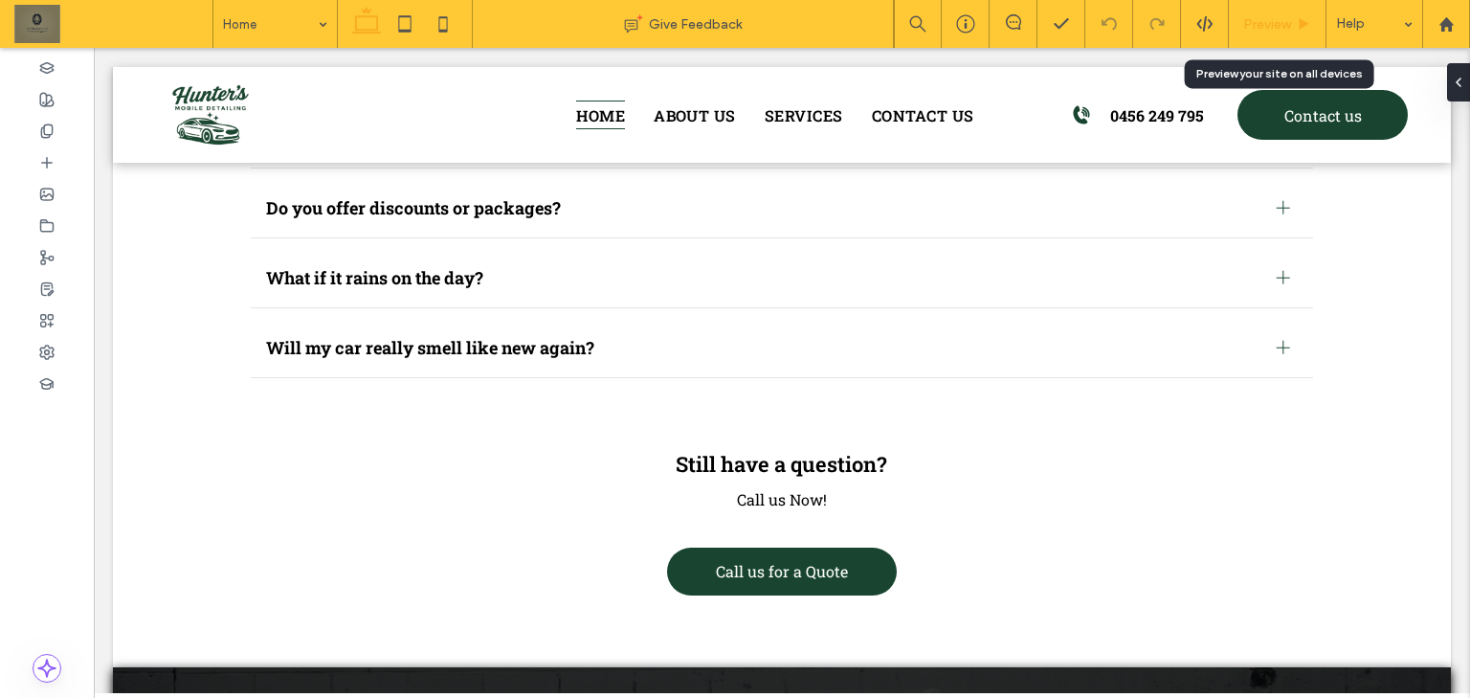
click at [1272, 24] on span "Preview" at bounding box center [1267, 24] width 48 height 16
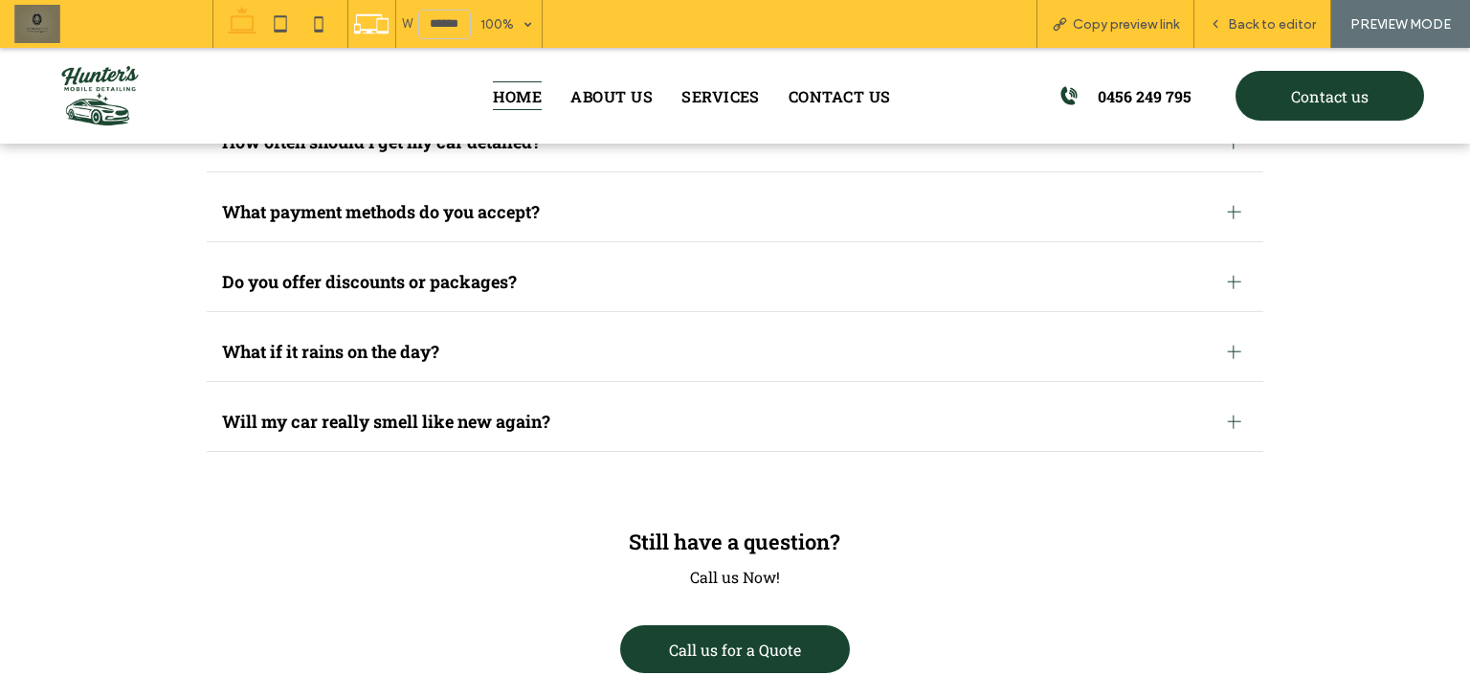
scroll to position [7877, 0]
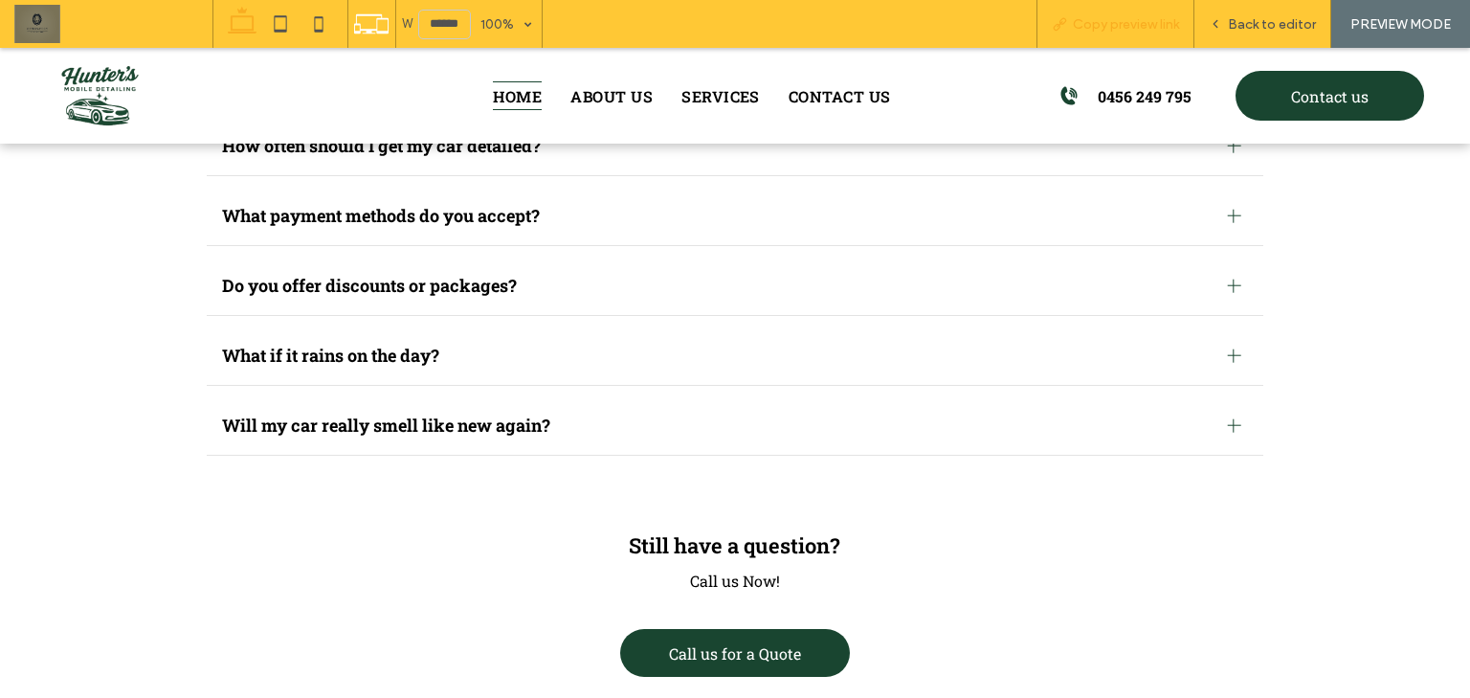
click at [1125, 0] on div "Copy preview link" at bounding box center [1115, 24] width 158 height 48
click at [1126, 6] on div "Copy preview link" at bounding box center [1115, 24] width 158 height 48
click at [1086, 27] on span "Copy preview link" at bounding box center [1126, 24] width 106 height 16
click at [1301, 17] on span "Back to editor" at bounding box center [1272, 24] width 88 height 16
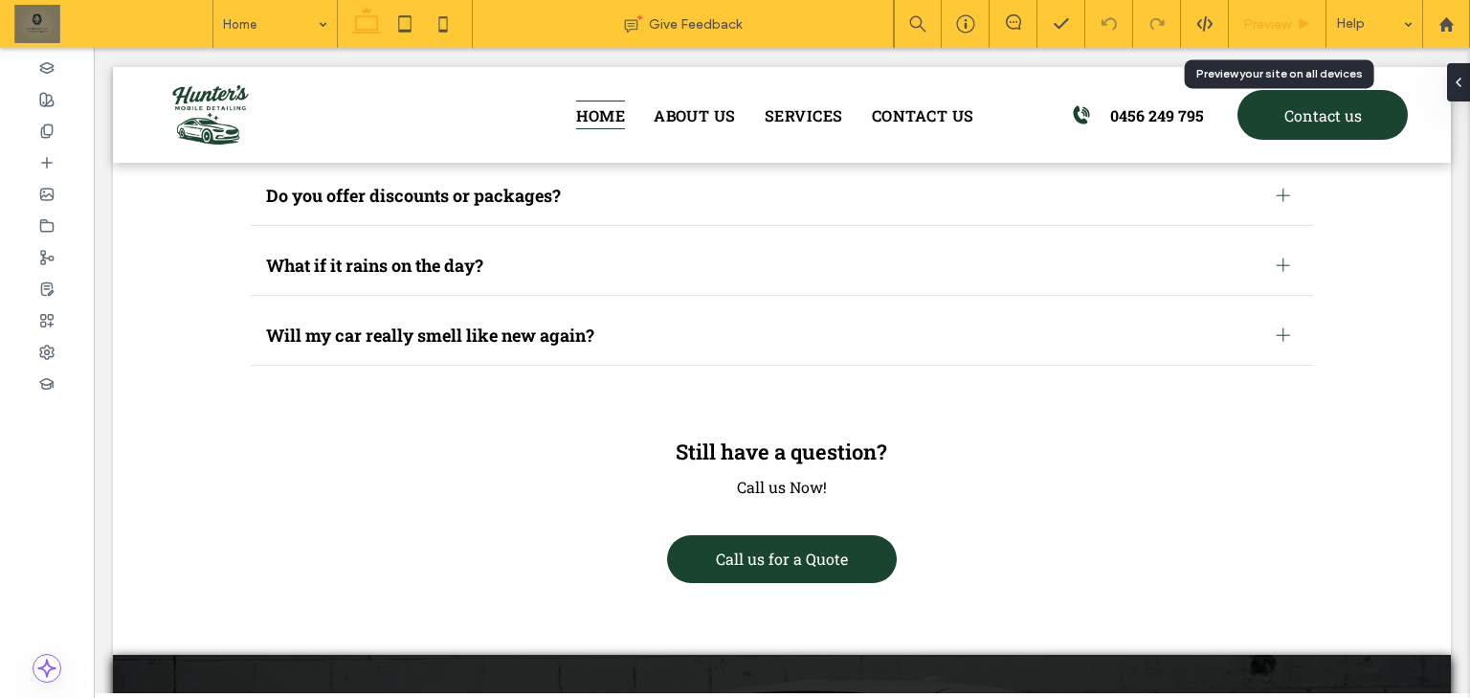
scroll to position [7788, 0]
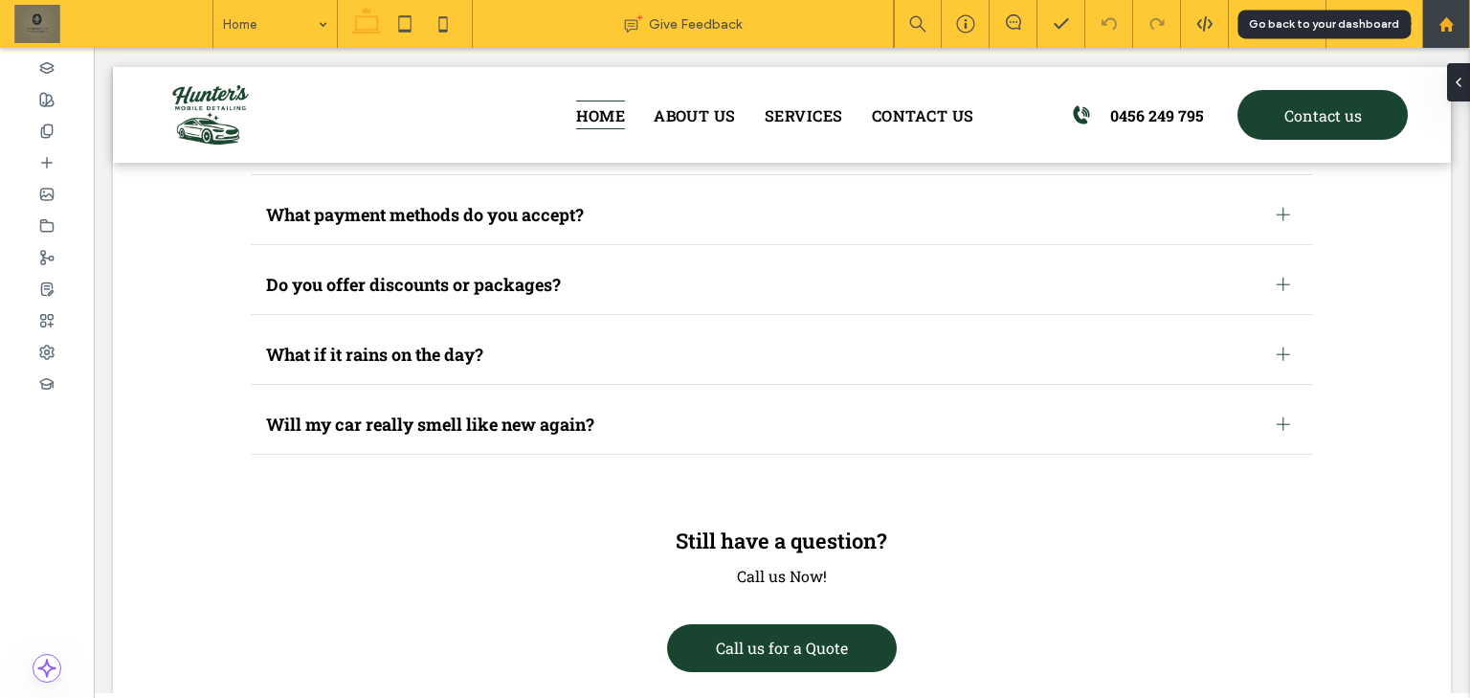
click at [1451, 24] on icon at bounding box center [1446, 24] width 16 height 16
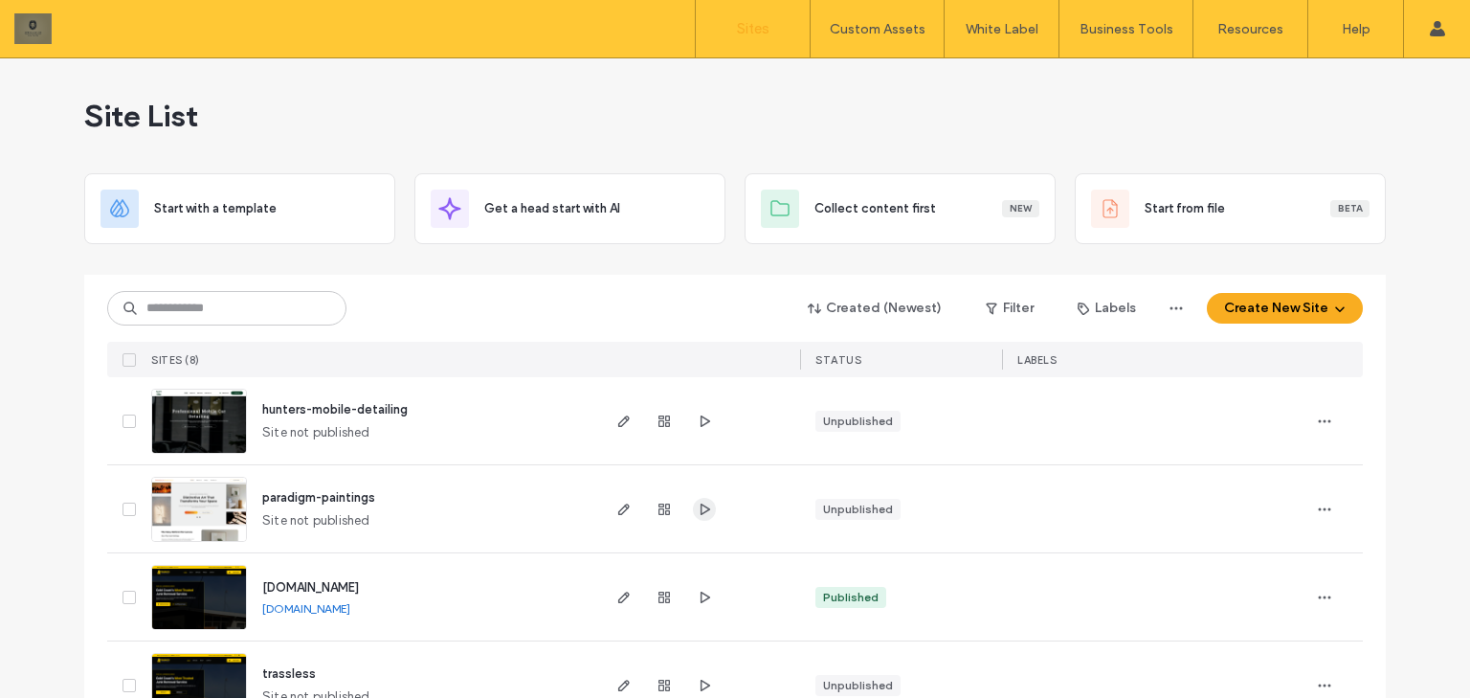
click at [698, 516] on span "button" at bounding box center [704, 509] width 23 height 23
click at [350, 612] on link "[DOMAIN_NAME]" at bounding box center [306, 608] width 88 height 14
